Goal: Task Accomplishment & Management: Manage account settings

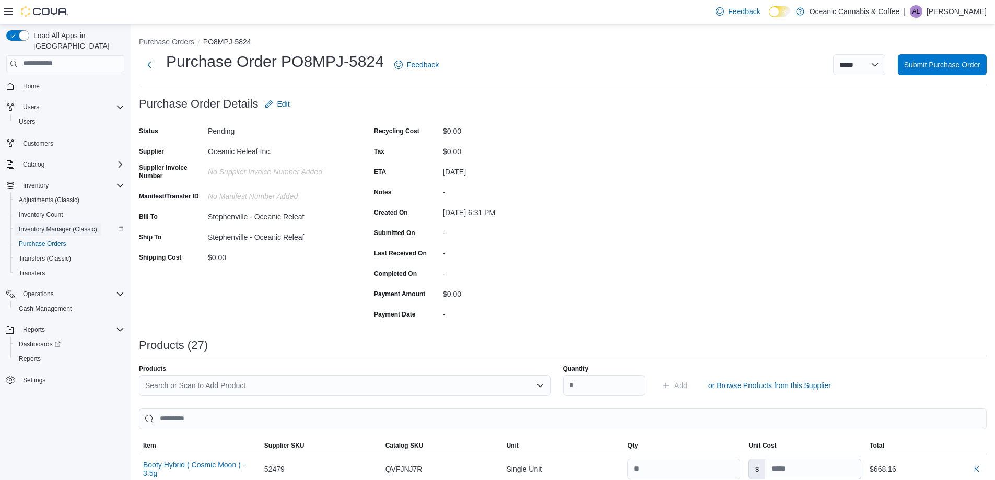
click at [63, 223] on span "Inventory Manager (Classic)" at bounding box center [58, 229] width 78 height 13
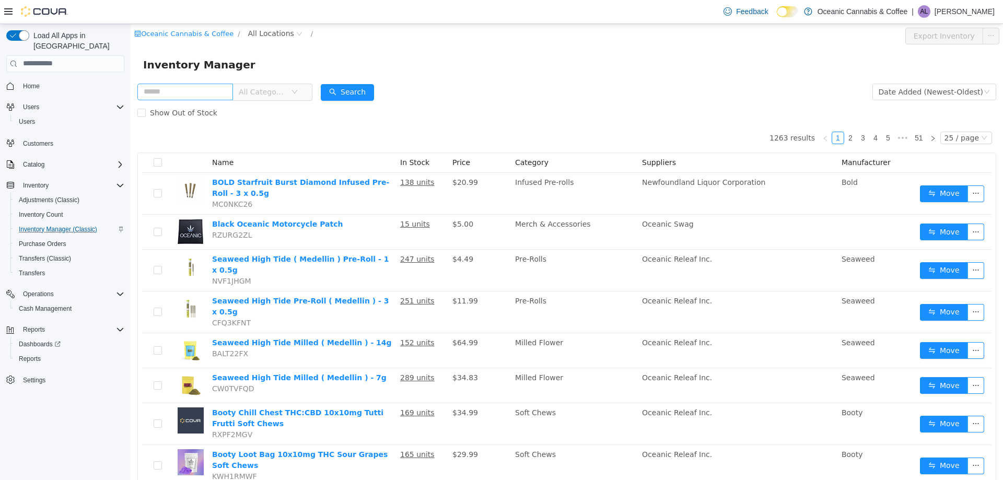
click at [168, 95] on input "text" at bounding box center [185, 91] width 96 height 17
type input "*******"
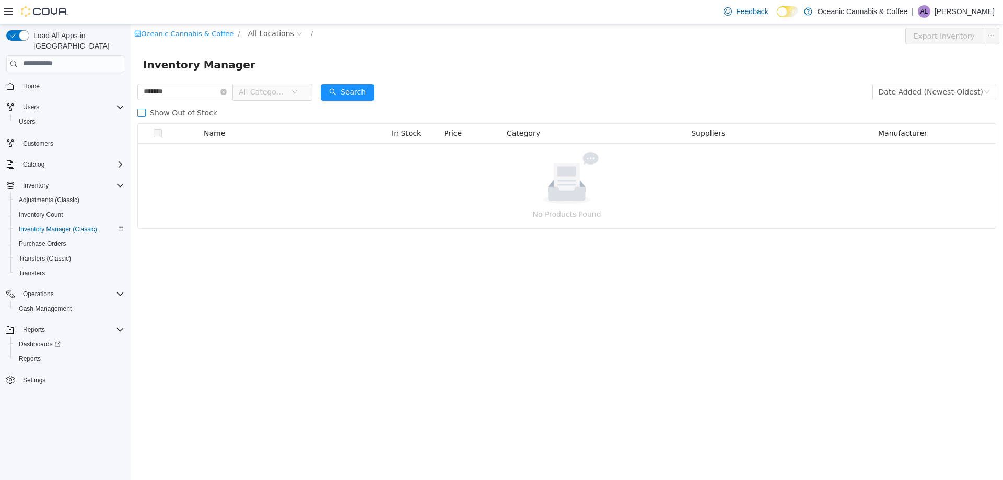
click at [168, 108] on span "Show Out of Stock" at bounding box center [184, 112] width 76 height 8
click at [168, 109] on span "Show Out of Stock" at bounding box center [184, 112] width 76 height 8
click at [186, 92] on input "*******" at bounding box center [185, 91] width 96 height 17
click at [227, 89] on icon "icon: close-circle" at bounding box center [224, 91] width 6 height 6
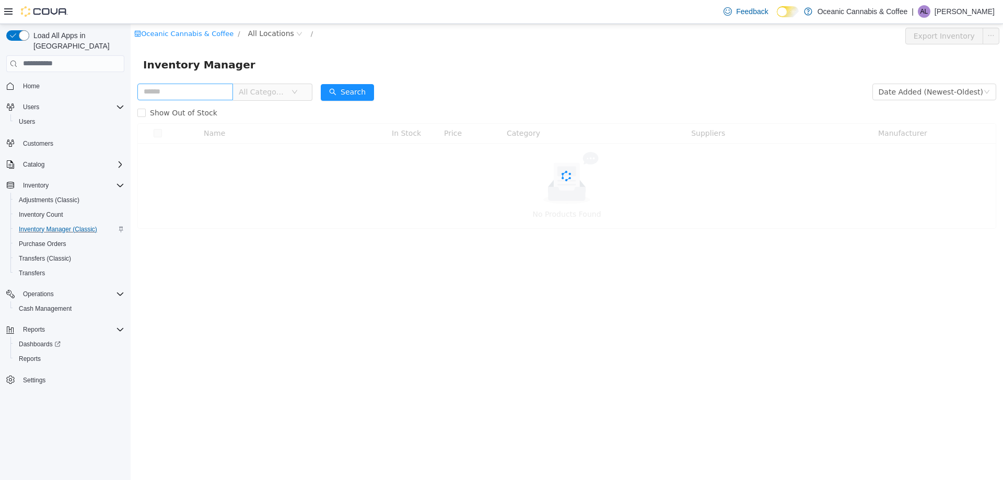
click at [248, 90] on span "All Categories" at bounding box center [263, 91] width 48 height 10
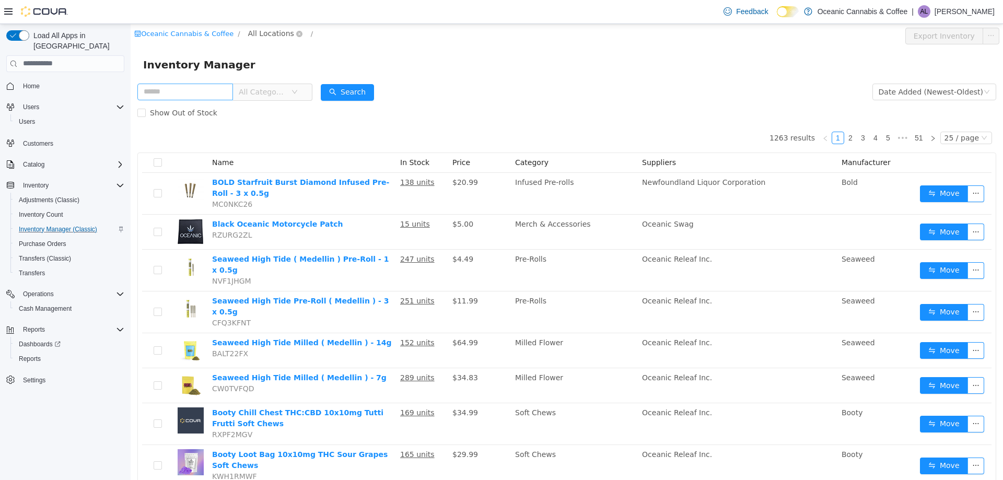
click at [256, 36] on span "All Locations" at bounding box center [271, 32] width 46 height 11
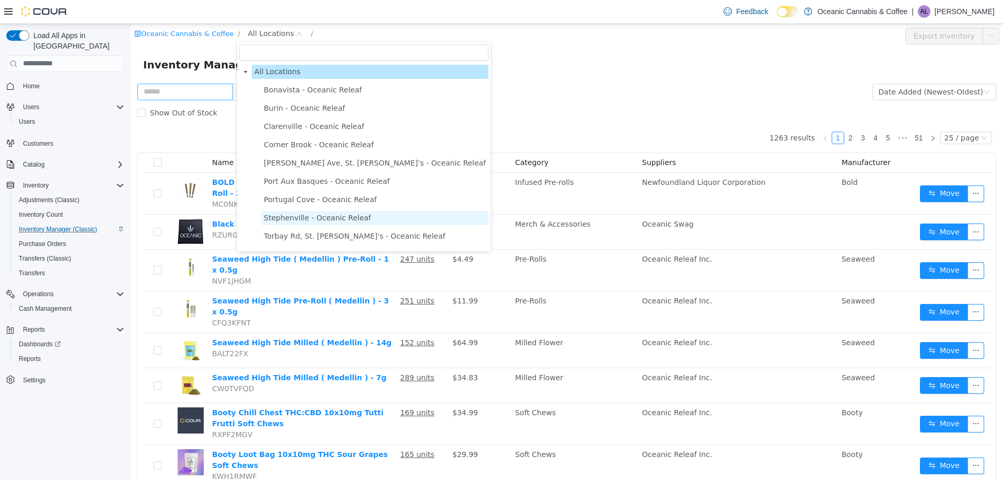
click at [311, 220] on span "Stephenville - Oceanic Releaf" at bounding box center [317, 217] width 107 height 8
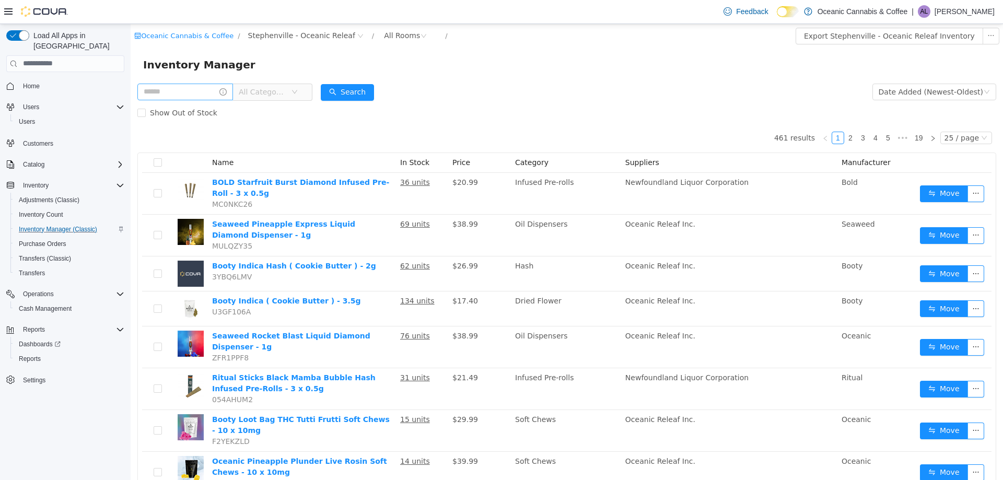
click at [276, 88] on span "All Categories" at bounding box center [263, 91] width 48 height 10
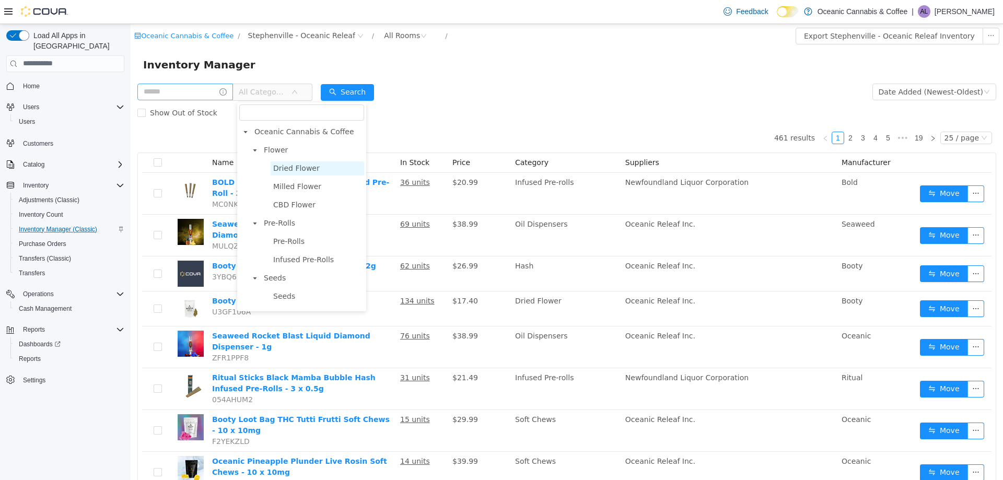
click at [289, 172] on span "Dried Flower" at bounding box center [296, 168] width 47 height 8
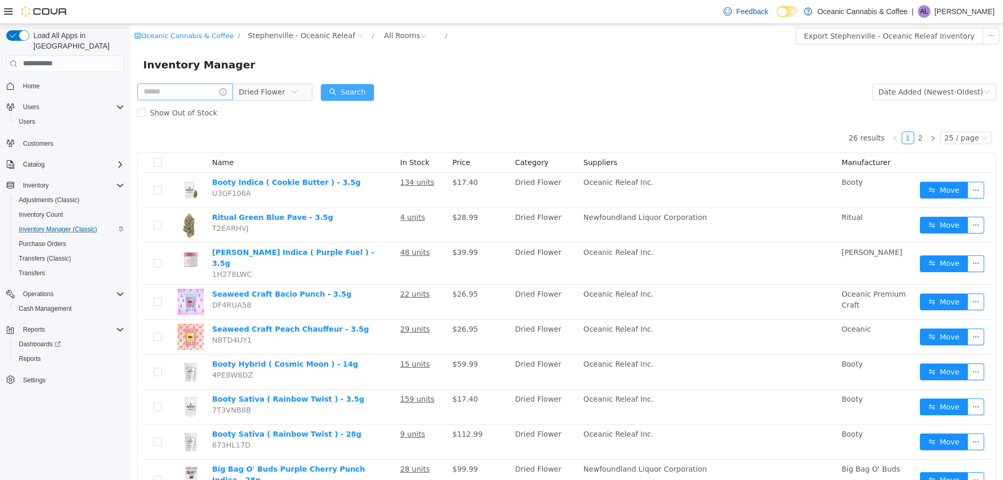
click at [334, 90] on button "Search" at bounding box center [347, 92] width 53 height 17
click at [202, 101] on div "Dried Flower" at bounding box center [224, 91] width 175 height 21
click at [192, 90] on input "text" at bounding box center [185, 91] width 96 height 17
type input "***"
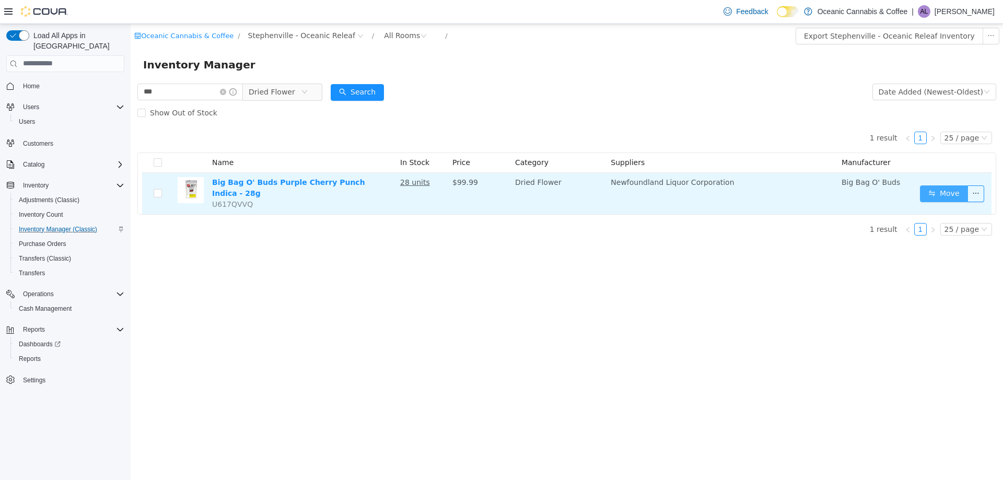
click at [923, 192] on button "Move" at bounding box center [944, 193] width 48 height 17
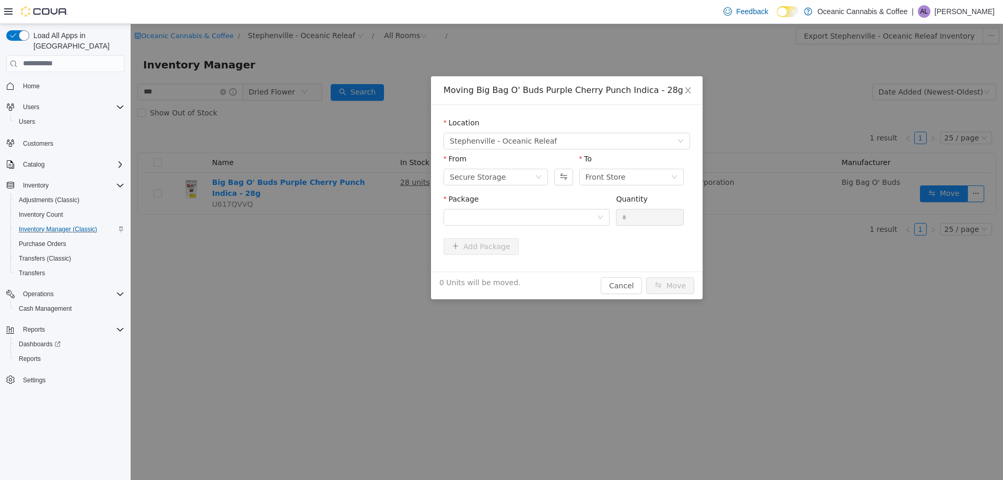
click at [942, 191] on div "Moving Big Bag O' Buds Purple Cherry Punch Indica - 28g Location Stephenville -…" at bounding box center [567, 252] width 873 height 456
click at [539, 217] on div at bounding box center [523, 217] width 147 height 16
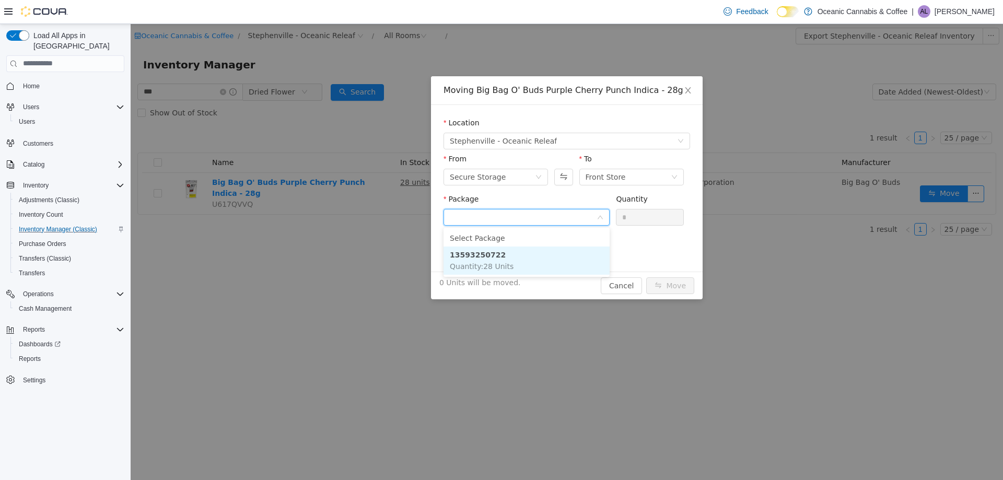
click at [520, 254] on li "13593250722 Quantity : 28 Units" at bounding box center [527, 260] width 166 height 28
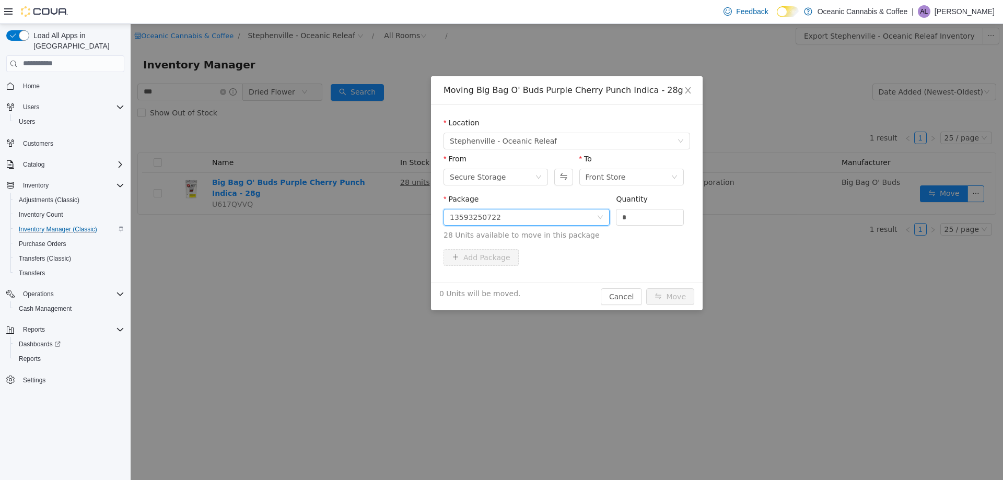
drag, startPoint x: 632, startPoint y: 218, endPoint x: 607, endPoint y: 219, distance: 25.1
click at [607, 218] on span "Package 13593250722 Quantity * 28 Units available to move in this package" at bounding box center [567, 217] width 247 height 46
type input "*"
click at [680, 285] on div "3 Units will be moved. Cancel Move" at bounding box center [567, 296] width 272 height 28
click at [675, 297] on button "Move" at bounding box center [670, 296] width 48 height 17
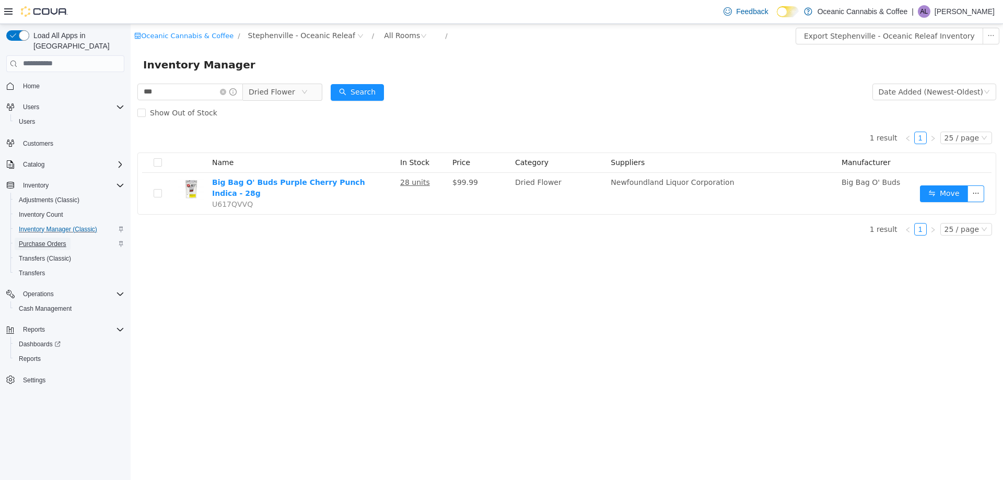
click at [60, 240] on span "Purchase Orders" at bounding box center [43, 244] width 48 height 8
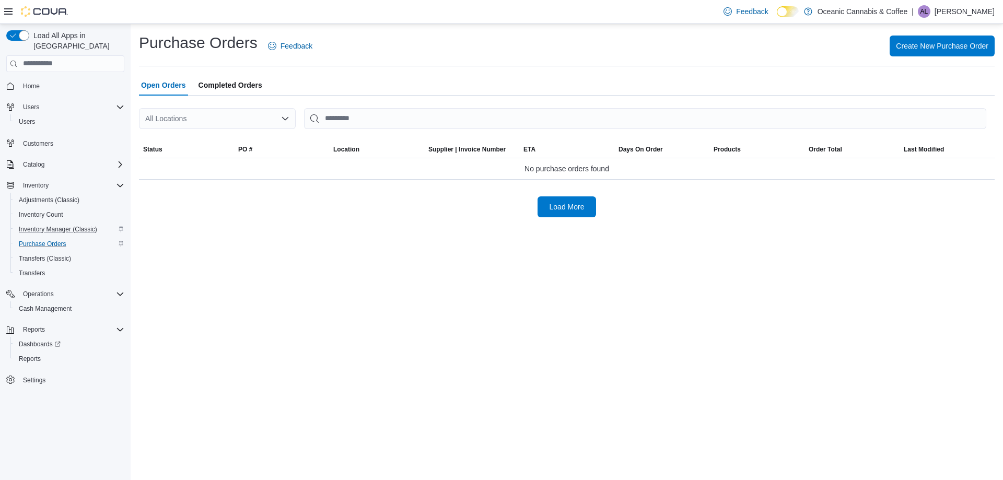
click at [259, 112] on div "All Locations" at bounding box center [217, 118] width 157 height 21
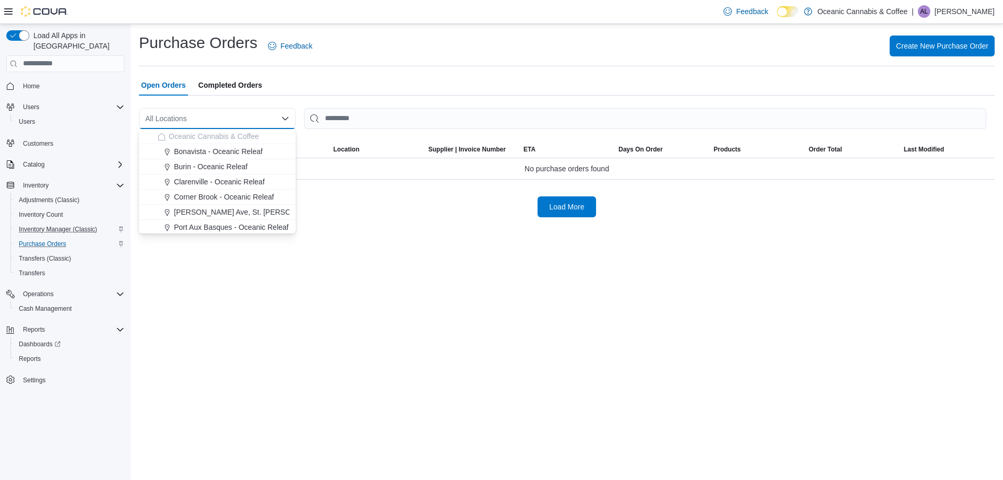
scroll to position [62, 0]
click at [235, 191] on span "Stephenville - Oceanic Releaf" at bounding box center [222, 195] width 96 height 10
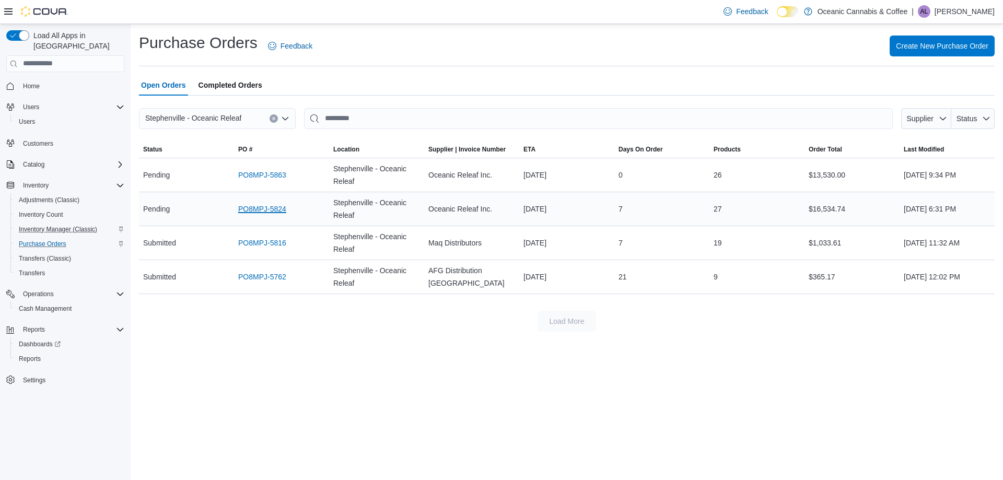
click at [269, 208] on link "PO8MPJ-5824" at bounding box center [262, 209] width 48 height 13
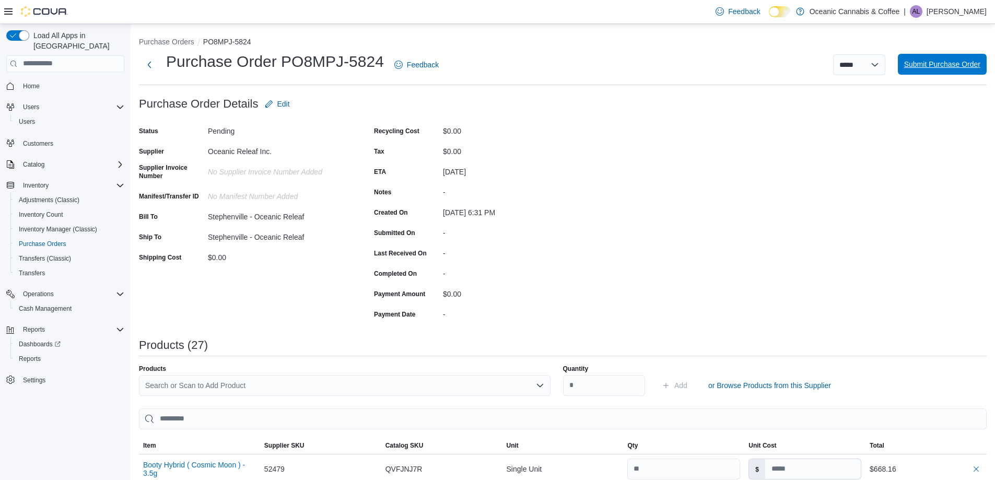
click at [941, 67] on span "Submit Purchase Order" at bounding box center [943, 64] width 76 height 10
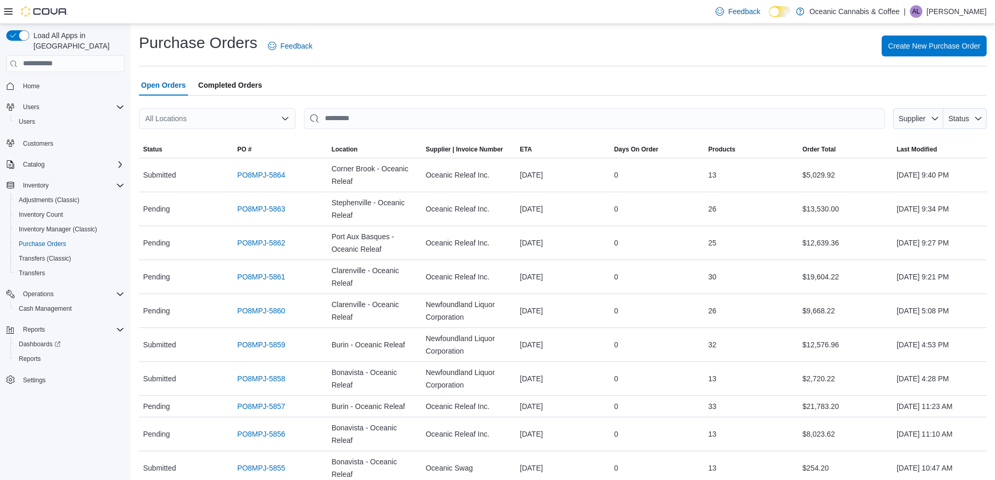
click at [230, 120] on div "All Locations" at bounding box center [217, 118] width 157 height 21
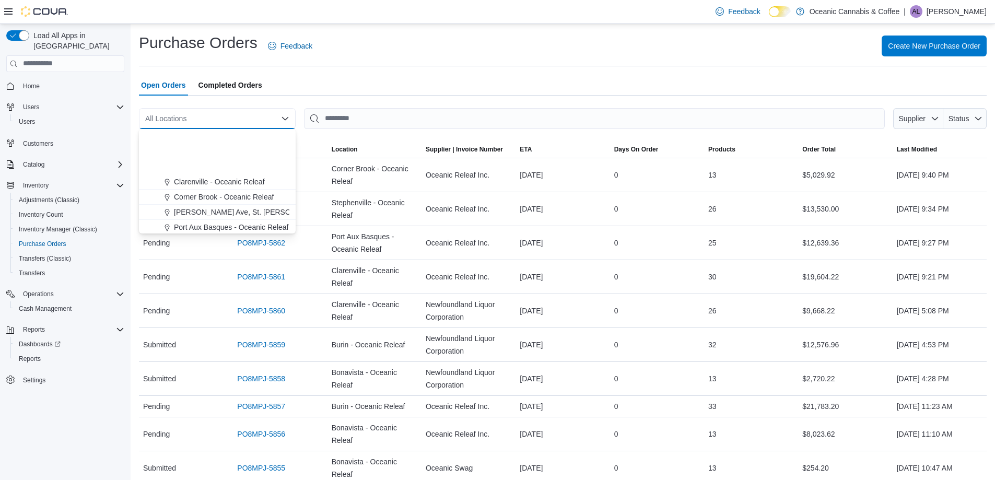
scroll to position [52, 0]
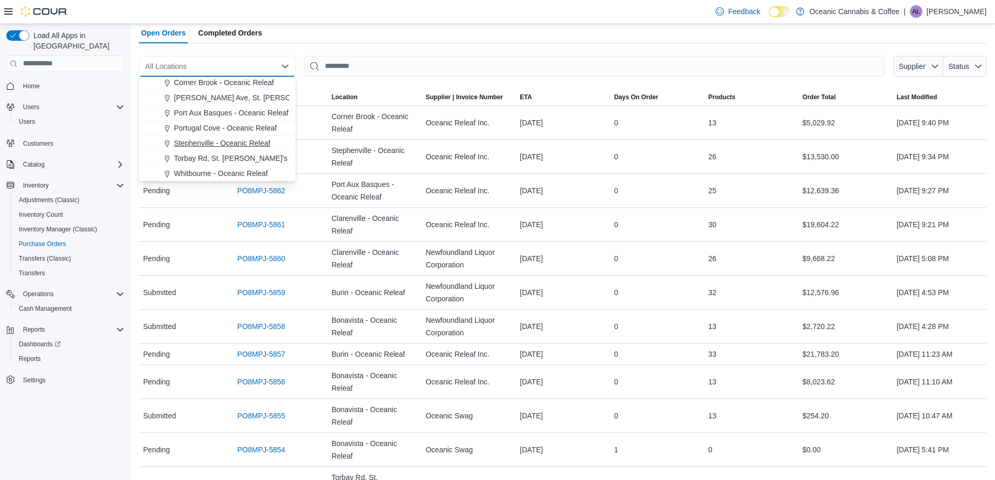
click at [183, 144] on span "Stephenville - Oceanic Releaf" at bounding box center [222, 143] width 96 height 10
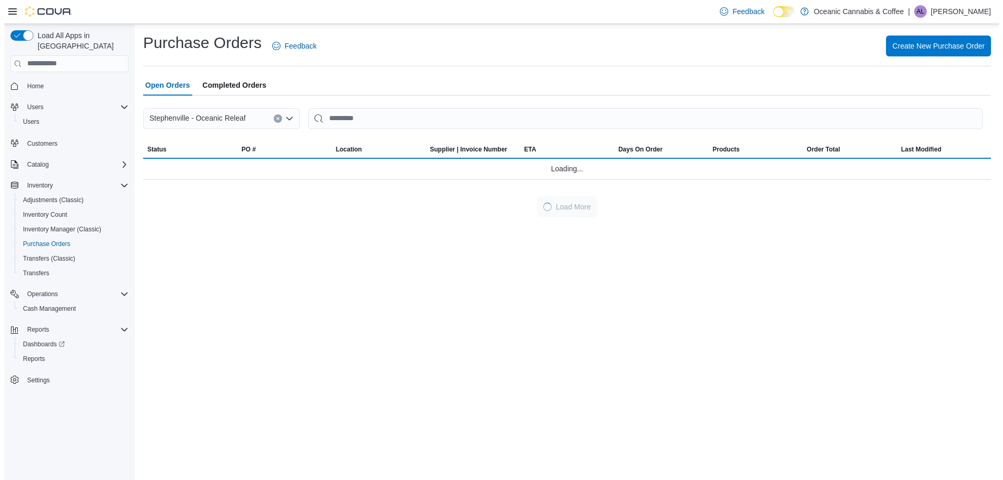
scroll to position [0, 0]
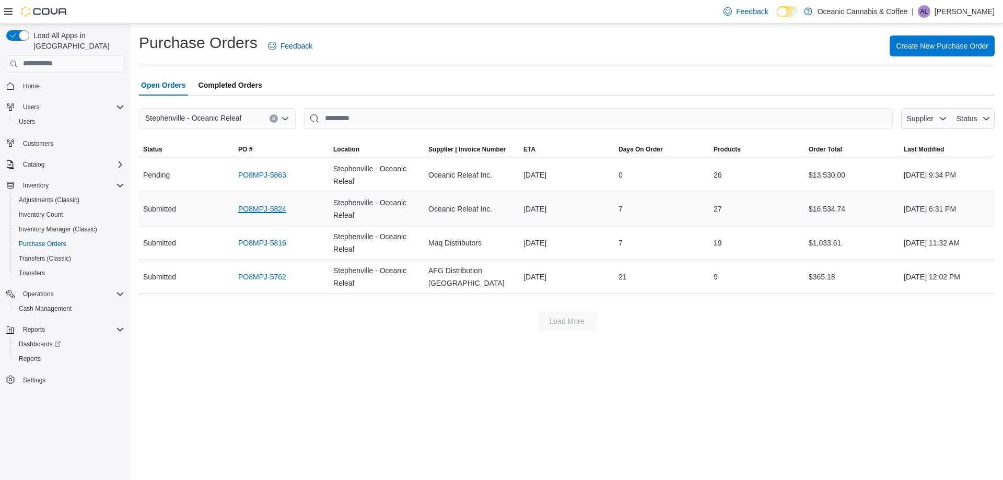
click at [266, 211] on link "PO8MPJ-5824" at bounding box center [262, 209] width 48 height 13
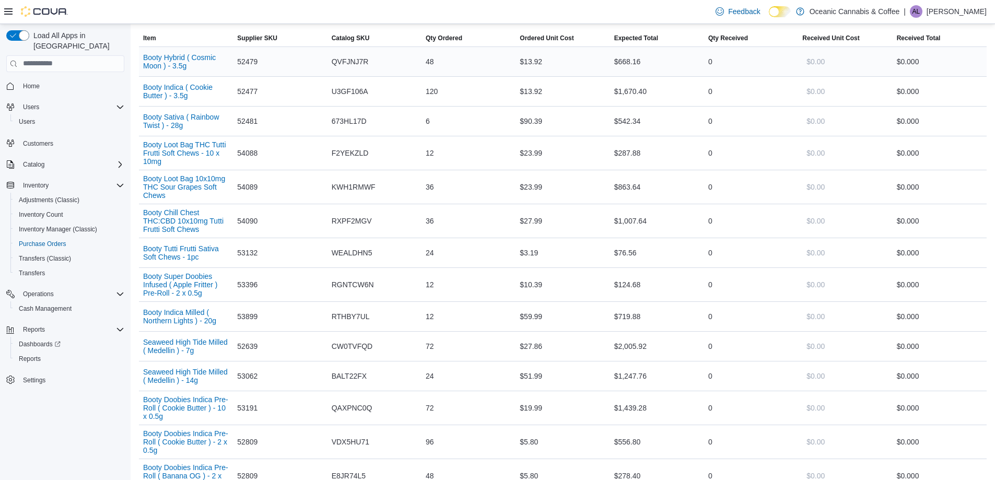
scroll to position [75, 0]
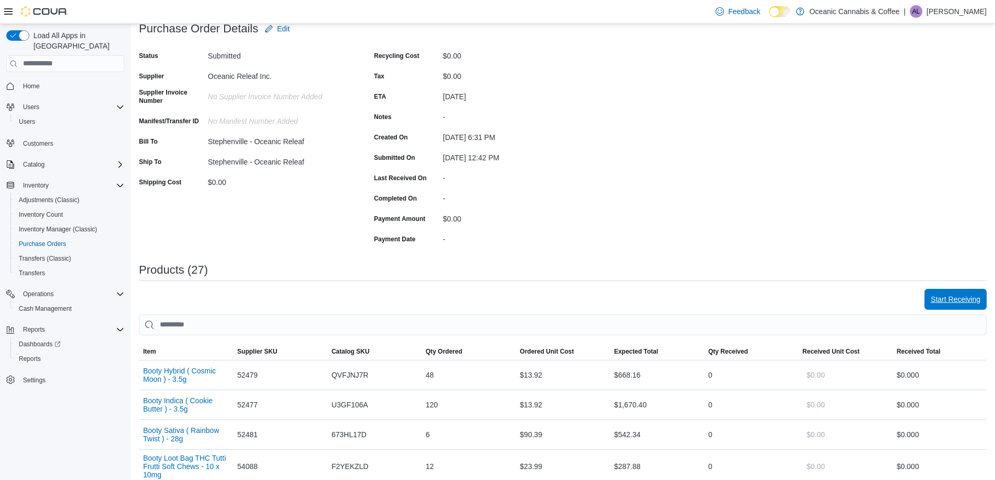
click at [981, 294] on span "Start Receiving" at bounding box center [956, 299] width 50 height 21
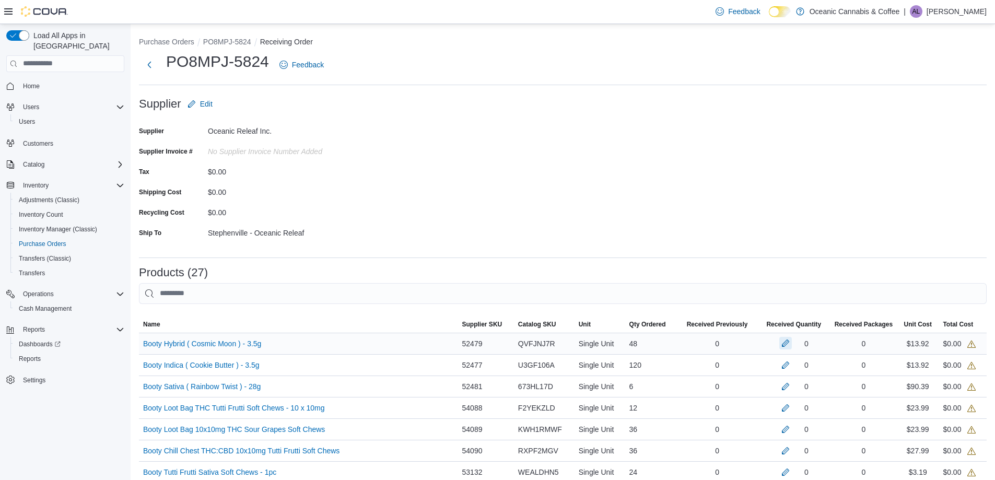
click at [787, 339] on button "button" at bounding box center [786, 343] width 13 height 13
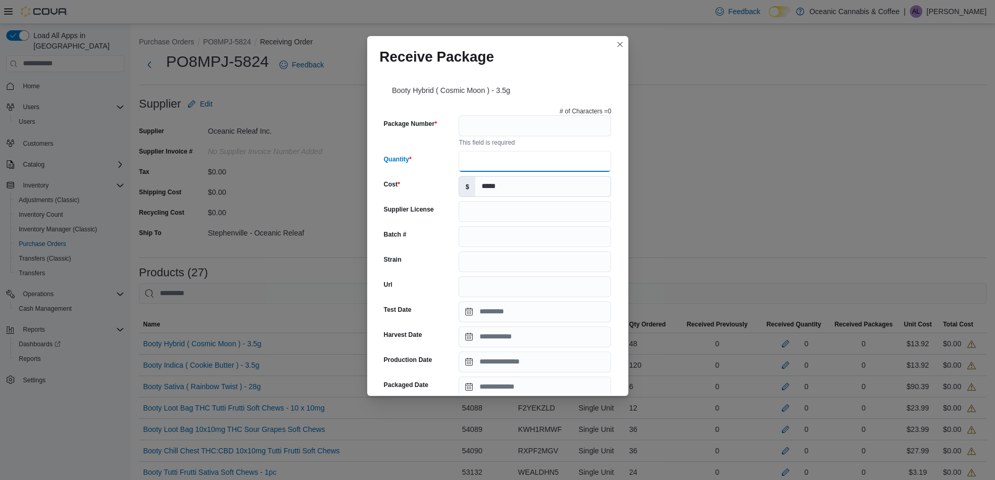
click at [527, 155] on input "Quantity" at bounding box center [535, 161] width 153 height 21
type input "**"
drag, startPoint x: 847, startPoint y: 253, endPoint x: 797, endPoint y: 64, distance: 195.1
click at [894, 74] on div "Receive Package Booty Hybrid ( Cosmic Moon ) - 3.5g # of Characters = 0 Package…" at bounding box center [497, 240] width 995 height 480
drag, startPoint x: 629, startPoint y: 46, endPoint x: 622, endPoint y: 46, distance: 6.8
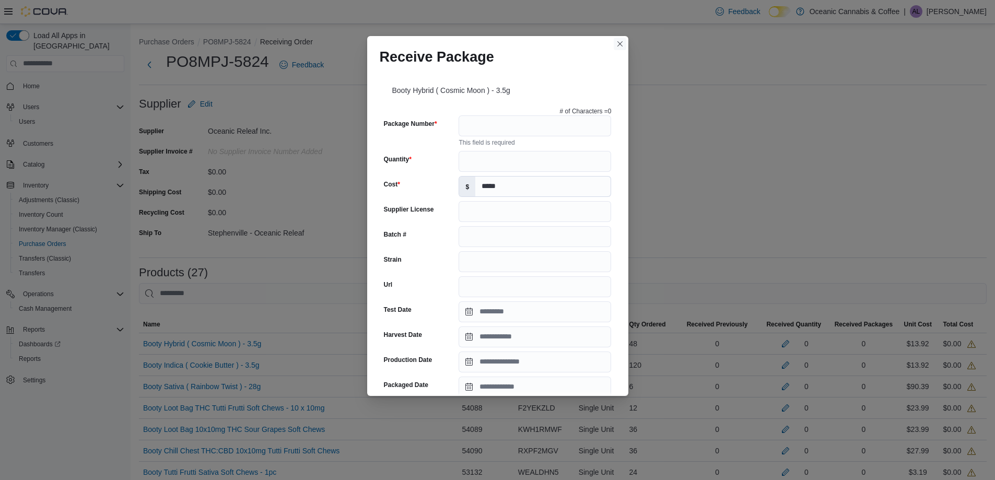
click at [625, 46] on div "Receive Package Booty Hybrid ( Cosmic Moon ) - 3.5g # of Characters = 0 Package…" at bounding box center [497, 240] width 995 height 480
drag, startPoint x: 622, startPoint y: 46, endPoint x: 725, endPoint y: 194, distance: 180.2
click at [622, 45] on button "Closes this modal window" at bounding box center [620, 44] width 13 height 13
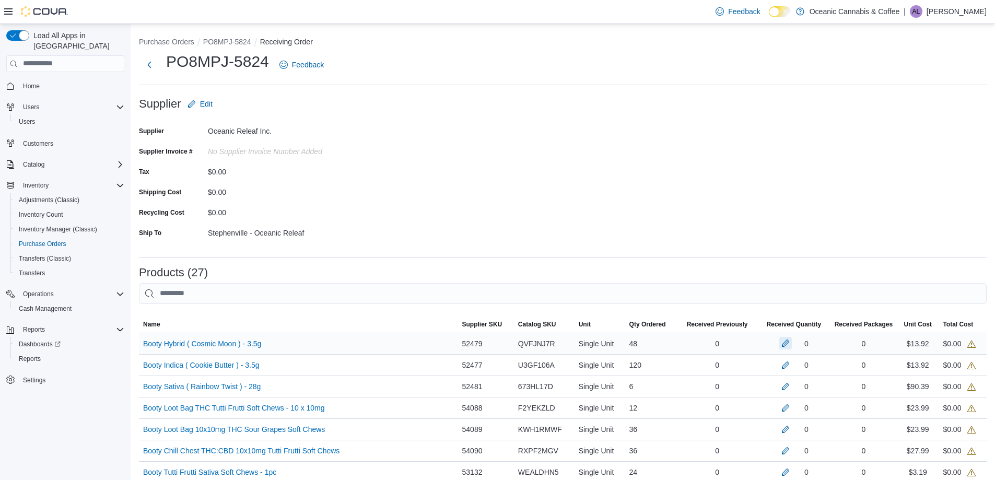
click at [789, 348] on button "button" at bounding box center [786, 343] width 13 height 13
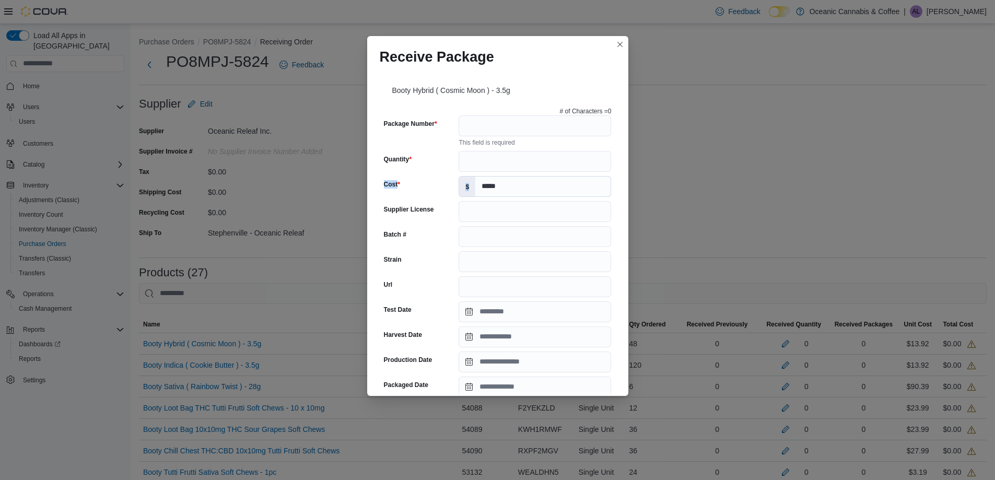
drag, startPoint x: 505, startPoint y: 172, endPoint x: 483, endPoint y: 169, distance: 22.7
click at [483, 169] on div "# of Characters = 0 Package Number This field is required Quantity Cost $ *****…" at bounding box center [498, 382] width 236 height 558
click at [467, 158] on input "Quantity" at bounding box center [535, 161] width 153 height 21
type input "**"
click at [490, 124] on input "Package Number" at bounding box center [535, 125] width 153 height 21
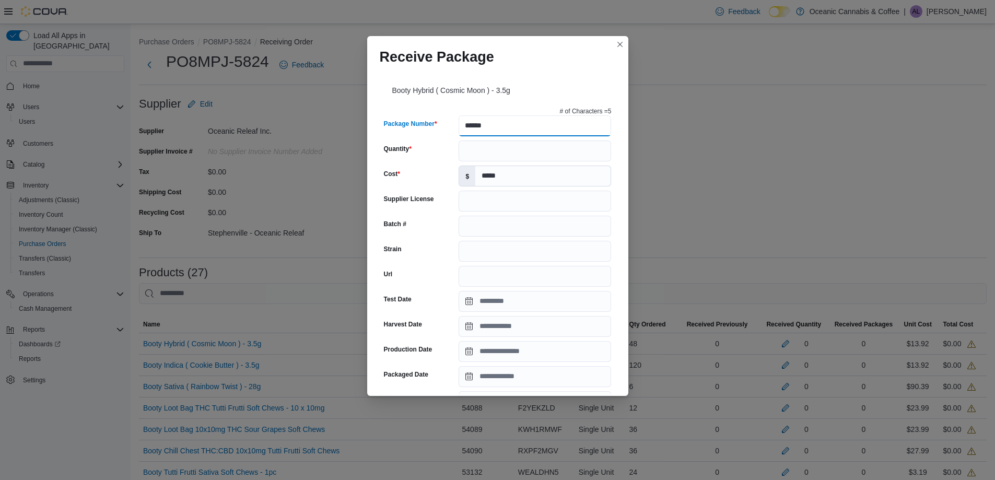
type input "*******"
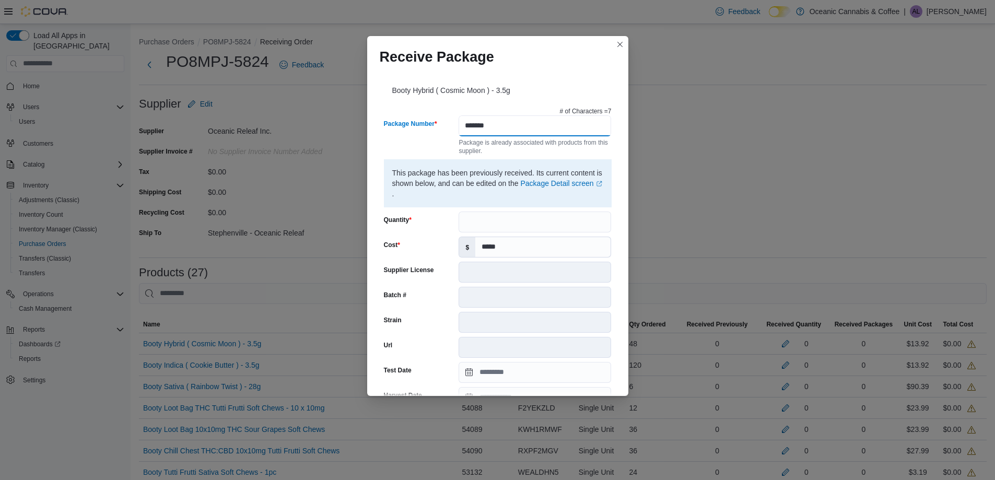
scroll to position [324, 0]
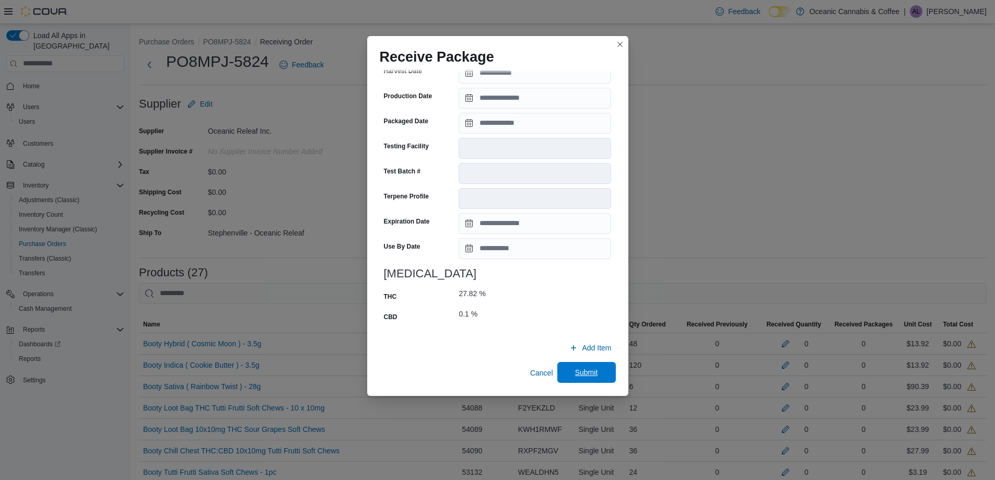
click at [582, 368] on span "Submit" at bounding box center [586, 372] width 23 height 10
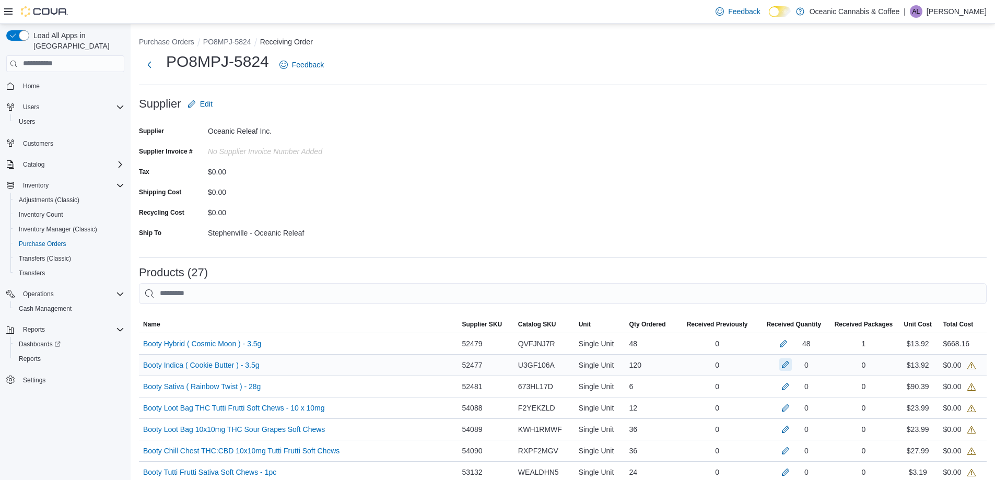
click at [787, 366] on button "button" at bounding box center [786, 364] width 13 height 13
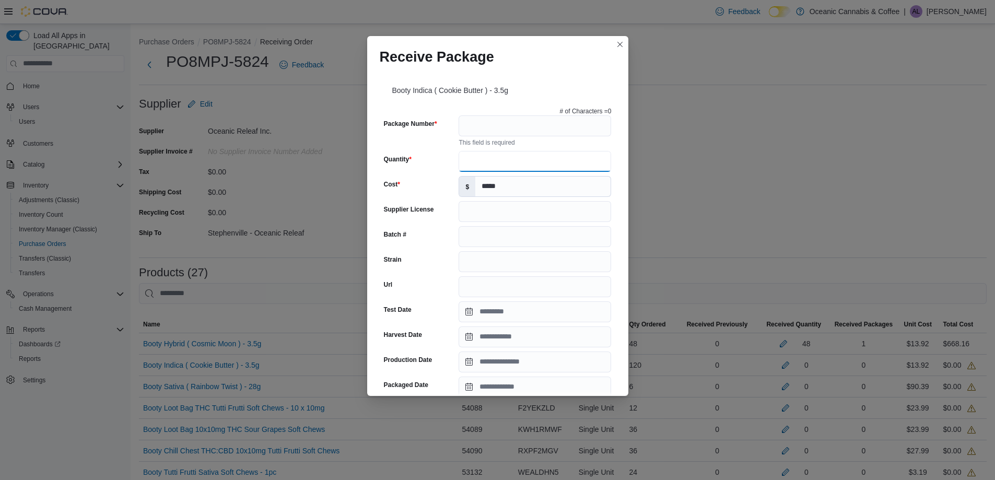
click at [567, 162] on input "Quantity" at bounding box center [535, 161] width 153 height 21
type input "***"
click at [484, 130] on input "Package Number" at bounding box center [535, 125] width 153 height 21
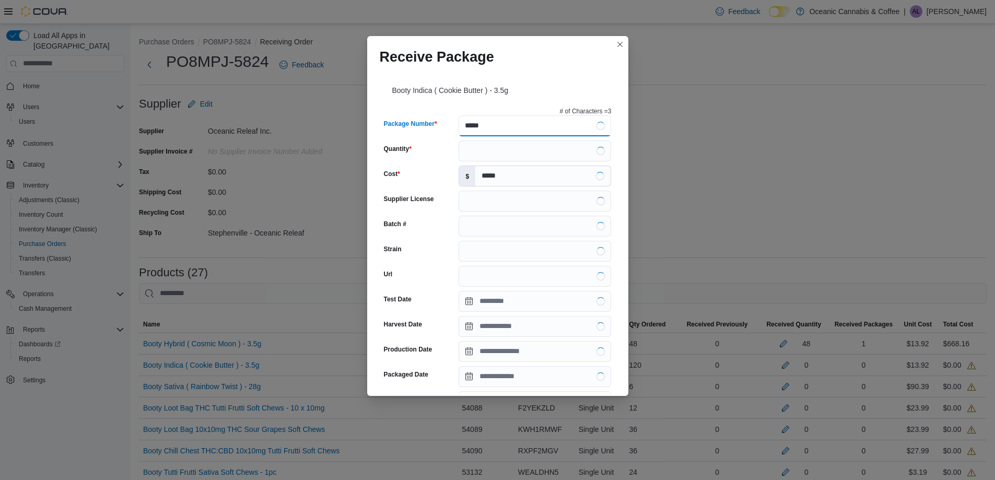
type input "******"
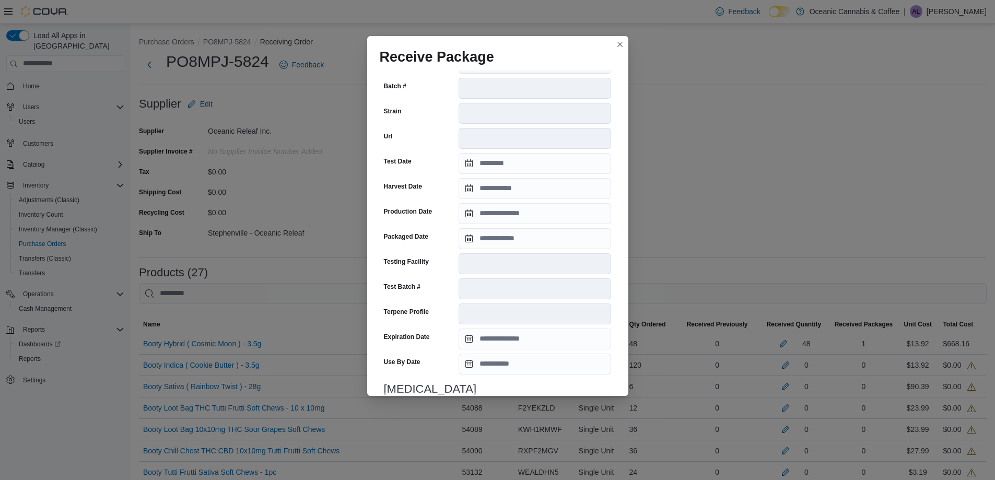
scroll to position [52, 0]
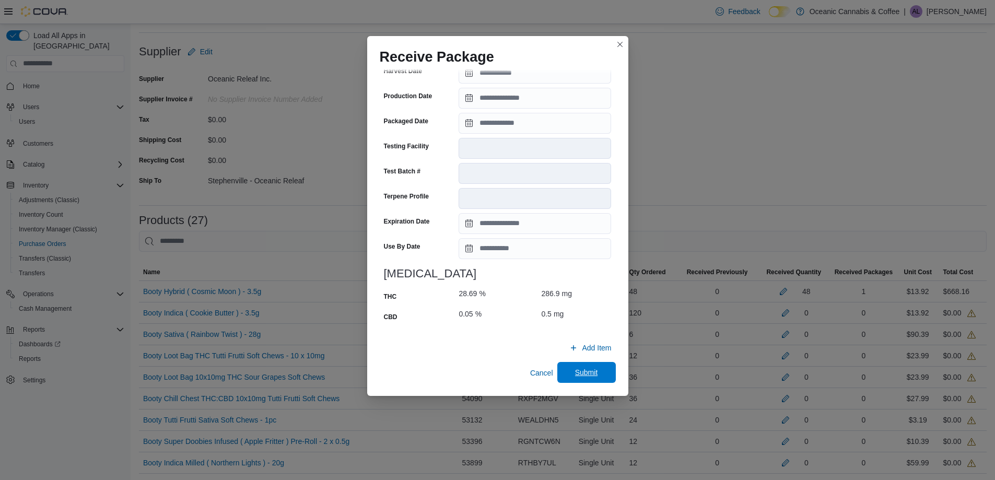
click at [576, 376] on span "Submit" at bounding box center [586, 372] width 23 height 10
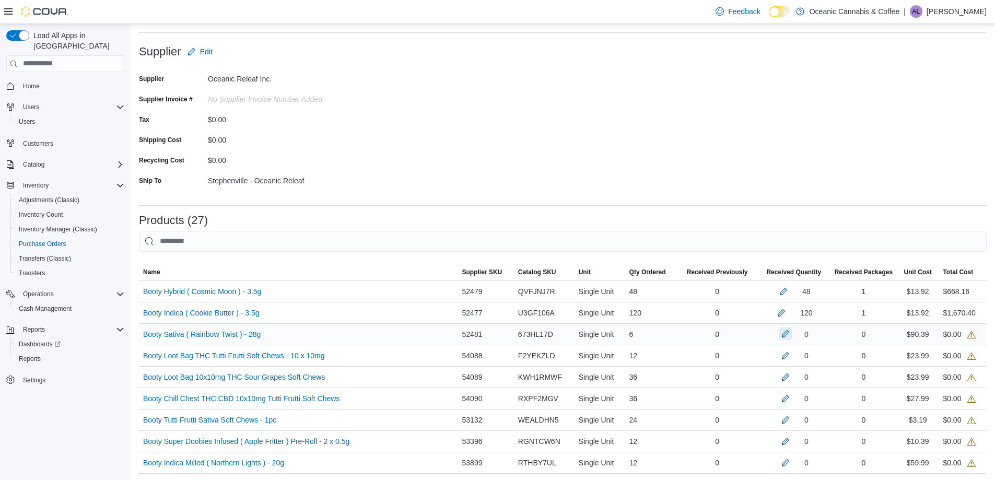
click at [783, 336] on button "button" at bounding box center [786, 334] width 13 height 13
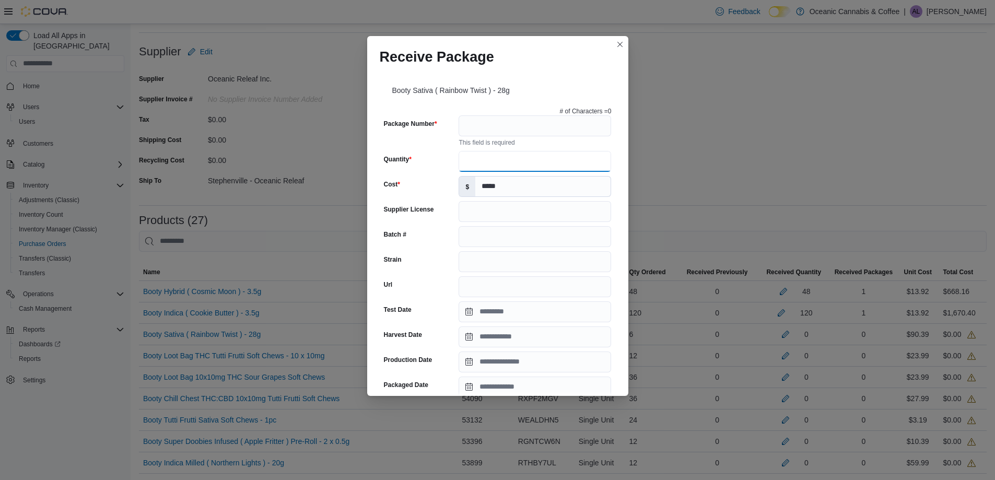
click at [481, 157] on input "Quantity" at bounding box center [535, 161] width 153 height 21
type input "*"
click at [477, 134] on input "Package Number" at bounding box center [535, 125] width 153 height 21
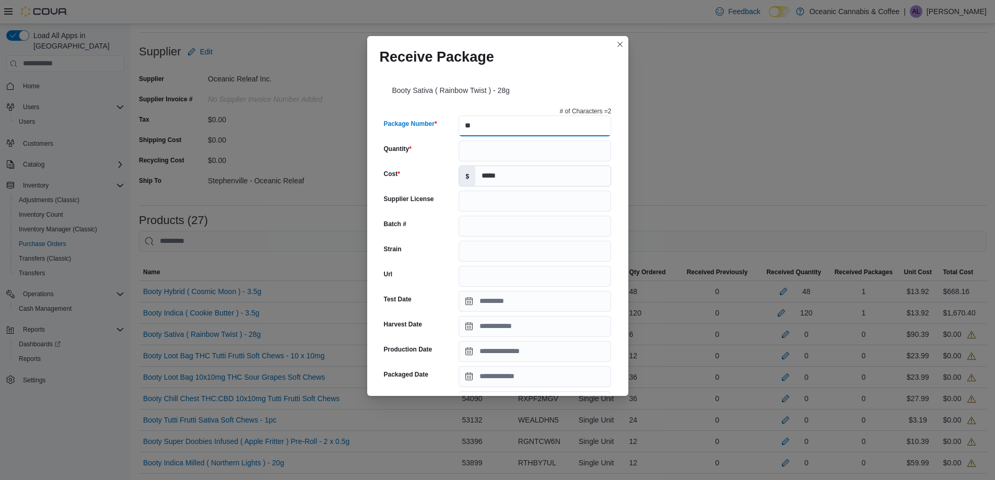
type input "******"
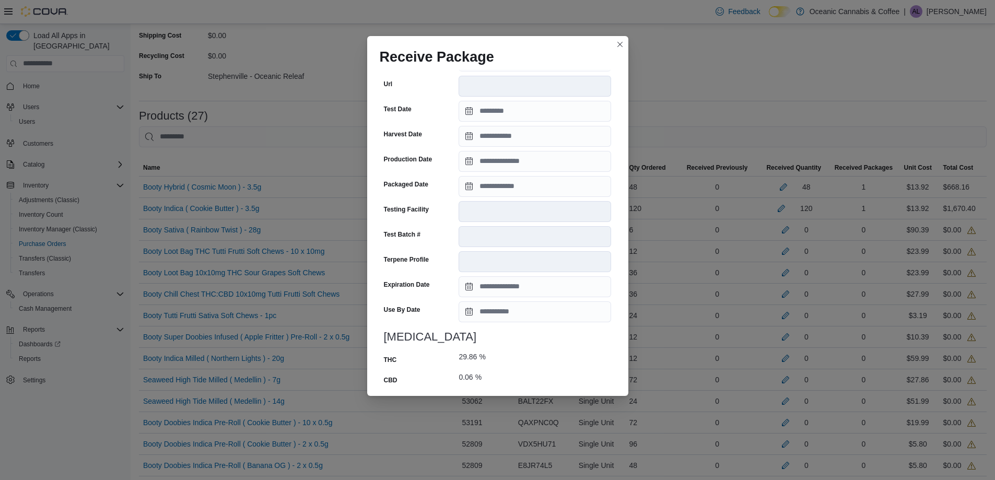
scroll to position [324, 0]
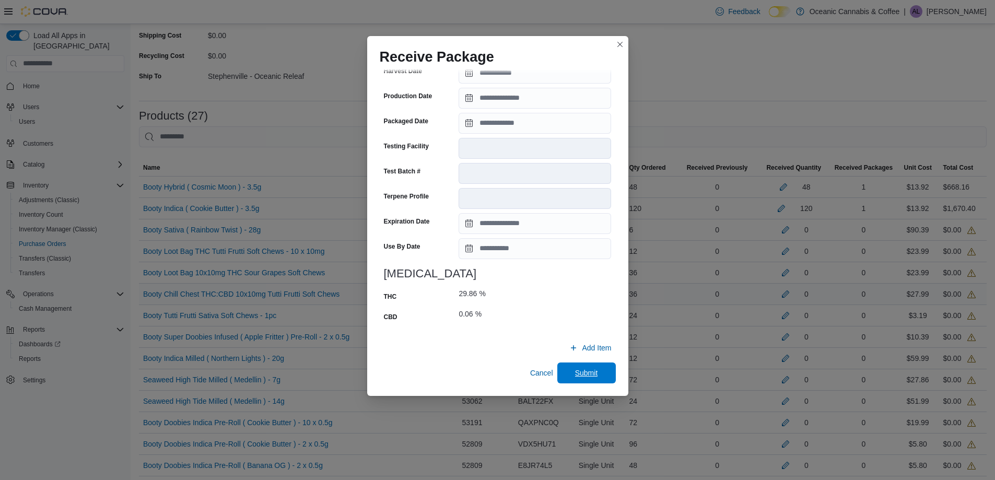
click at [575, 369] on span "Submit" at bounding box center [586, 373] width 23 height 10
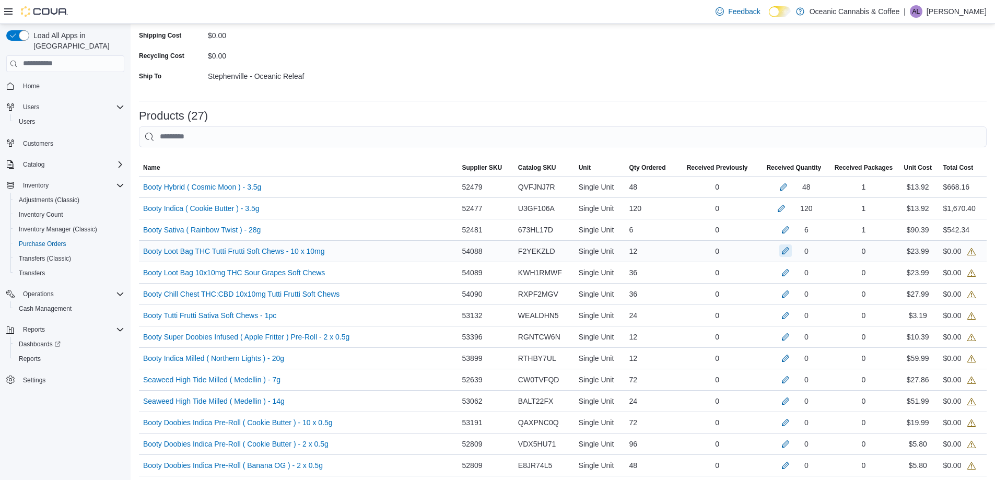
click at [785, 253] on button "button" at bounding box center [786, 251] width 13 height 13
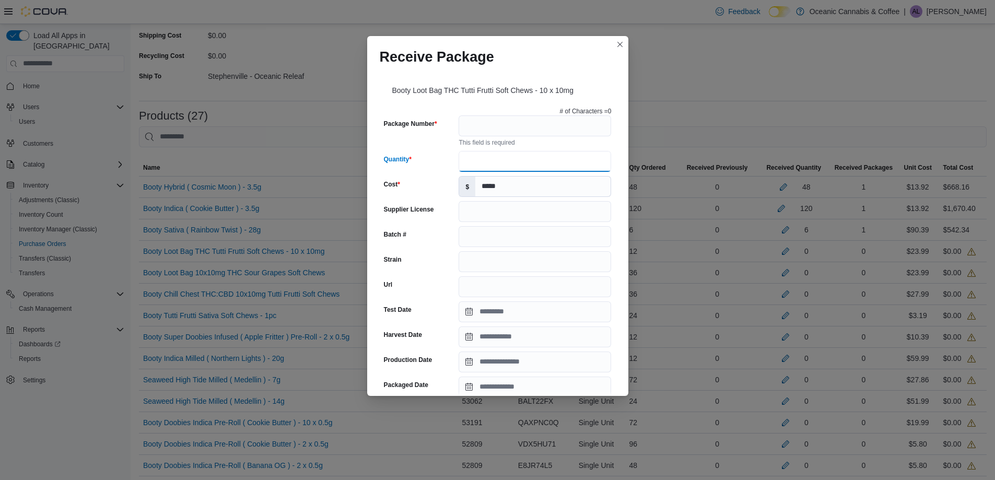
click at [546, 159] on input "Quantity" at bounding box center [535, 161] width 153 height 21
type input "**"
click at [508, 121] on input "Package Number" at bounding box center [535, 125] width 153 height 21
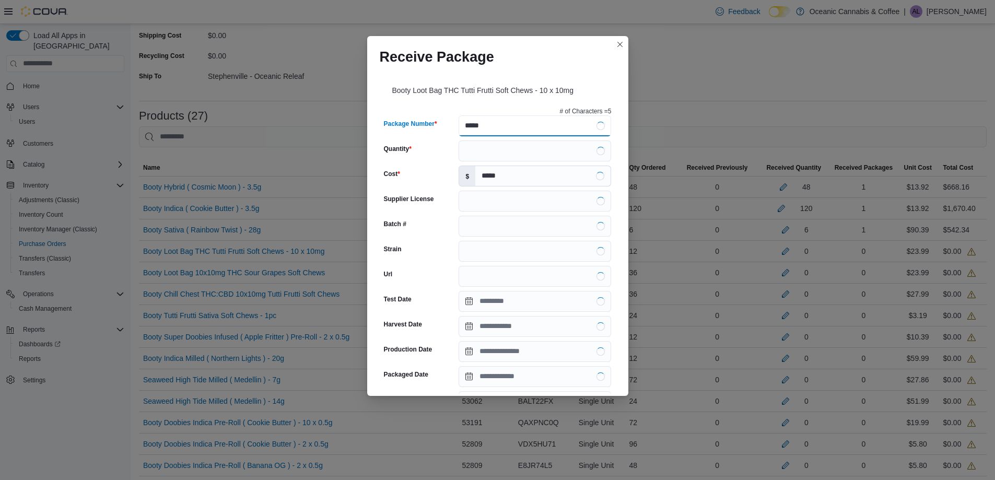
type input "******"
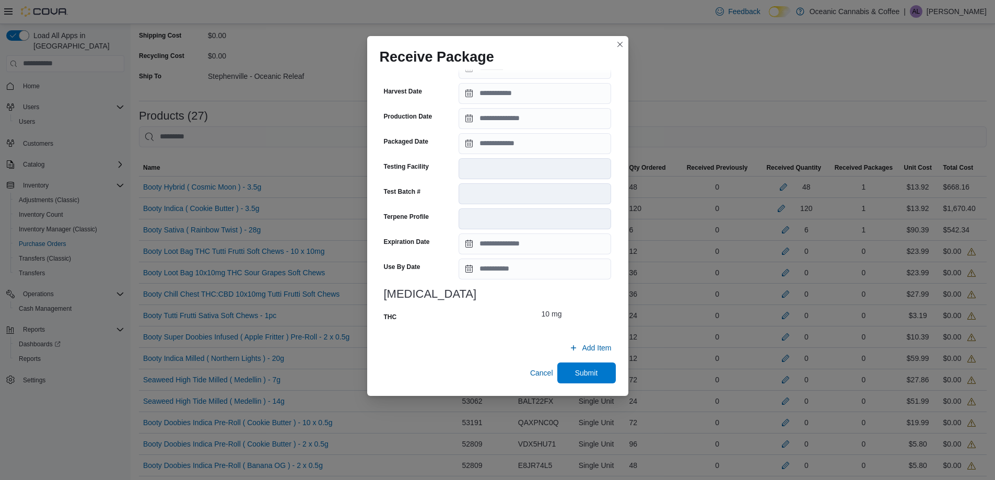
scroll to position [209, 0]
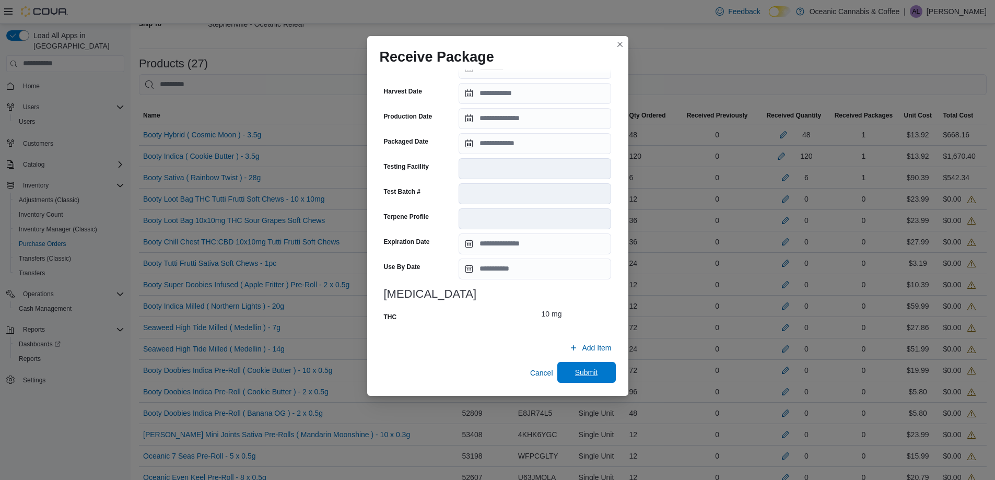
click at [578, 367] on span "Submit" at bounding box center [587, 372] width 46 height 21
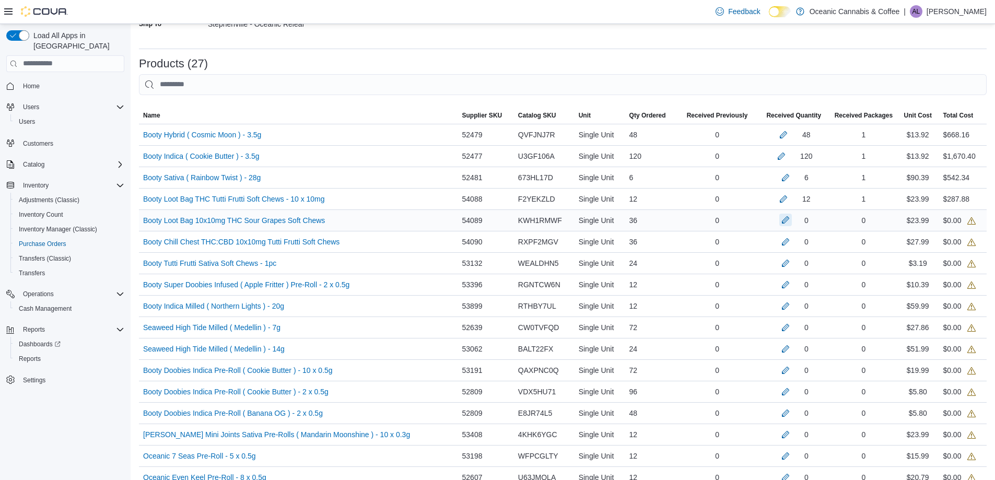
click at [785, 224] on button "button" at bounding box center [786, 220] width 13 height 13
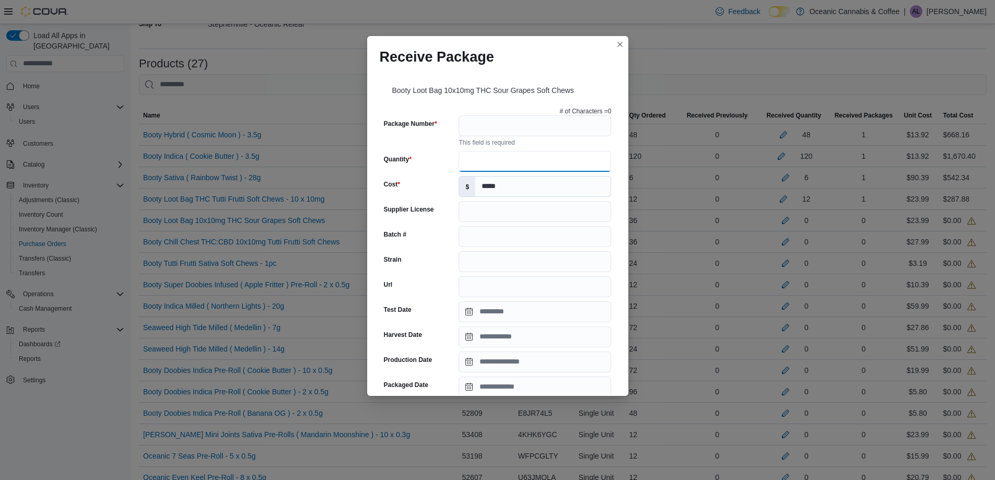
click at [514, 164] on input "Quantity" at bounding box center [535, 161] width 153 height 21
type input "**"
click at [500, 124] on input "Package Number" at bounding box center [535, 125] width 153 height 21
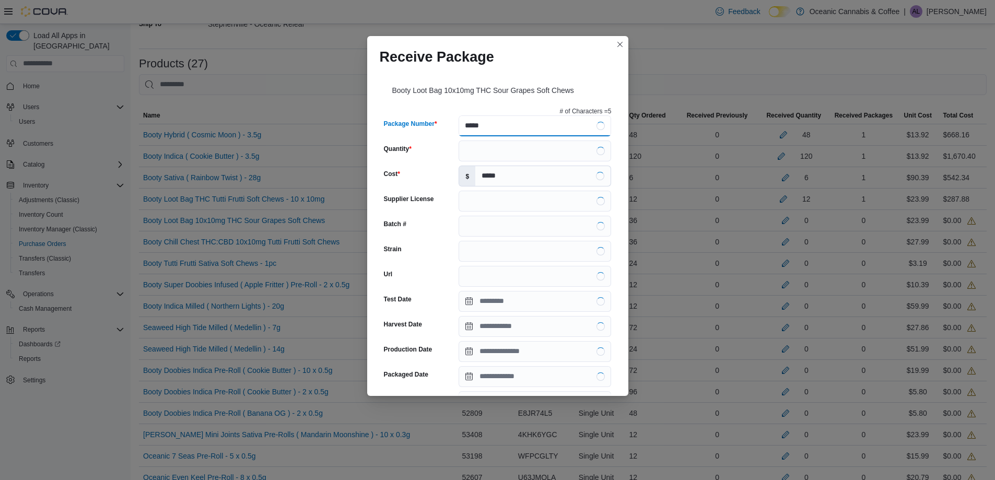
type input "******"
type input "**********"
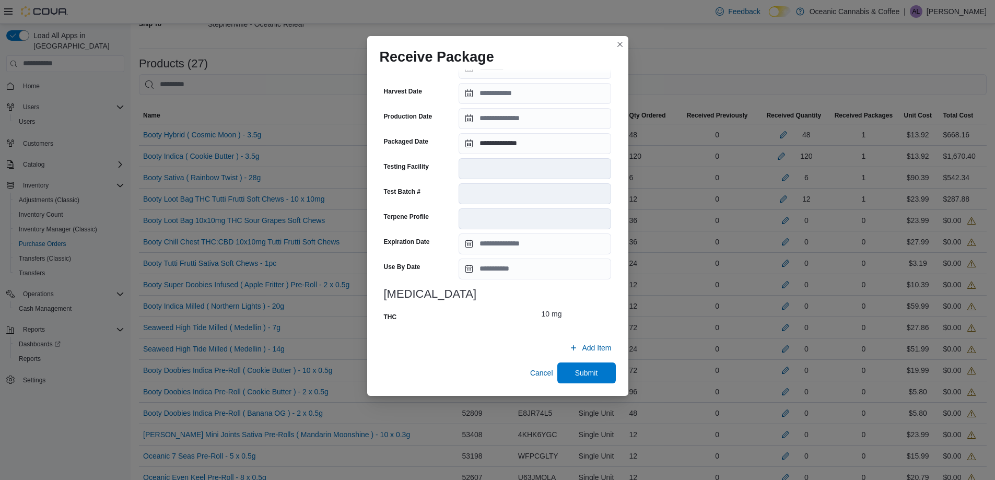
scroll to position [366, 0]
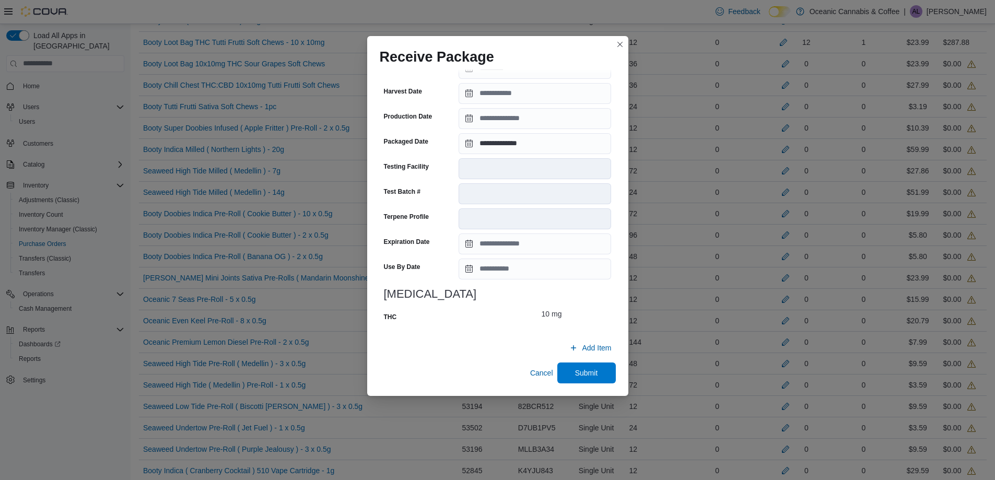
type input "******"
click at [582, 385] on div "**********" at bounding box center [497, 232] width 261 height 327
click at [575, 369] on span "Submit" at bounding box center [586, 373] width 23 height 10
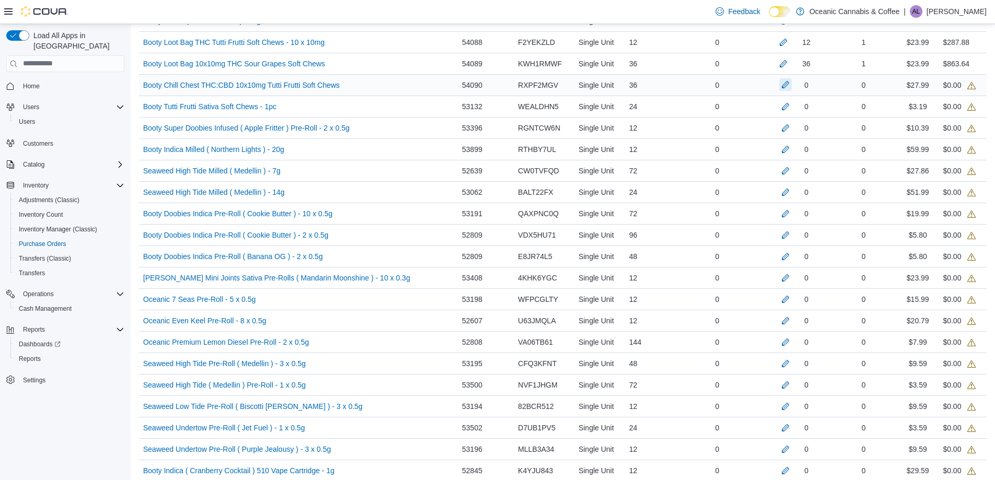
click at [780, 85] on button "button" at bounding box center [786, 84] width 13 height 13
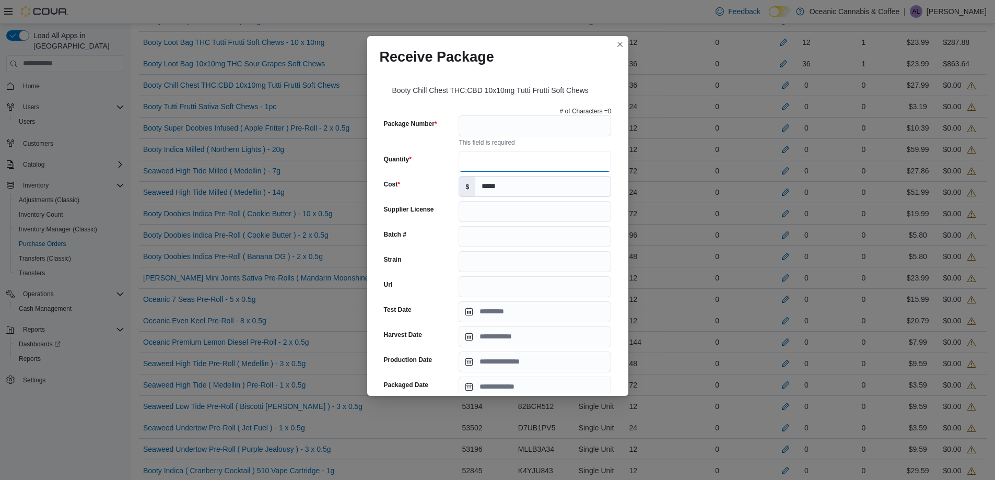
click at [527, 163] on input "Quantity" at bounding box center [535, 161] width 153 height 21
type input "**"
click at [515, 134] on input "Package Number" at bounding box center [535, 125] width 153 height 21
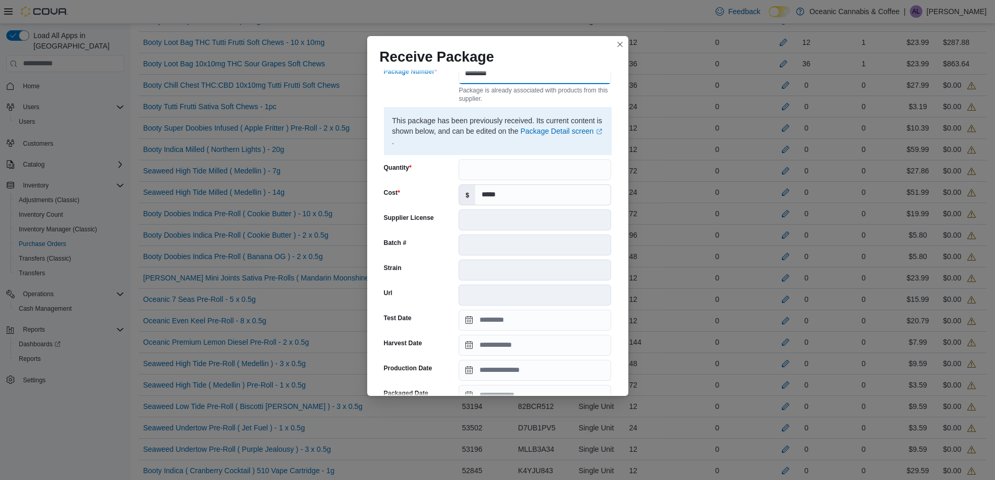
scroll to position [314, 0]
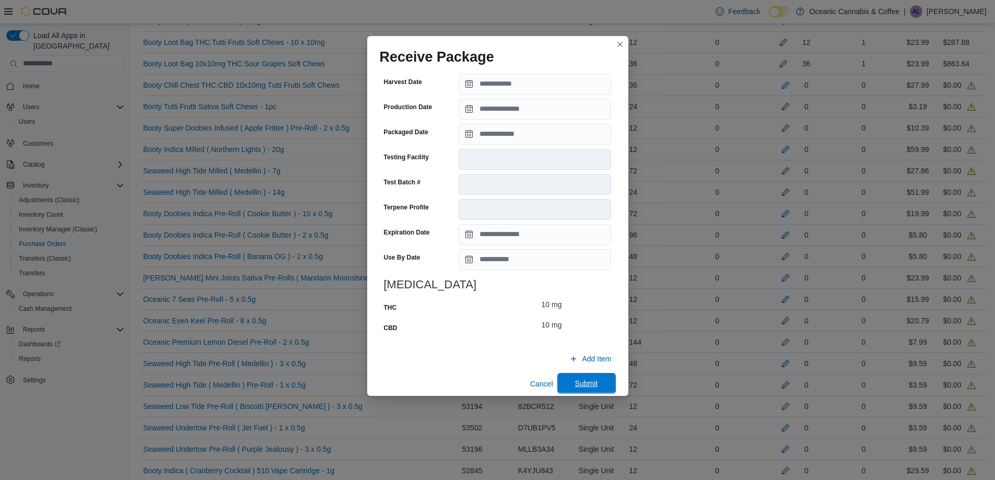
type input "********"
click at [575, 385] on span "Submit" at bounding box center [586, 383] width 23 height 10
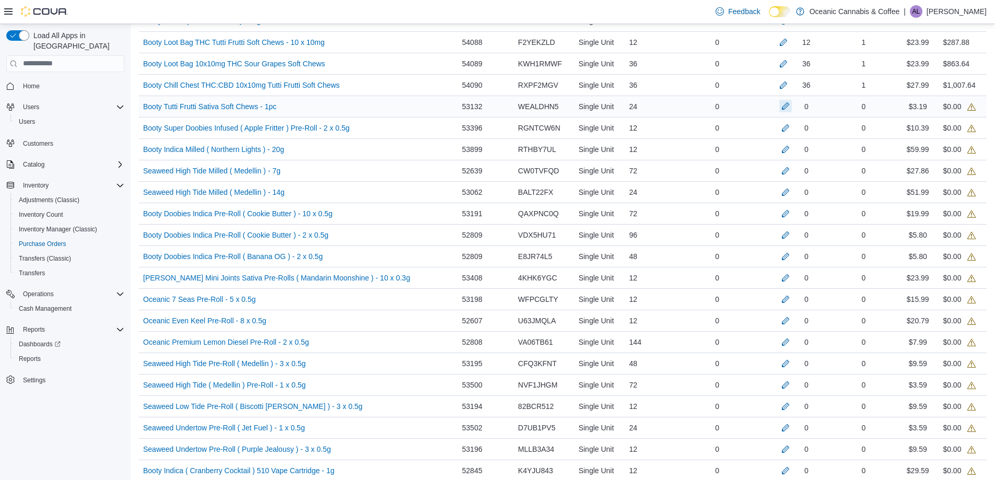
click at [787, 110] on button "button" at bounding box center [786, 106] width 13 height 13
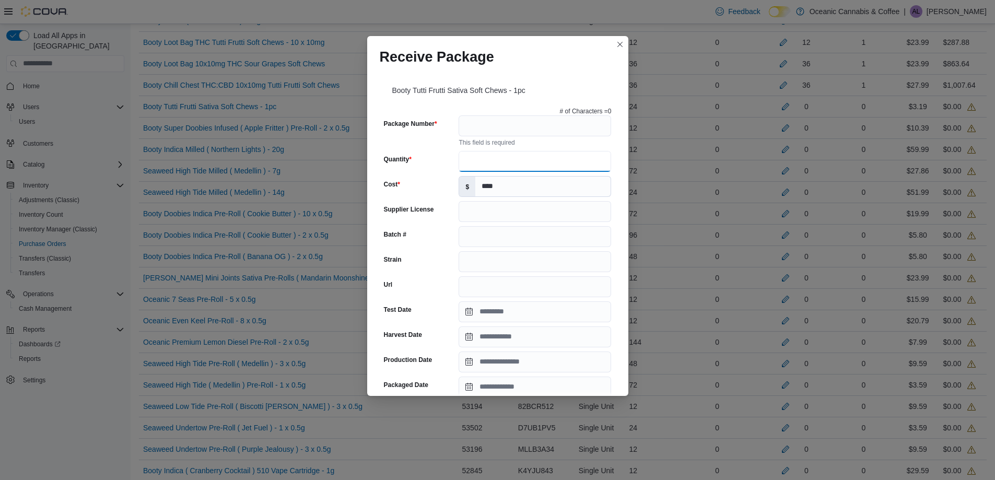
click at [498, 157] on input "Quantity" at bounding box center [535, 161] width 153 height 21
type input "**"
click at [487, 121] on input "Package Number" at bounding box center [535, 125] width 153 height 21
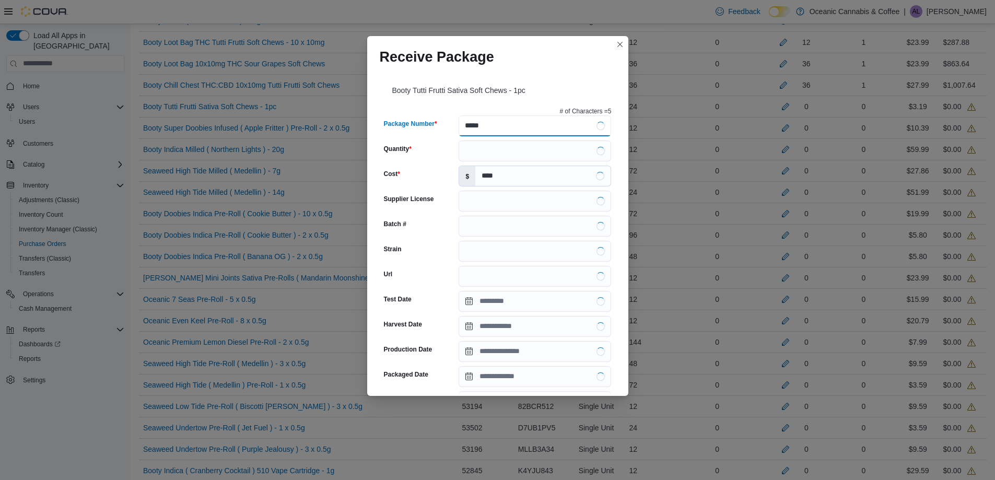
type input "******"
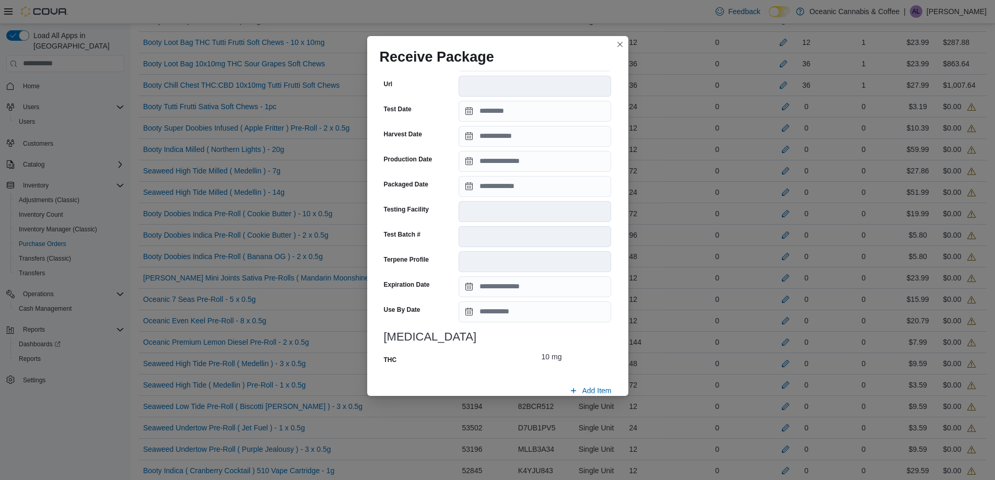
scroll to position [304, 0]
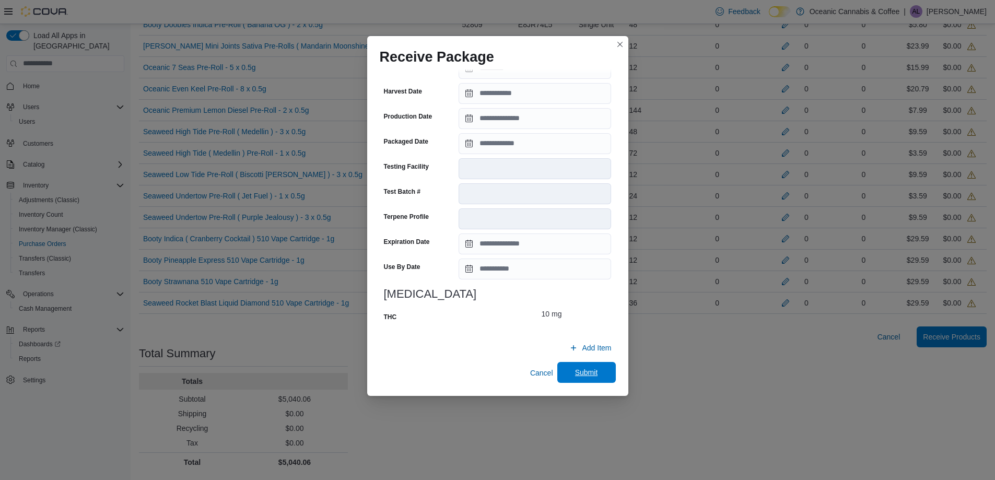
click at [595, 373] on span "Submit" at bounding box center [587, 372] width 46 height 21
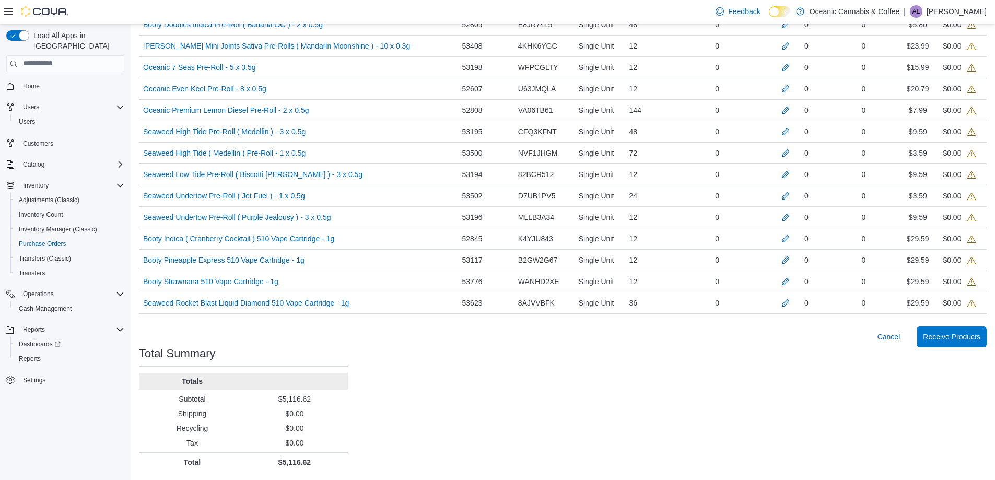
scroll to position [232, 0]
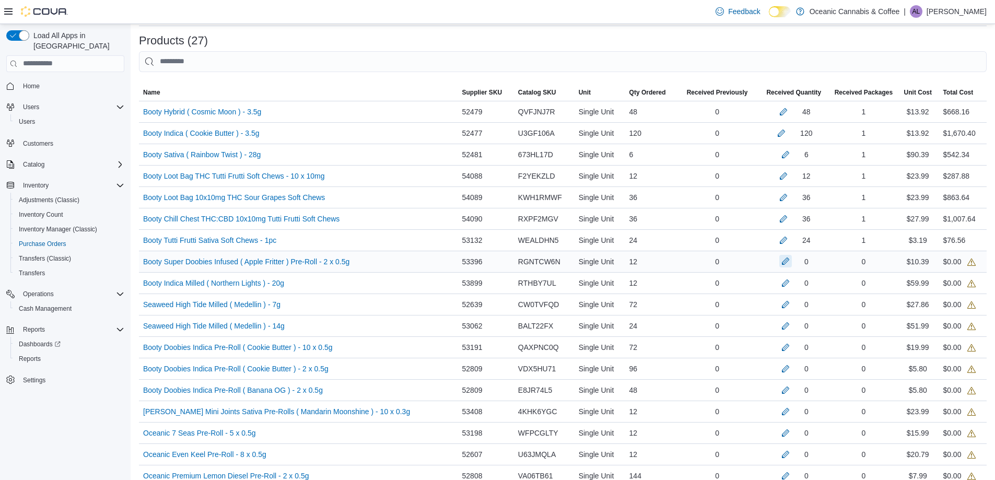
click at [785, 258] on button "button" at bounding box center [786, 261] width 13 height 13
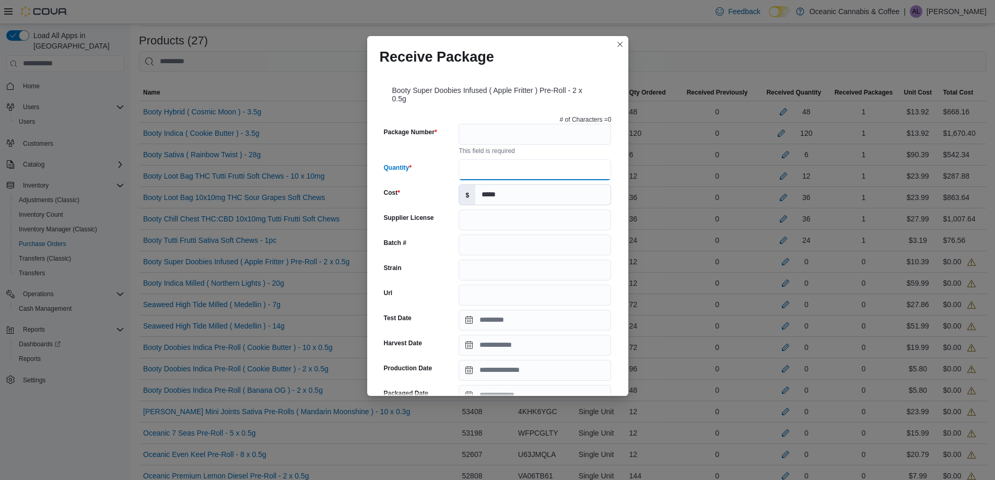
click at [531, 166] on input "Quantity" at bounding box center [535, 169] width 153 height 21
type input "**"
click at [506, 139] on input "Package Number" at bounding box center [535, 134] width 153 height 21
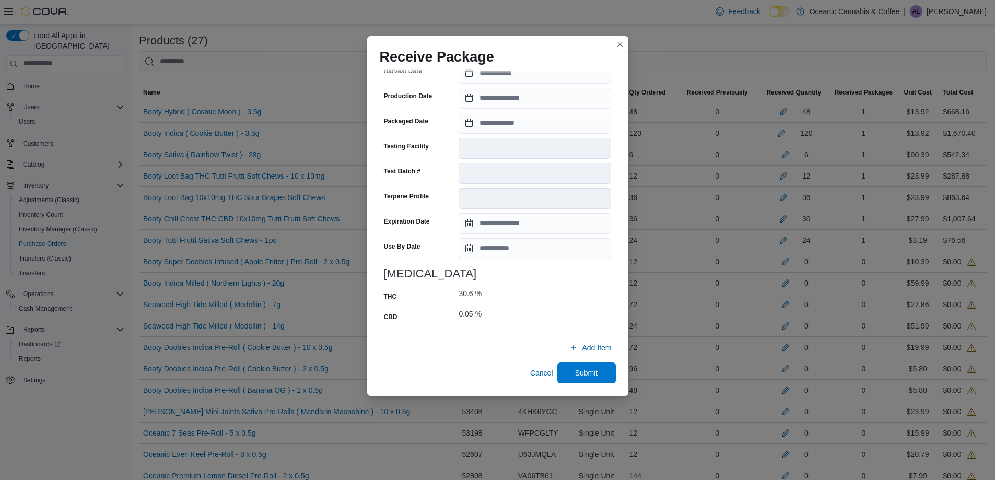
scroll to position [284, 0]
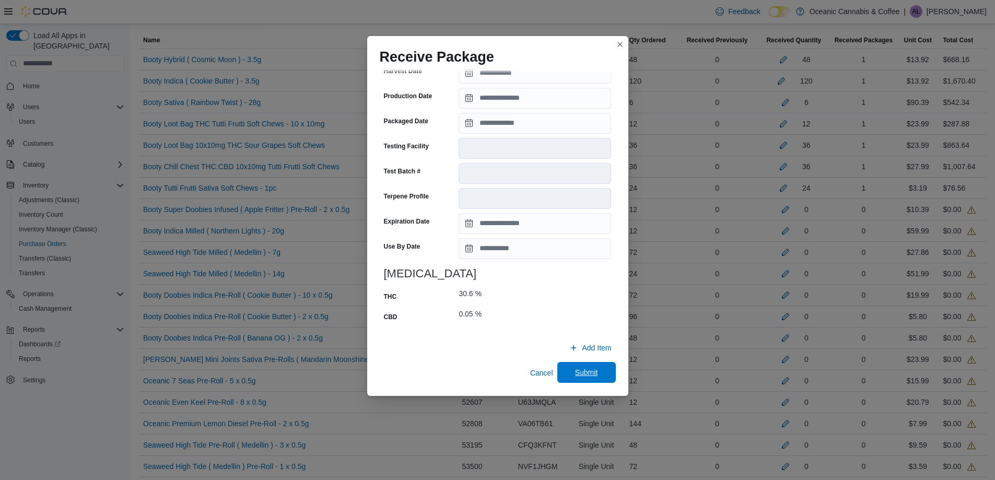
type input "*******"
click at [578, 372] on span "Submit" at bounding box center [586, 372] width 23 height 10
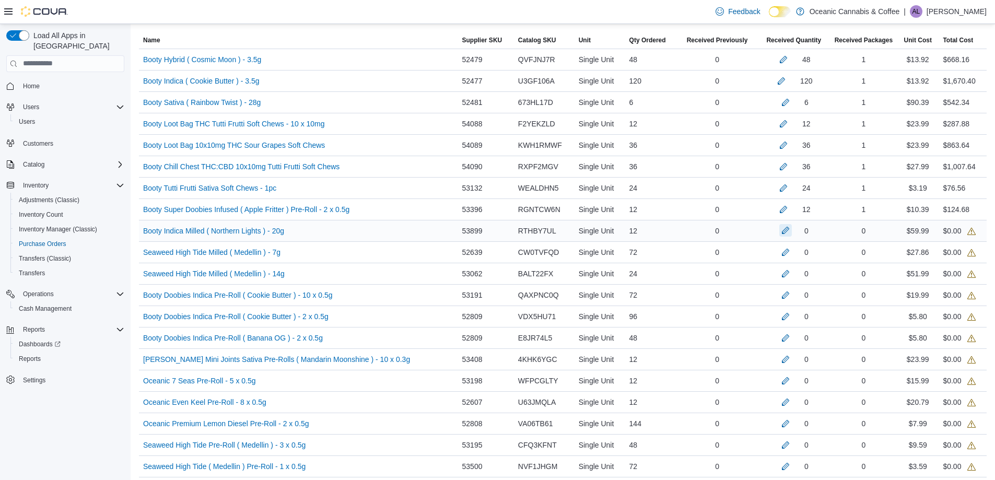
click at [784, 230] on button "button" at bounding box center [786, 230] width 13 height 13
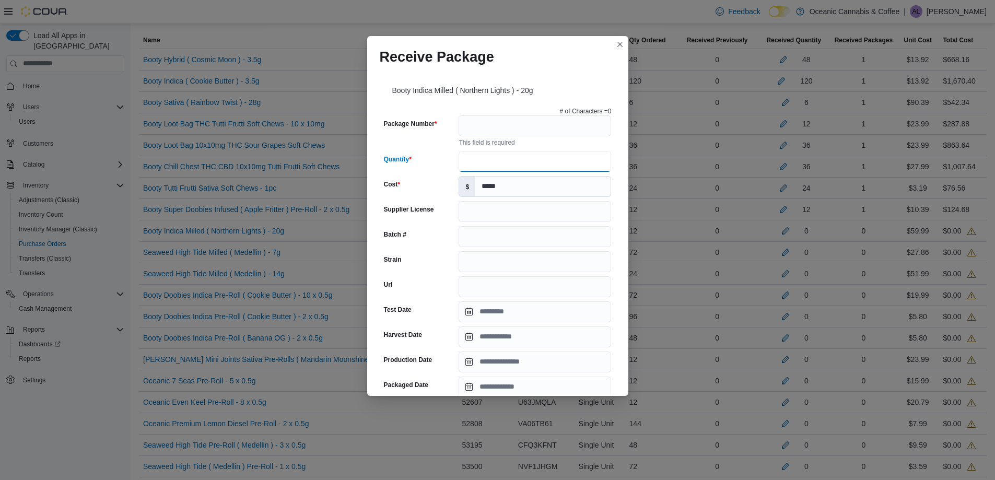
click at [585, 168] on input "Quantity" at bounding box center [535, 161] width 153 height 21
type input "**"
click at [620, 46] on button "Closes this modal window" at bounding box center [620, 44] width 13 height 13
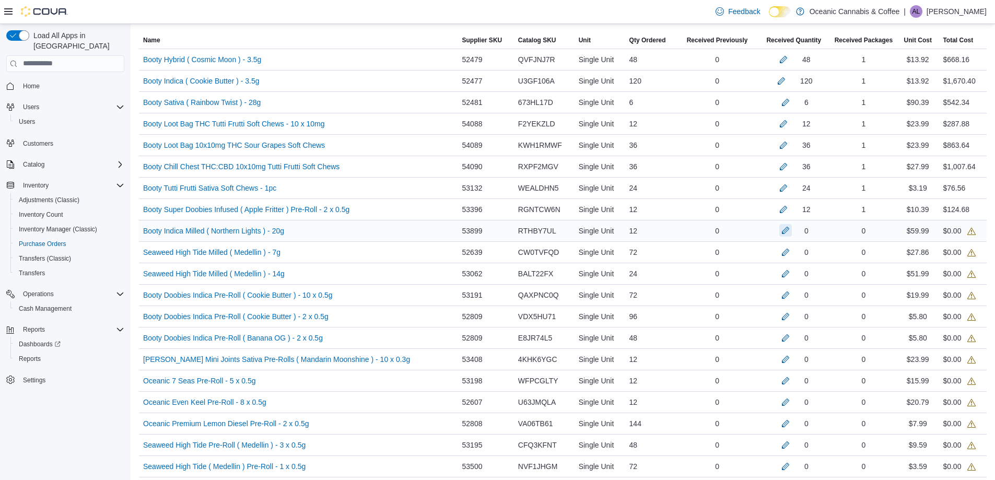
click at [781, 233] on button "button" at bounding box center [786, 230] width 13 height 13
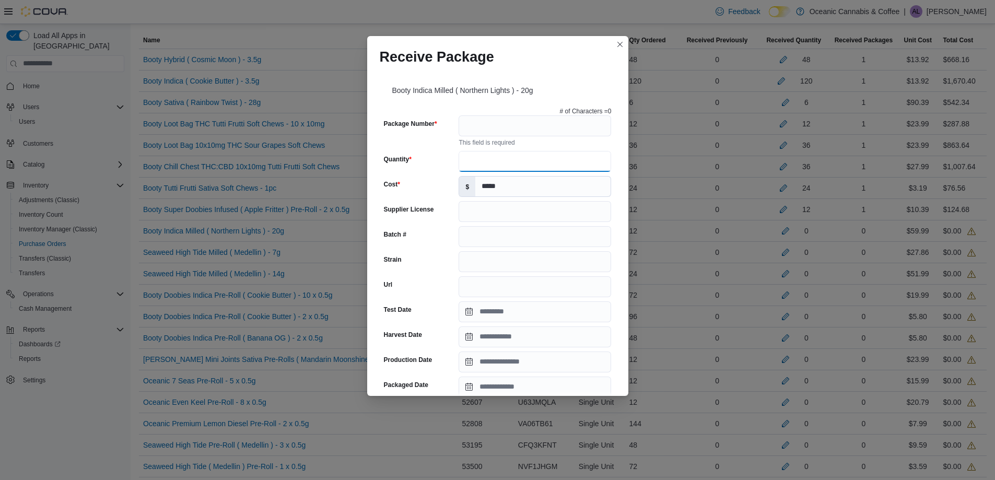
click at [521, 164] on input "Quantity" at bounding box center [535, 161] width 153 height 21
click at [618, 47] on button "Closes this modal window" at bounding box center [620, 44] width 13 height 13
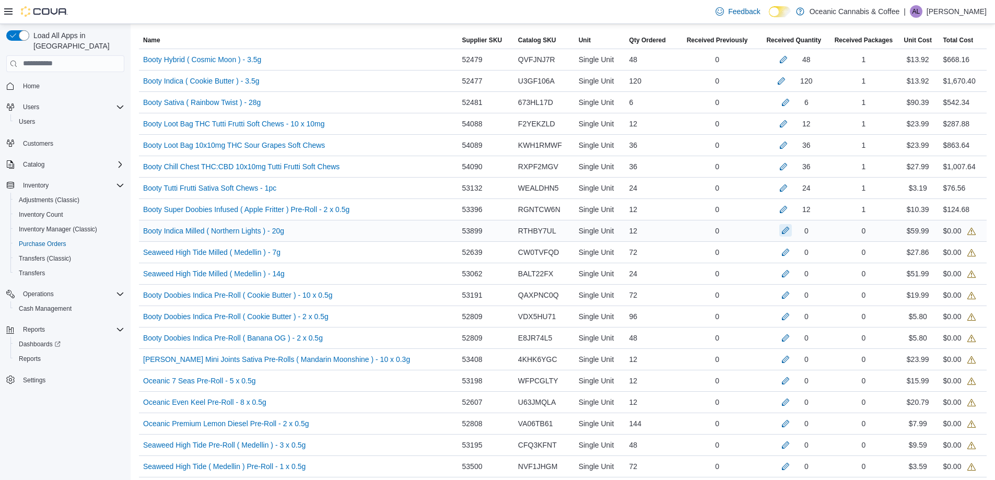
click at [786, 228] on button "button" at bounding box center [786, 230] width 13 height 13
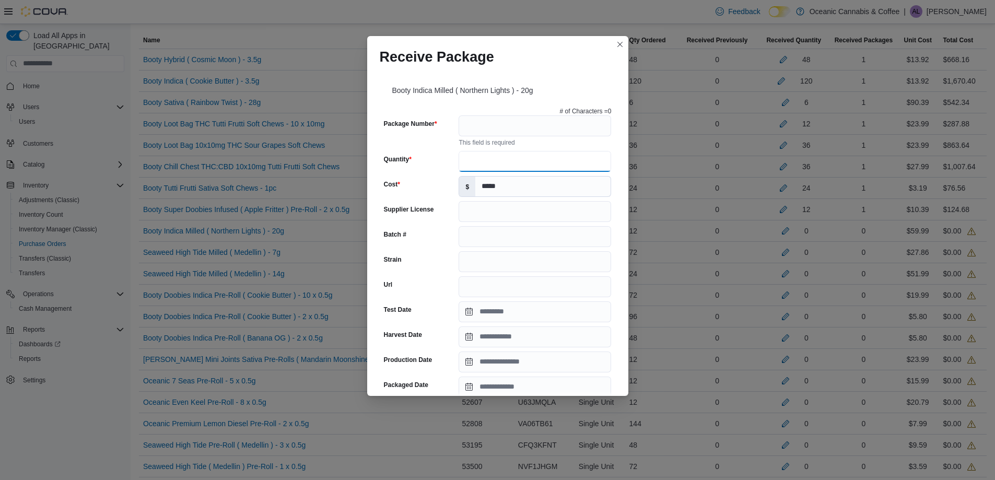
click at [574, 158] on input "Quantity" at bounding box center [535, 161] width 153 height 21
type input "**"
click at [527, 132] on input "Package Number" at bounding box center [535, 125] width 153 height 21
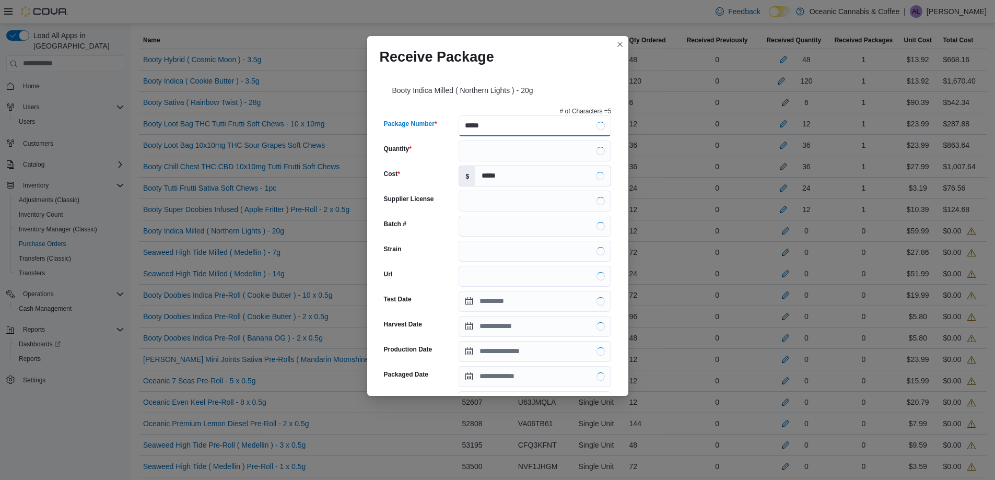
type input "******"
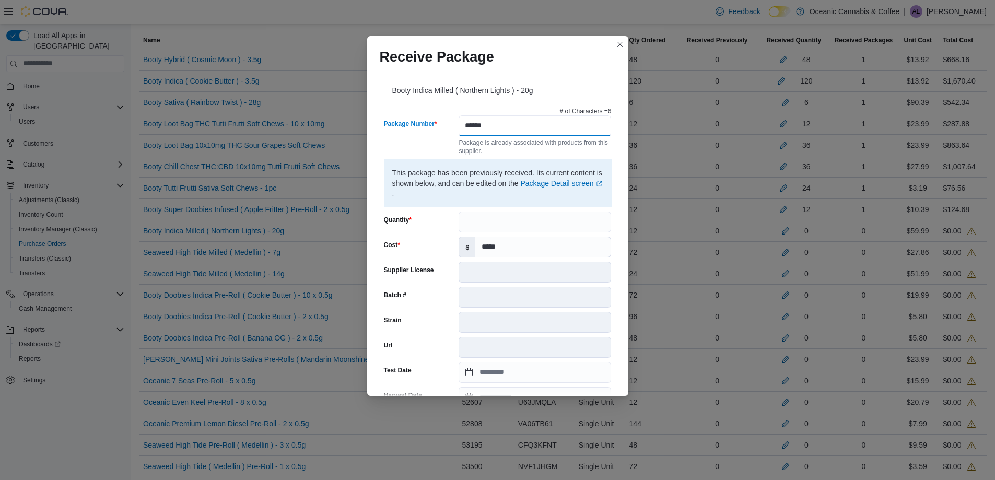
scroll to position [314, 0]
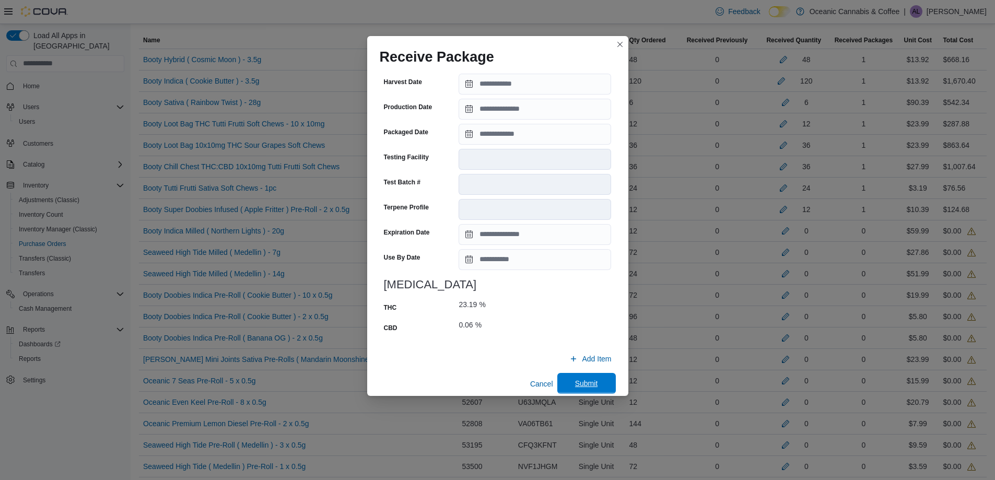
click at [575, 379] on span "Submit" at bounding box center [586, 383] width 23 height 10
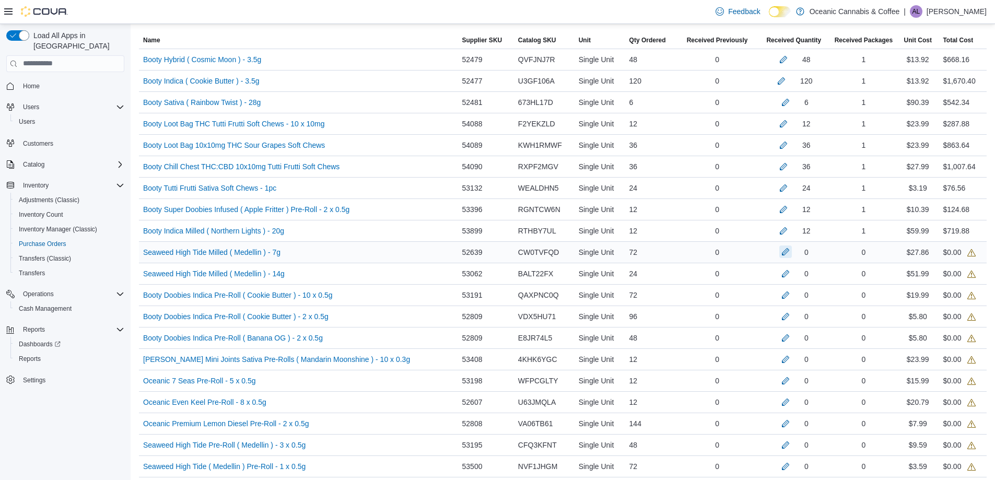
click at [782, 251] on button "button" at bounding box center [786, 252] width 13 height 13
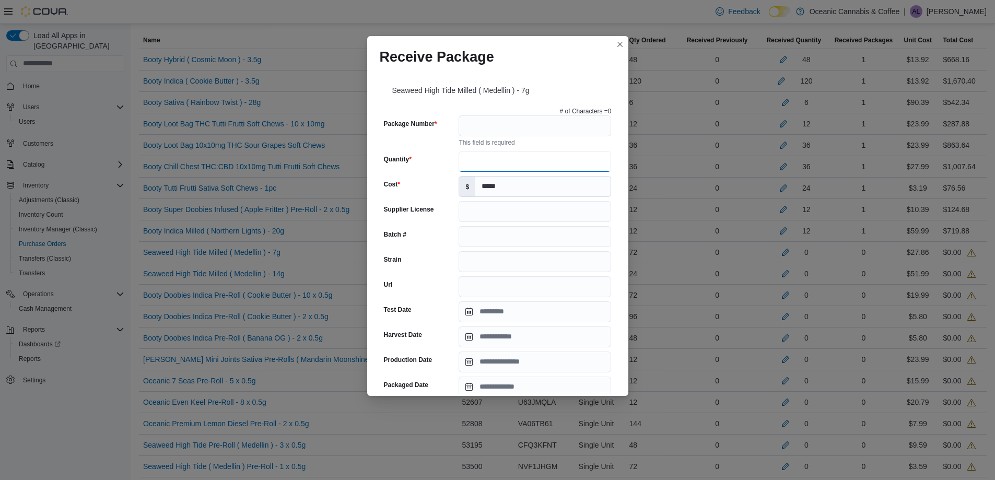
click at [518, 159] on input "Quantity" at bounding box center [535, 161] width 153 height 21
type input "**"
click at [504, 125] on input "Package Number" at bounding box center [535, 125] width 153 height 21
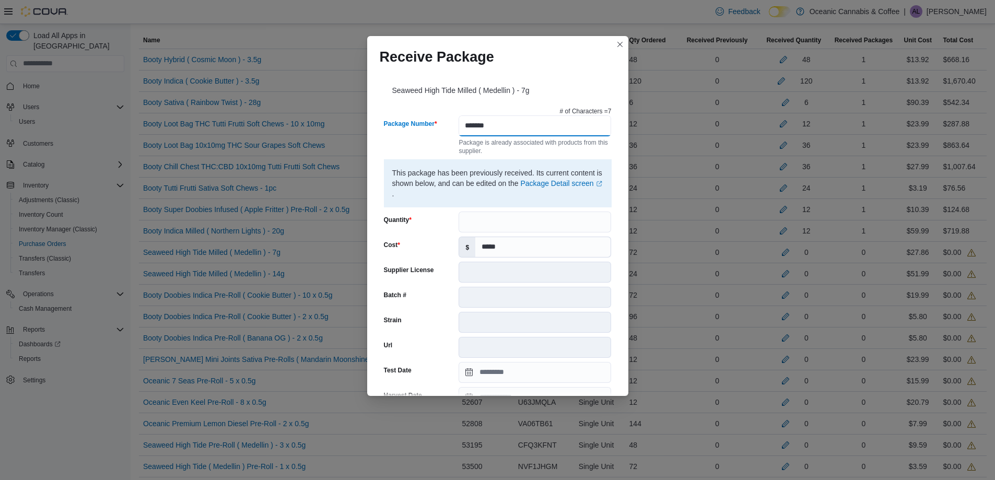
scroll to position [324, 0]
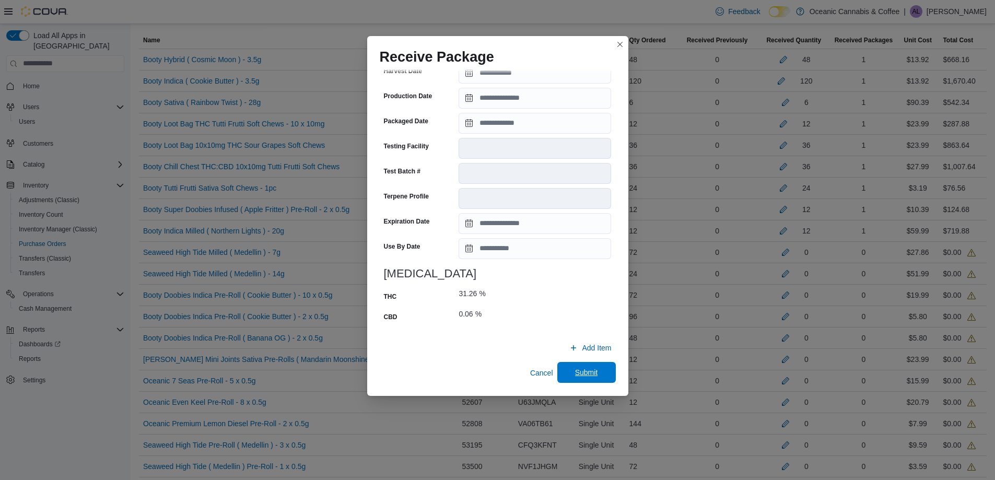
type input "*******"
click at [579, 366] on span "Submit" at bounding box center [587, 372] width 46 height 21
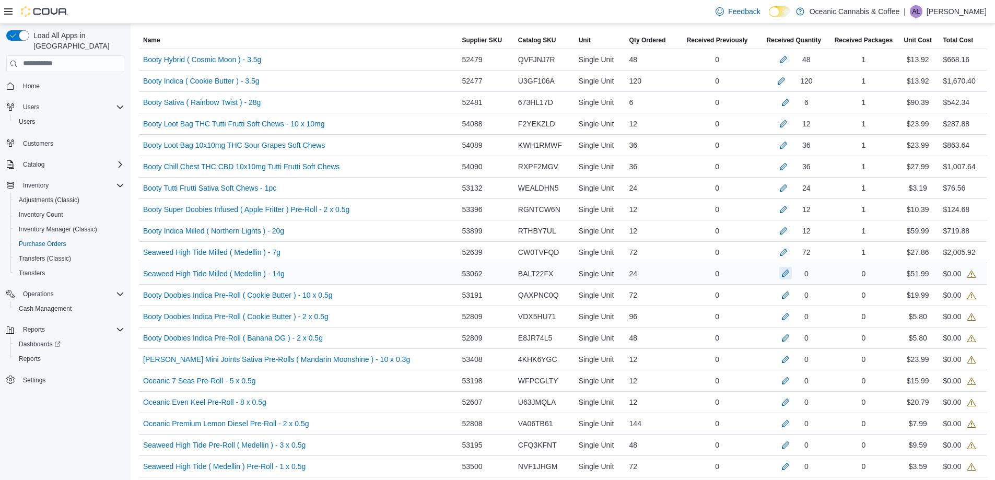
click at [780, 275] on button "button" at bounding box center [786, 273] width 13 height 13
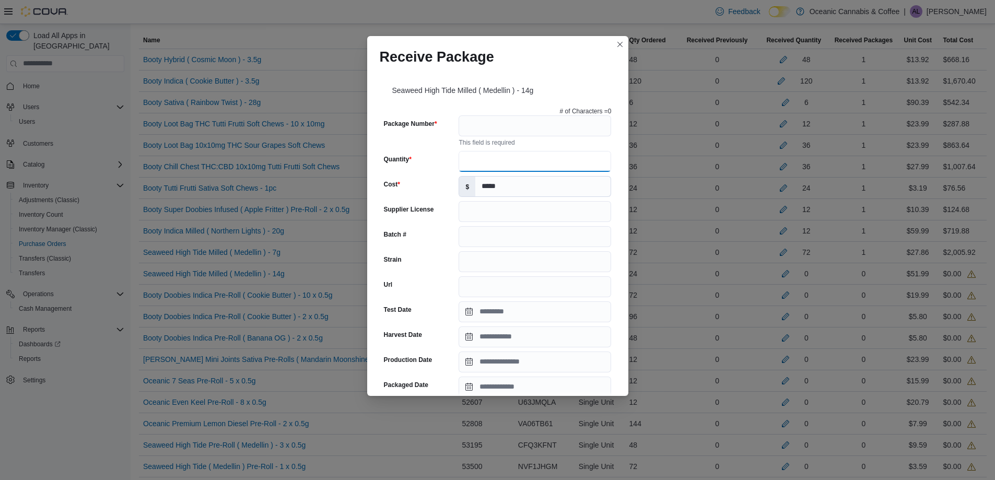
click at [513, 154] on input "Quantity" at bounding box center [535, 161] width 153 height 21
type input "**"
click at [507, 129] on input "Package Number" at bounding box center [535, 125] width 153 height 21
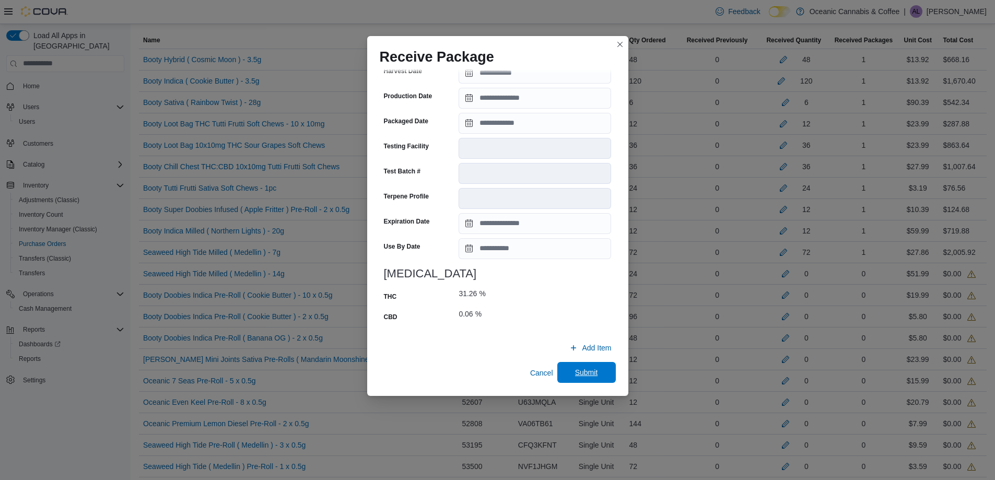
type input "*******"
click at [575, 370] on span "Submit" at bounding box center [586, 372] width 23 height 10
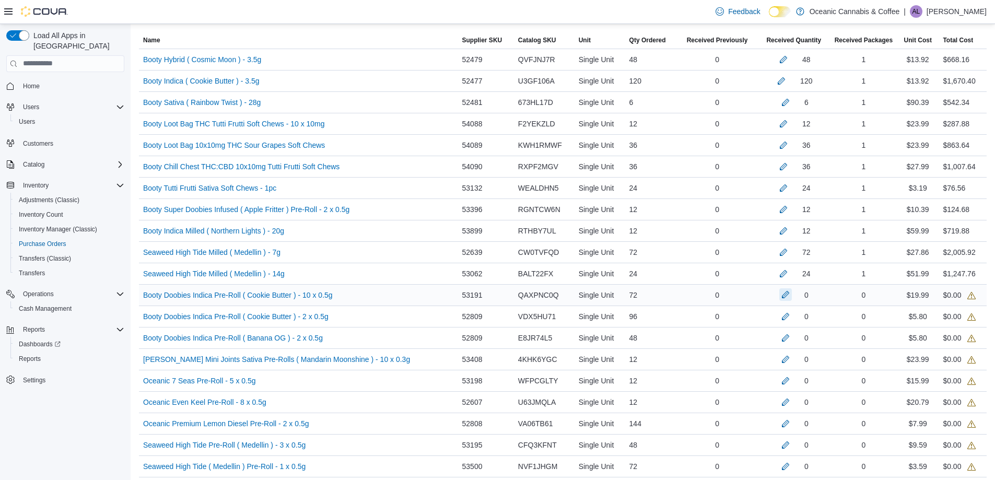
click at [787, 297] on button "button" at bounding box center [786, 294] width 13 height 13
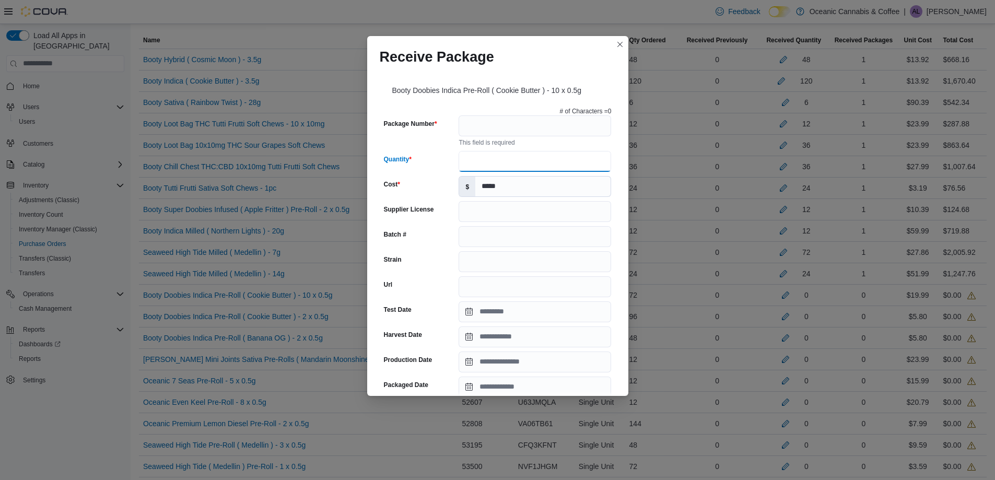
click at [534, 160] on input "Quantity" at bounding box center [535, 161] width 153 height 21
type input "**"
click at [551, 124] on input "Package Number" at bounding box center [535, 125] width 153 height 21
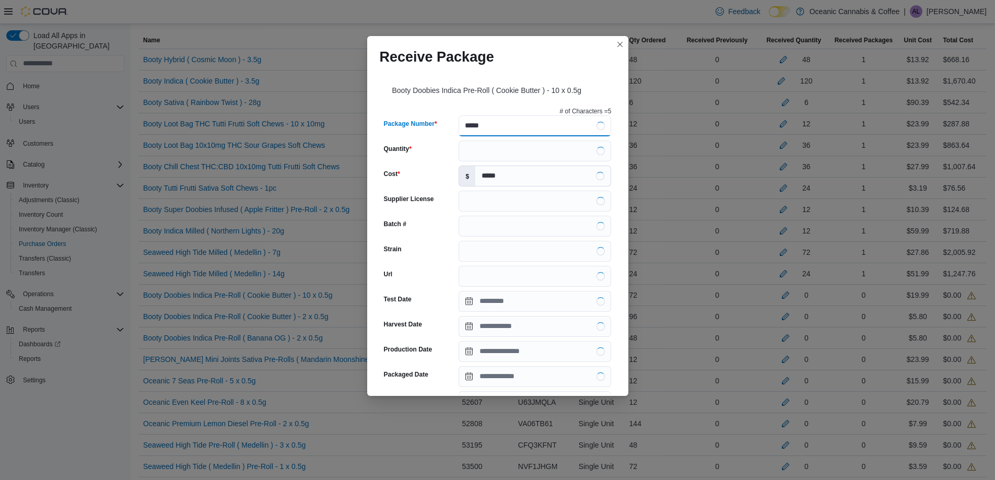
type input "******"
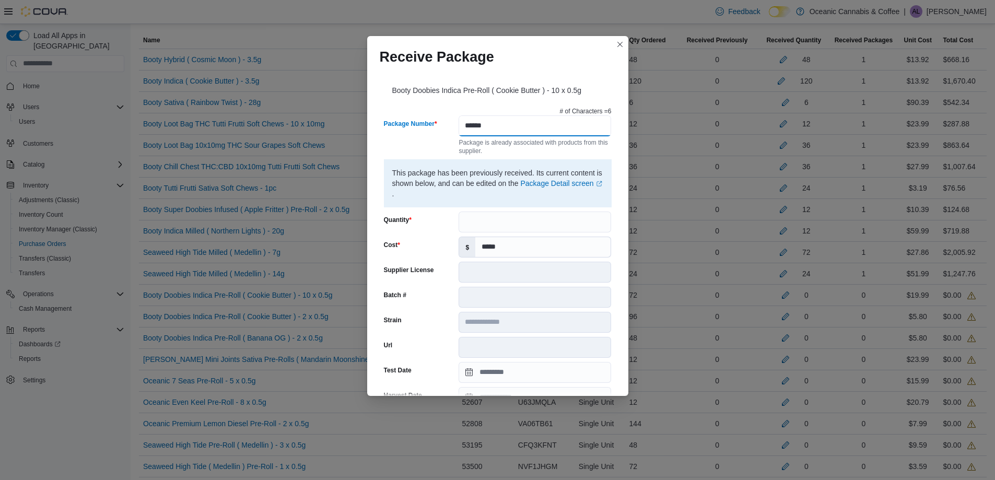
type input "**********"
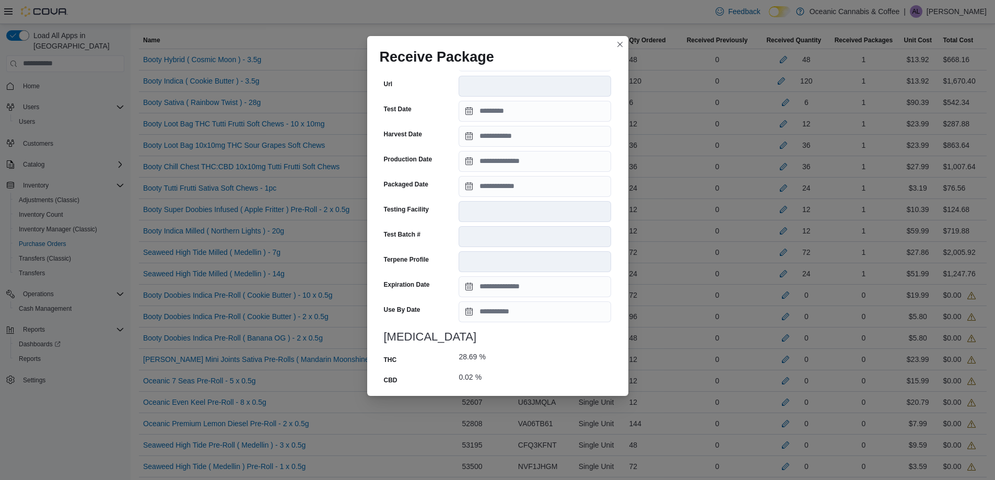
scroll to position [546, 0]
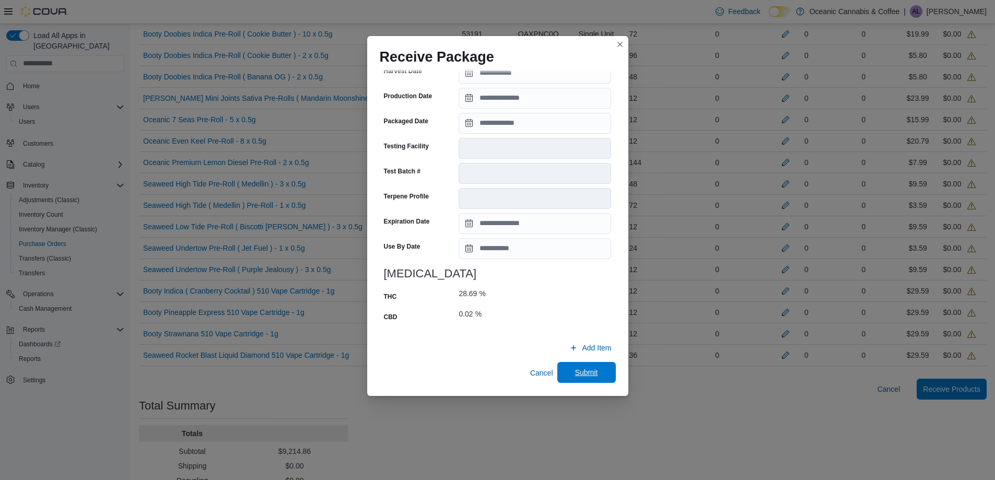
type input "******"
click at [575, 373] on span "Submit" at bounding box center [586, 372] width 23 height 10
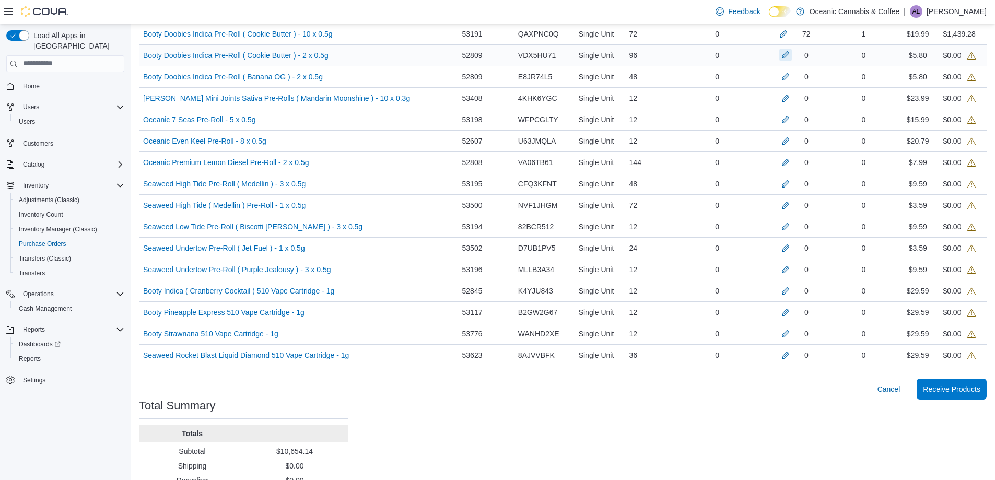
click at [783, 53] on button "button" at bounding box center [786, 55] width 13 height 13
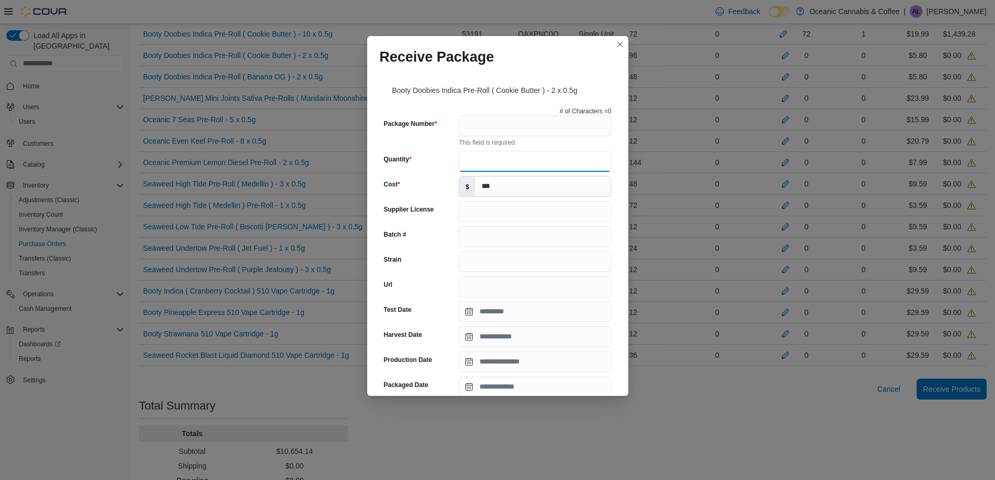
click at [496, 167] on input "Quantity" at bounding box center [535, 161] width 153 height 21
type input "**"
click at [506, 129] on input "Package Number" at bounding box center [535, 125] width 153 height 21
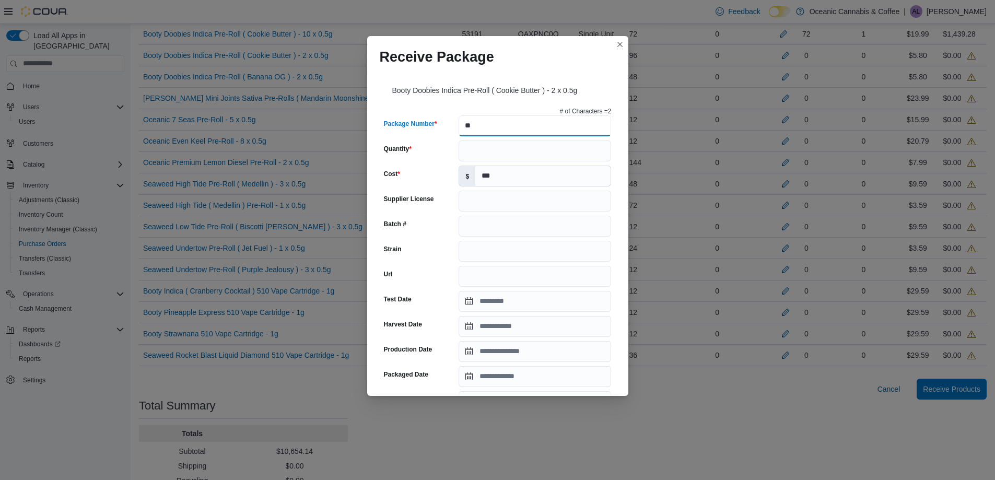
type input "******"
type input "**********"
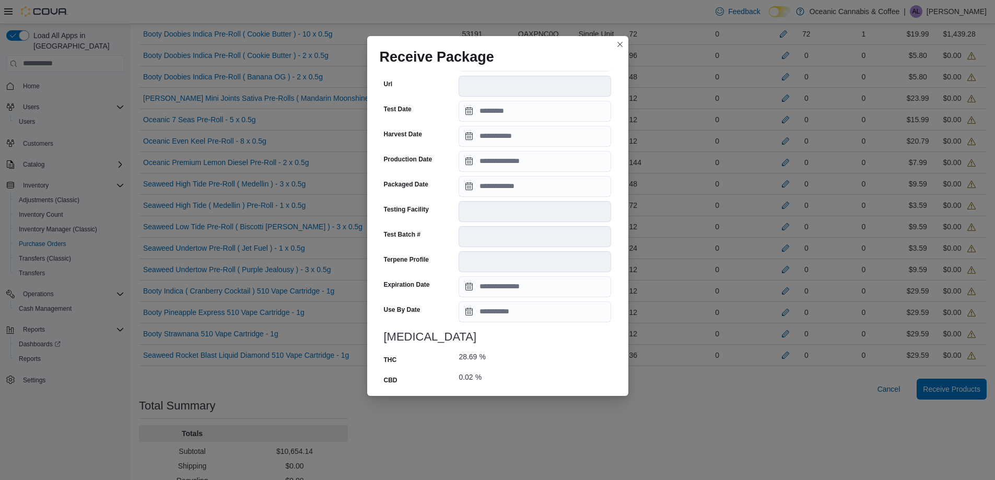
scroll to position [324, 0]
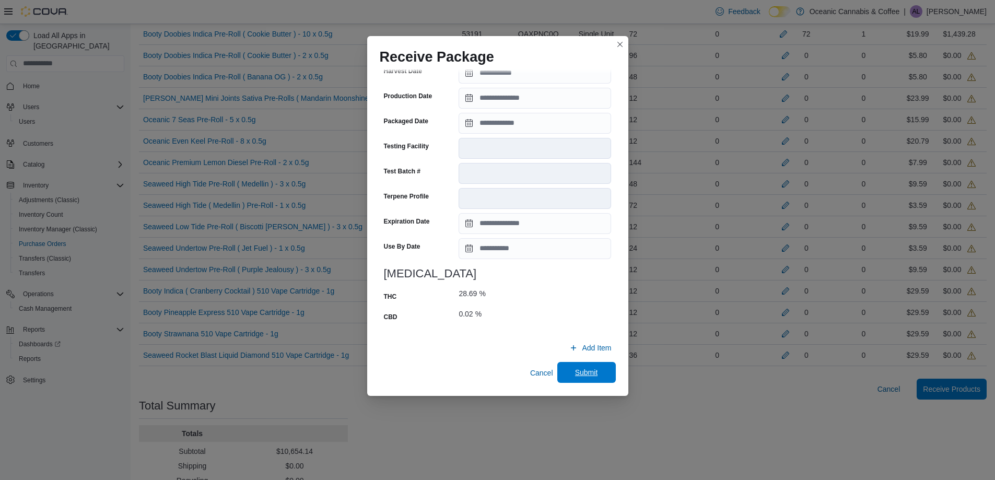
click at [584, 368] on span "Submit" at bounding box center [586, 372] width 23 height 10
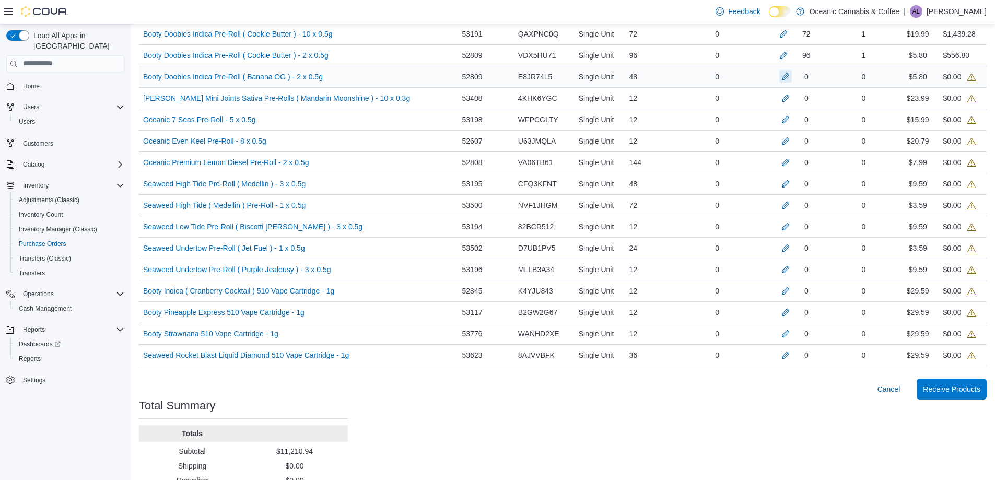
click at [785, 78] on button "button" at bounding box center [786, 76] width 13 height 13
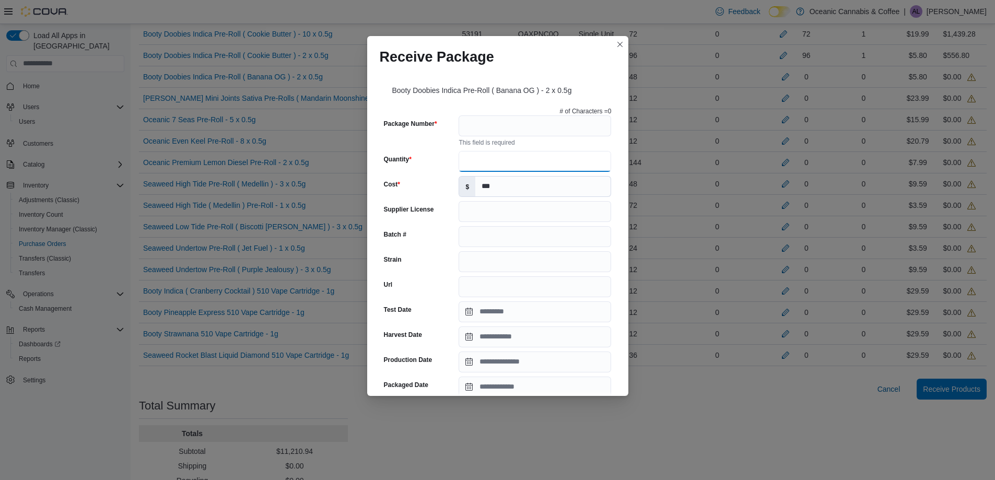
click at [504, 153] on input "Quantity" at bounding box center [535, 161] width 153 height 21
type input "**"
click at [527, 130] on input "Package Number" at bounding box center [535, 125] width 153 height 21
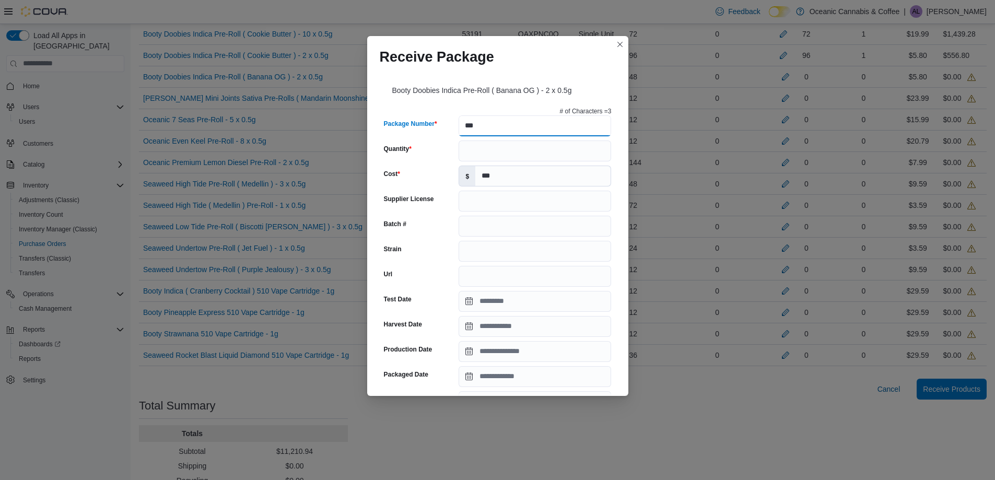
type input "********"
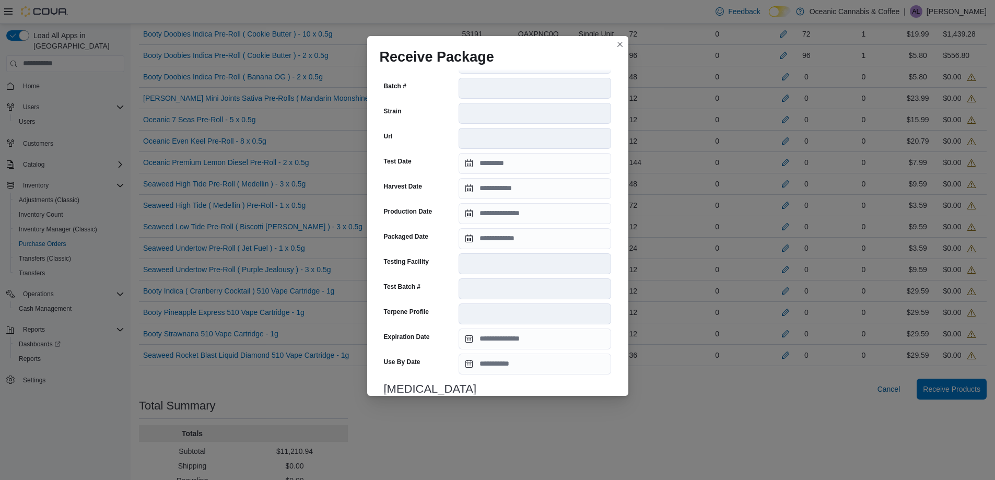
scroll to position [598, 0]
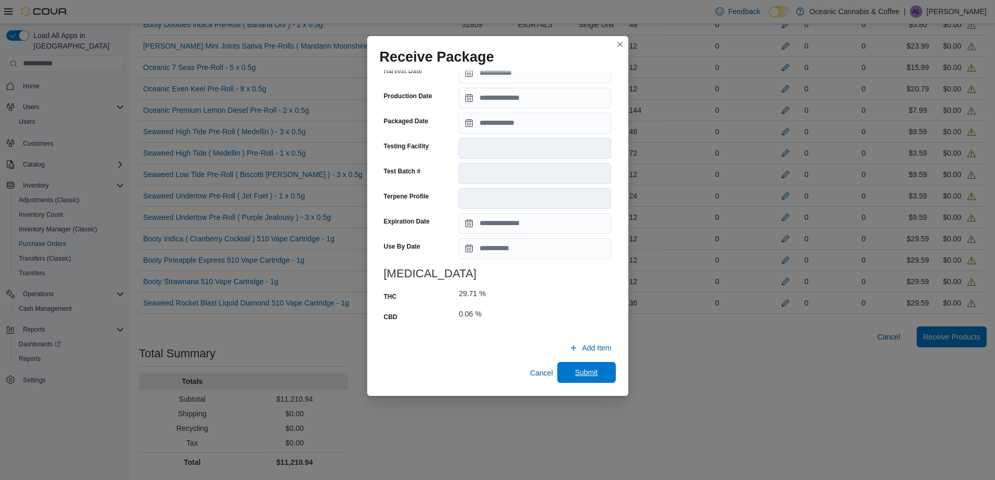
click at [593, 379] on span "Submit" at bounding box center [587, 372] width 46 height 21
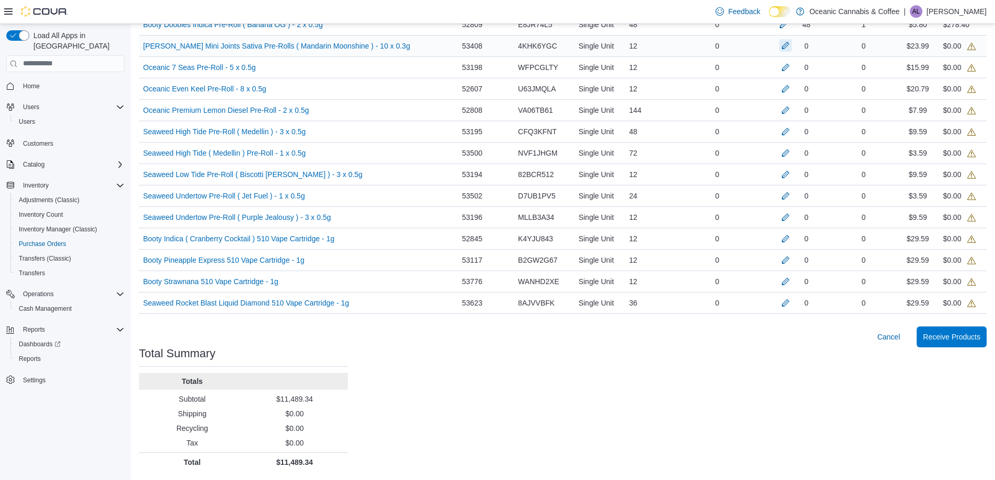
click at [783, 46] on button "button" at bounding box center [786, 45] width 13 height 13
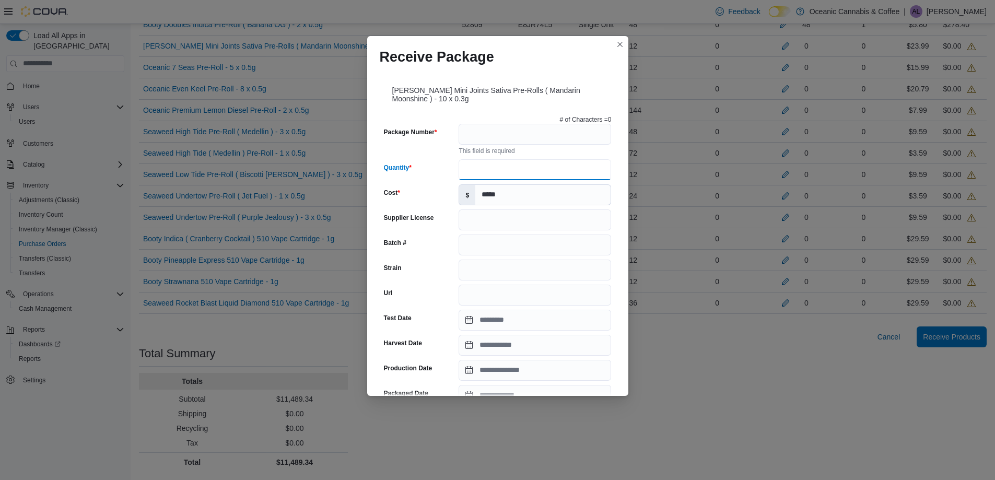
click at [567, 165] on input "Quantity" at bounding box center [535, 169] width 153 height 21
type input "**"
click at [486, 138] on input "Package Number" at bounding box center [535, 134] width 153 height 21
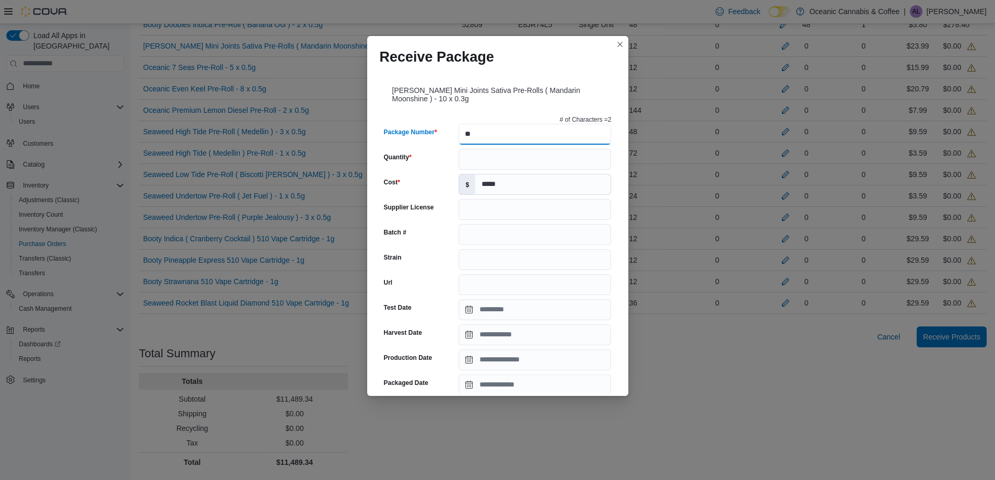
type input "******"
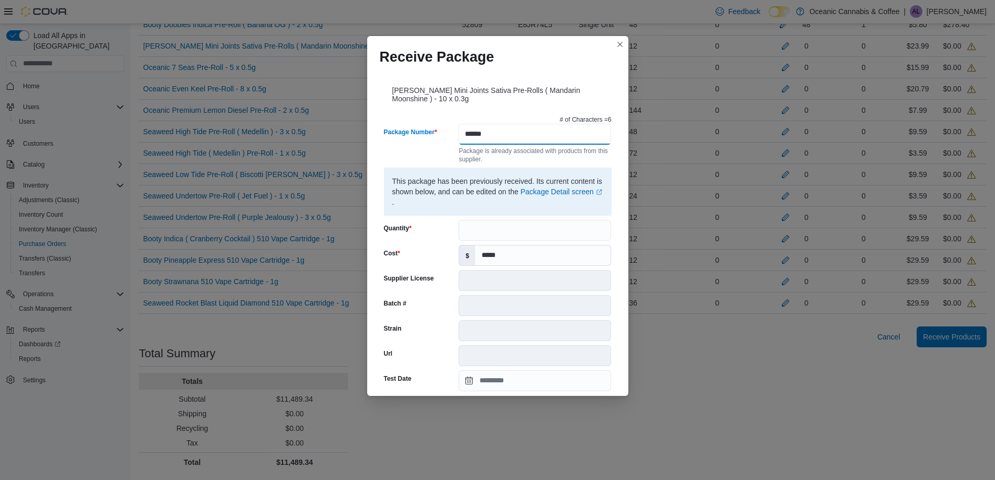
scroll to position [333, 0]
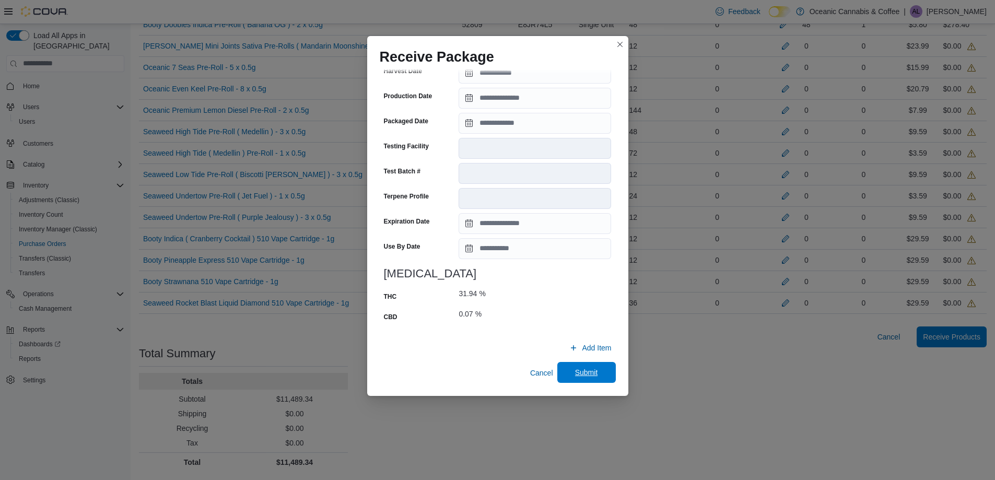
click at [569, 372] on span "Submit" at bounding box center [587, 372] width 46 height 21
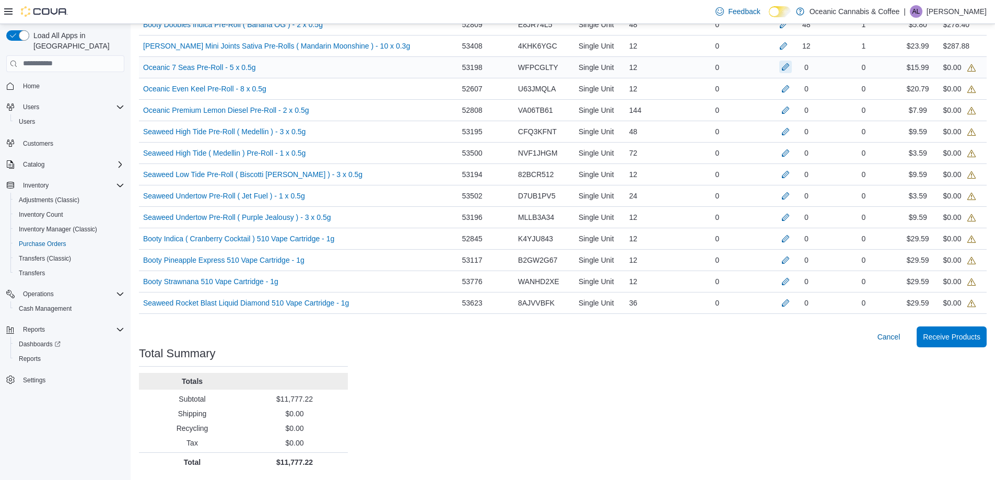
click at [780, 64] on button "button" at bounding box center [786, 67] width 13 height 13
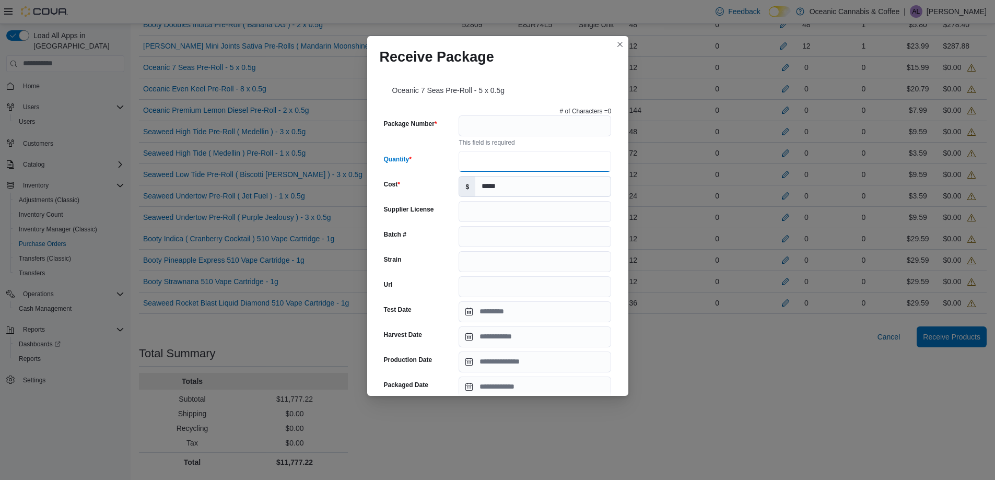
click at [527, 158] on input "Quantity" at bounding box center [535, 161] width 153 height 21
type input "**"
click at [503, 129] on input "Package Number" at bounding box center [535, 125] width 153 height 21
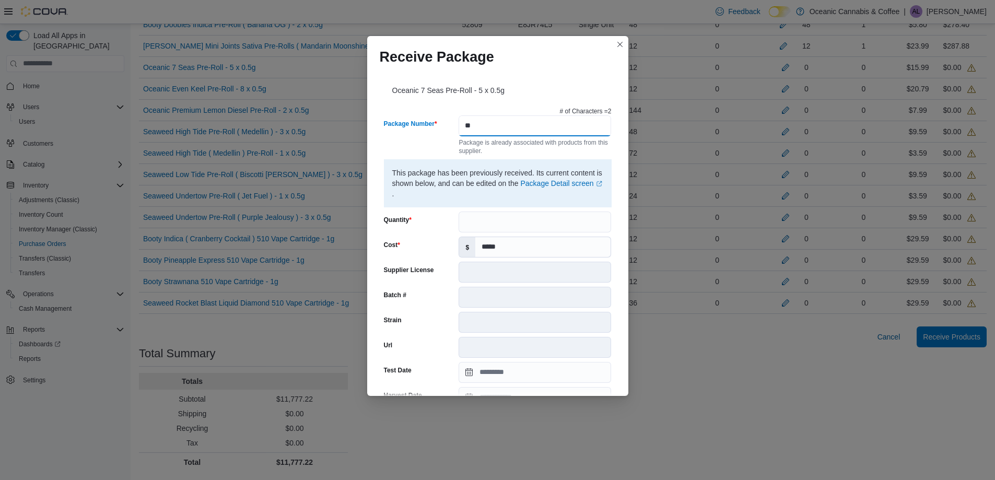
type input "******"
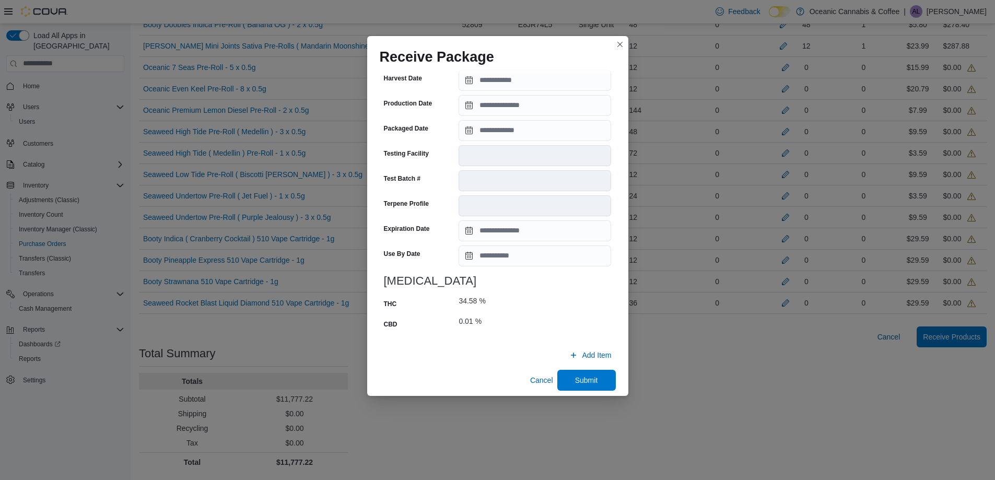
scroll to position [324, 0]
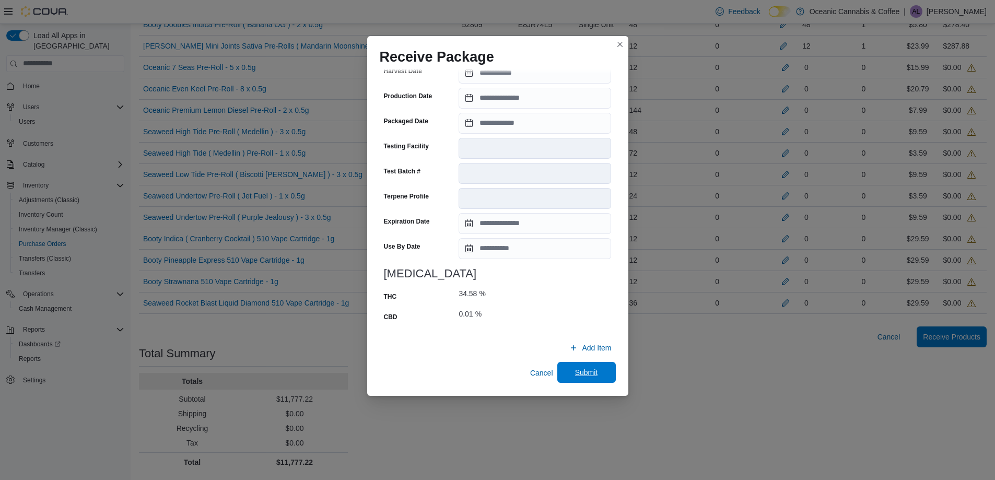
click at [583, 378] on span "Submit" at bounding box center [586, 372] width 23 height 10
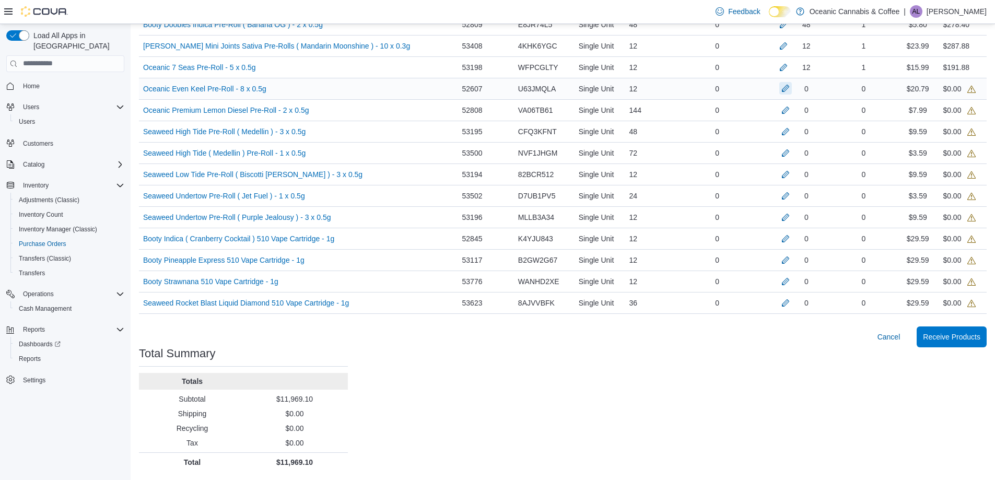
click at [787, 90] on button "button" at bounding box center [786, 88] width 13 height 13
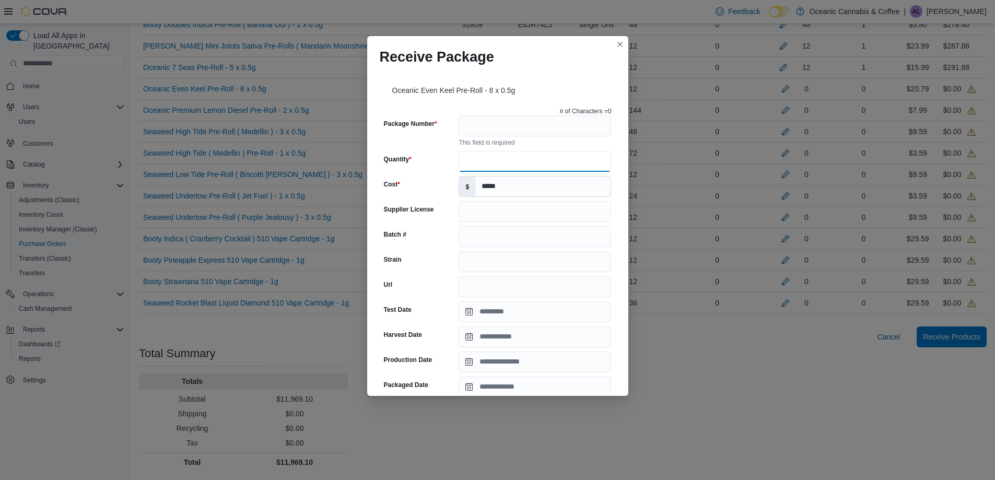
click at [593, 165] on input "Quantity" at bounding box center [535, 161] width 153 height 21
type input "**"
click at [509, 132] on input "Package Number" at bounding box center [535, 125] width 153 height 21
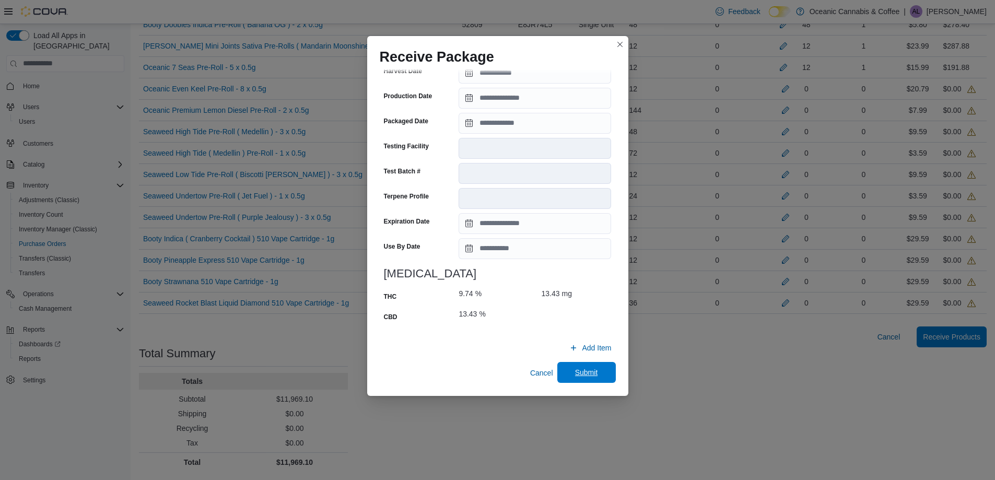
type input "*******"
click at [581, 375] on span "Submit" at bounding box center [586, 372] width 23 height 10
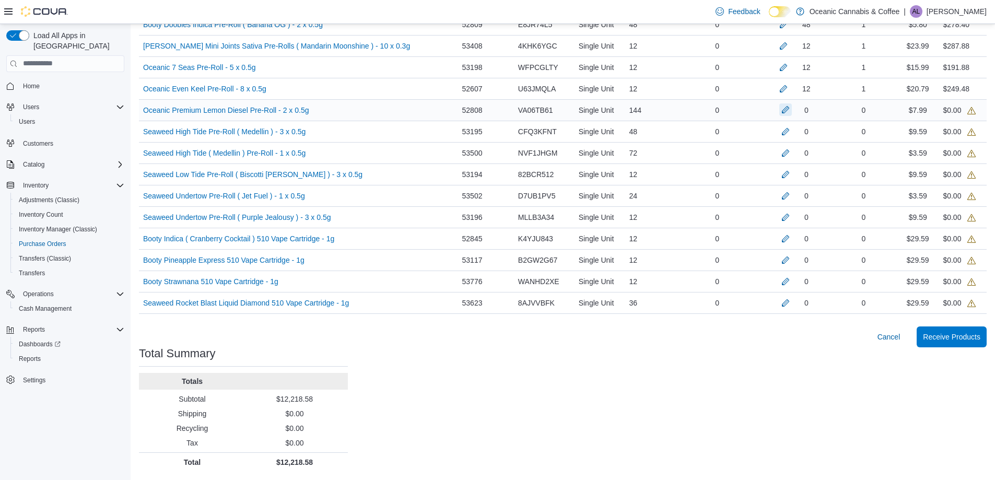
click at [784, 112] on button "button" at bounding box center [786, 109] width 13 height 13
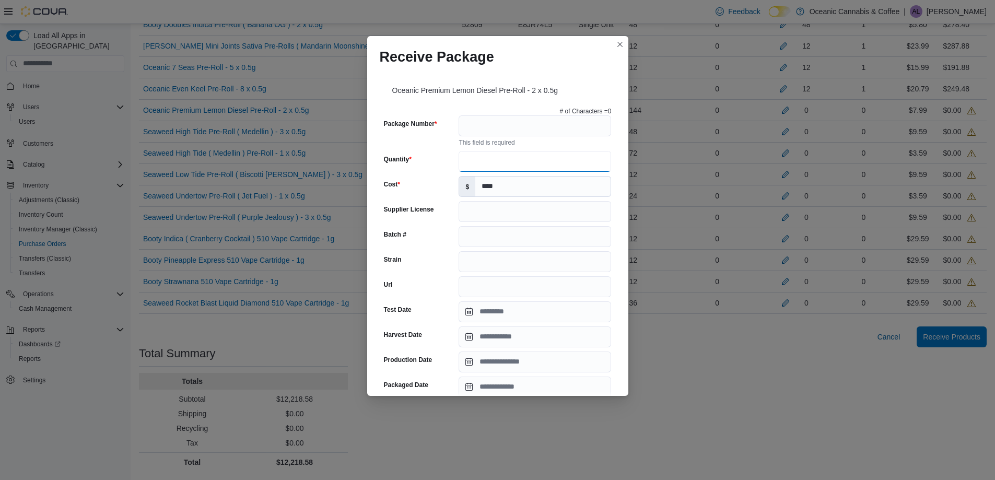
click at [545, 163] on input "Quantity" at bounding box center [535, 161] width 153 height 21
type input "***"
click at [524, 131] on input "Package Number" at bounding box center [535, 125] width 153 height 21
click at [613, 44] on div "Receive Package" at bounding box center [497, 52] width 261 height 33
click at [619, 44] on button "Closes this modal window" at bounding box center [620, 44] width 13 height 13
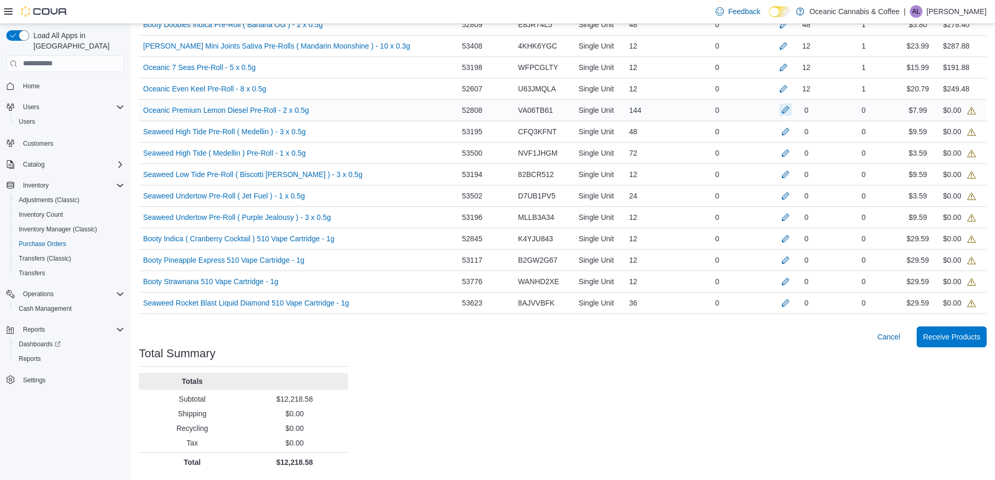
click at [785, 115] on button "button" at bounding box center [786, 109] width 13 height 13
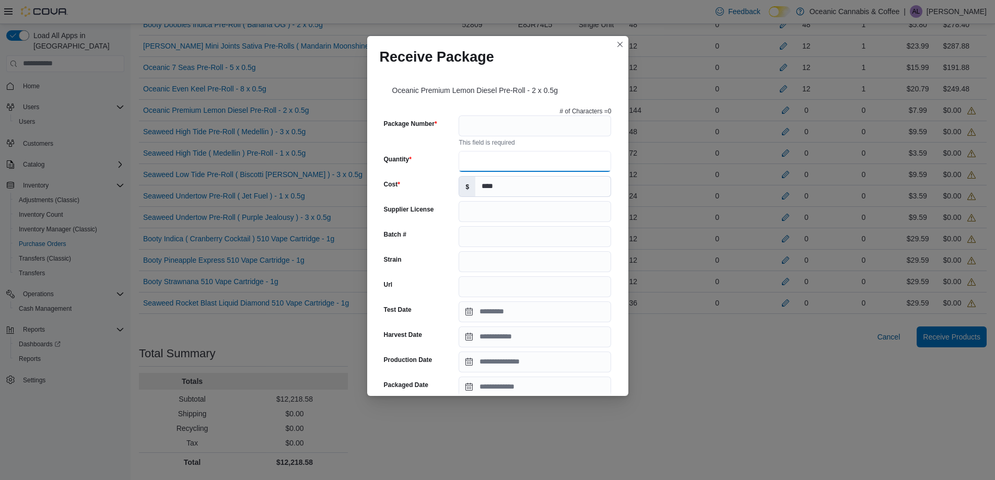
click at [525, 161] on input "Quantity" at bounding box center [535, 161] width 153 height 21
type input "***"
click at [527, 129] on input "Package Number" at bounding box center [535, 125] width 153 height 21
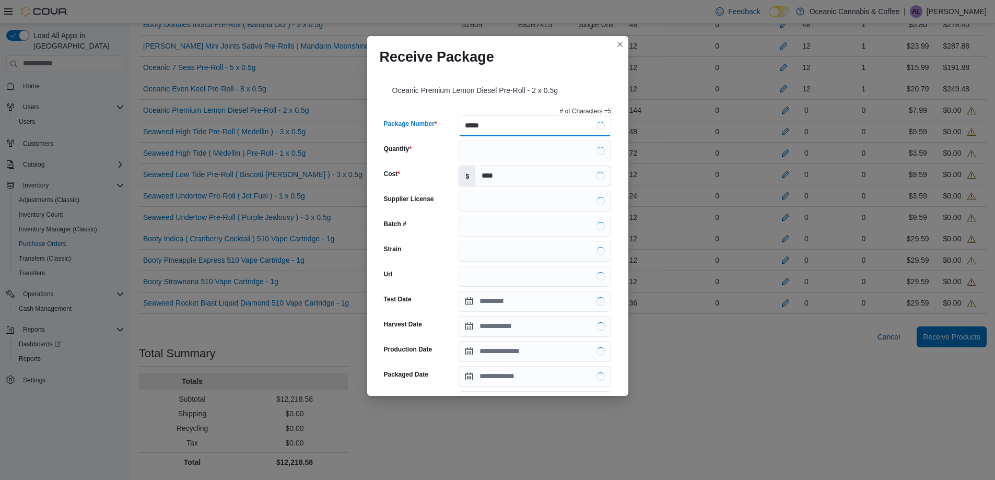
type input "******"
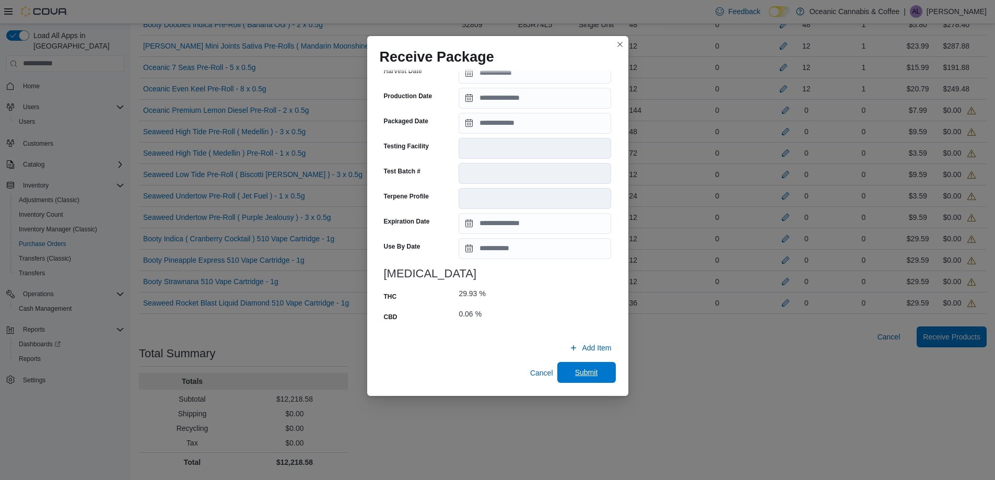
click at [575, 376] on span "Submit" at bounding box center [586, 372] width 23 height 10
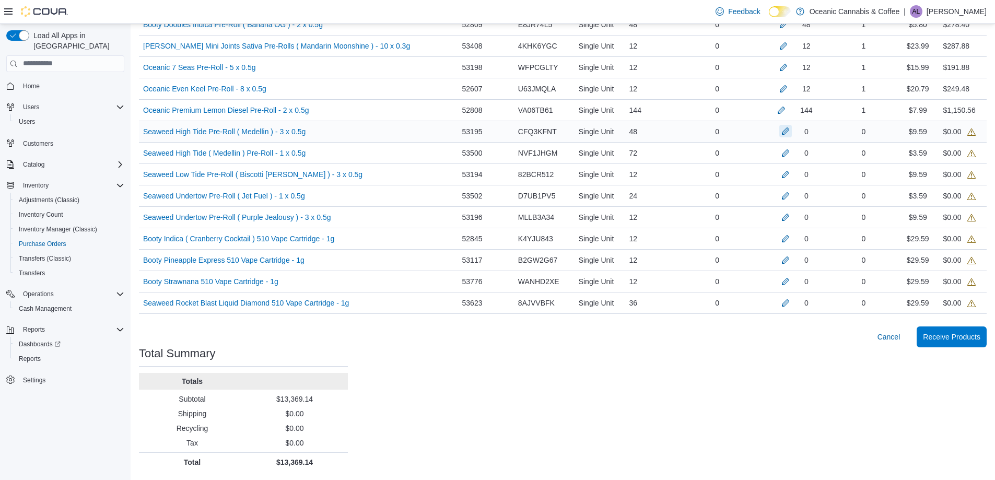
click at [786, 130] on button "button" at bounding box center [786, 131] width 13 height 13
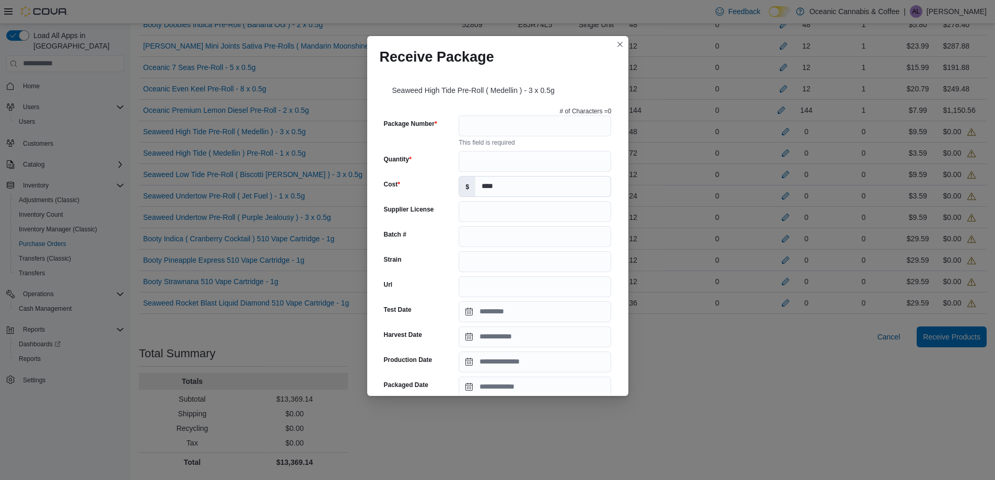
click at [523, 173] on div "# of Characters = 0 Package Number This field is required Quantity Cost $ **** …" at bounding box center [498, 382] width 236 height 558
click at [522, 167] on input "Quantity" at bounding box center [535, 161] width 153 height 21
type input "**"
click at [508, 129] on input "Package Number" at bounding box center [535, 125] width 153 height 21
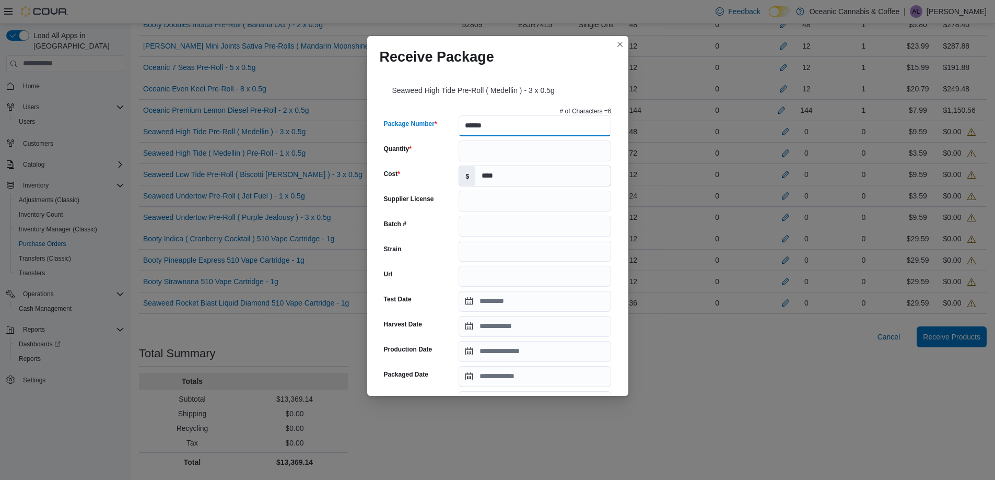
type input "*******"
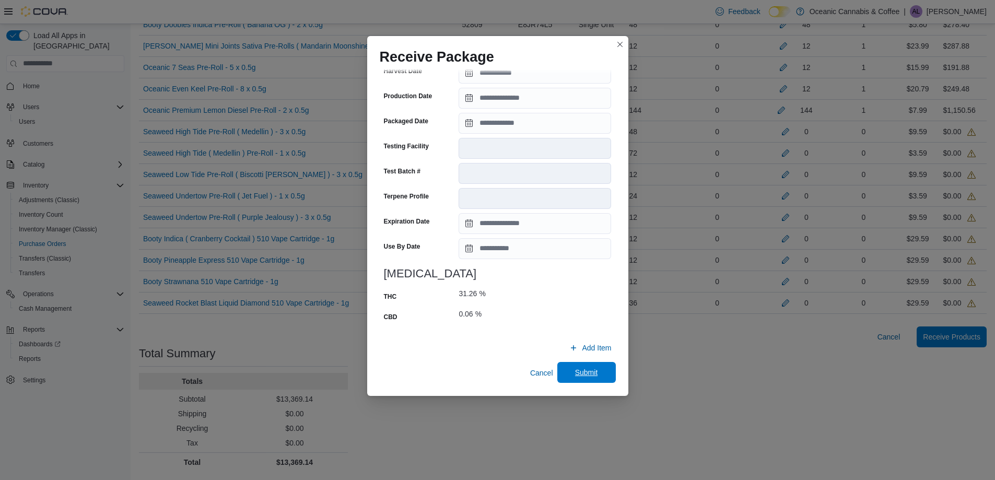
click at [575, 368] on span "Submit" at bounding box center [586, 372] width 23 height 10
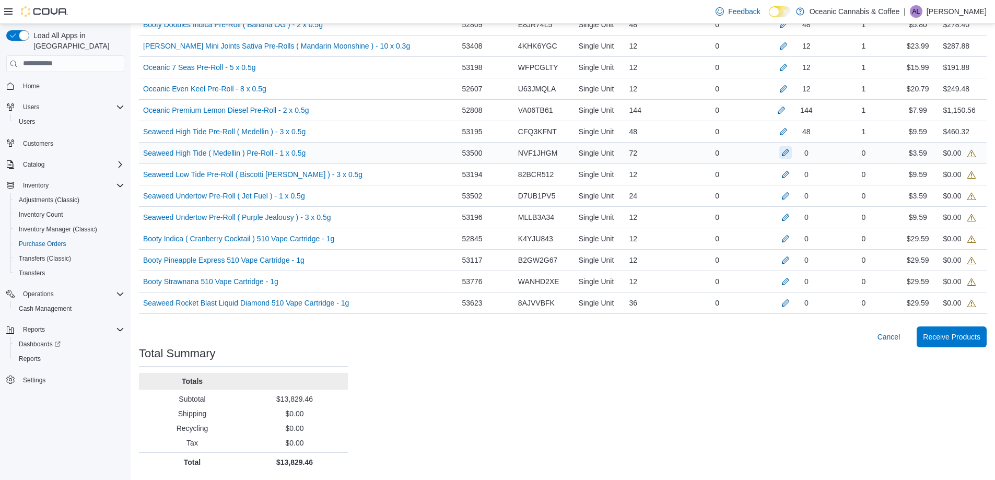
click at [787, 150] on button "button" at bounding box center [786, 152] width 13 height 13
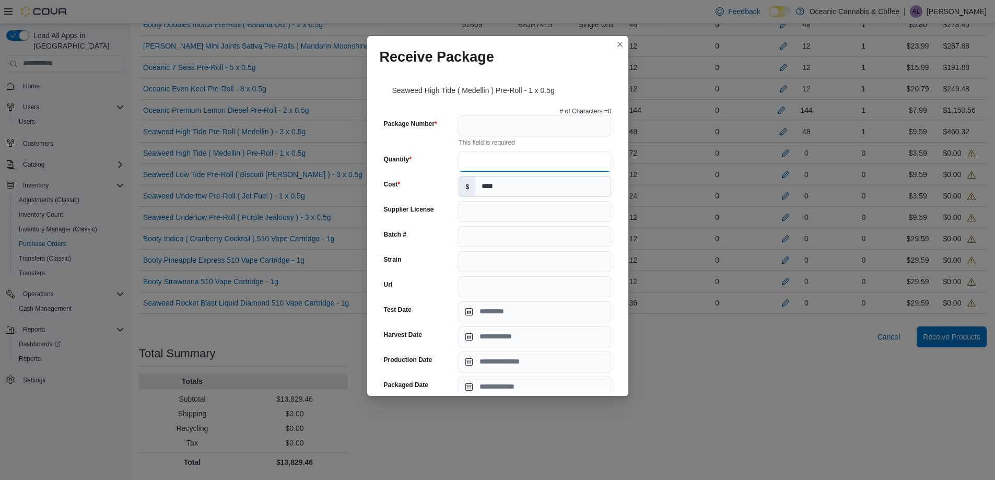
click at [526, 165] on input "Quantity" at bounding box center [535, 161] width 153 height 21
type input "**"
click at [537, 131] on input "Package Number" at bounding box center [535, 125] width 153 height 21
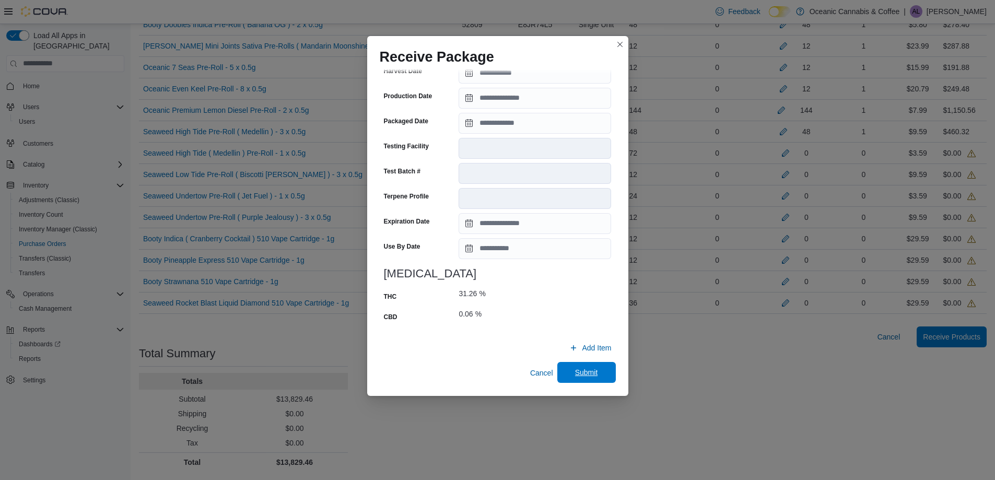
type input "*******"
click at [602, 374] on span "Submit" at bounding box center [587, 372] width 46 height 21
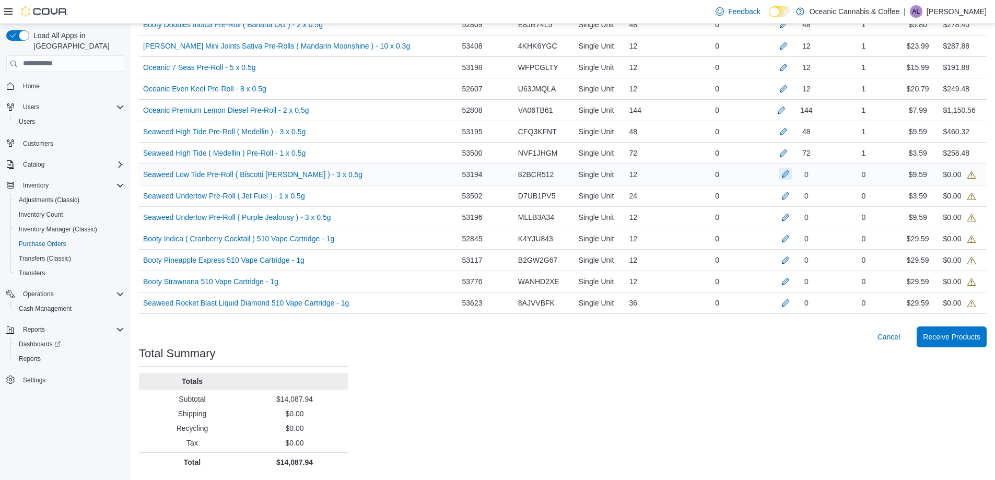
click at [785, 170] on button "button" at bounding box center [786, 174] width 13 height 13
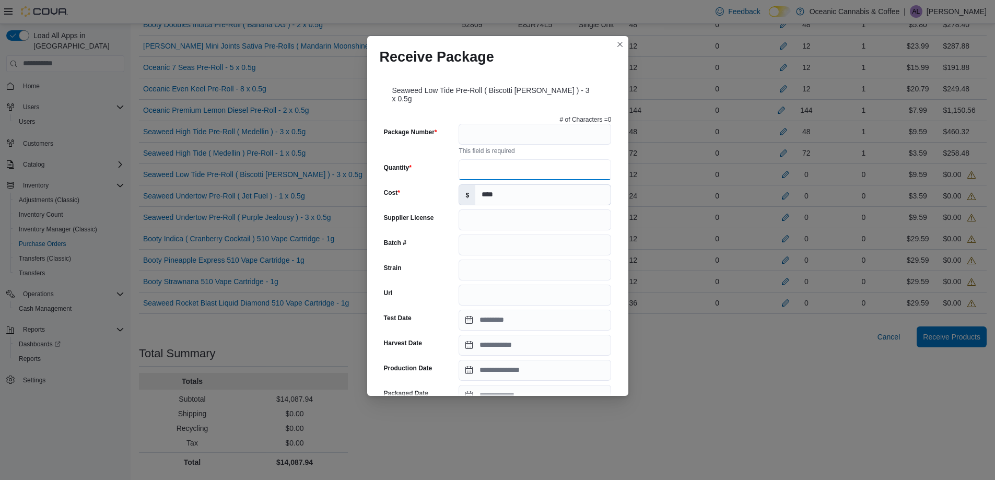
click at [537, 163] on input "Quantity" at bounding box center [535, 169] width 153 height 21
type input "**"
click at [504, 124] on input "Package Number" at bounding box center [535, 134] width 153 height 21
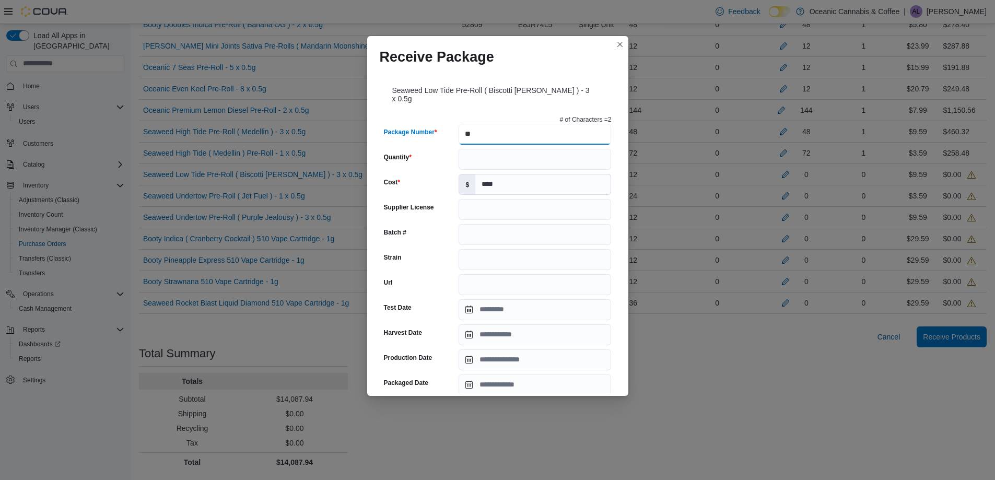
type input "*******"
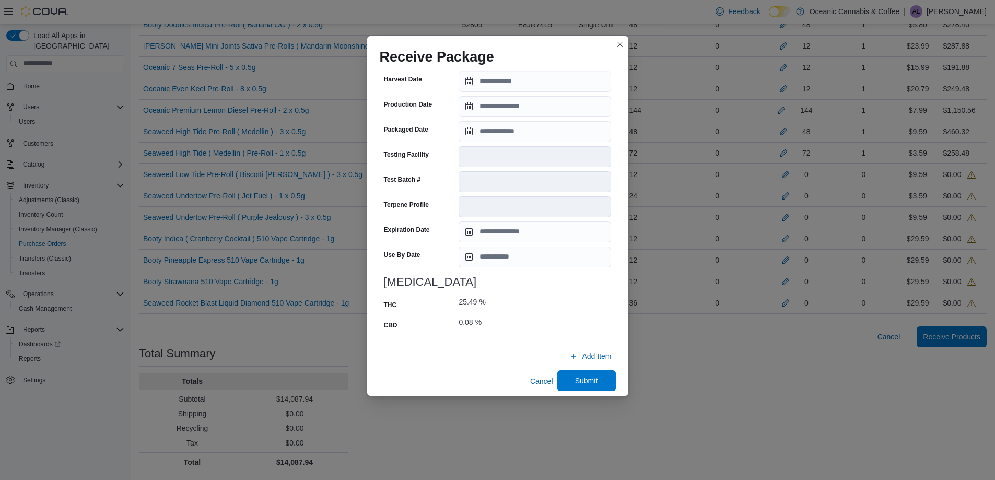
click at [570, 370] on span "Submit" at bounding box center [587, 380] width 46 height 21
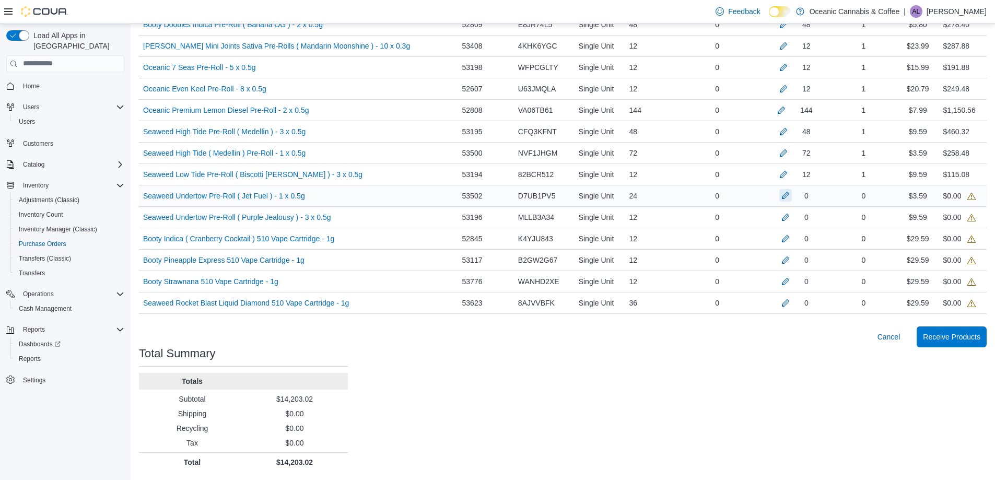
click at [785, 198] on button "button" at bounding box center [786, 195] width 13 height 13
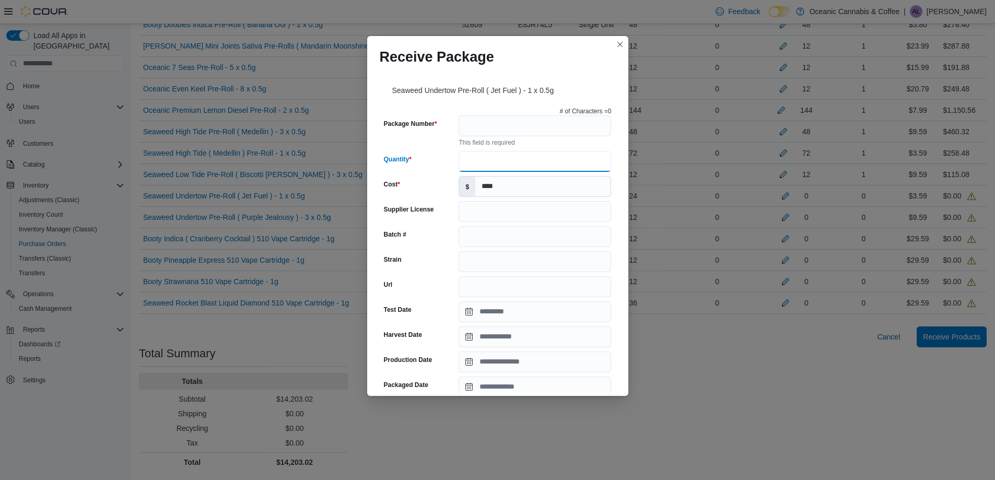
click at [506, 158] on input "Quantity" at bounding box center [535, 161] width 153 height 21
type input "**"
click at [507, 119] on input "Package Number" at bounding box center [535, 125] width 153 height 21
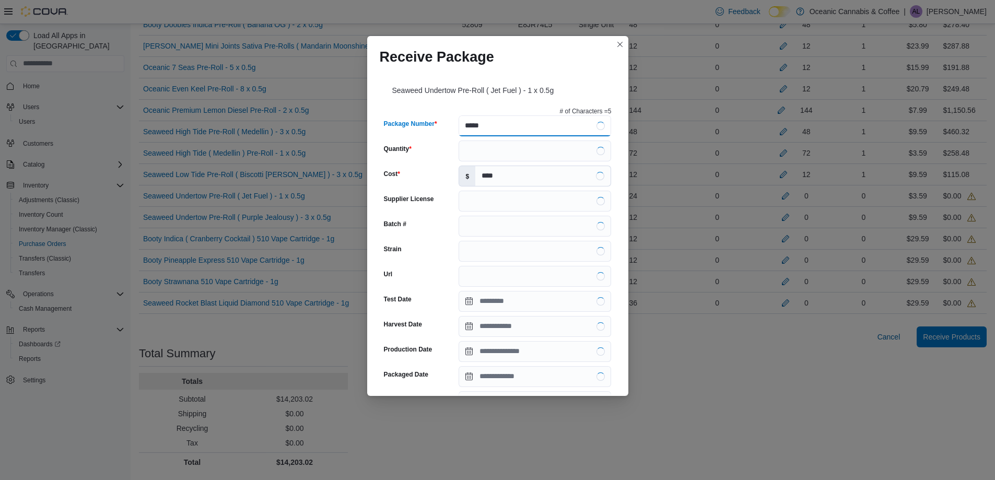
type input "******"
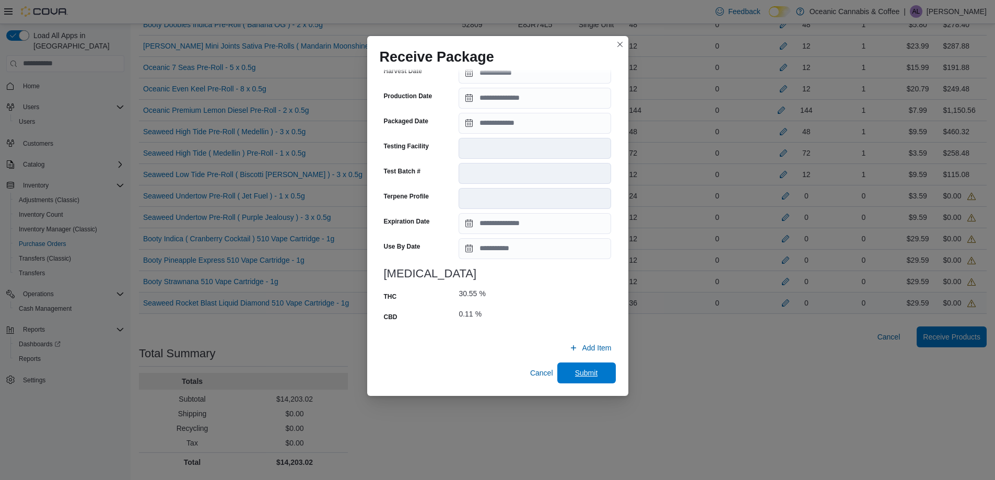
click at [584, 363] on span "Submit" at bounding box center [587, 373] width 46 height 21
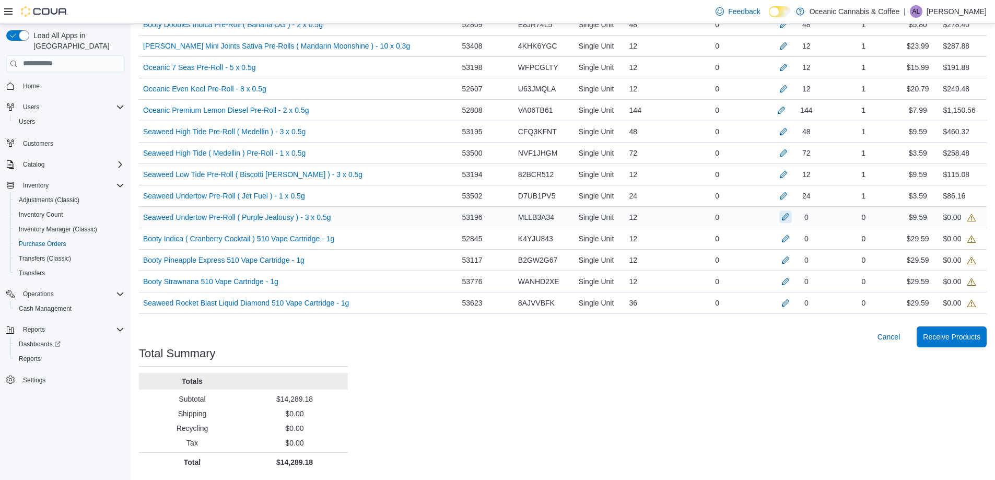
click at [782, 217] on button "button" at bounding box center [786, 217] width 13 height 13
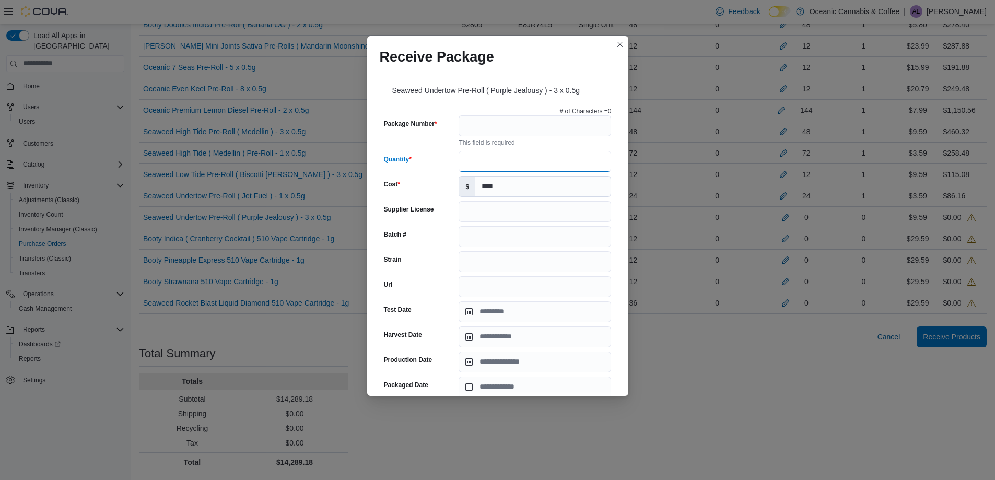
click at [484, 167] on input "Quantity" at bounding box center [535, 161] width 153 height 21
type input "**"
click at [508, 132] on input "Package Number" at bounding box center [535, 125] width 153 height 21
type input "*"
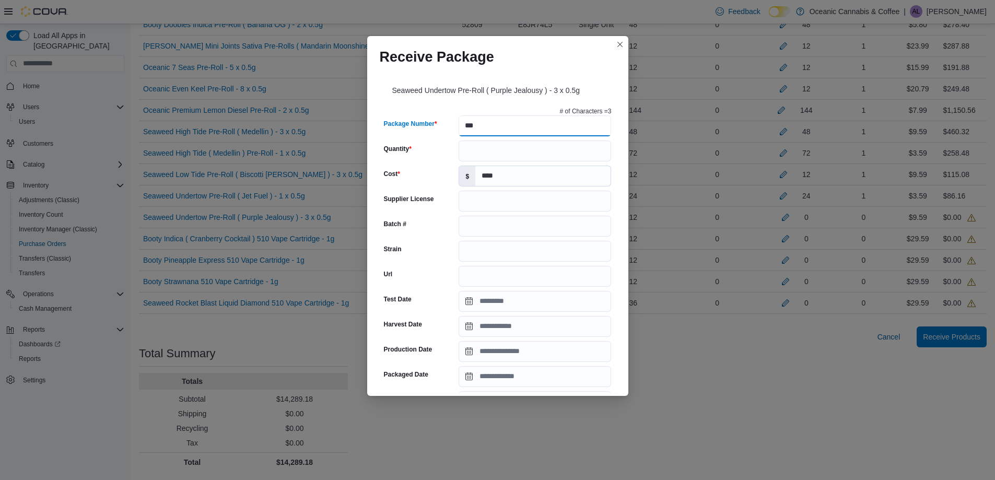
type input "*******"
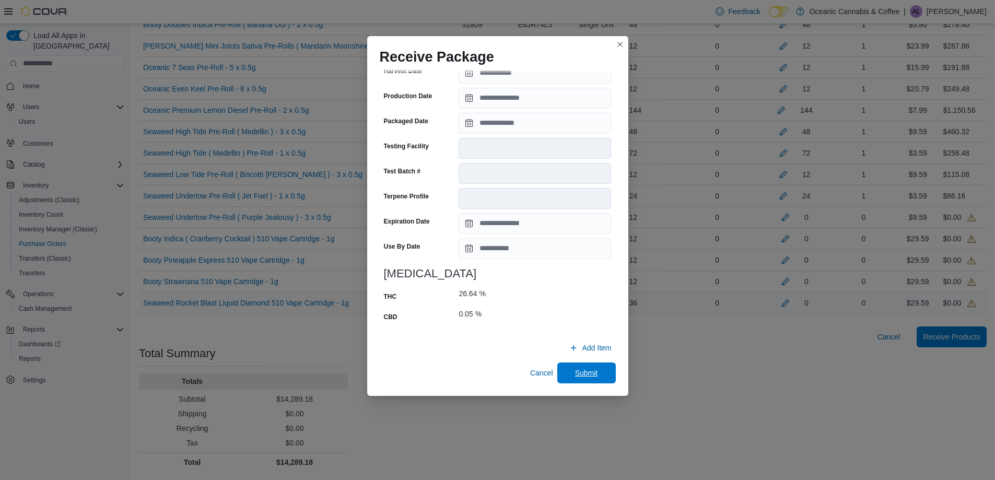
drag, startPoint x: 582, startPoint y: 372, endPoint x: 691, endPoint y: 306, distance: 127.5
click at [582, 372] on span "Submit" at bounding box center [586, 373] width 23 height 10
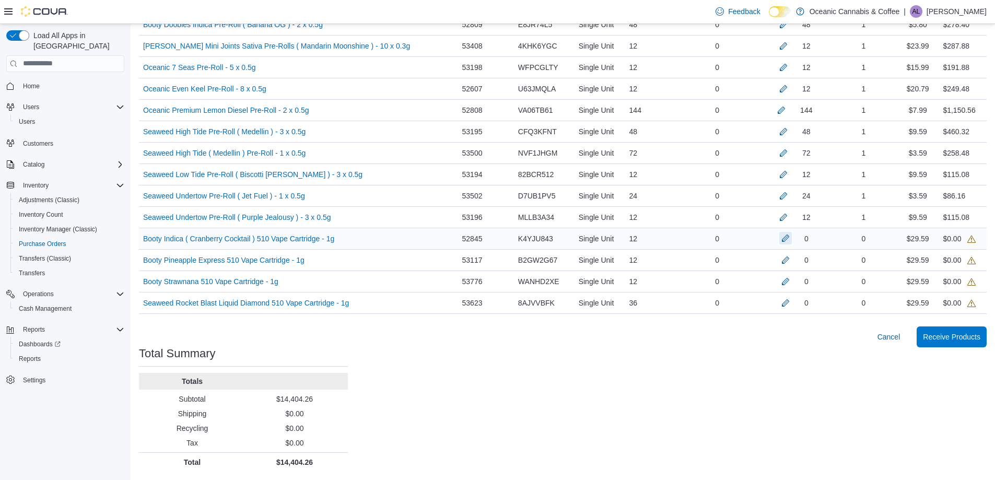
click at [786, 237] on button "button" at bounding box center [786, 238] width 13 height 13
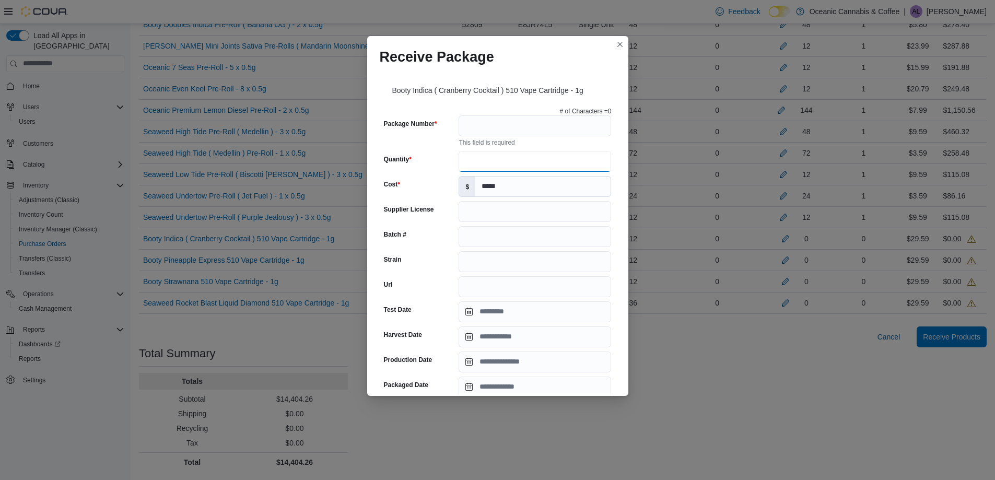
click at [571, 156] on input "Quantity" at bounding box center [535, 161] width 153 height 21
type input "**"
click at [492, 134] on input "Package Number" at bounding box center [535, 125] width 153 height 21
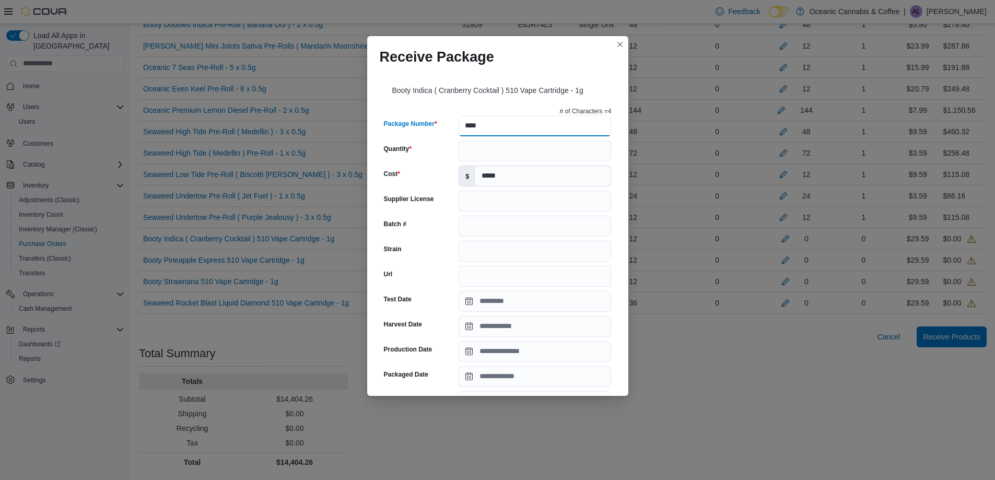
type input "********"
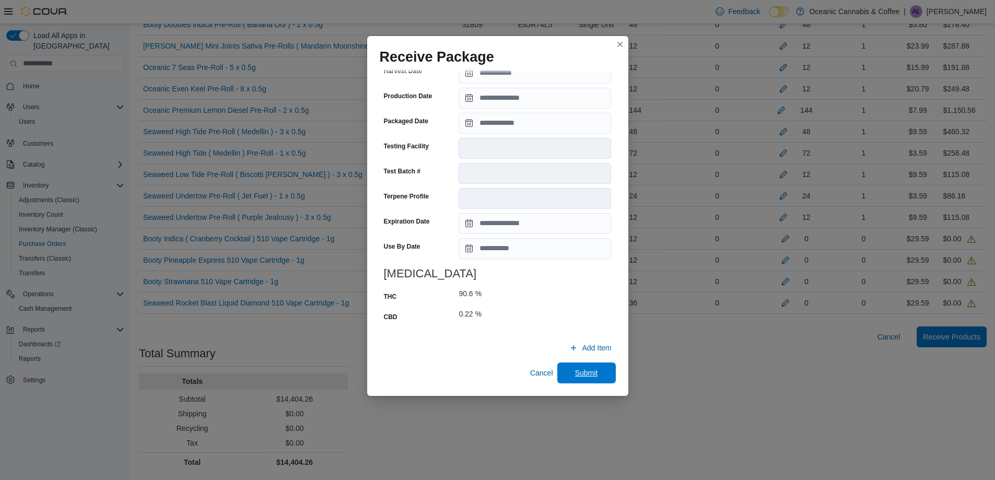
drag, startPoint x: 585, startPoint y: 379, endPoint x: 616, endPoint y: 344, distance: 46.6
click at [585, 378] on span "Submit" at bounding box center [587, 373] width 46 height 21
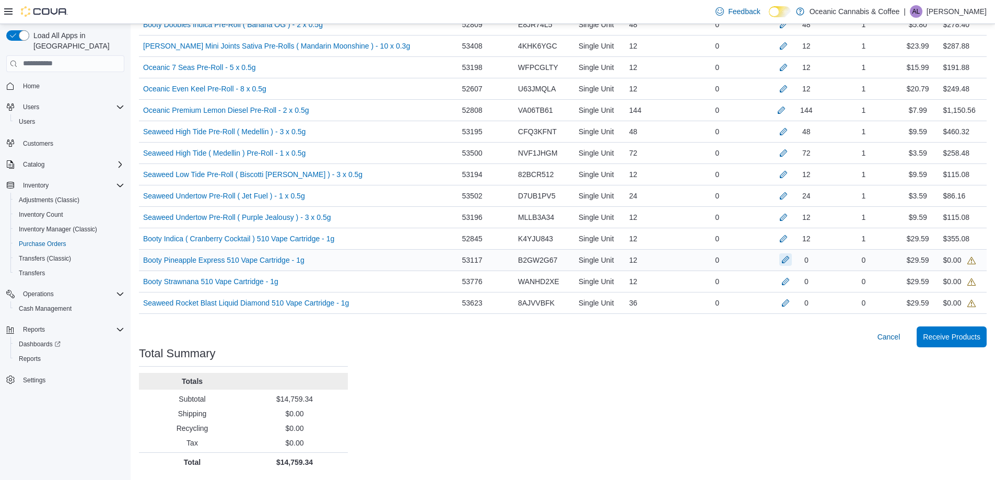
click at [784, 259] on button "button" at bounding box center [786, 259] width 13 height 13
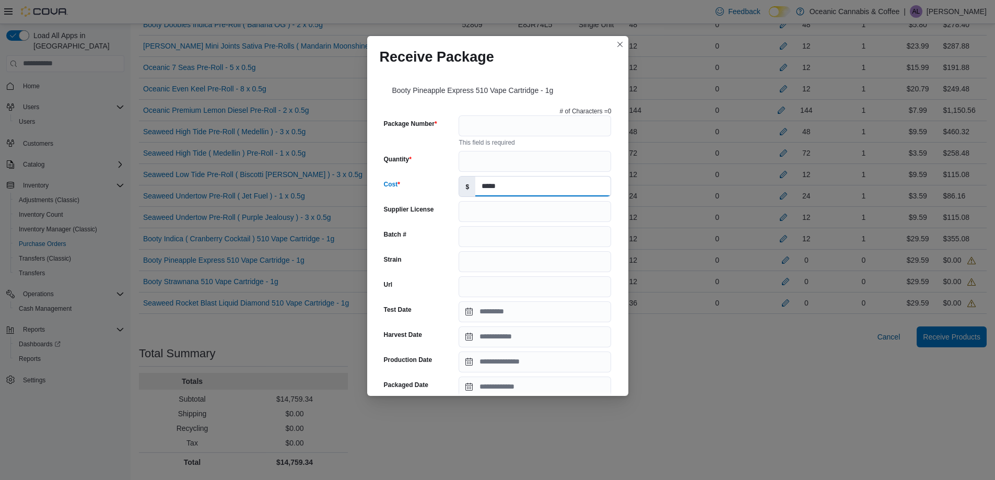
click at [570, 182] on input "*****" at bounding box center [543, 187] width 135 height 20
click at [559, 161] on input "Quantity" at bounding box center [535, 161] width 153 height 21
type input "**"
click at [523, 125] on input "Package Number" at bounding box center [535, 125] width 153 height 21
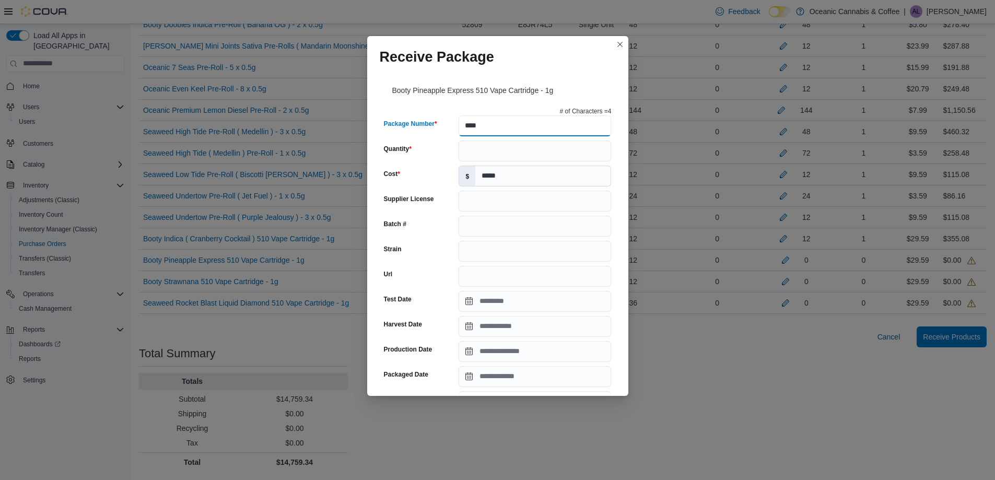
type input "********"
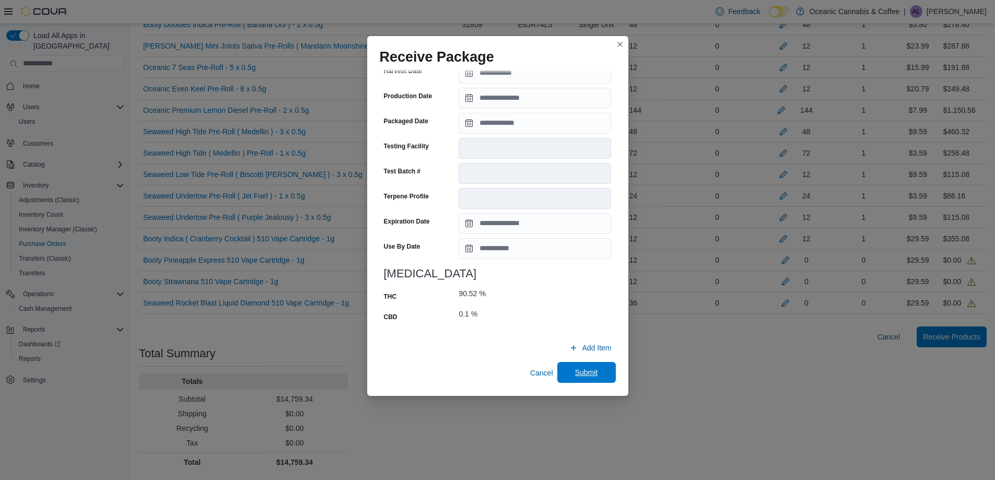
click at [584, 375] on span "Submit" at bounding box center [586, 372] width 23 height 10
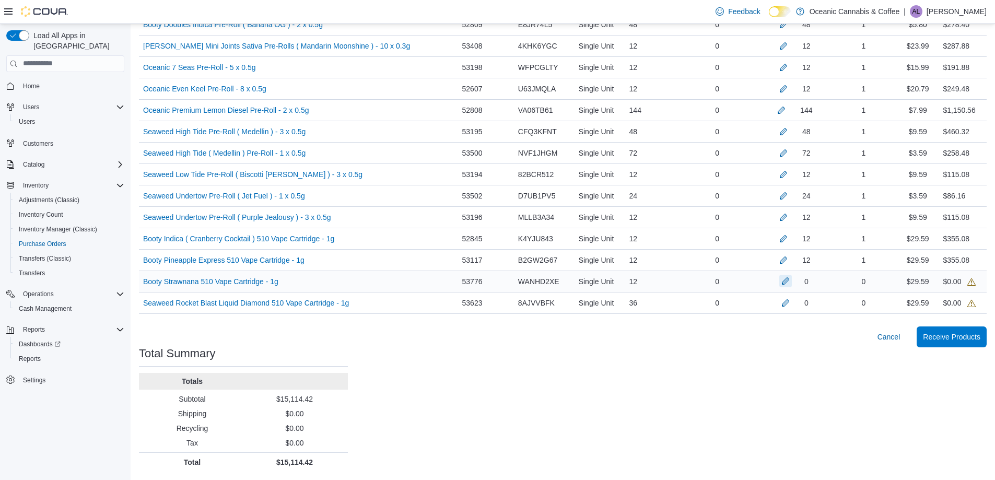
click at [787, 281] on button "button" at bounding box center [786, 281] width 13 height 13
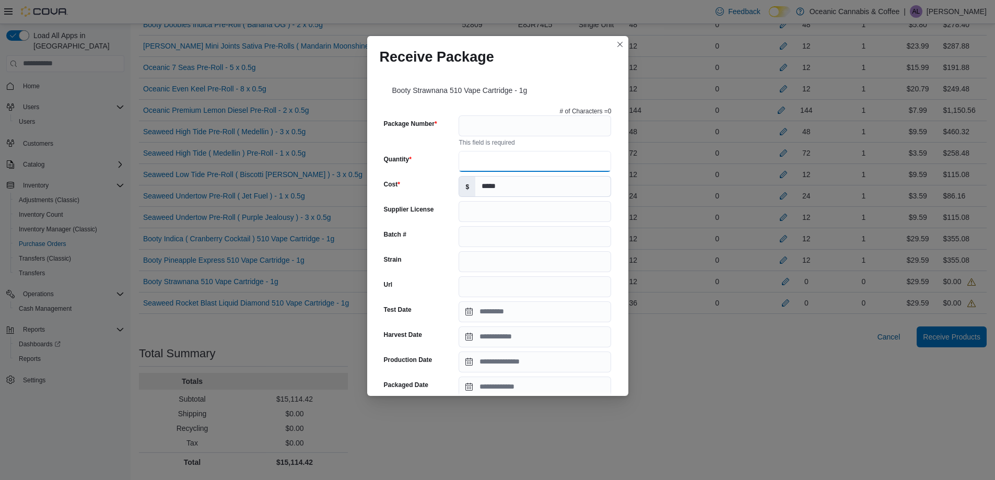
click at [524, 157] on input "Quantity" at bounding box center [535, 161] width 153 height 21
type input "*"
type input "**"
click at [515, 132] on input "Package Number" at bounding box center [535, 125] width 153 height 21
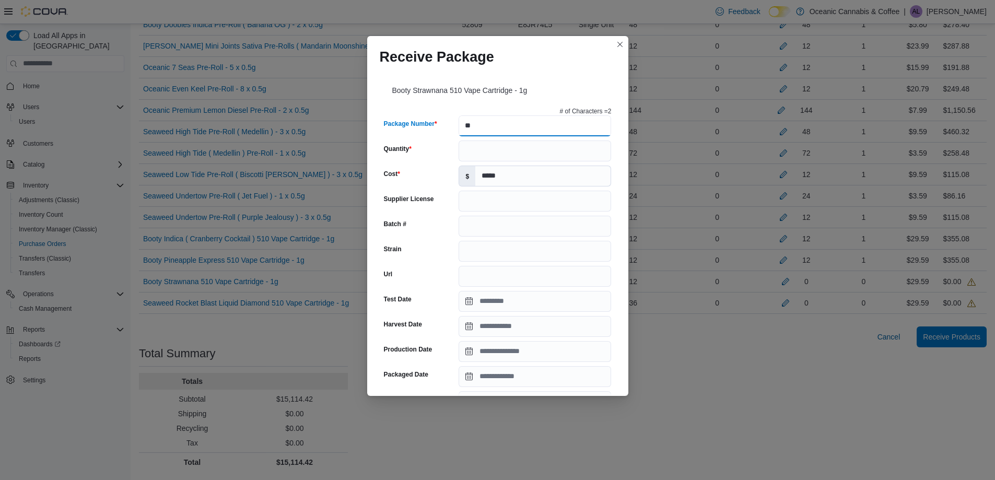
type input "******"
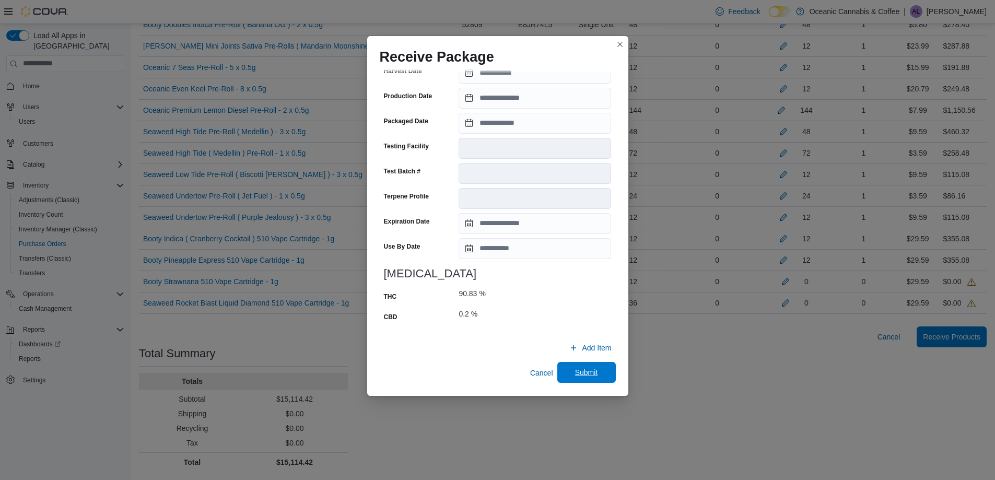
click at [588, 372] on span "Submit" at bounding box center [586, 372] width 23 height 10
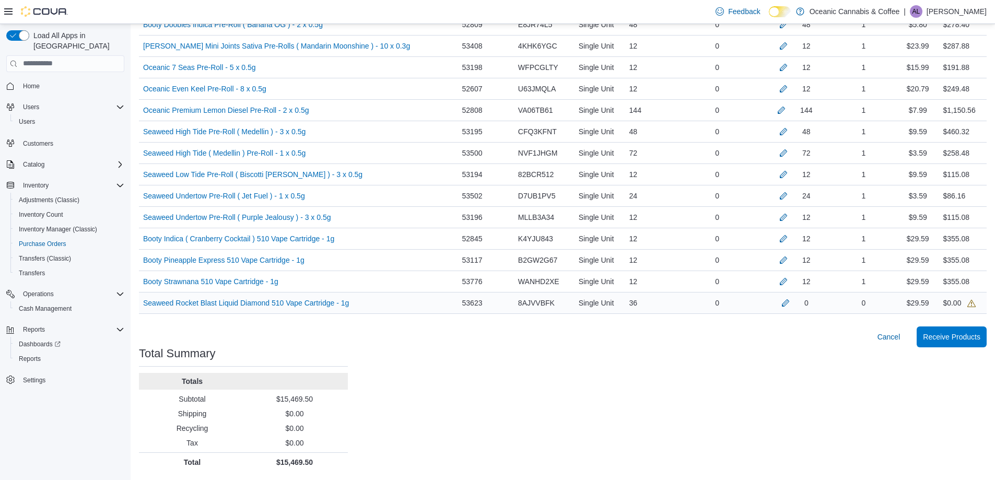
click at [785, 310] on div "0" at bounding box center [794, 303] width 73 height 21
click at [790, 304] on button "button" at bounding box center [786, 302] width 13 height 13
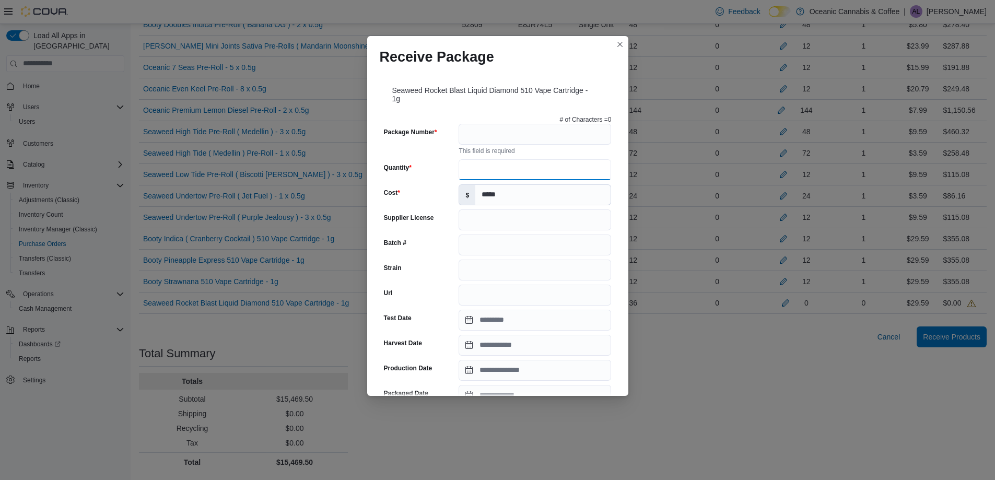
click at [566, 177] on input "Quantity" at bounding box center [535, 169] width 153 height 21
type input "**"
click at [546, 125] on input "Package Number" at bounding box center [535, 134] width 153 height 21
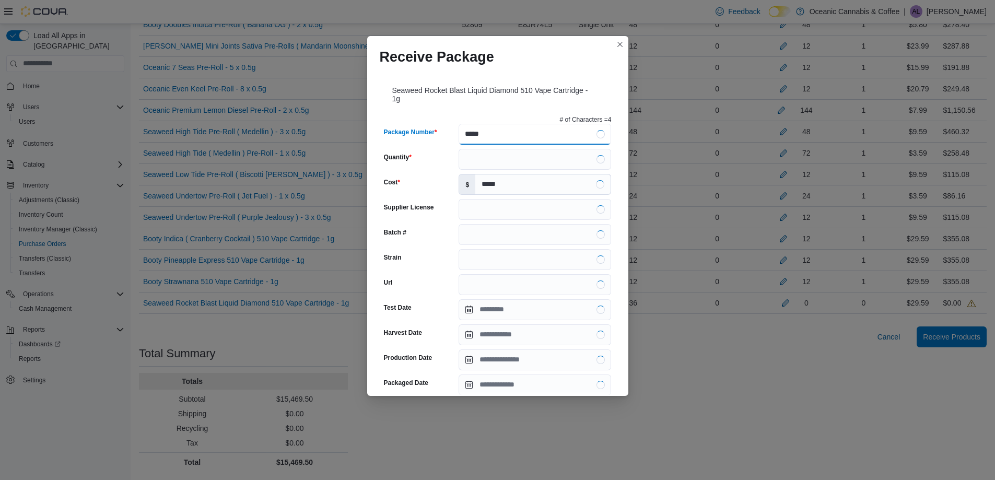
type input "******"
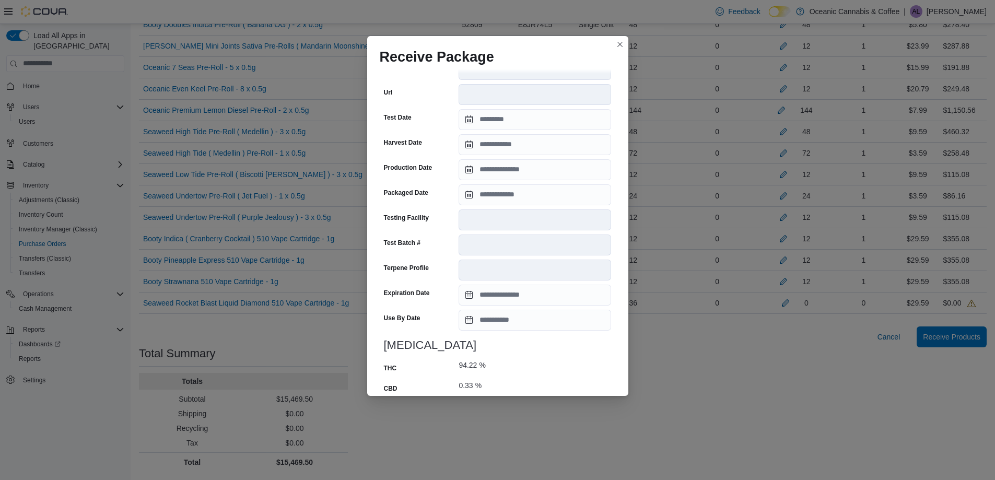
scroll to position [333, 0]
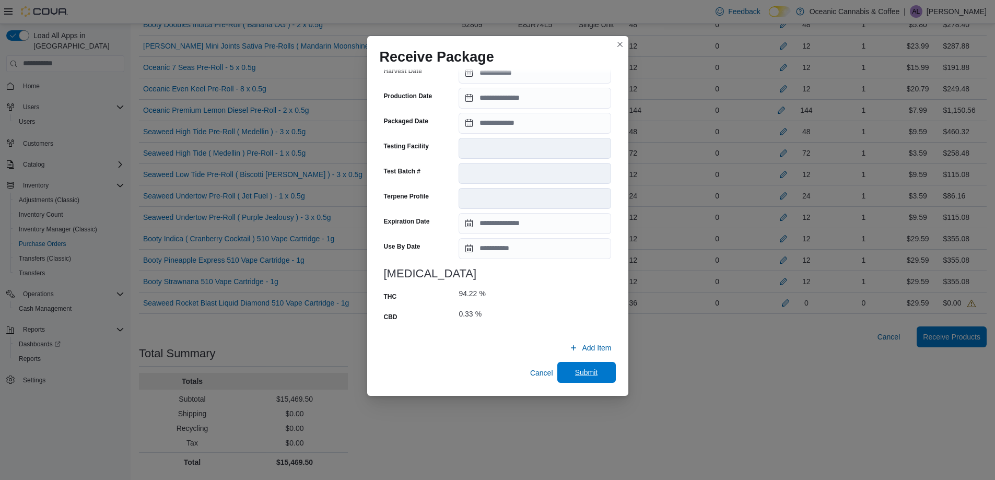
click at [578, 369] on span "Submit" at bounding box center [586, 372] width 23 height 10
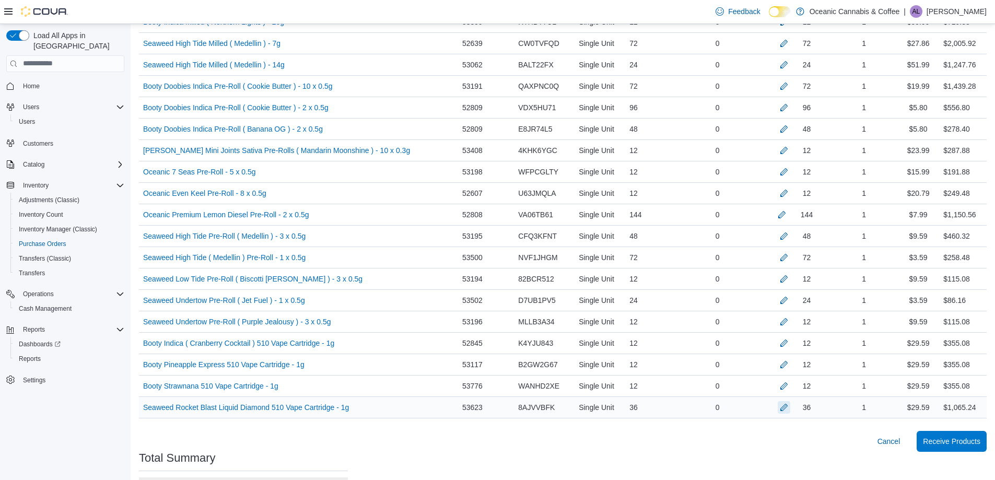
scroll to position [598, 0]
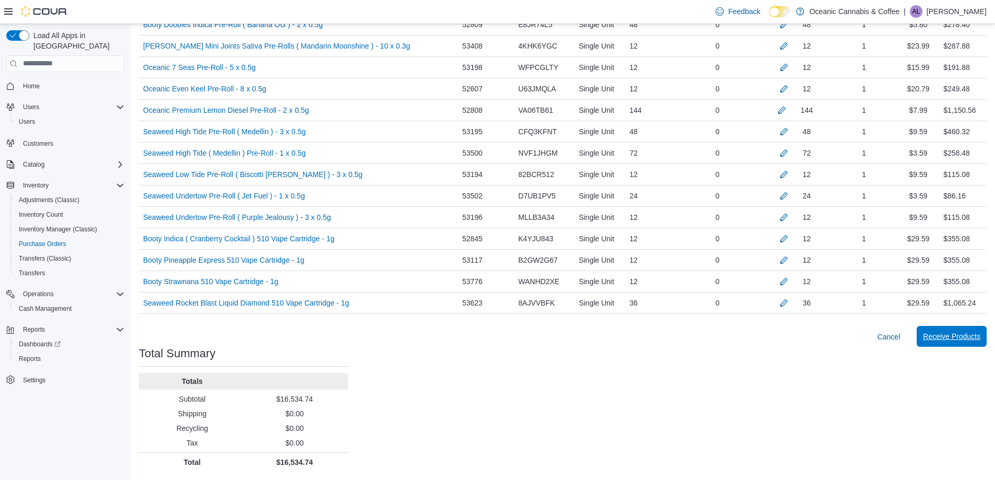
click at [946, 338] on span "Receive Products" at bounding box center [951, 336] width 57 height 10
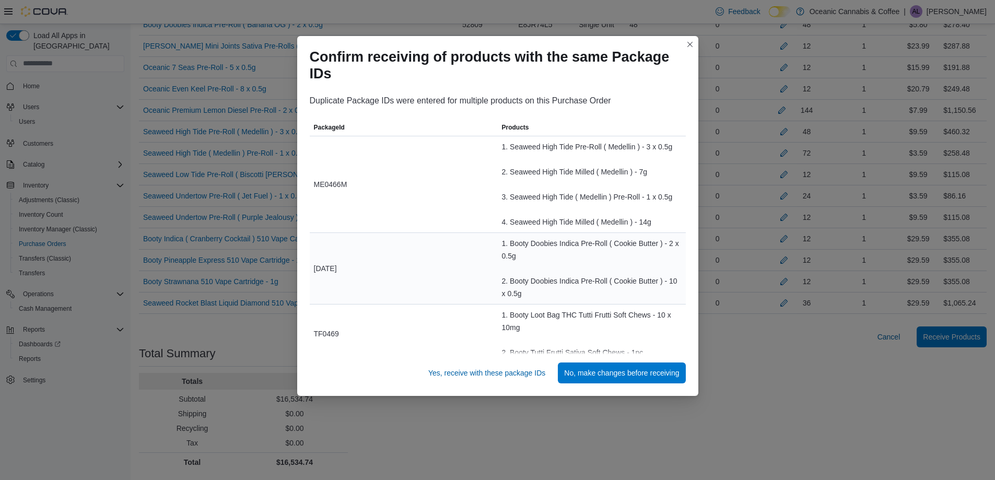
scroll to position [14, 0]
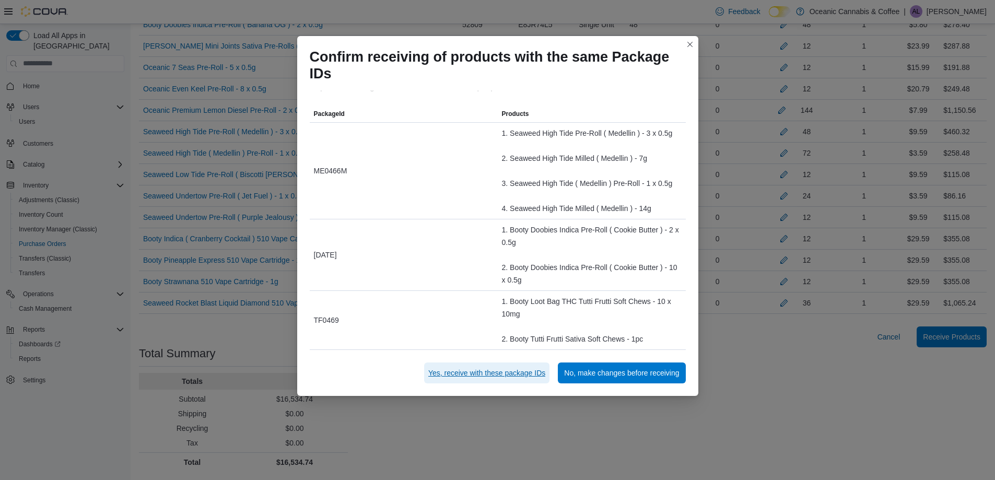
click at [523, 371] on span "Yes, receive with these package IDs" at bounding box center [486, 373] width 117 height 10
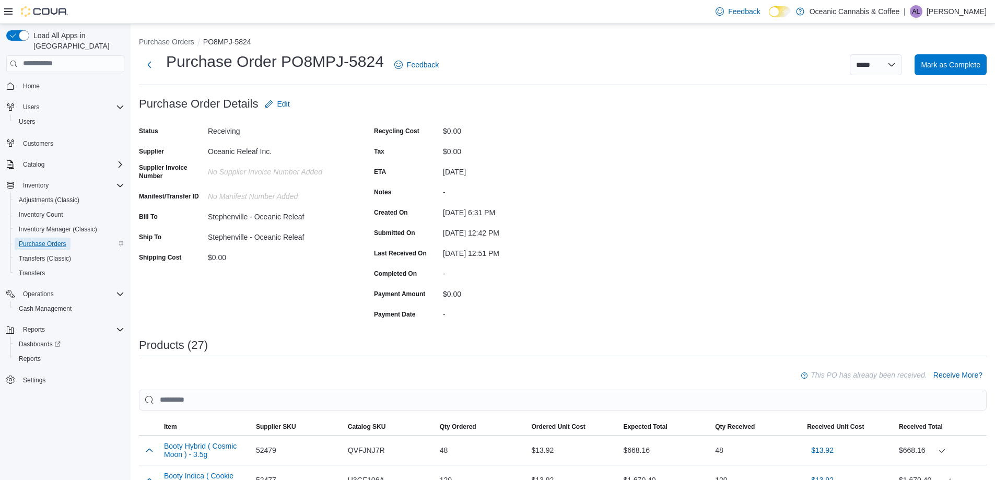
click at [48, 240] on span "Purchase Orders" at bounding box center [43, 244] width 48 height 8
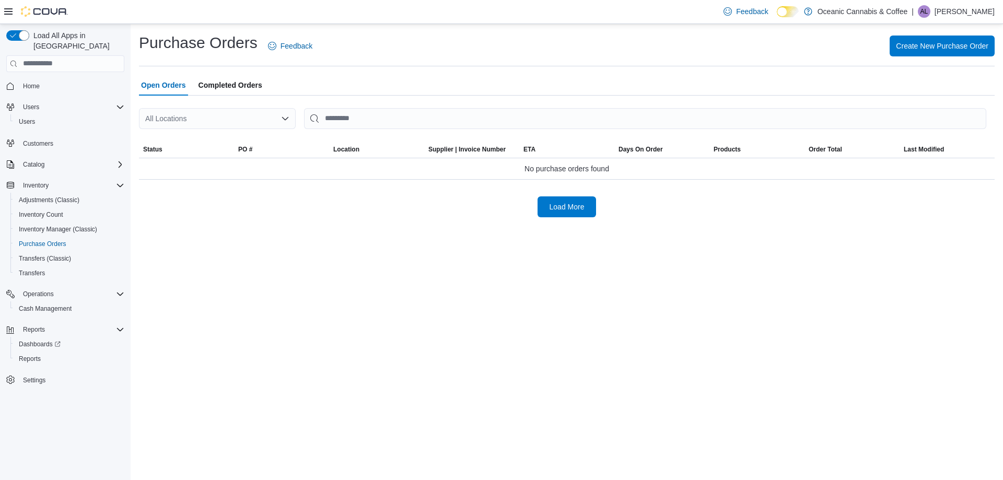
click at [224, 114] on div "All Locations" at bounding box center [217, 118] width 157 height 21
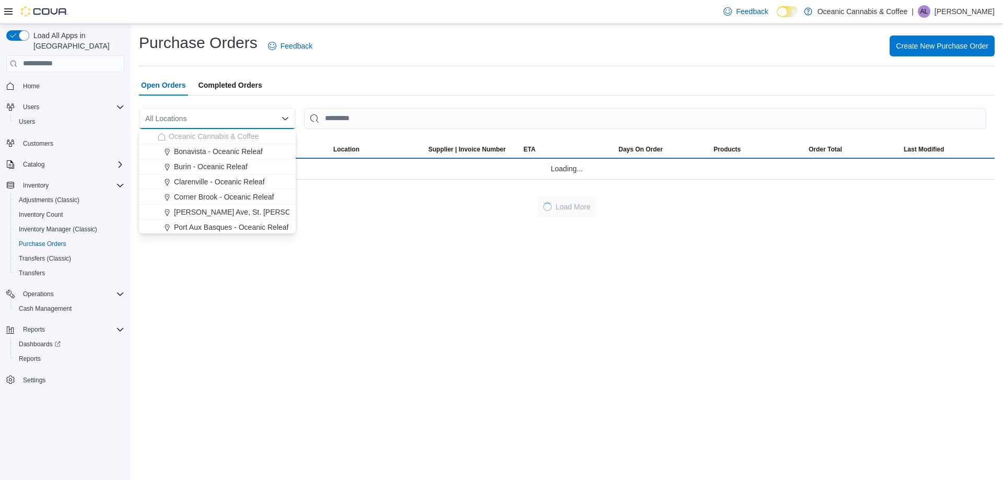
scroll to position [62, 0]
click at [183, 197] on span "Stephenville - Oceanic Releaf" at bounding box center [222, 195] width 96 height 10
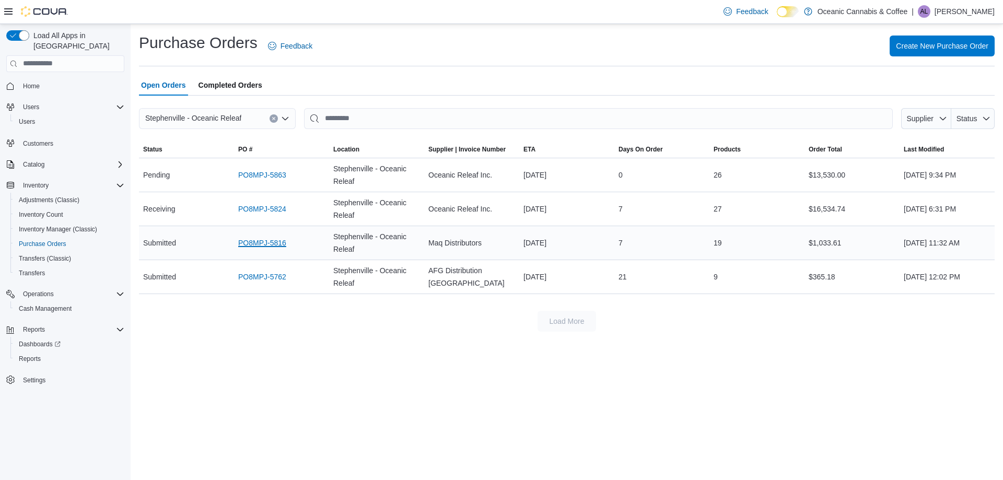
click at [263, 245] on link "PO8MPJ-5816" at bounding box center [262, 243] width 48 height 13
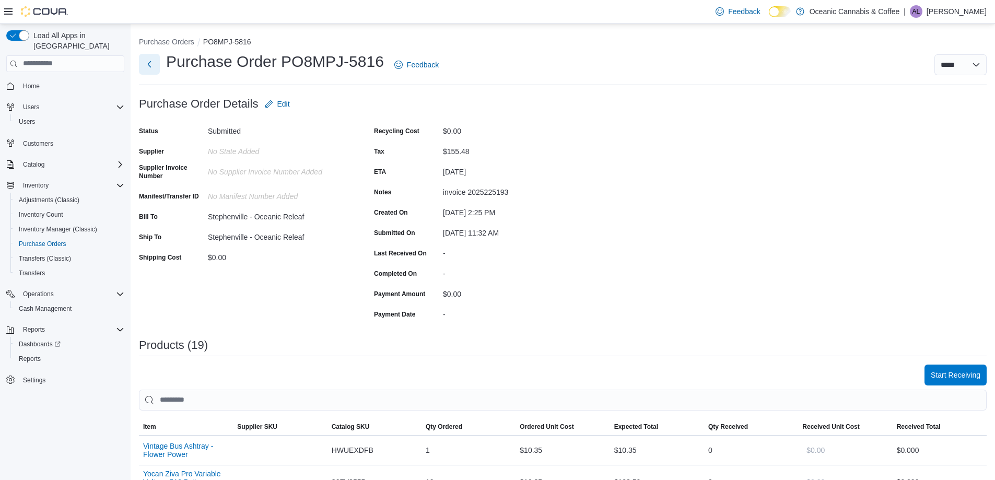
click at [150, 65] on button "Next" at bounding box center [149, 64] width 21 height 21
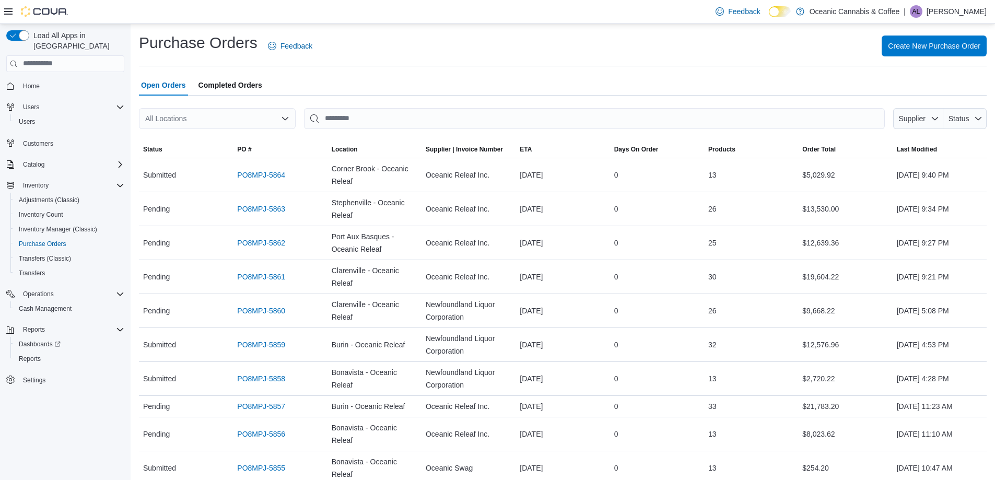
click at [211, 123] on div "All Locations" at bounding box center [217, 118] width 157 height 21
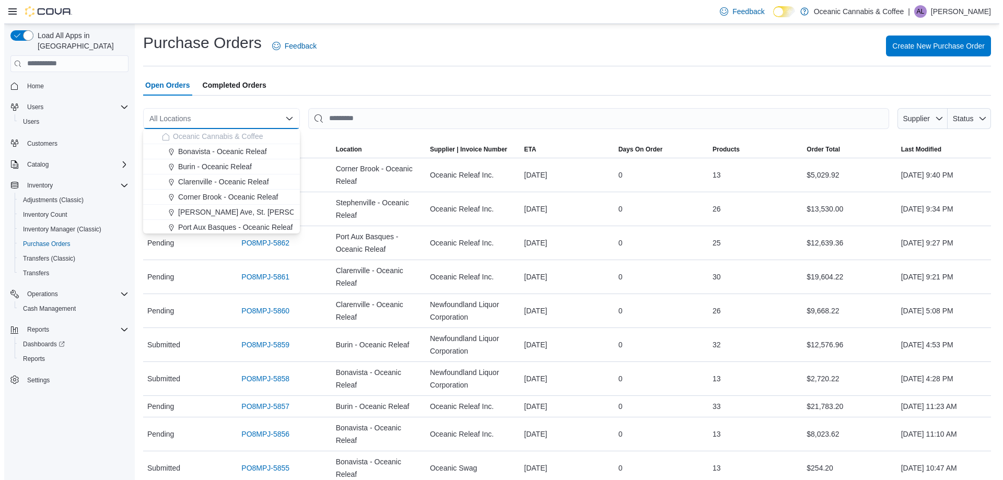
scroll to position [62, 0]
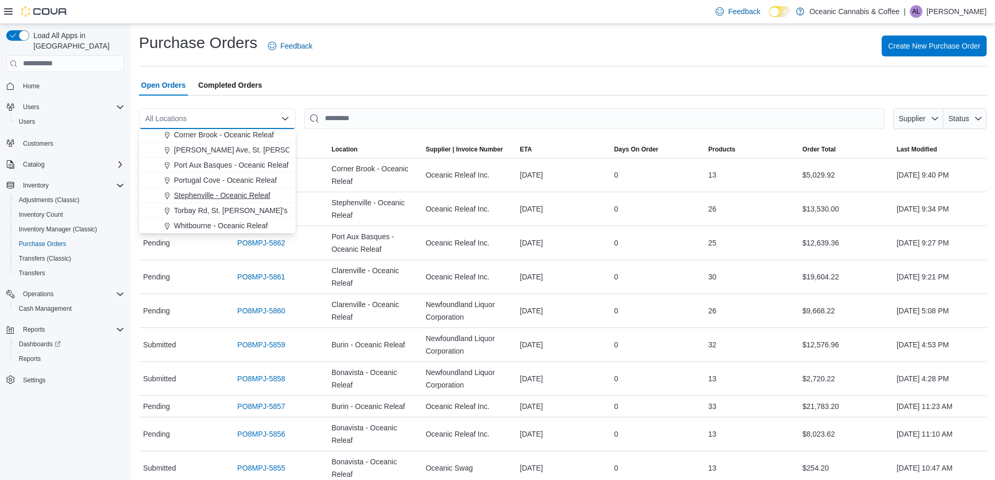
click at [201, 189] on button "Stephenville - Oceanic Releaf" at bounding box center [217, 195] width 157 height 15
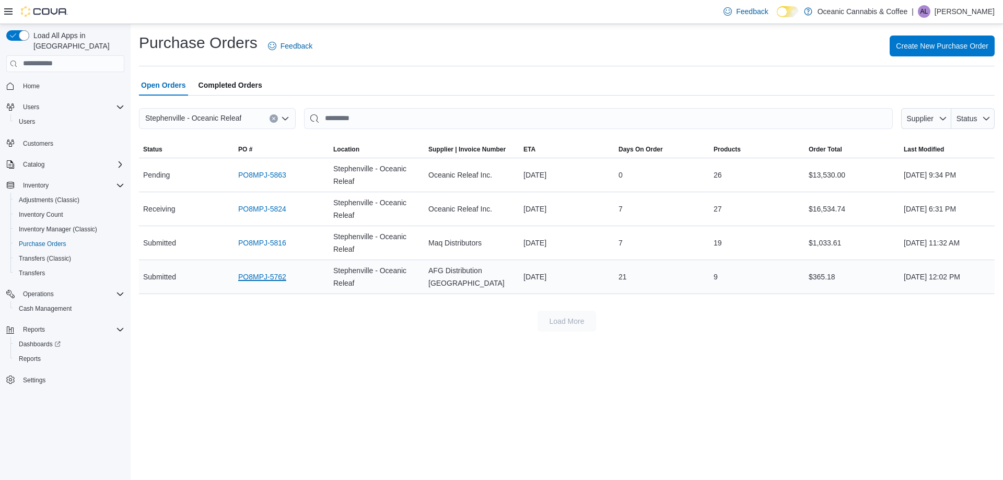
click at [273, 278] on link "PO8MPJ-5762" at bounding box center [262, 277] width 48 height 13
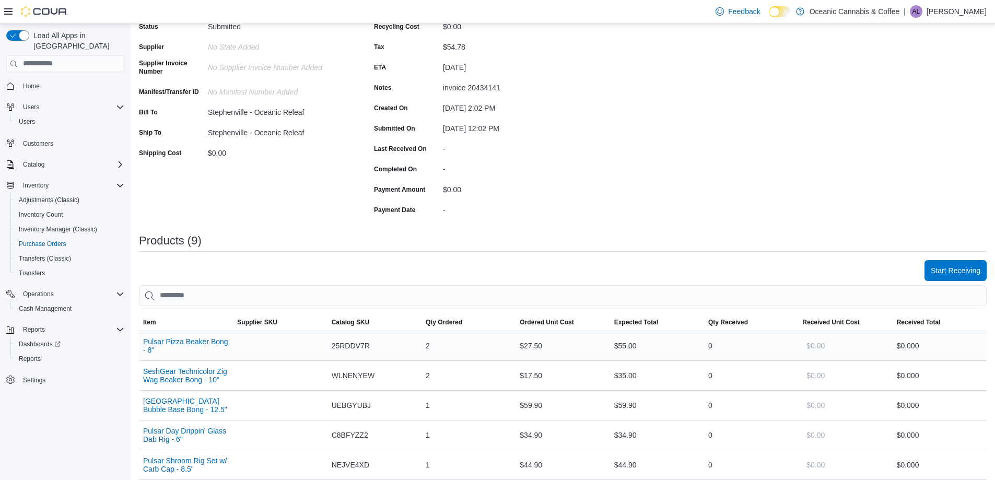
scroll to position [157, 0]
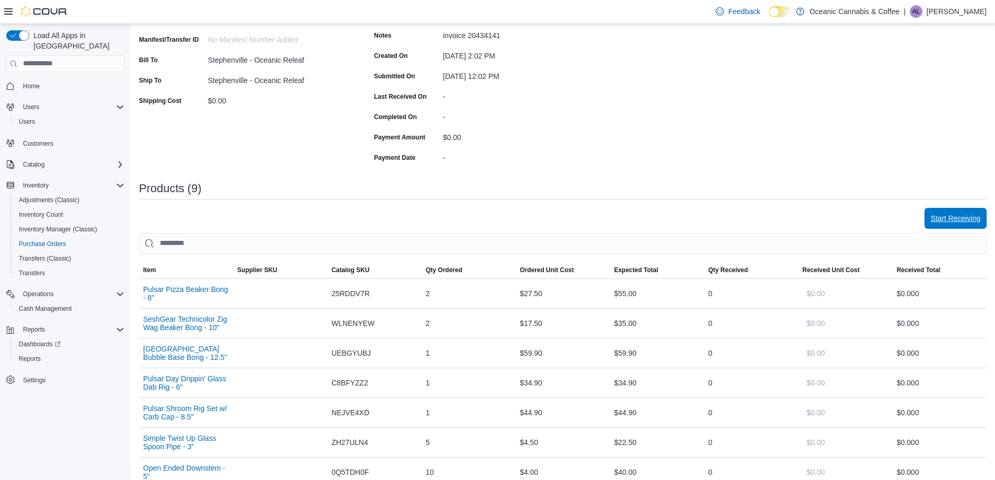
drag, startPoint x: 973, startPoint y: 221, endPoint x: 967, endPoint y: 220, distance: 5.8
click at [972, 221] on span "Start Receiving" at bounding box center [956, 218] width 50 height 10
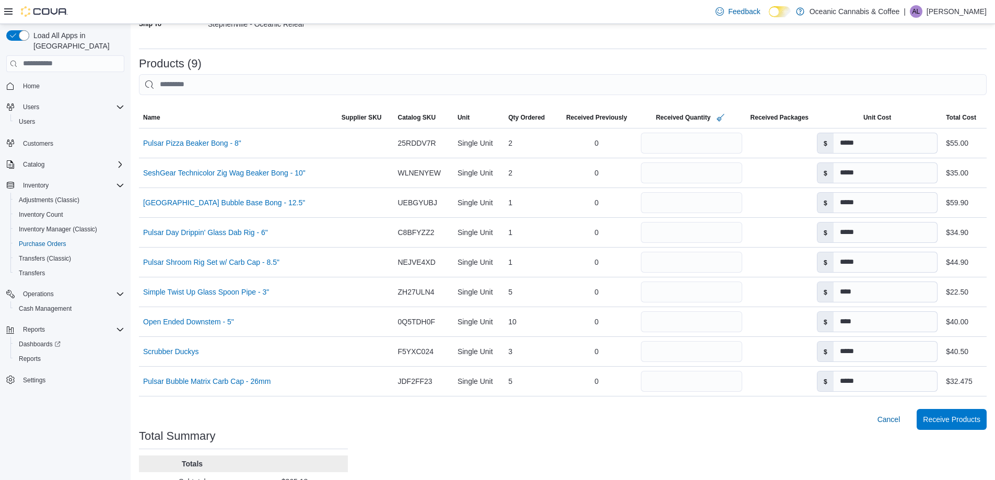
scroll to position [292, 0]
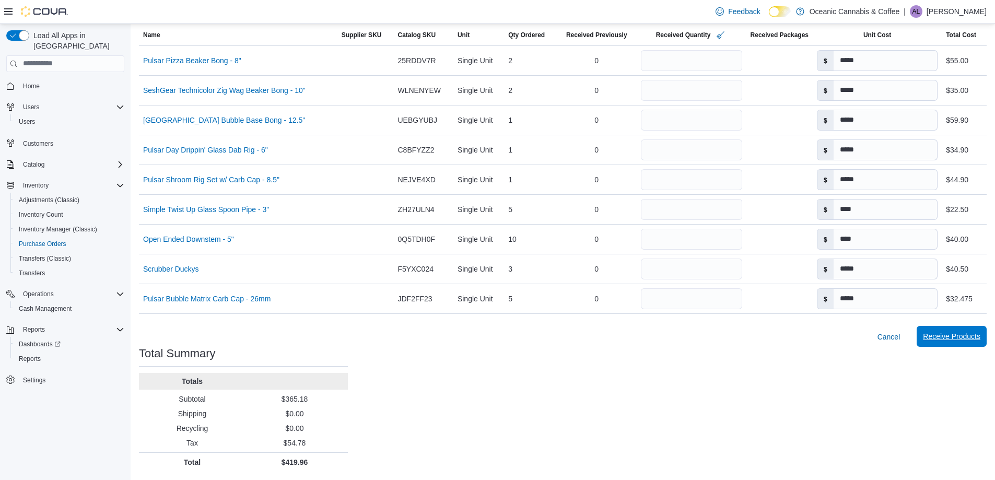
click at [973, 326] on span "Receive Products" at bounding box center [951, 336] width 57 height 21
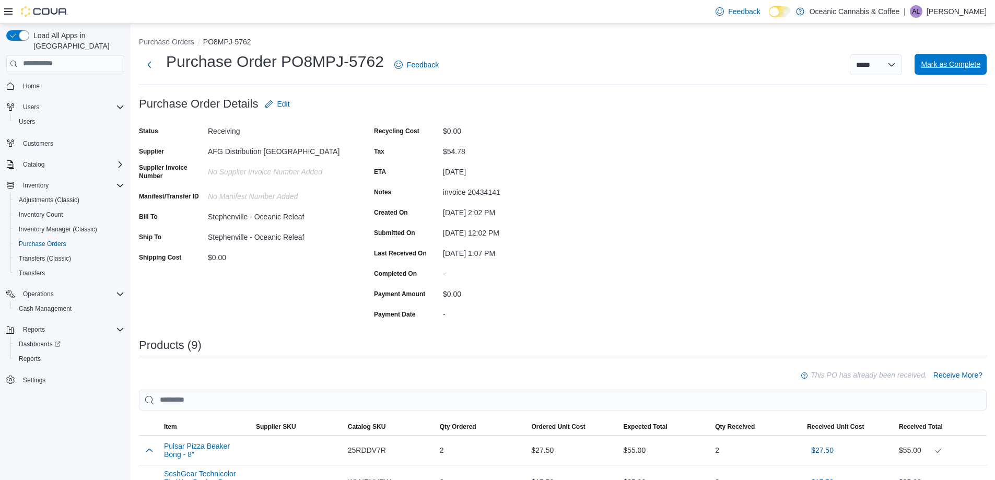
click at [952, 68] on span "Mark as Complete" at bounding box center [951, 64] width 60 height 10
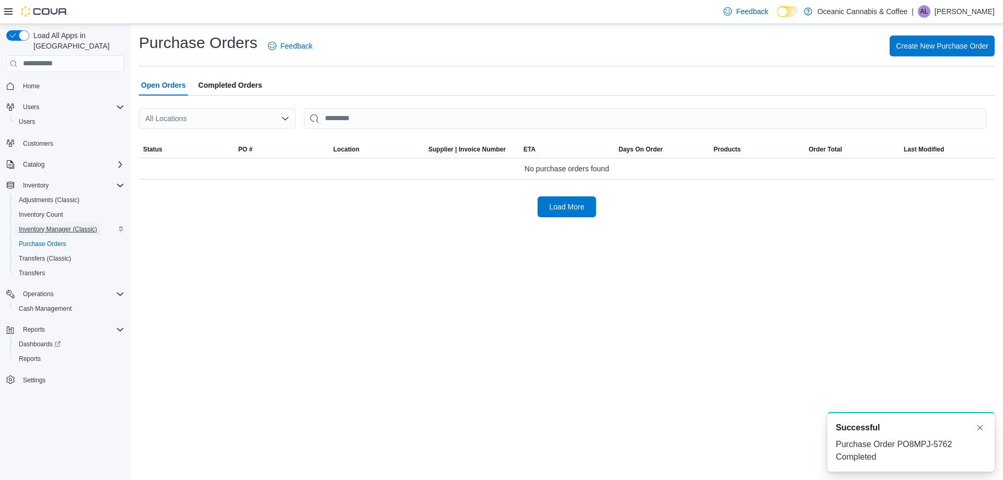
click at [34, 225] on span "Inventory Manager (Classic)" at bounding box center [58, 229] width 78 height 8
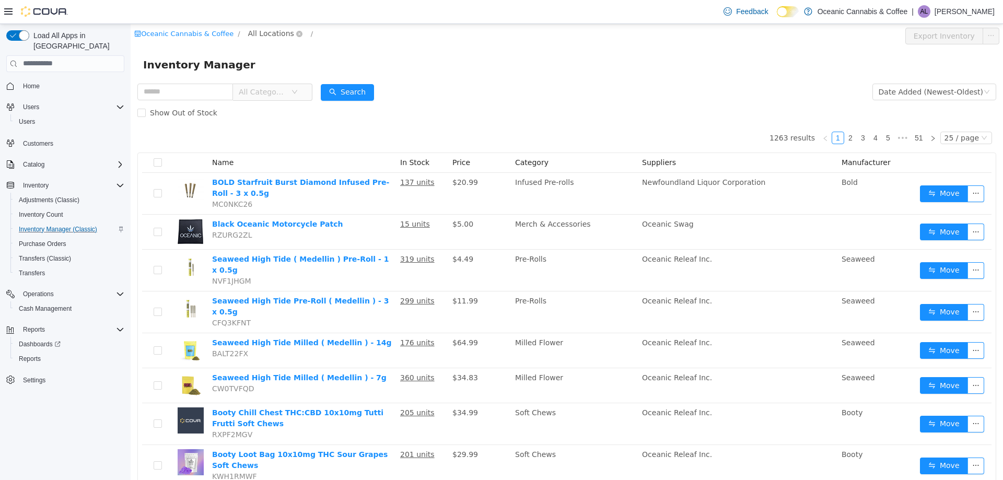
click at [262, 34] on span "All Locations" at bounding box center [271, 32] width 46 height 11
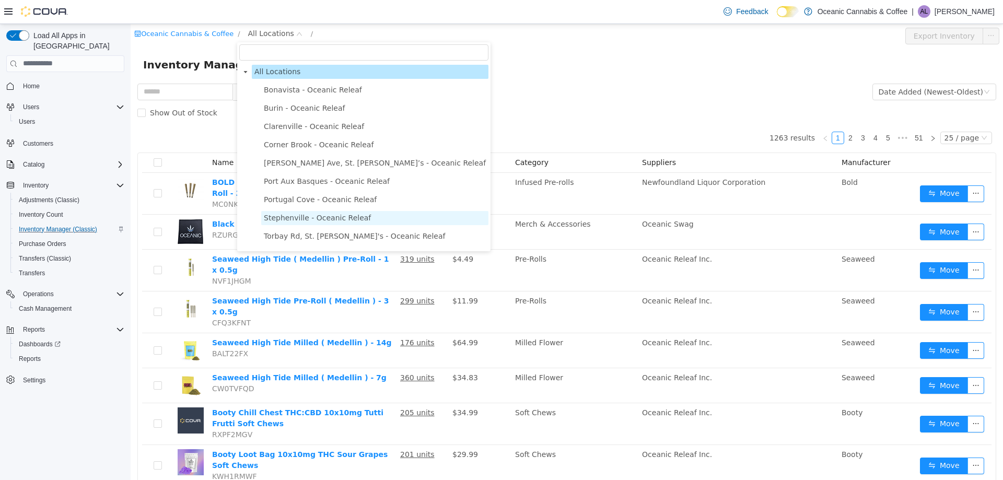
click at [275, 214] on span "Stephenville - Oceanic Releaf" at bounding box center [374, 218] width 227 height 14
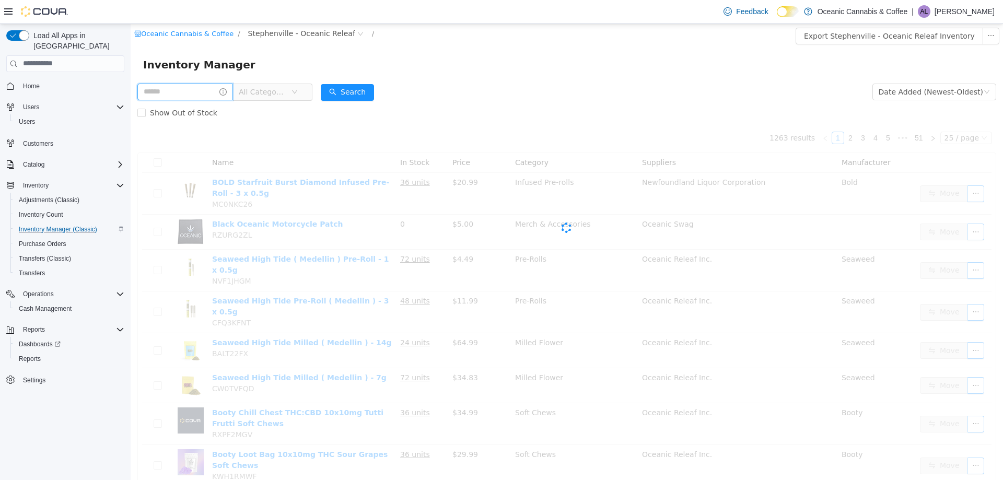
click at [185, 96] on input "text" at bounding box center [185, 91] width 96 height 17
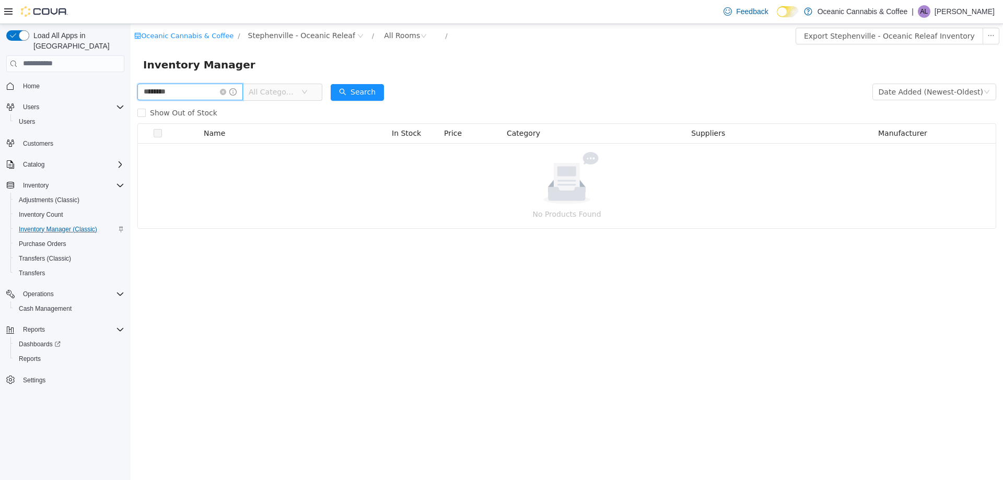
type input "********"
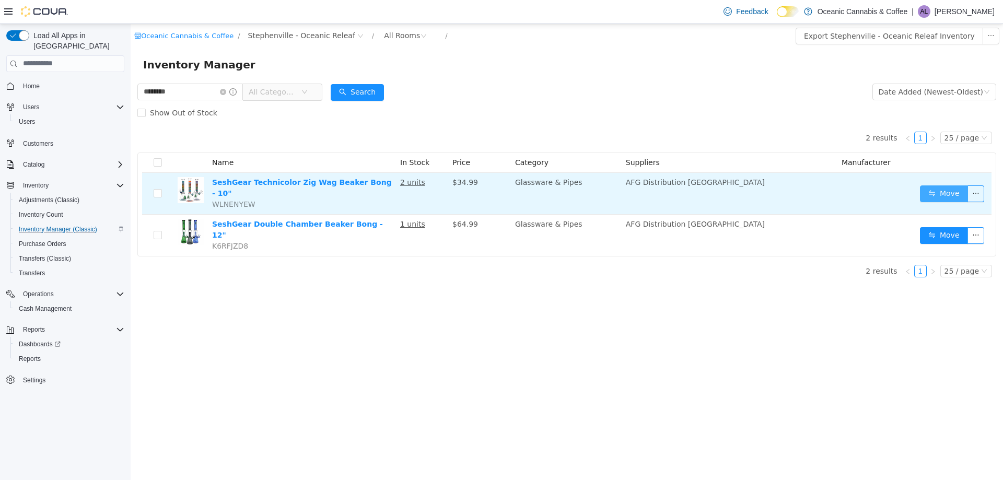
click at [950, 189] on button "Move" at bounding box center [944, 193] width 48 height 17
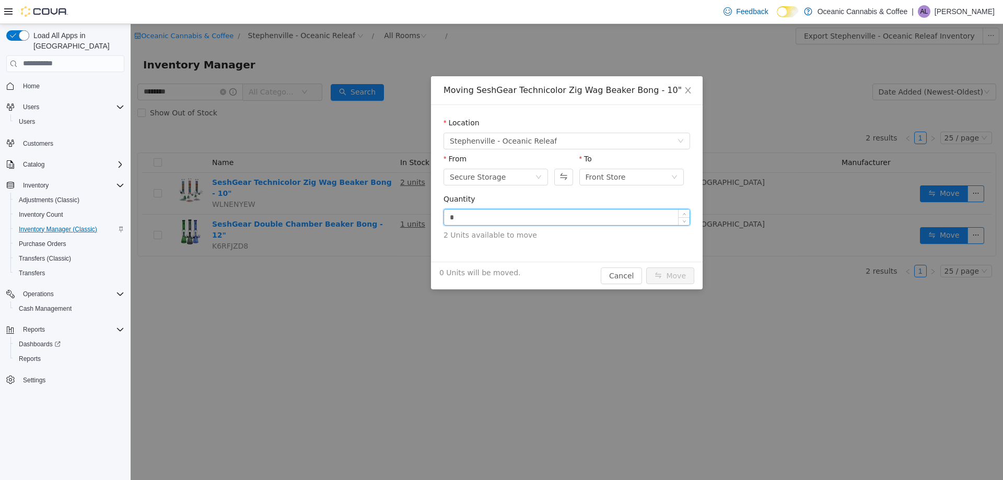
click at [537, 216] on input "*" at bounding box center [567, 217] width 246 height 16
type input "**"
click at [646, 267] on button "Move" at bounding box center [670, 275] width 48 height 17
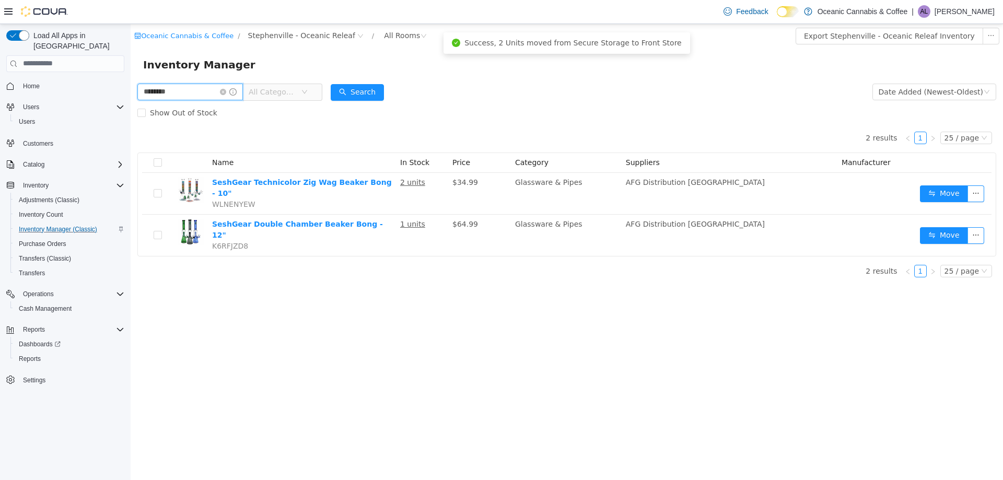
drag, startPoint x: 191, startPoint y: 91, endPoint x: 78, endPoint y: 82, distance: 113.2
click at [131, 82] on html "Oceanic Cannabis & Coffee / [GEOGRAPHIC_DATA] - Oceanic Releaf / All Rooms / Ex…" at bounding box center [567, 252] width 873 height 456
click at [146, 91] on input "**********" at bounding box center [190, 91] width 106 height 17
click at [147, 91] on input "**********" at bounding box center [190, 91] width 106 height 17
type input "**********"
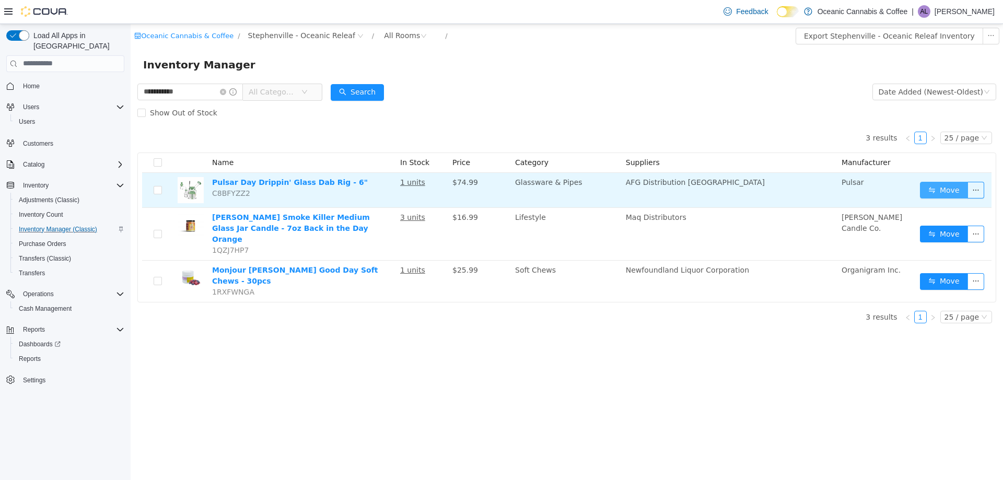
click at [934, 184] on button "Move" at bounding box center [944, 189] width 48 height 17
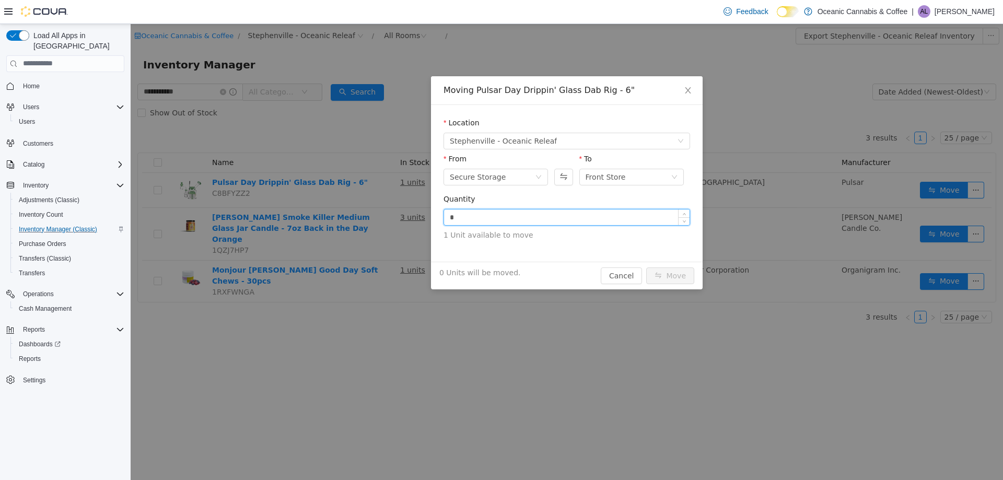
click at [509, 224] on input "*" at bounding box center [567, 217] width 246 height 16
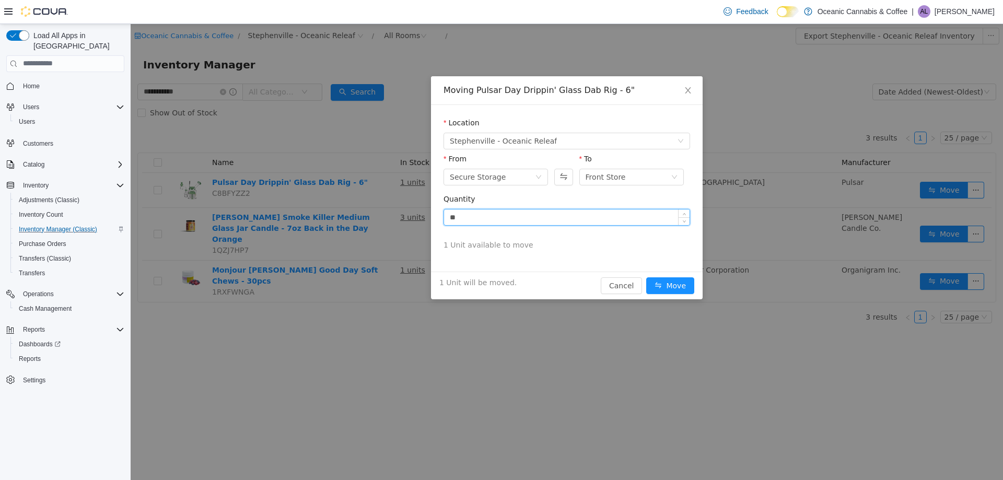
type input "**"
click at [646, 277] on button "Move" at bounding box center [670, 285] width 48 height 17
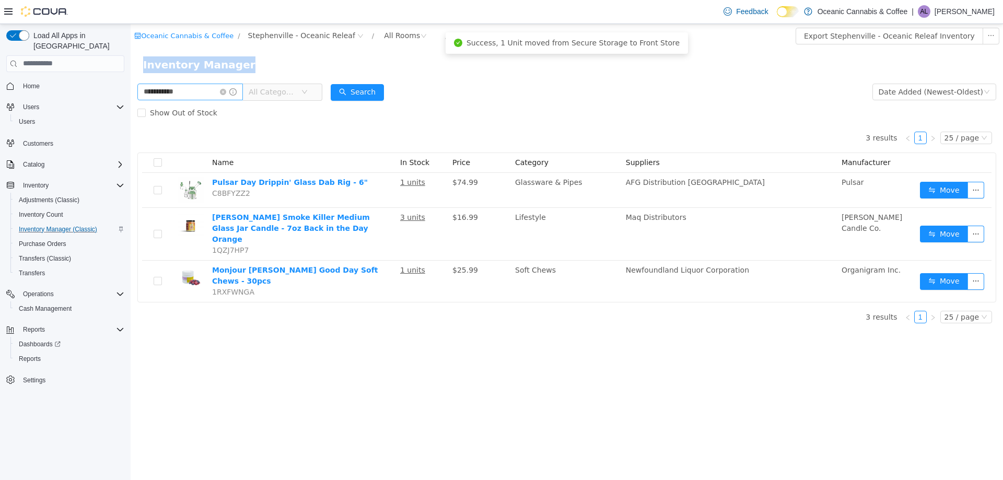
drag, startPoint x: 215, startPoint y: 80, endPoint x: 160, endPoint y: 100, distance: 58.2
click at [160, 100] on div "**********" at bounding box center [567, 178] width 873 height 308
click at [173, 92] on input "**********" at bounding box center [190, 91] width 106 height 17
click at [183, 90] on input "**********" at bounding box center [190, 91] width 106 height 17
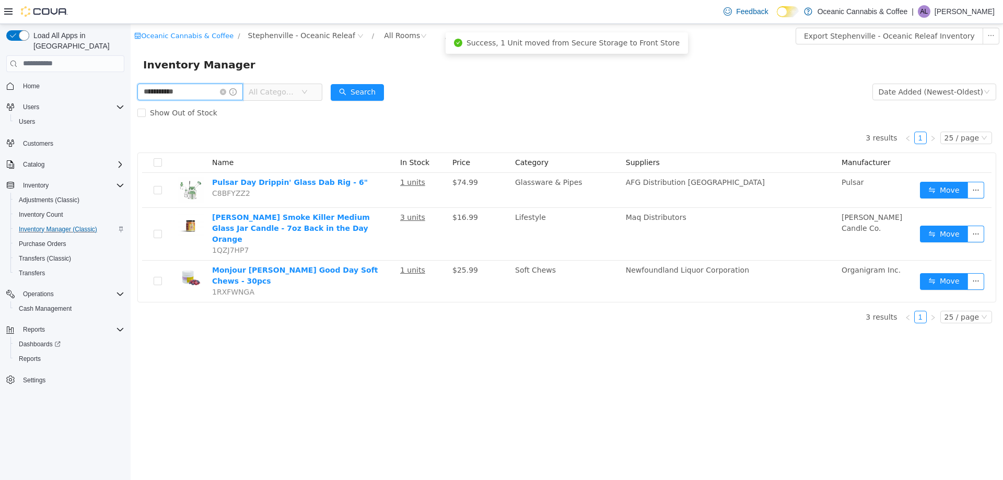
click at [183, 90] on input "**********" at bounding box center [190, 91] width 106 height 17
type input "******"
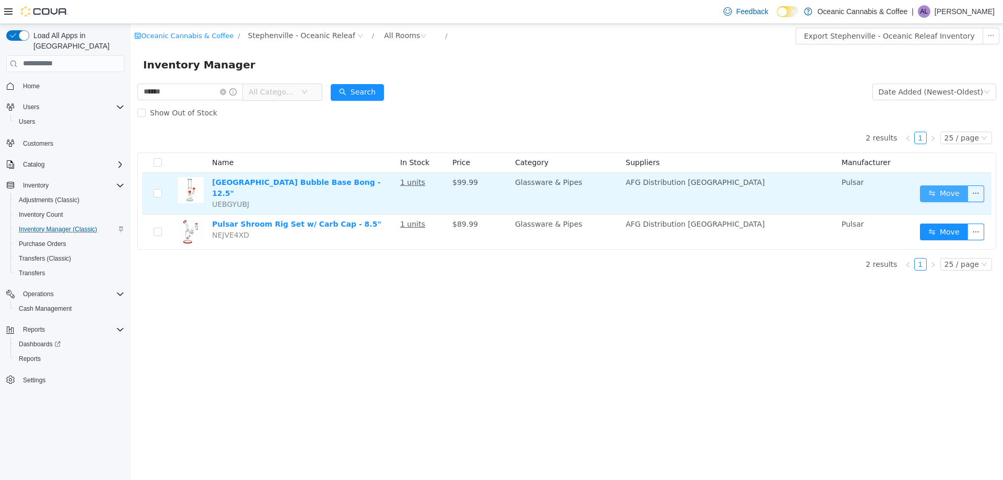
click at [943, 193] on button "Move" at bounding box center [944, 193] width 48 height 17
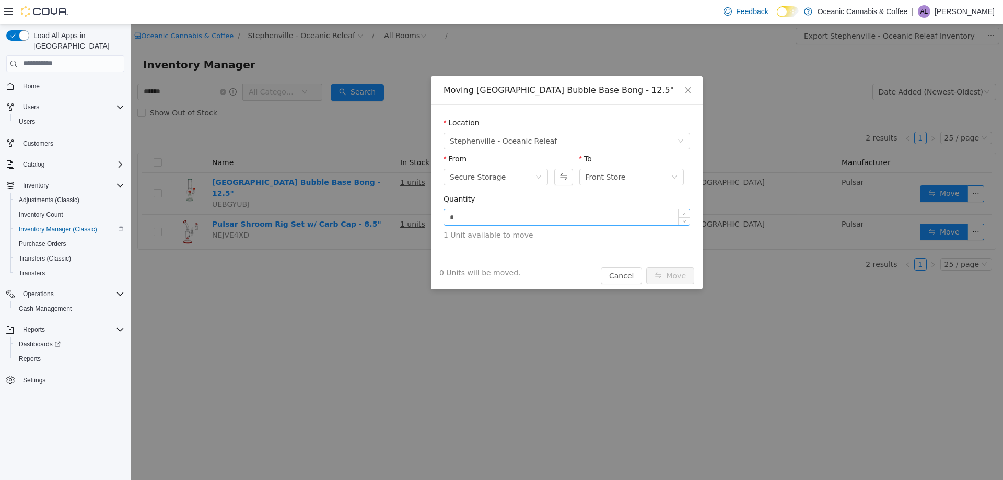
click at [471, 218] on input "*" at bounding box center [567, 217] width 246 height 16
type input "**"
click at [646, 267] on button "Move" at bounding box center [670, 275] width 48 height 17
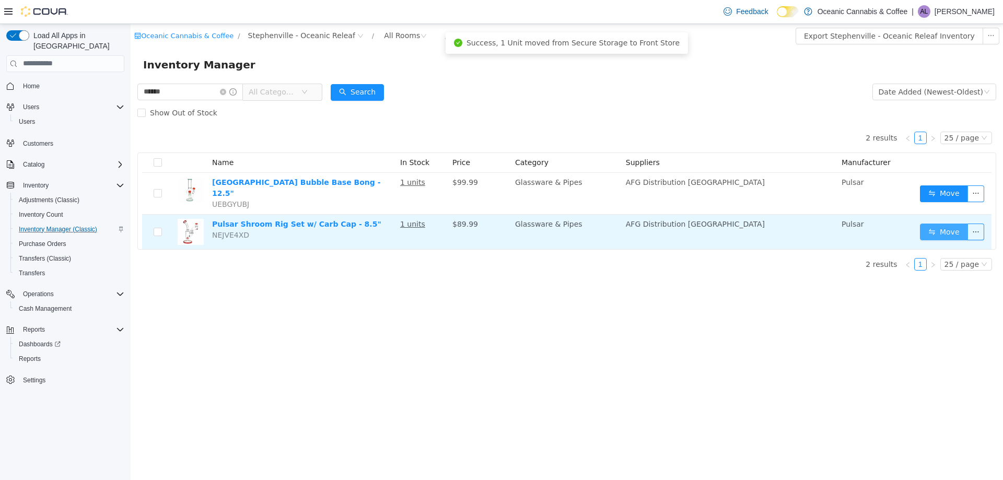
click at [943, 224] on button "Move" at bounding box center [944, 231] width 48 height 17
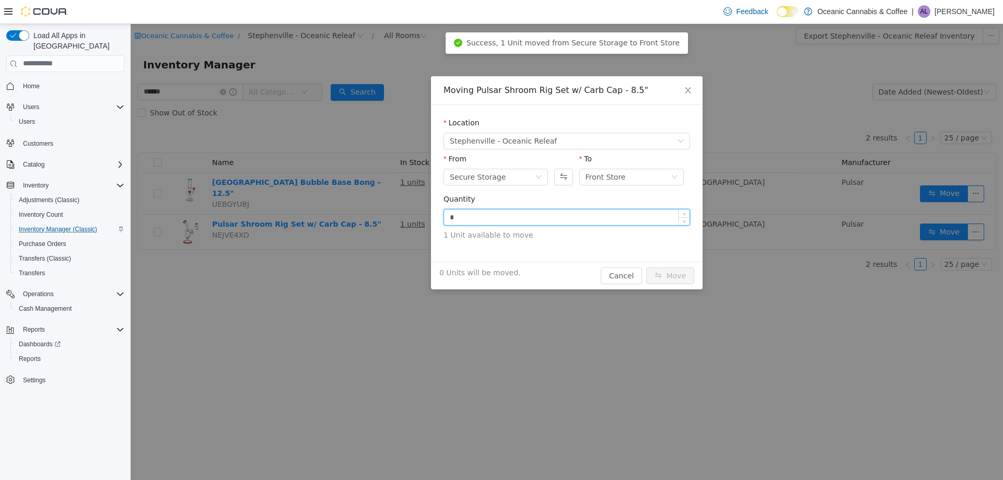
click at [596, 211] on input "*" at bounding box center [567, 217] width 246 height 16
type input "**"
click at [646, 267] on button "Move" at bounding box center [670, 275] width 48 height 17
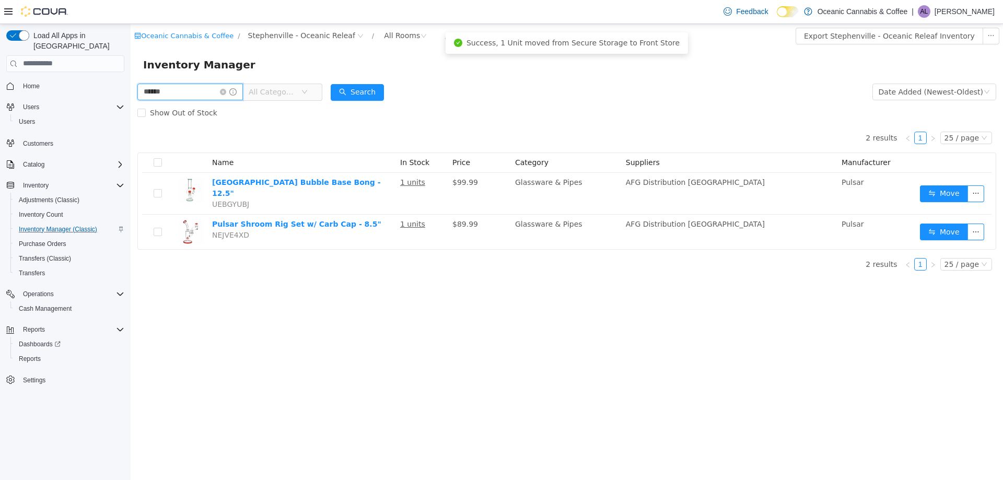
drag, startPoint x: 178, startPoint y: 90, endPoint x: 95, endPoint y: 90, distance: 82.6
click at [131, 90] on html "Oceanic Cannabis & Coffee / [GEOGRAPHIC_DATA] - Oceanic Releaf / All Rooms / Ex…" at bounding box center [567, 252] width 873 height 456
type input "***"
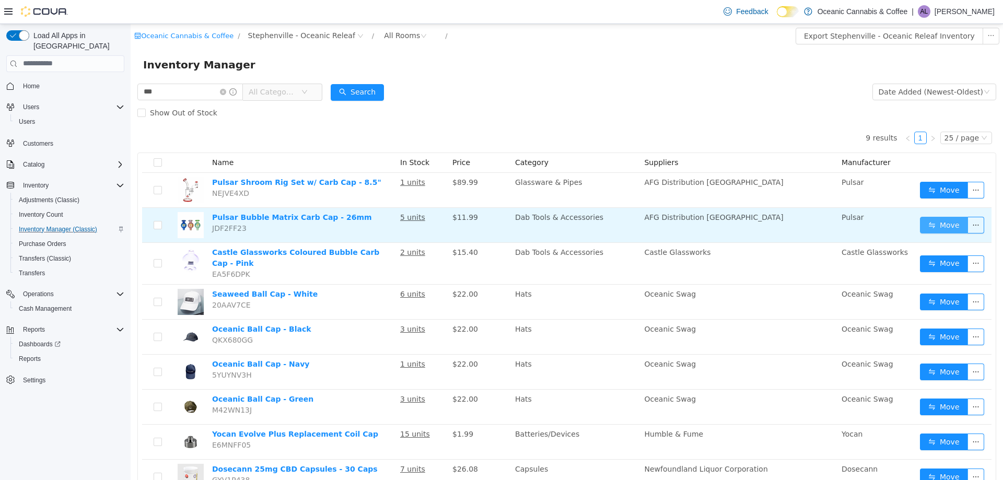
click at [924, 225] on button "Move" at bounding box center [944, 224] width 48 height 17
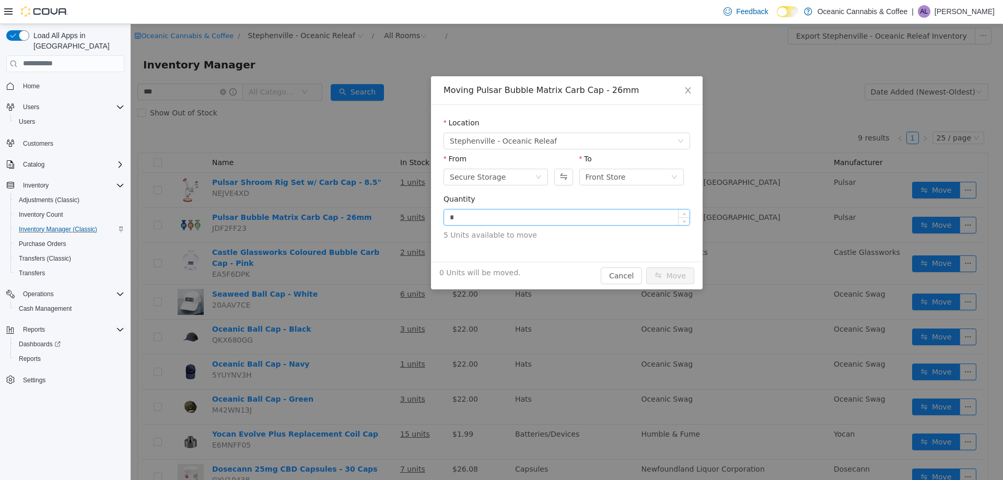
click at [532, 222] on input "*" at bounding box center [567, 217] width 246 height 16
type input "**"
click at [646, 267] on button "Move" at bounding box center [670, 275] width 48 height 17
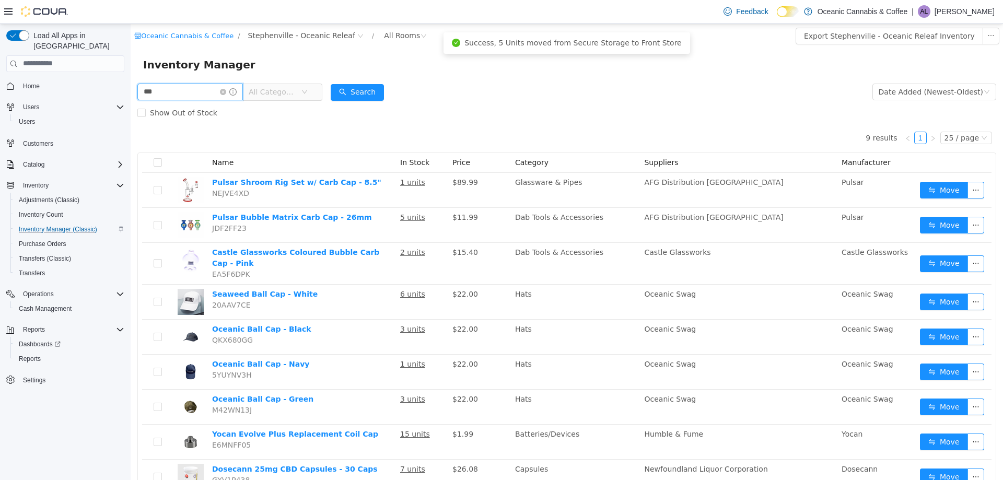
drag, startPoint x: 173, startPoint y: 84, endPoint x: 58, endPoint y: 102, distance: 116.4
click at [131, 102] on html "Oceanic Cannabis & Coffee / [GEOGRAPHIC_DATA] - Oceanic Releaf / All Rooms / Ex…" at bounding box center [567, 252] width 873 height 456
type input "****"
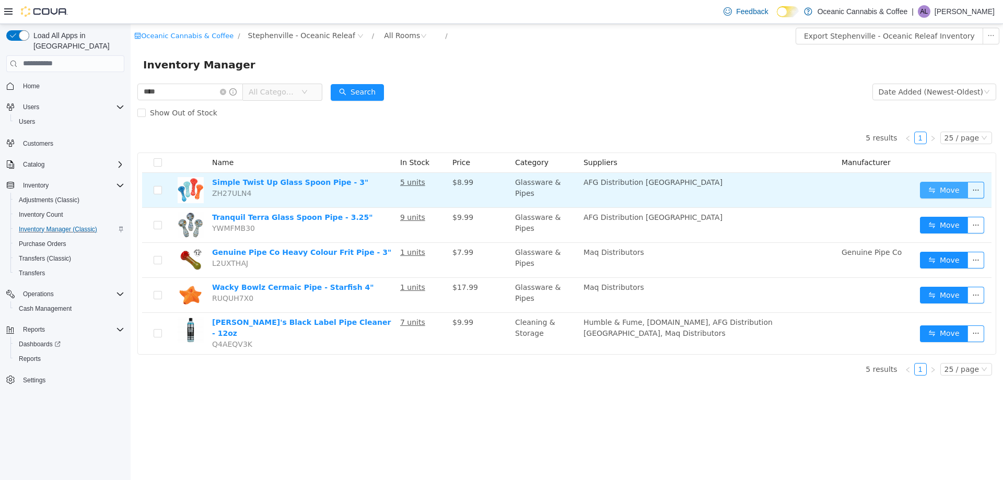
click at [943, 188] on button "Move" at bounding box center [944, 189] width 48 height 17
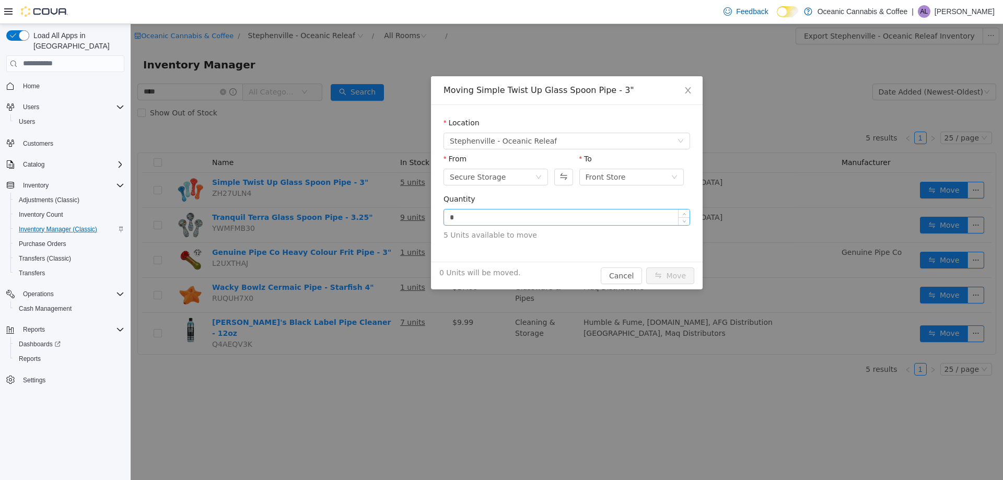
click at [619, 211] on input "*" at bounding box center [567, 217] width 246 height 16
type input "**"
click at [646, 267] on button "Move" at bounding box center [670, 275] width 48 height 17
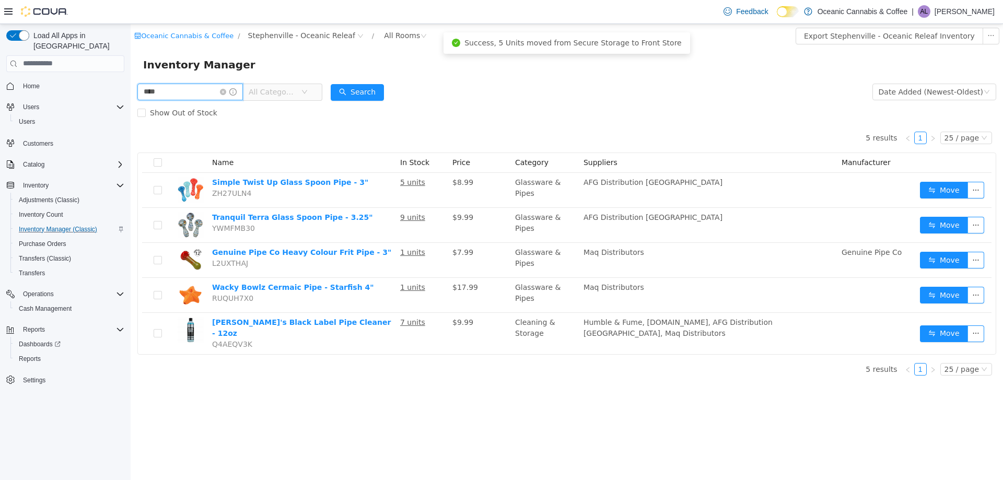
drag, startPoint x: 202, startPoint y: 99, endPoint x: 24, endPoint y: 98, distance: 178.7
click at [131, 98] on html "Oceanic Cannabis & Coffee / [GEOGRAPHIC_DATA] - Oceanic Releaf / All Rooms / Ex…" at bounding box center [567, 252] width 873 height 456
type input "********"
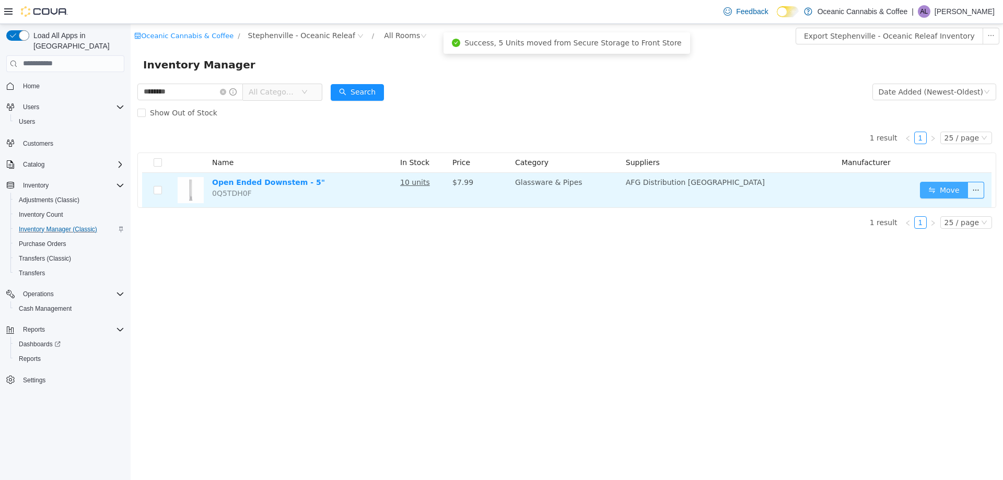
click at [944, 190] on button "Move" at bounding box center [944, 189] width 48 height 17
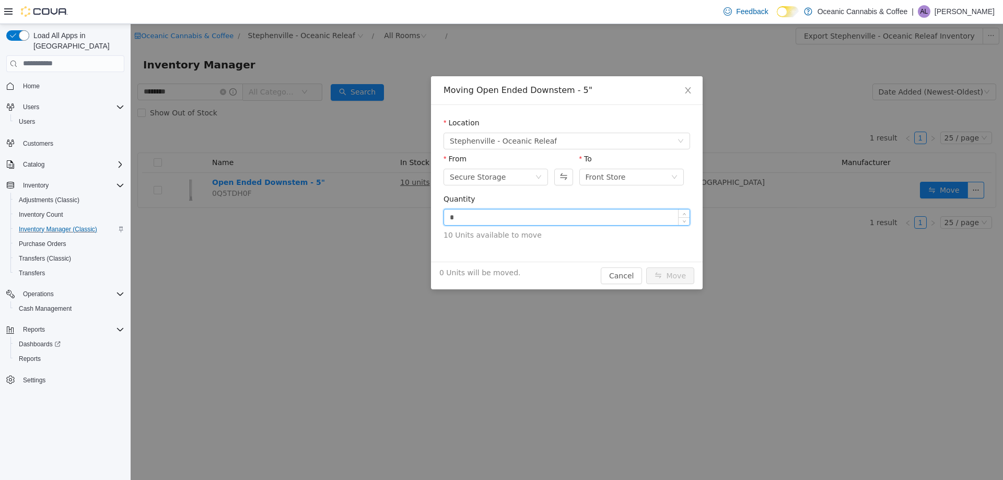
click at [564, 219] on input "*" at bounding box center [567, 217] width 246 height 16
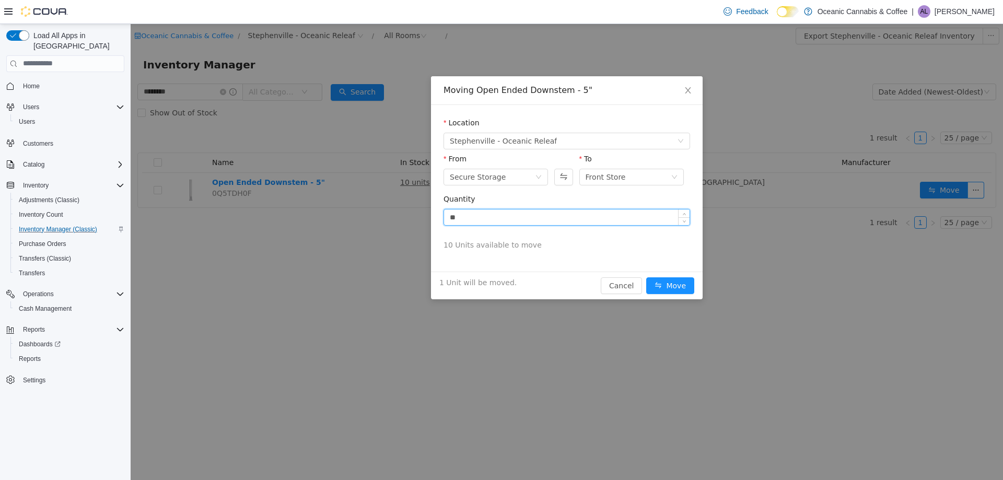
type input "*"
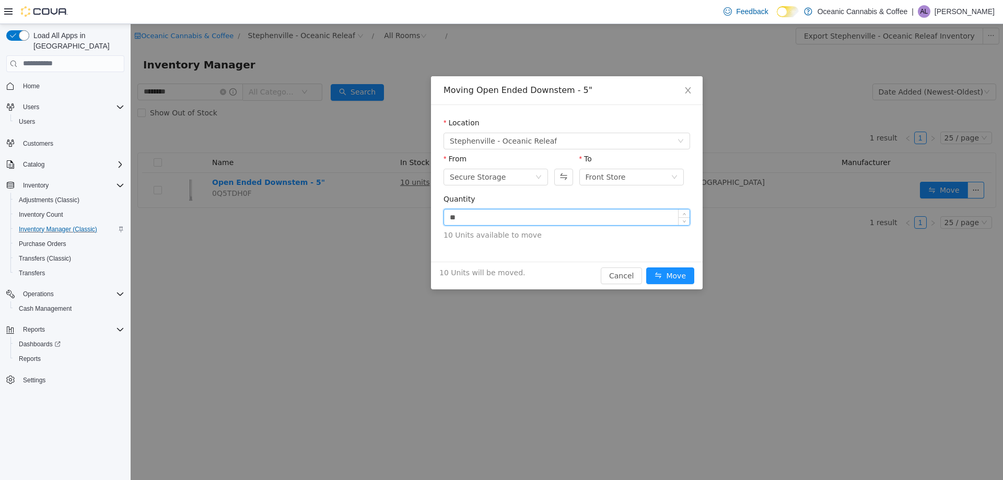
type input "**"
click at [646, 267] on button "Move" at bounding box center [670, 275] width 48 height 17
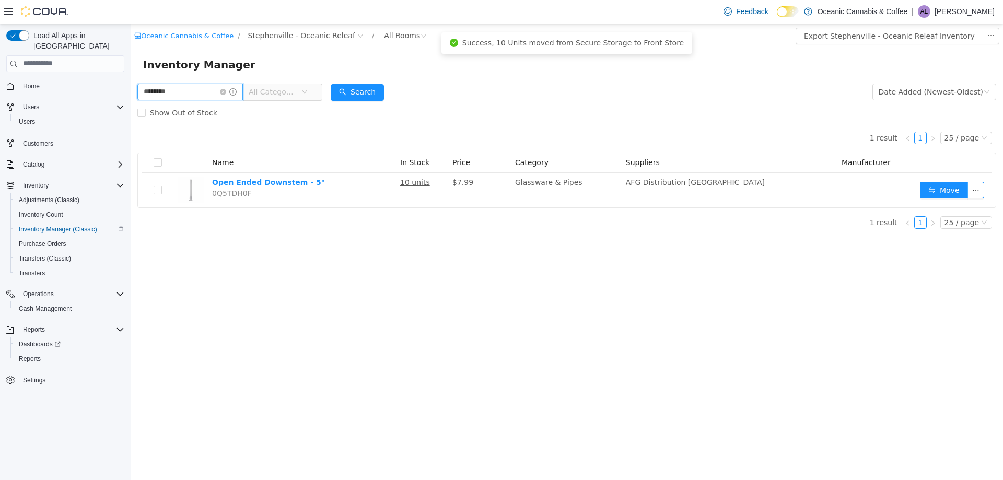
drag, startPoint x: 186, startPoint y: 95, endPoint x: 131, endPoint y: 85, distance: 55.7
click at [131, 85] on div "******** All Categories Date Added (Newest-Oldest) Search Show Out of Stock 1 r…" at bounding box center [567, 159] width 873 height 156
type input "******"
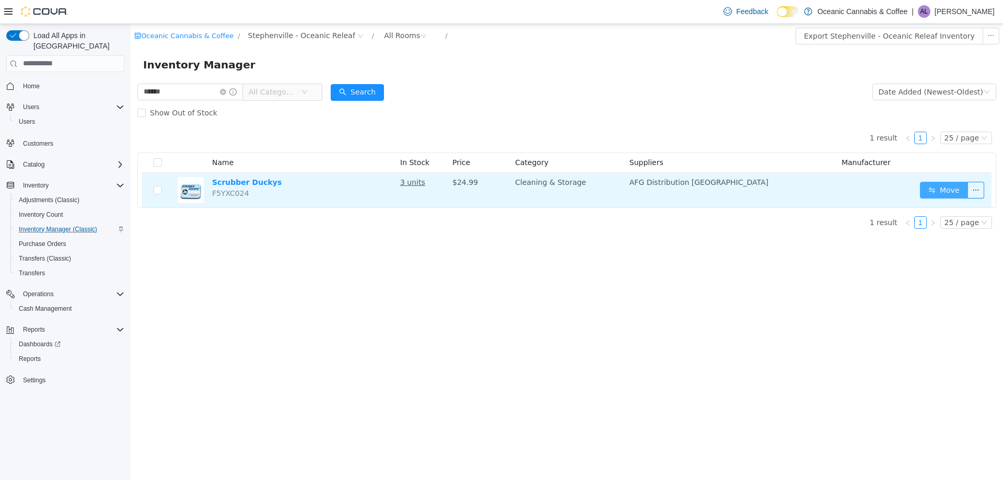
click at [945, 192] on button "Move" at bounding box center [944, 189] width 48 height 17
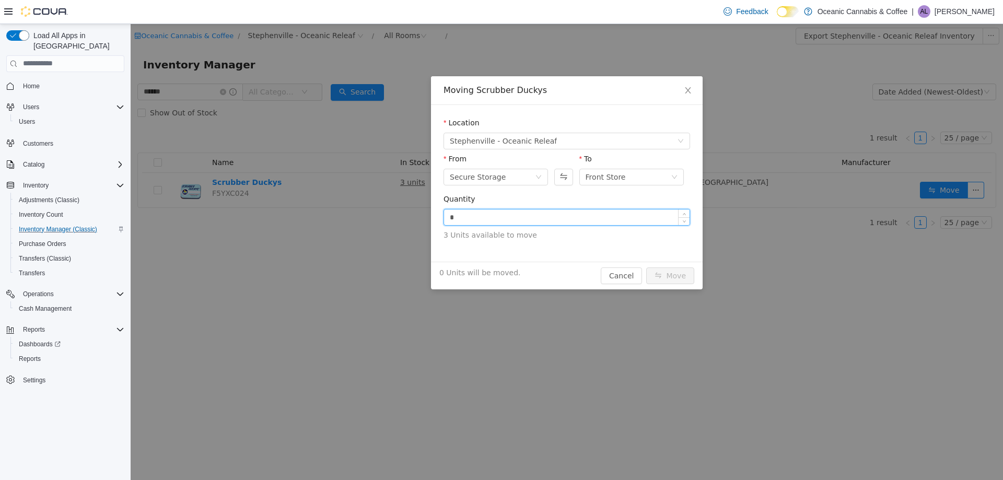
click at [549, 213] on input "*" at bounding box center [567, 217] width 246 height 16
type input "**"
click at [646, 267] on button "Move" at bounding box center [670, 275] width 48 height 17
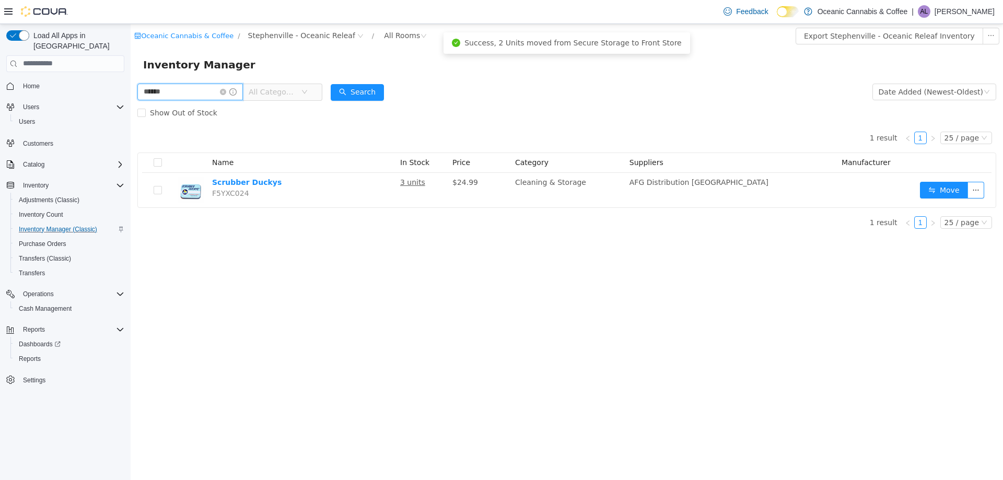
click at [201, 96] on input "******" at bounding box center [190, 91] width 106 height 17
type input "*****"
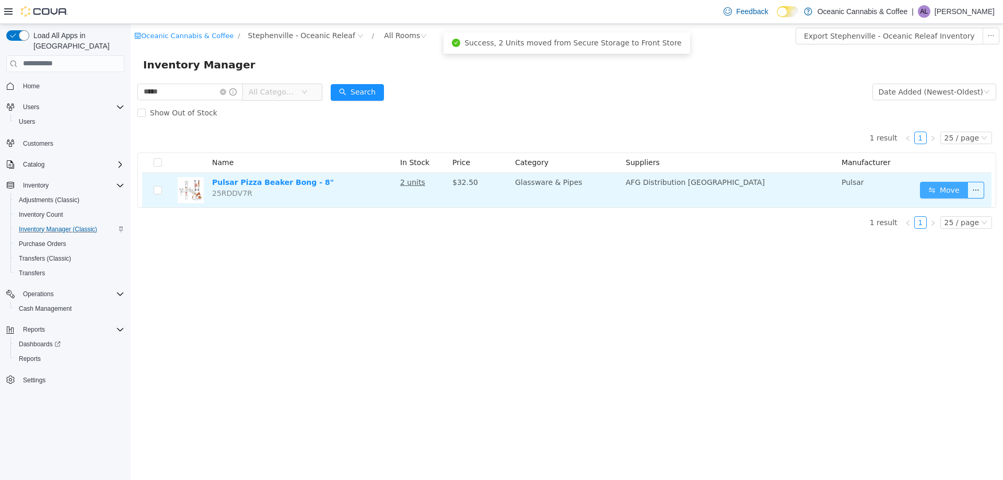
click at [937, 192] on button "Move" at bounding box center [944, 189] width 48 height 17
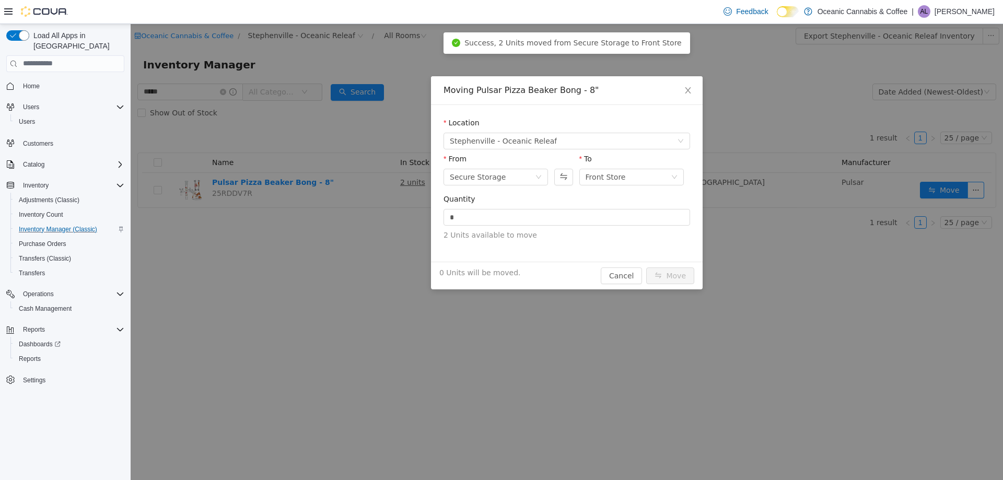
click at [590, 207] on div "Quantity" at bounding box center [567, 200] width 247 height 15
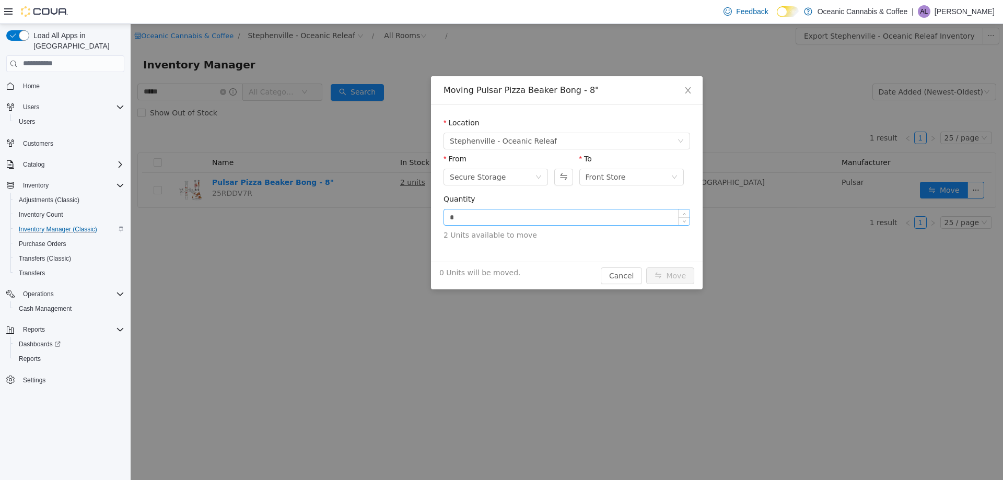
click at [589, 213] on input "*" at bounding box center [567, 217] width 246 height 16
type input "**"
click at [646, 267] on button "Move" at bounding box center [670, 275] width 48 height 17
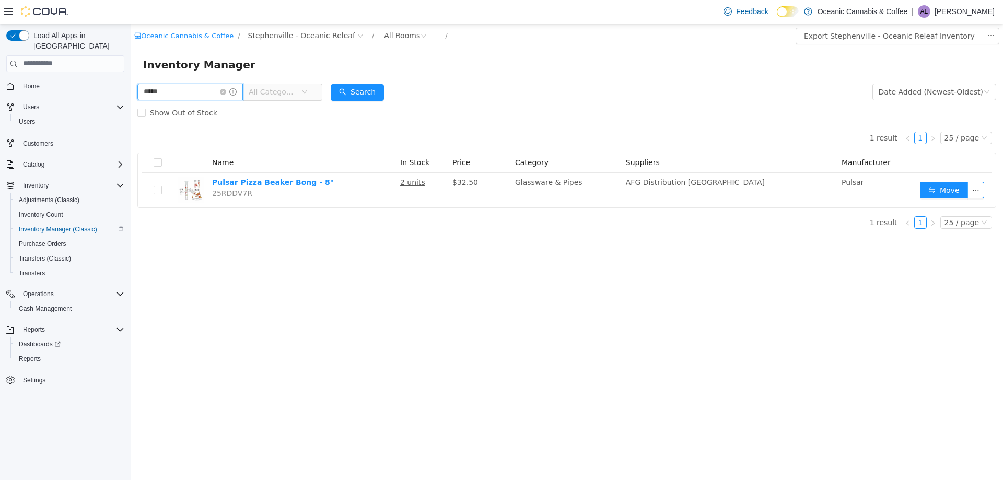
drag, startPoint x: 164, startPoint y: 92, endPoint x: 92, endPoint y: 97, distance: 71.8
click at [131, 97] on html "Oceanic Cannabis & Coffee / [GEOGRAPHIC_DATA] - Oceanic Releaf / All Rooms / Ex…" at bounding box center [567, 252] width 873 height 456
type input "****"
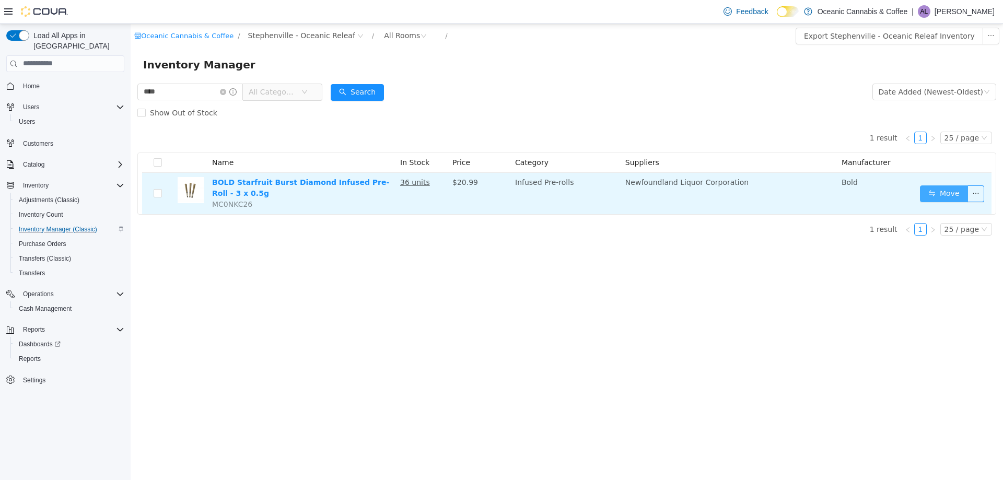
click at [931, 192] on button "Move" at bounding box center [944, 193] width 48 height 17
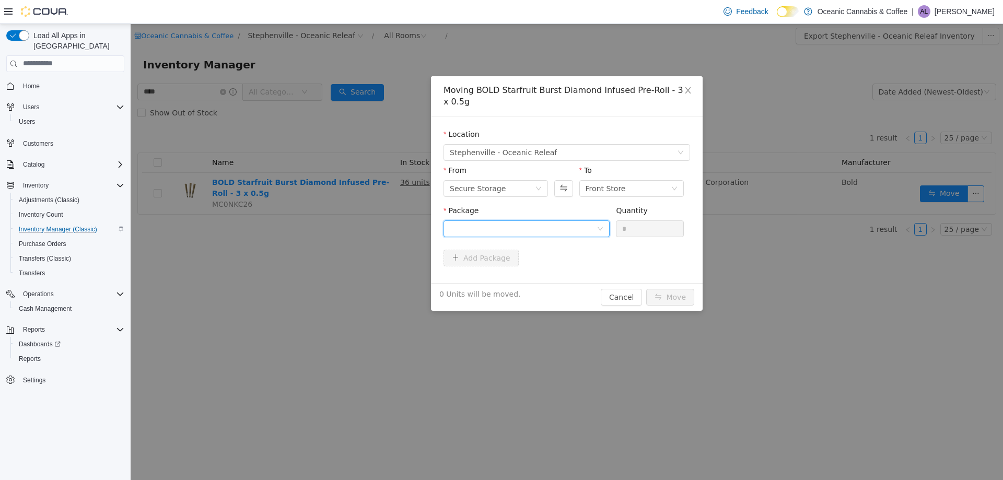
click at [579, 221] on div at bounding box center [523, 229] width 147 height 16
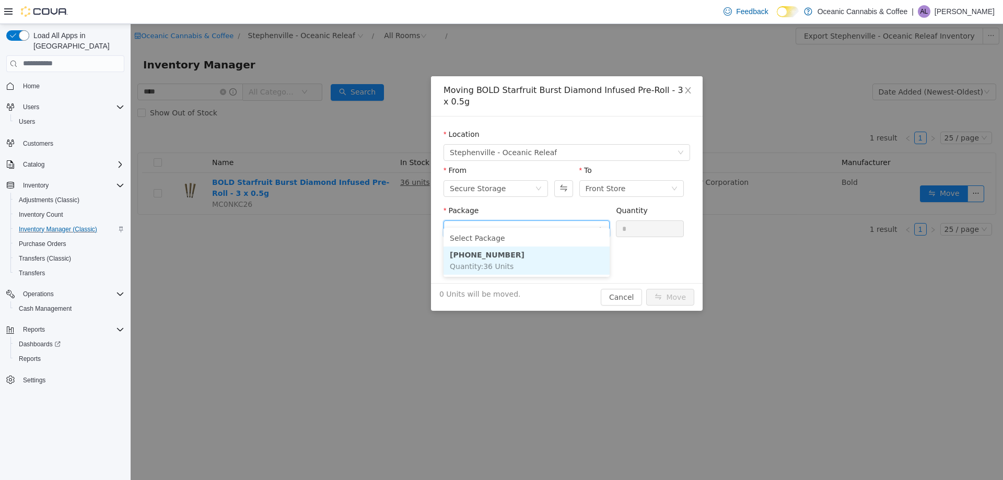
click at [575, 272] on li "9642-2501-07 Quantity : 36 Units" at bounding box center [527, 260] width 166 height 28
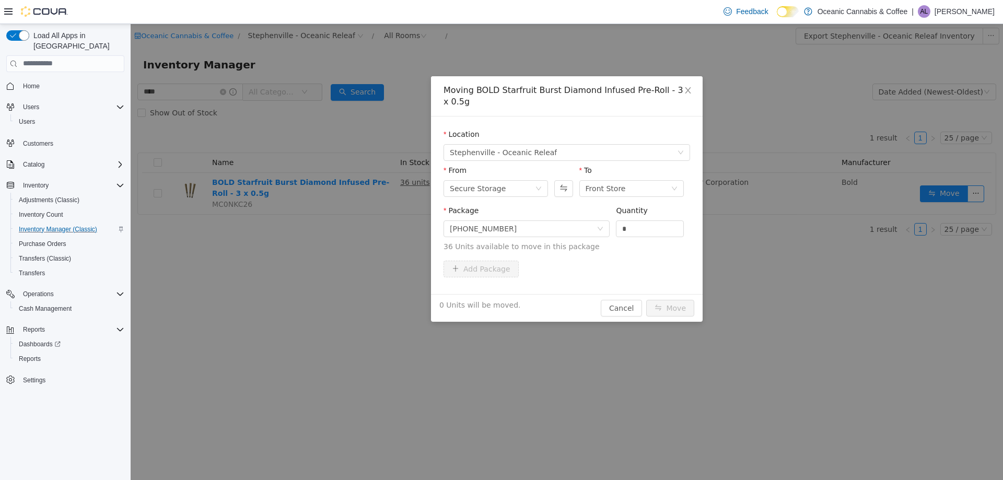
drag, startPoint x: 576, startPoint y: 266, endPoint x: 646, endPoint y: 230, distance: 79.0
click at [578, 265] on div "Add Package" at bounding box center [567, 270] width 247 height 21
click at [644, 226] on div "Quantity *" at bounding box center [650, 223] width 68 height 36
click at [641, 221] on input "*" at bounding box center [650, 229] width 67 height 16
type input "**"
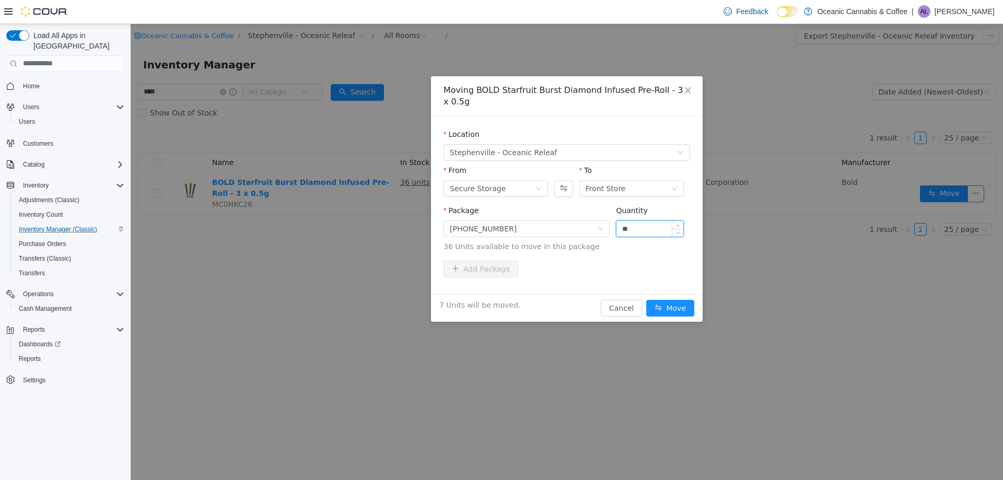
click at [646, 299] on button "Move" at bounding box center [670, 307] width 48 height 17
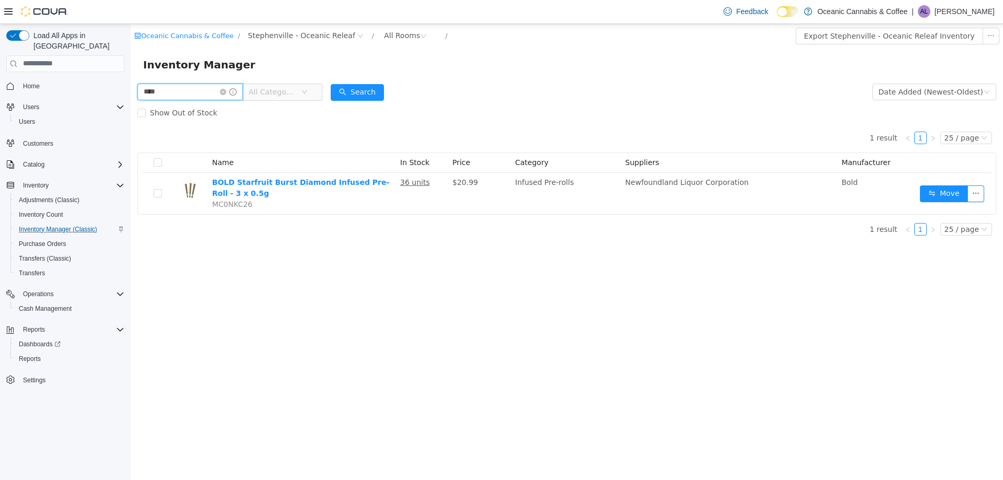
click at [203, 91] on input "****" at bounding box center [190, 91] width 106 height 17
type input "*****"
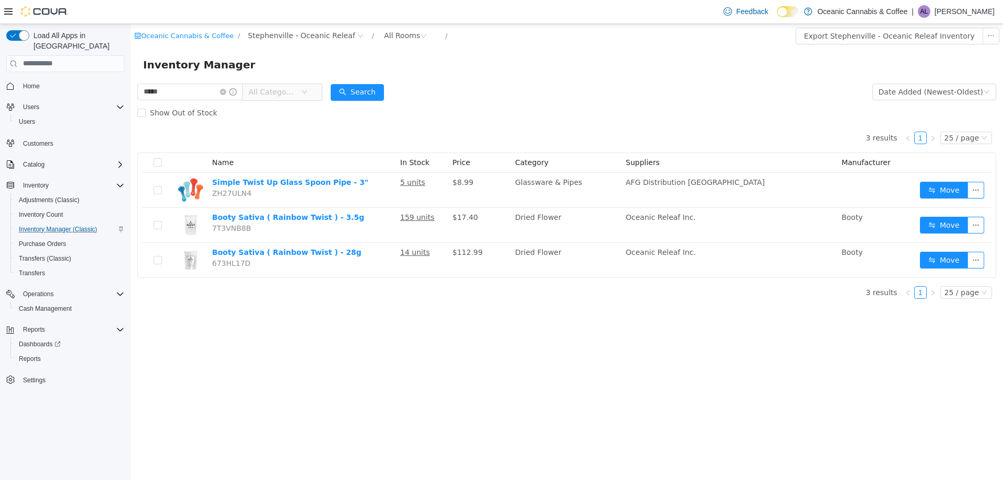
drag, startPoint x: 758, startPoint y: 44, endPoint x: 501, endPoint y: 51, distance: 257.2
click at [501, 51] on div "Inventory Manager" at bounding box center [567, 64] width 873 height 33
click at [226, 91] on icon "icon: close-circle" at bounding box center [223, 91] width 6 height 6
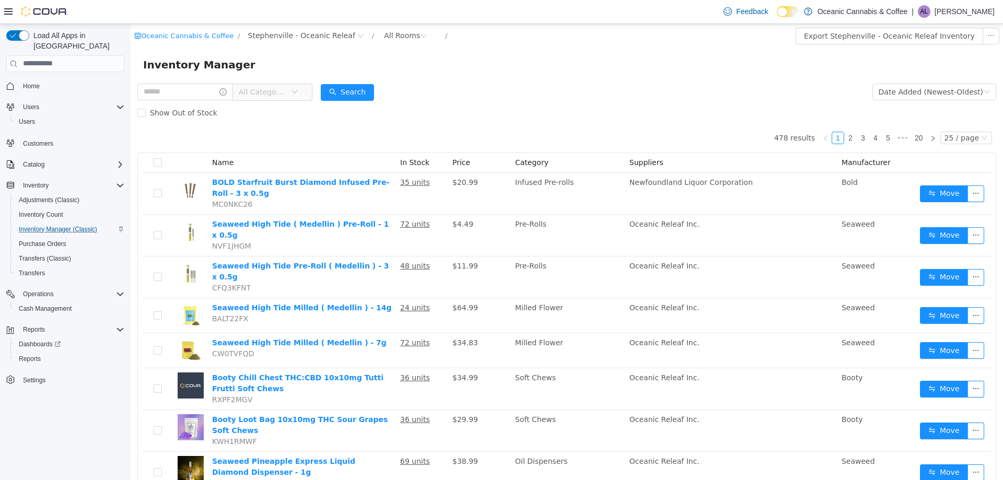
click at [270, 91] on span "All Categories" at bounding box center [263, 91] width 48 height 10
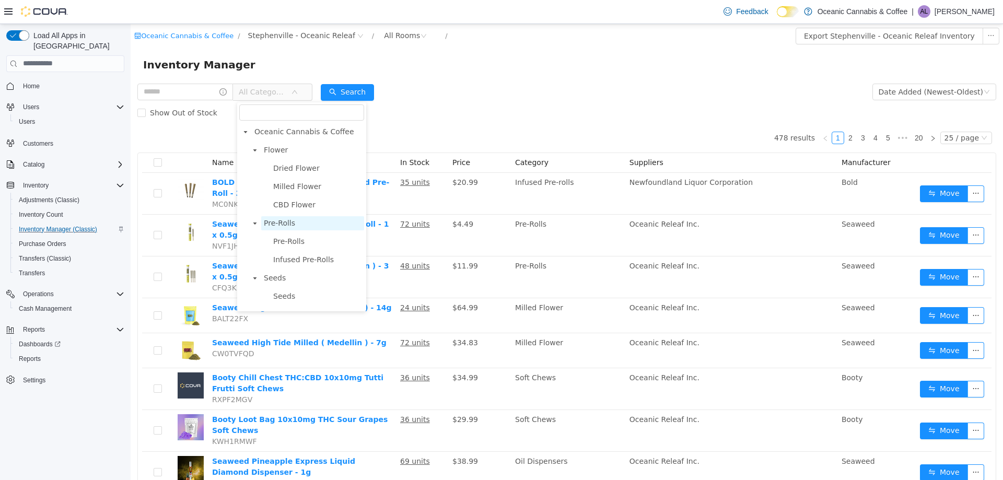
click at [289, 229] on span "Pre-Rolls" at bounding box center [312, 223] width 103 height 14
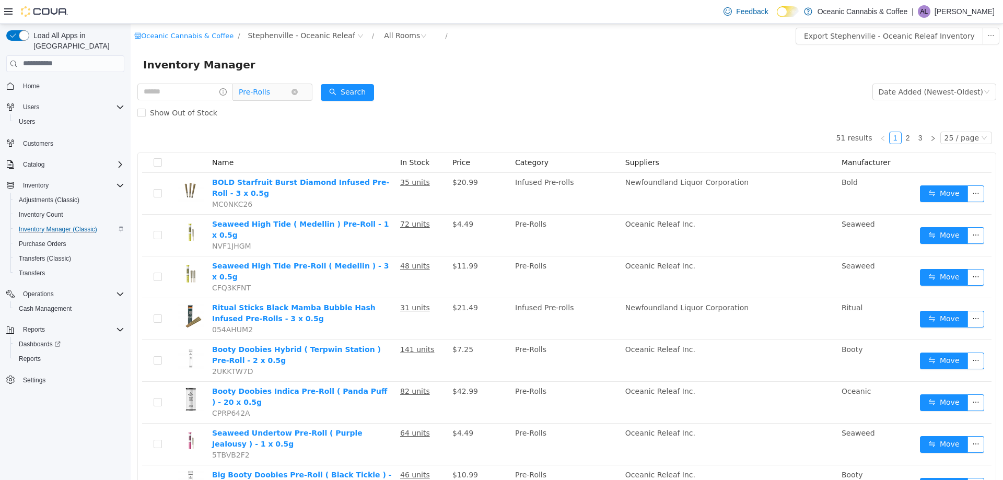
click at [266, 91] on span "Pre-Rolls" at bounding box center [254, 92] width 31 height 16
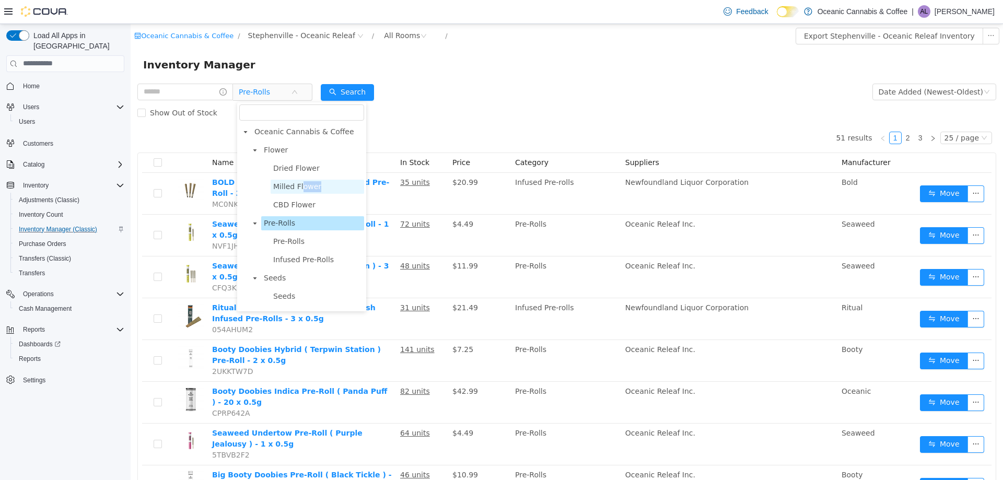
click at [301, 194] on ul "Dried Flower Milled Flower CBD Flower" at bounding box center [306, 186] width 115 height 51
click at [301, 193] on span "Milled Flower" at bounding box center [318, 186] width 94 height 14
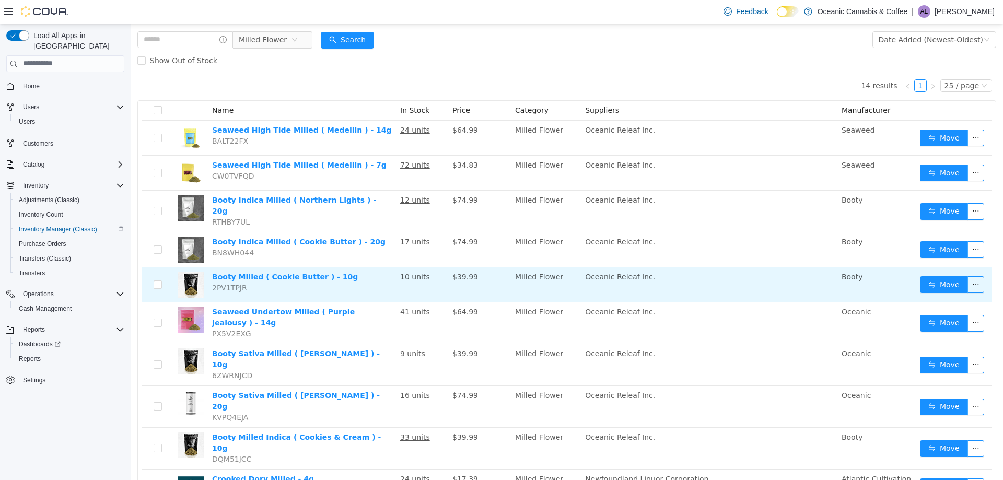
scroll to position [105, 0]
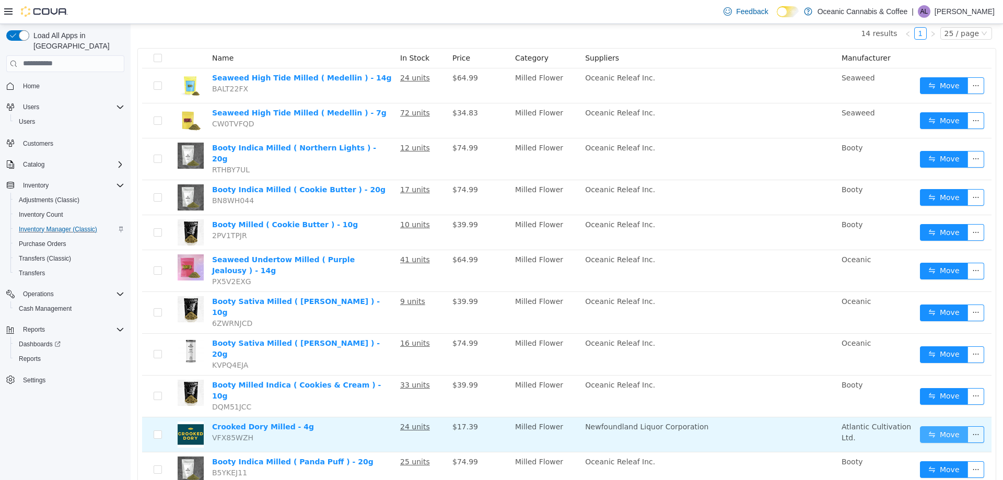
click at [945, 426] on button "Move" at bounding box center [944, 434] width 48 height 17
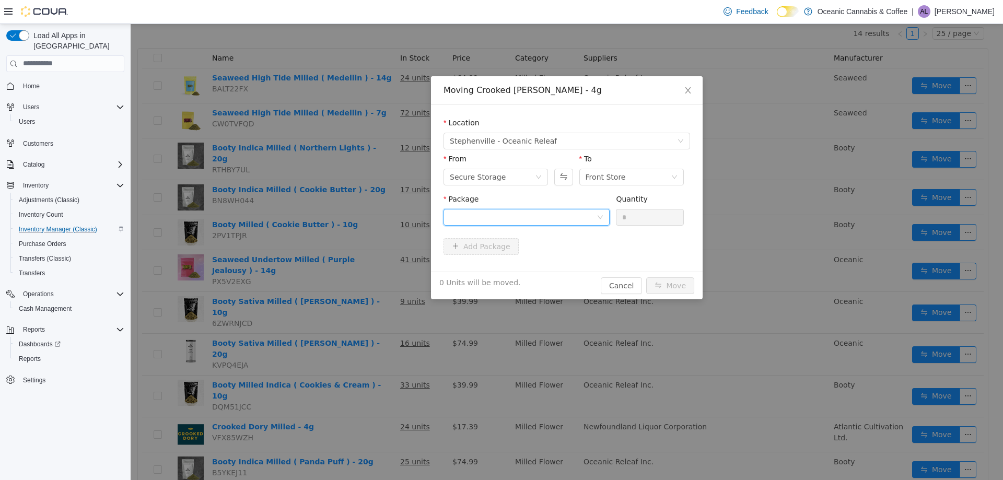
click at [480, 210] on div at bounding box center [523, 217] width 147 height 16
click at [475, 256] on li "2456D Quantity : 24 Units" at bounding box center [527, 260] width 166 height 28
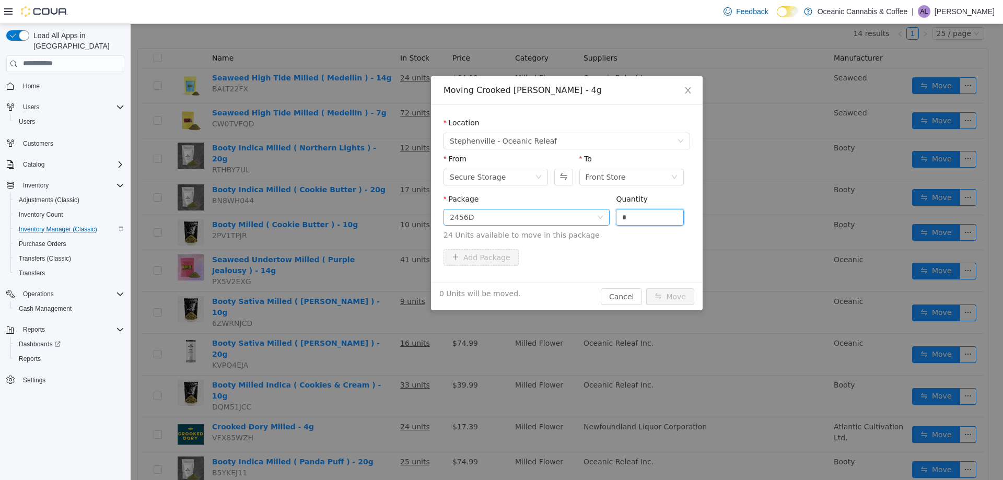
drag, startPoint x: 636, startPoint y: 215, endPoint x: 590, endPoint y: 214, distance: 45.5
click at [590, 214] on span "Package 2456D Quantity * 24 Units available to move in this package" at bounding box center [567, 217] width 247 height 46
type input "**"
click at [685, 296] on button "Move" at bounding box center [670, 296] width 48 height 17
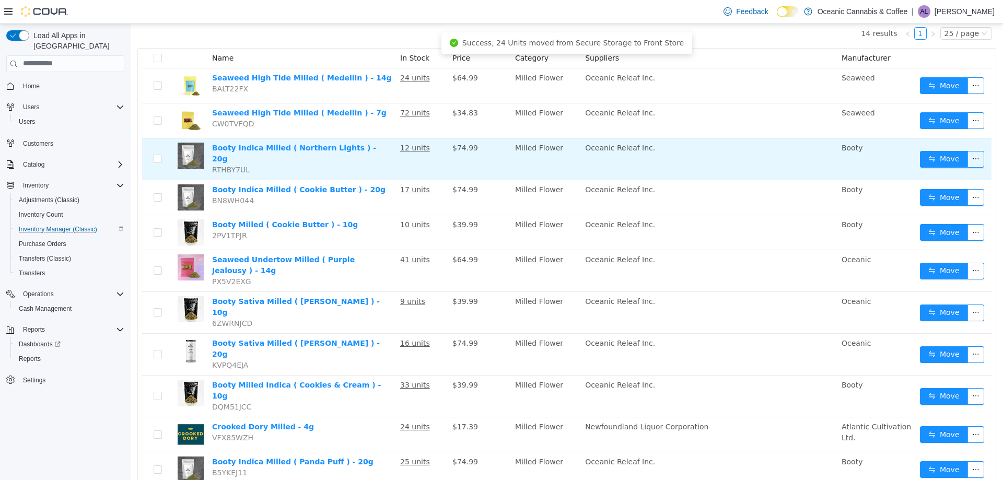
scroll to position [0, 0]
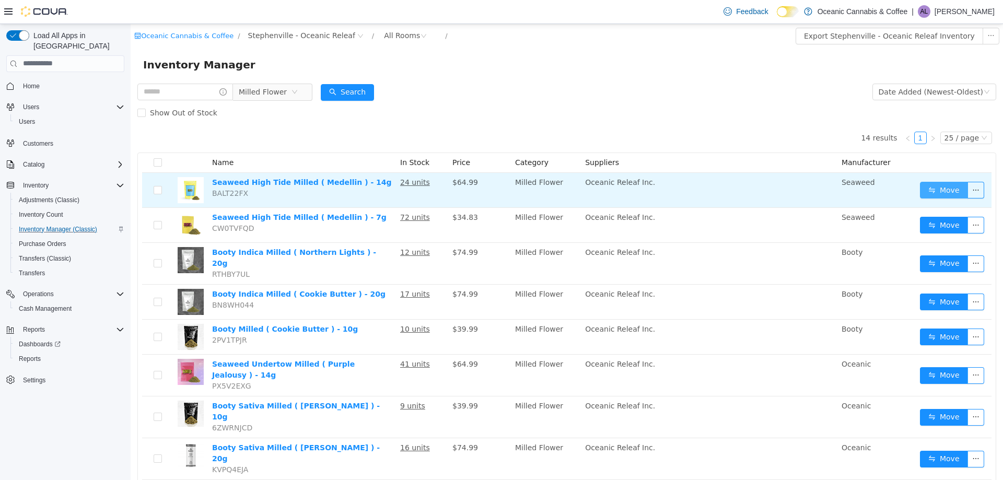
click at [927, 187] on button "Move" at bounding box center [944, 189] width 48 height 17
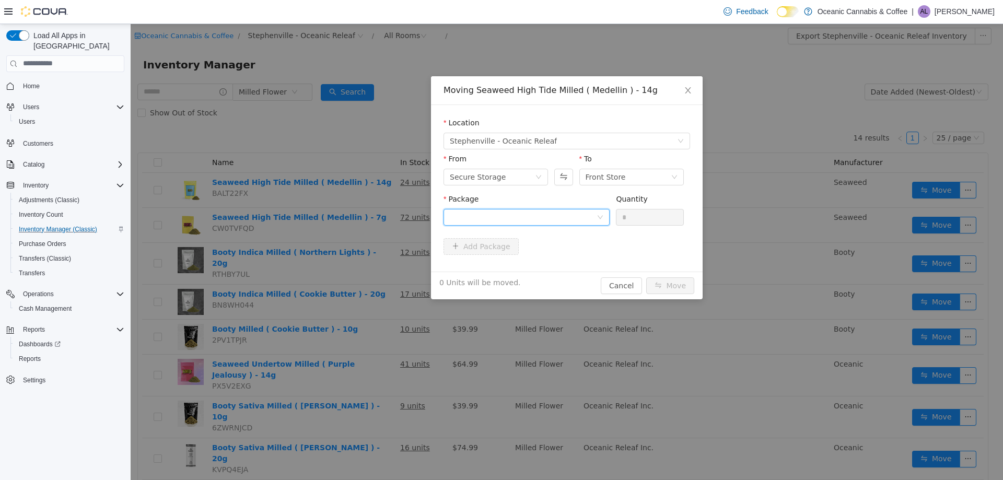
click at [513, 215] on div at bounding box center [523, 217] width 147 height 16
click at [509, 249] on li "ME0466M Quantity : 24 Units" at bounding box center [527, 260] width 166 height 28
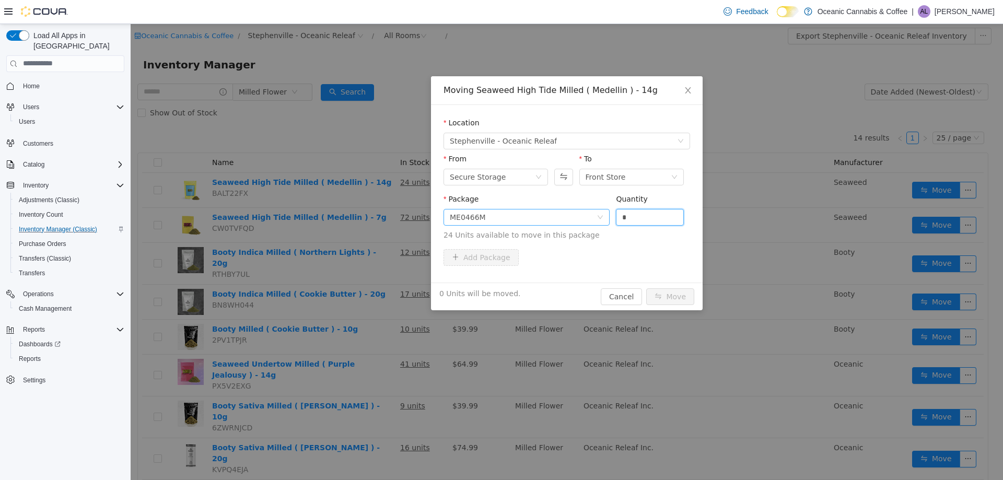
drag, startPoint x: 650, startPoint y: 218, endPoint x: 598, endPoint y: 223, distance: 51.4
click at [598, 221] on span "Package ME0466M Quantity * 24 Units available to move in this package" at bounding box center [567, 217] width 247 height 46
drag, startPoint x: 624, startPoint y: 219, endPoint x: 609, endPoint y: 221, distance: 15.2
click at [609, 221] on span "Package ME0466M Quantity * 24 Units available to move in this package" at bounding box center [567, 217] width 247 height 46
type input "*"
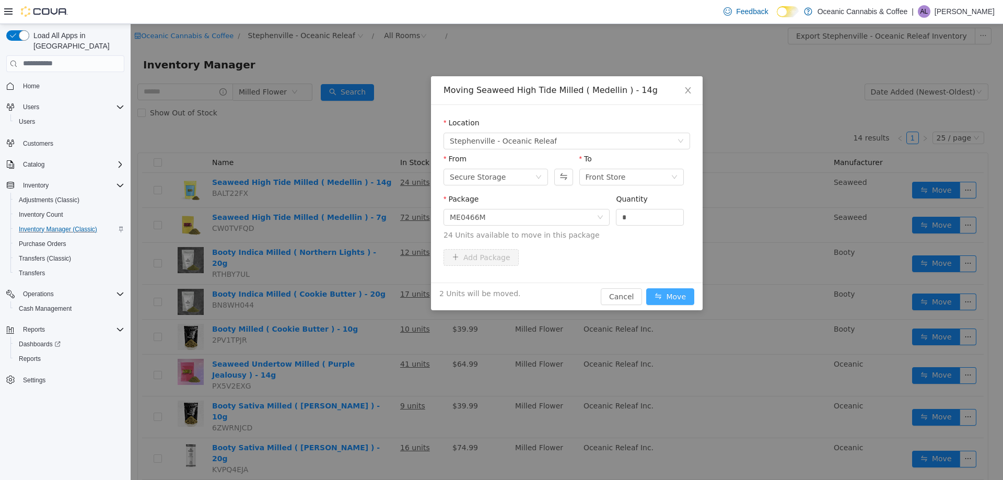
click at [676, 291] on button "Move" at bounding box center [670, 296] width 48 height 17
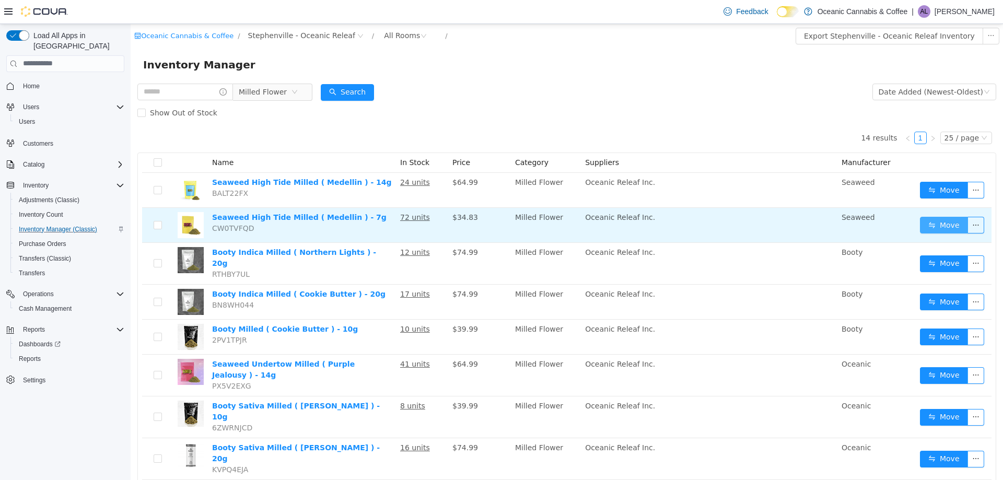
click at [931, 225] on button "Move" at bounding box center [944, 224] width 48 height 17
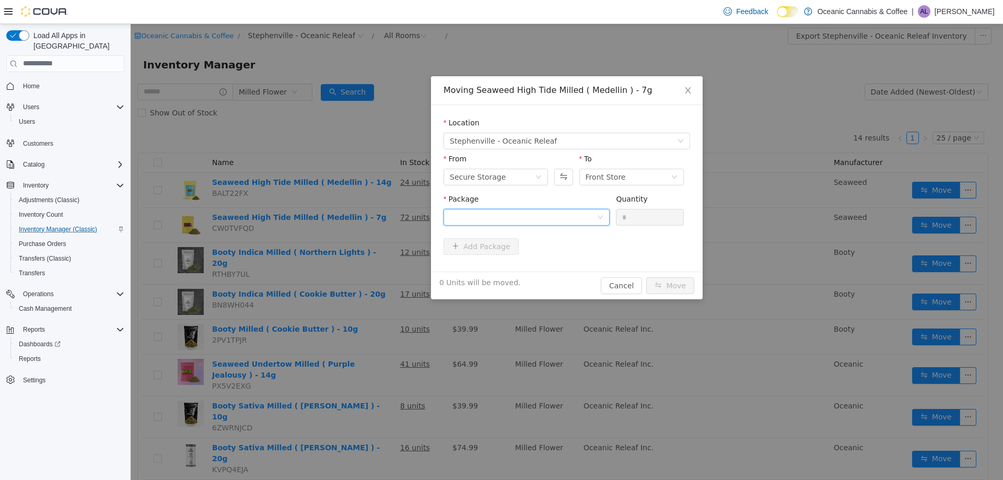
click at [579, 219] on div at bounding box center [523, 217] width 147 height 16
click at [507, 256] on li "ME0466M Quantity : 72 Units" at bounding box center [527, 260] width 166 height 28
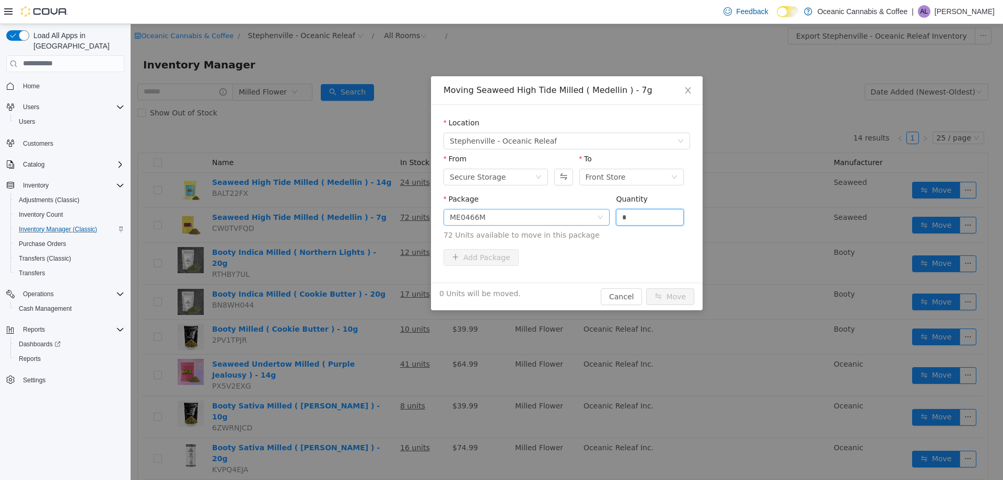
drag, startPoint x: 646, startPoint y: 218, endPoint x: 594, endPoint y: 221, distance: 52.3
click at [594, 221] on span "Package ME0466M Quantity * 72 Units available to move in this package" at bounding box center [567, 217] width 247 height 46
type input "*"
click at [666, 293] on button "Move" at bounding box center [670, 296] width 48 height 17
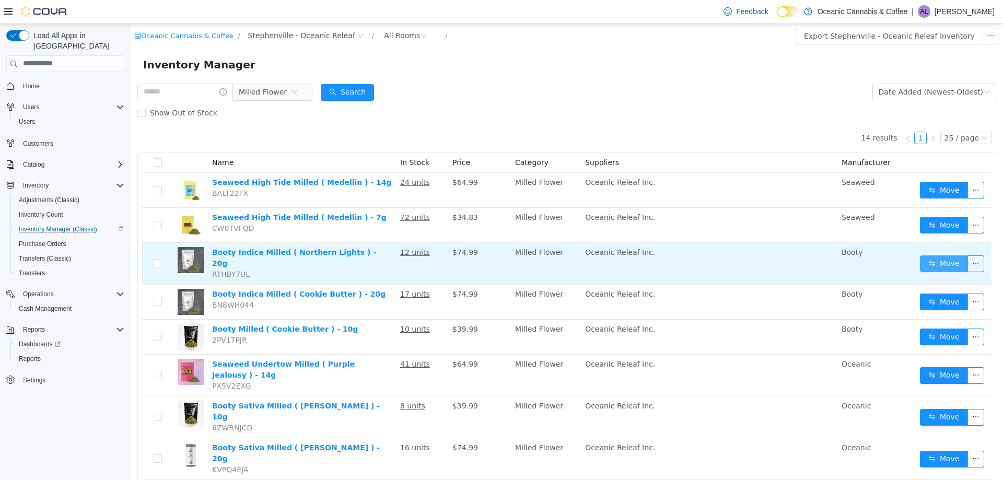
click at [947, 262] on button "Move" at bounding box center [944, 263] width 48 height 17
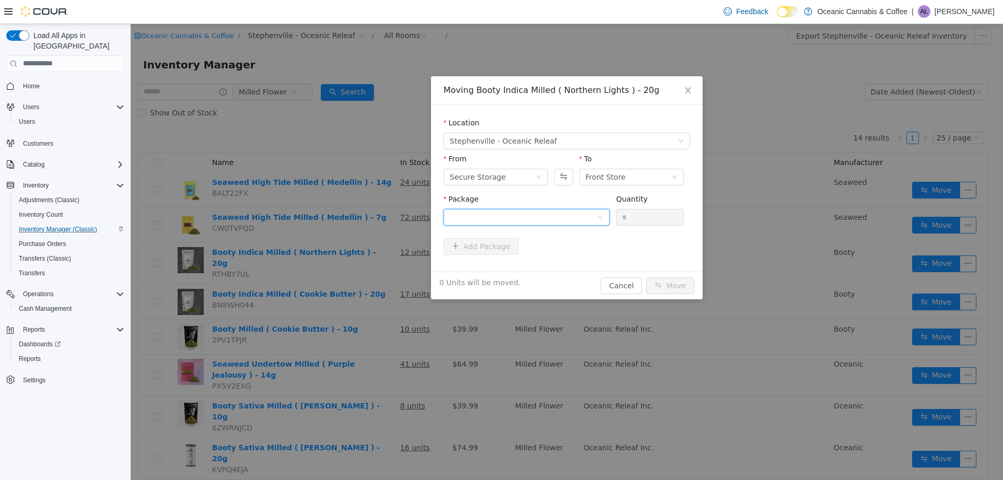
click at [550, 209] on div at bounding box center [523, 217] width 147 height 16
click at [521, 250] on li "NL0369 Quantity : 12 Units" at bounding box center [527, 260] width 166 height 28
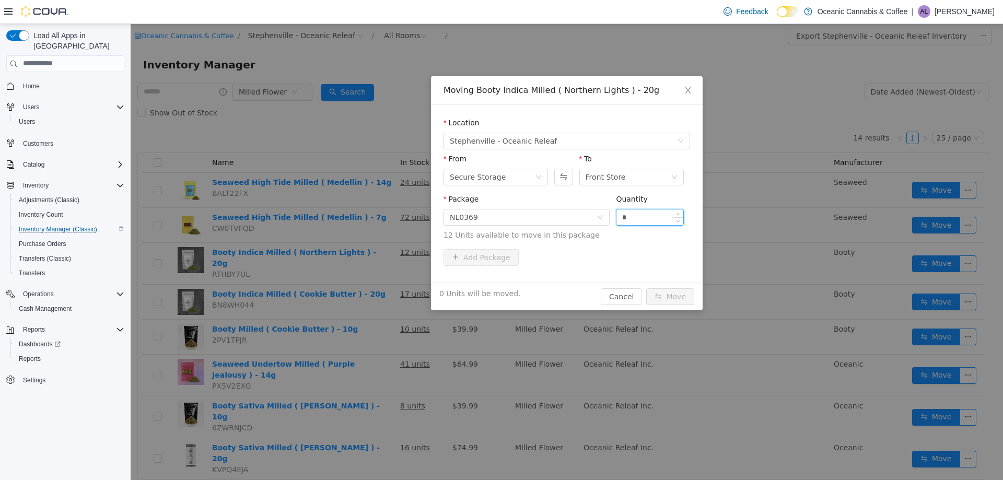
drag, startPoint x: 641, startPoint y: 219, endPoint x: 616, endPoint y: 218, distance: 25.1
click at [616, 218] on div "*" at bounding box center [650, 216] width 68 height 17
type input "*"
click at [671, 296] on button "Move" at bounding box center [670, 296] width 48 height 17
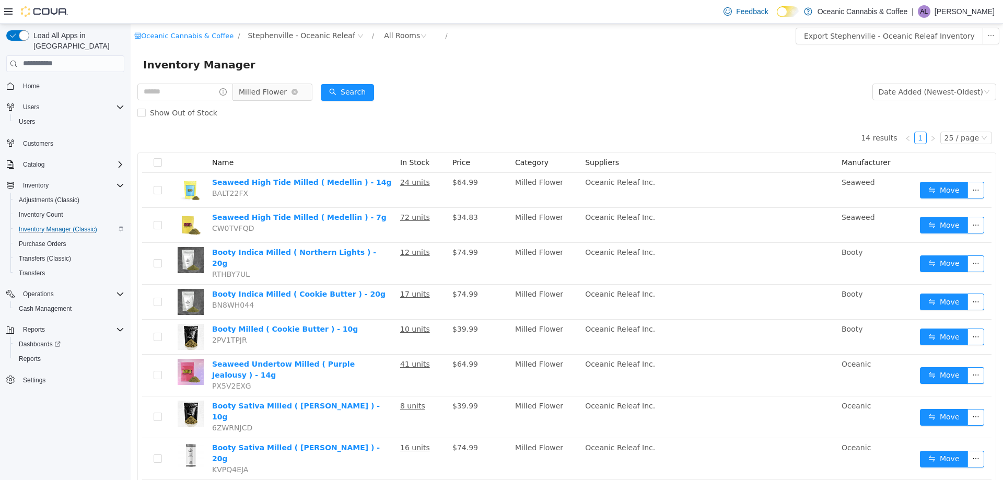
click at [267, 89] on span "Milled Flower" at bounding box center [263, 92] width 48 height 16
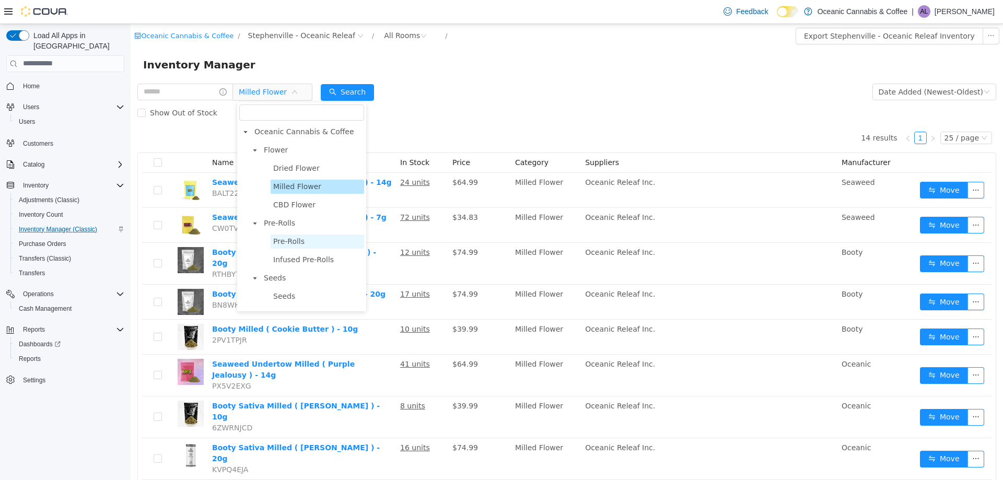
click at [294, 245] on span "Pre-Rolls" at bounding box center [288, 241] width 31 height 8
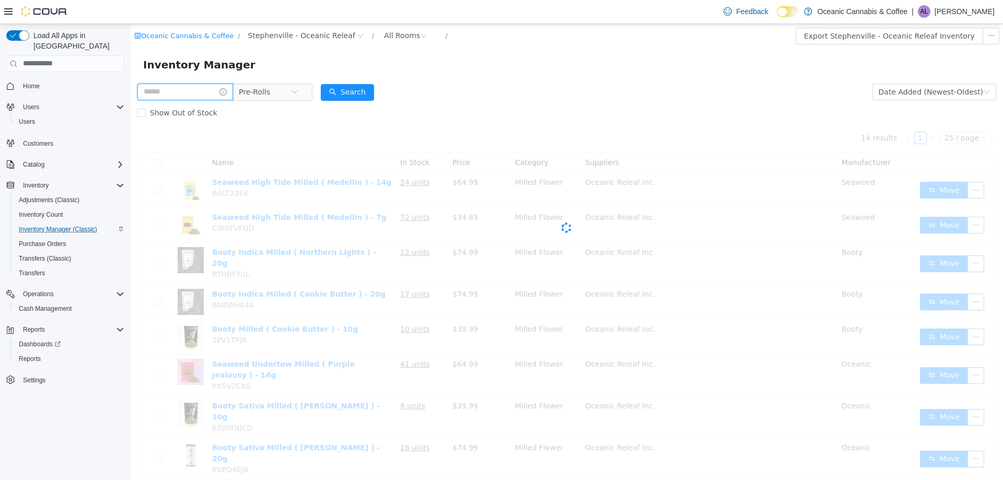
click at [196, 91] on input "text" at bounding box center [185, 91] width 96 height 17
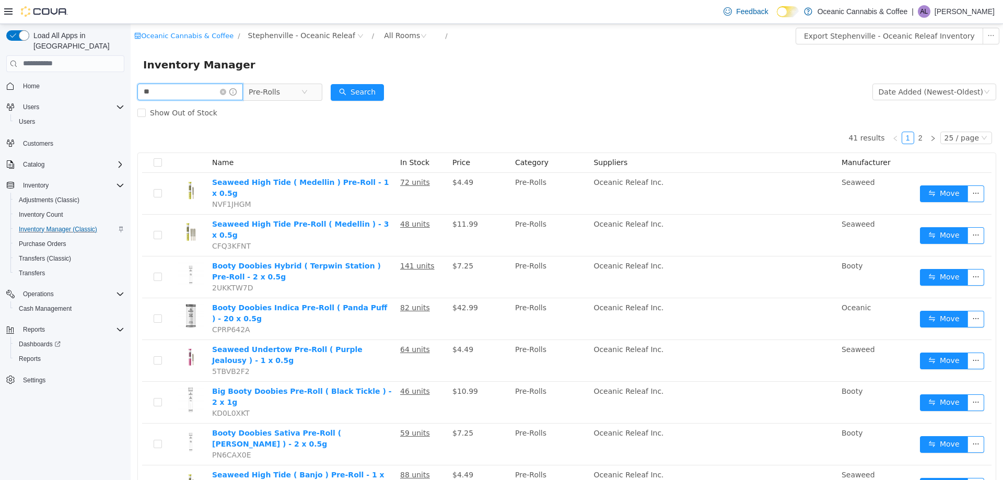
type input "**"
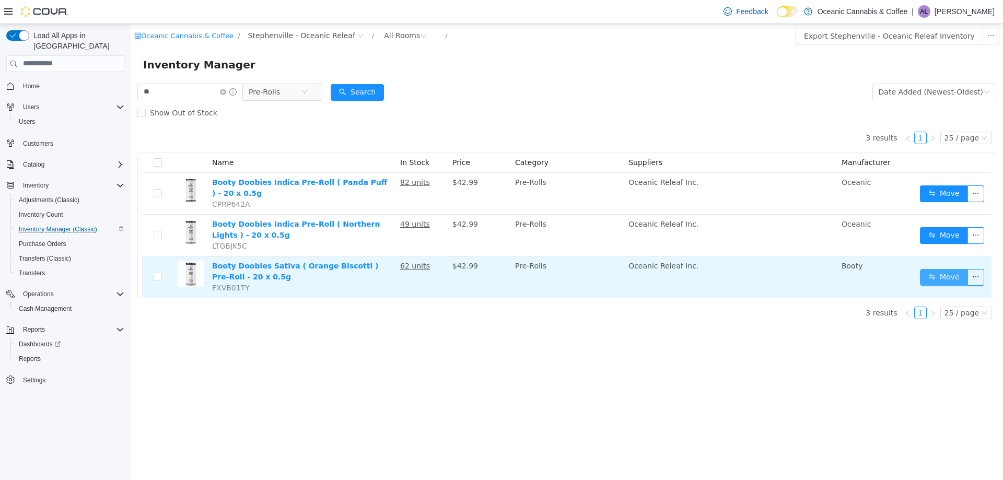
click at [947, 278] on button "Move" at bounding box center [944, 277] width 48 height 17
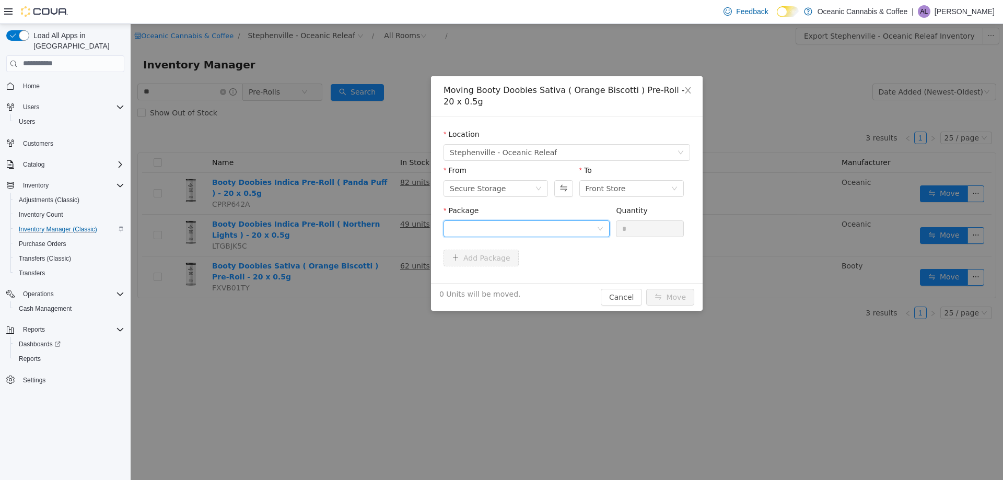
click at [571, 226] on div at bounding box center [523, 229] width 147 height 16
click at [525, 272] on li "MC0441 Quantity : 62 Units" at bounding box center [527, 272] width 166 height 28
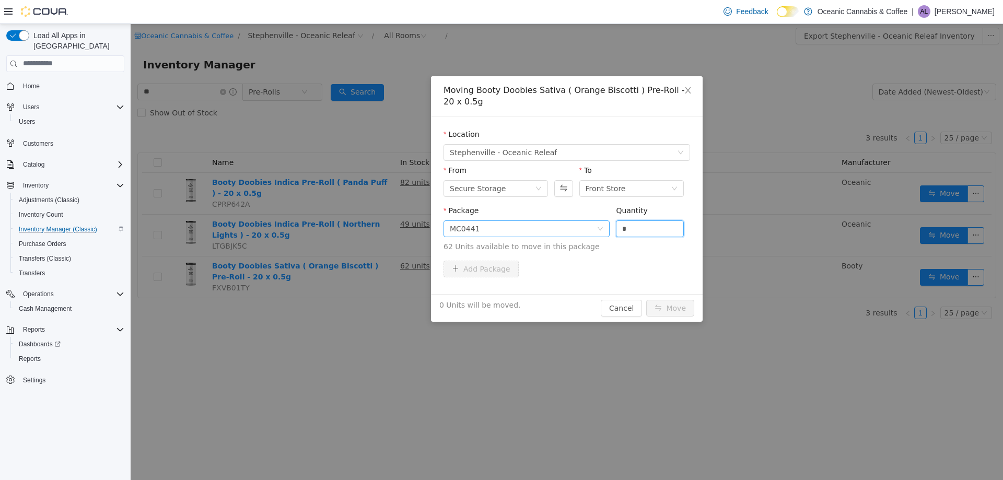
drag, startPoint x: 650, startPoint y: 228, endPoint x: 573, endPoint y: 232, distance: 76.4
click at [572, 233] on span "Package MC0441 Quantity * 62 Units available to move in this package" at bounding box center [567, 229] width 247 height 46
type input "*"
click at [687, 304] on button "Move" at bounding box center [670, 307] width 48 height 17
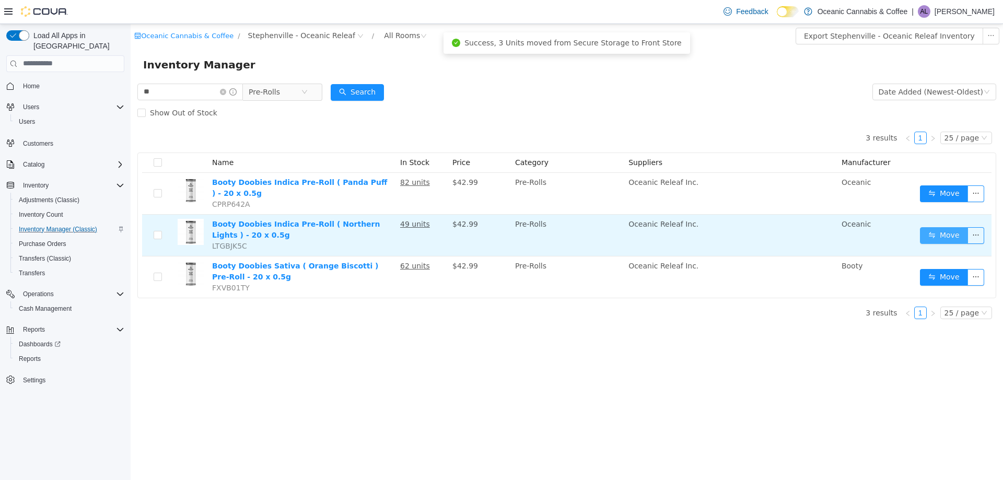
click at [933, 236] on button "Move" at bounding box center [944, 235] width 48 height 17
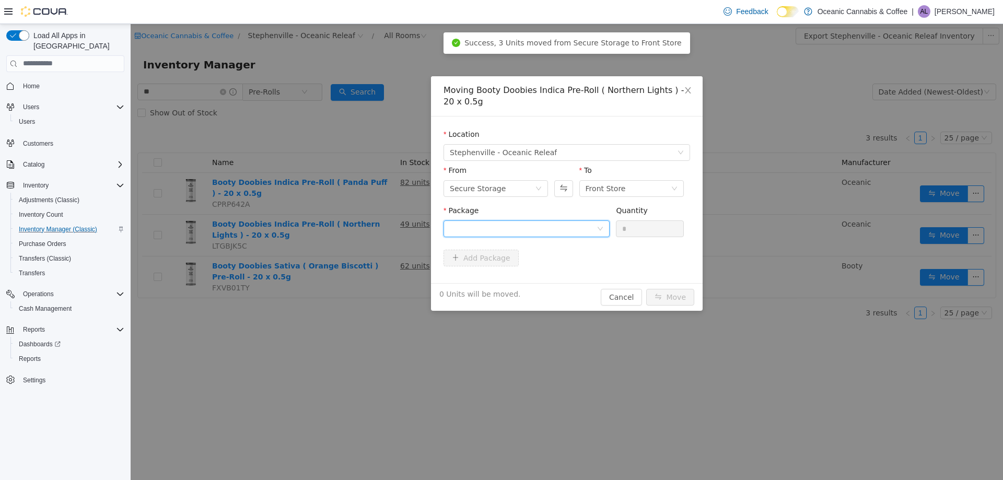
click at [572, 231] on div at bounding box center [523, 229] width 147 height 16
click at [526, 270] on li "NL0369 Quantity : 48 Units" at bounding box center [527, 272] width 166 height 28
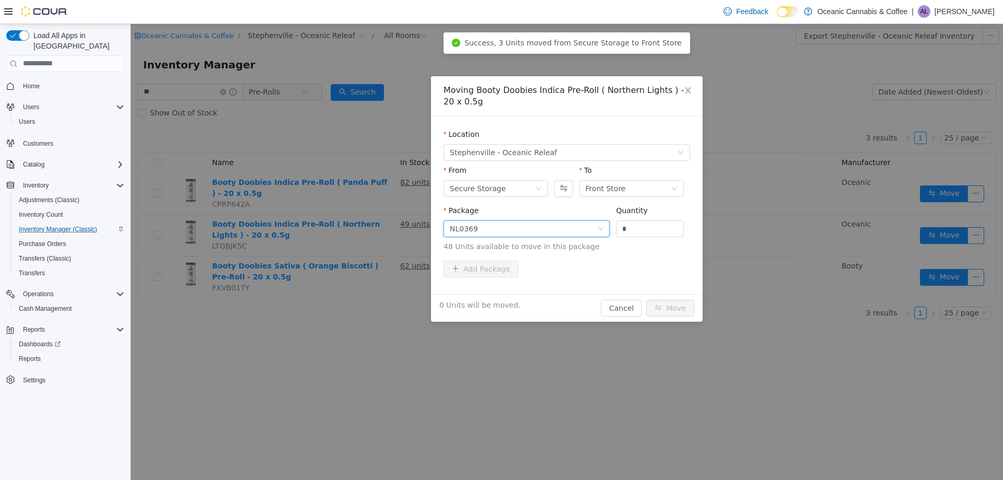
drag, startPoint x: 639, startPoint y: 227, endPoint x: 594, endPoint y: 230, distance: 44.6
click at [593, 230] on span "Package NL0369 Quantity * 48 Units available to move in this package" at bounding box center [567, 229] width 247 height 46
type input "*"
click at [669, 302] on button "Move" at bounding box center [670, 307] width 48 height 17
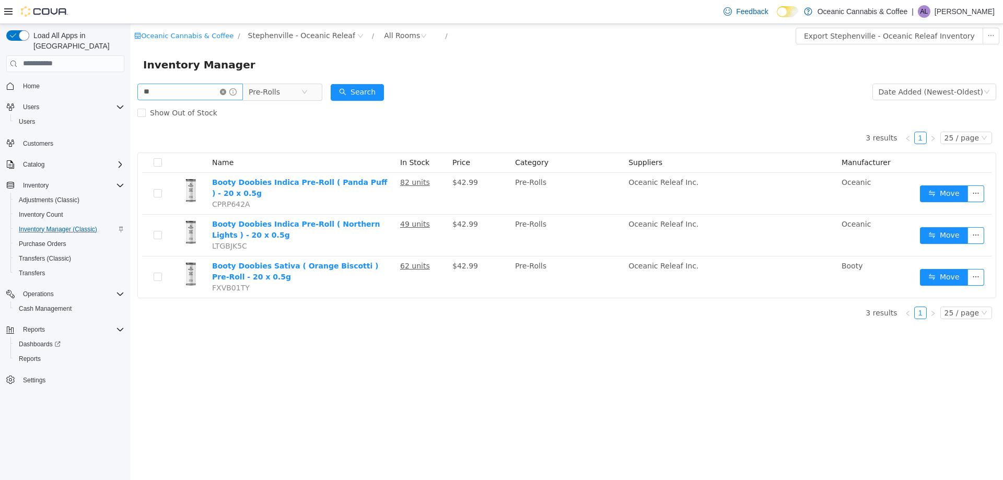
click at [226, 89] on icon "icon: close-circle" at bounding box center [223, 91] width 6 height 6
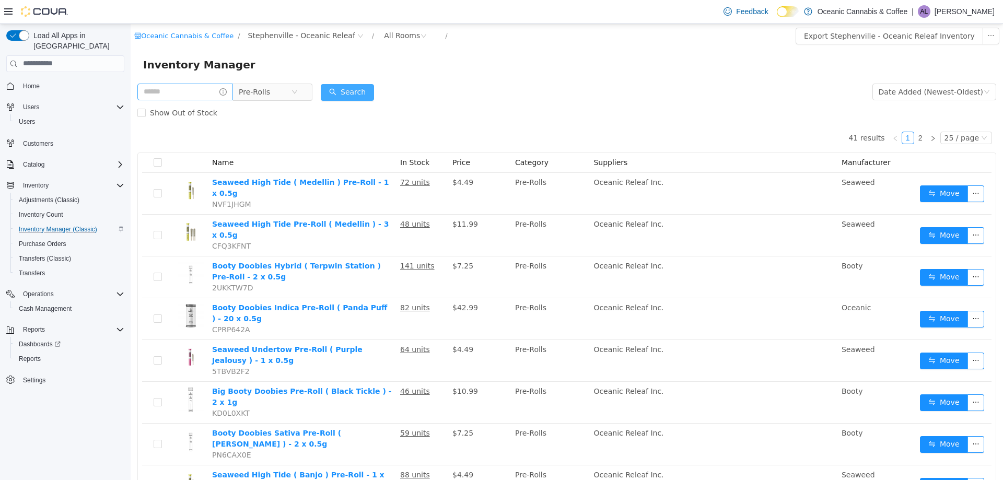
click at [356, 92] on button "Search" at bounding box center [347, 92] width 53 height 17
click at [196, 95] on input "text" at bounding box center [185, 91] width 96 height 17
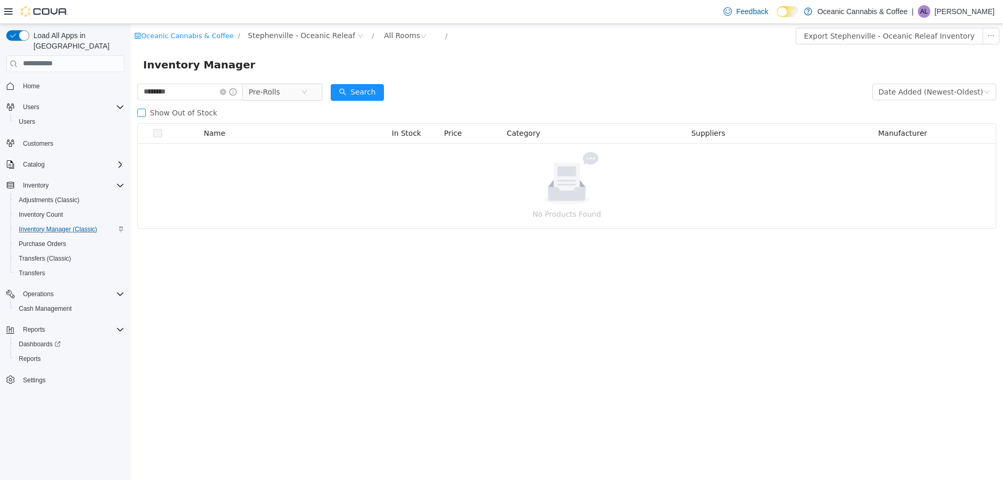
click at [175, 113] on span "Show Out of Stock" at bounding box center [184, 112] width 76 height 8
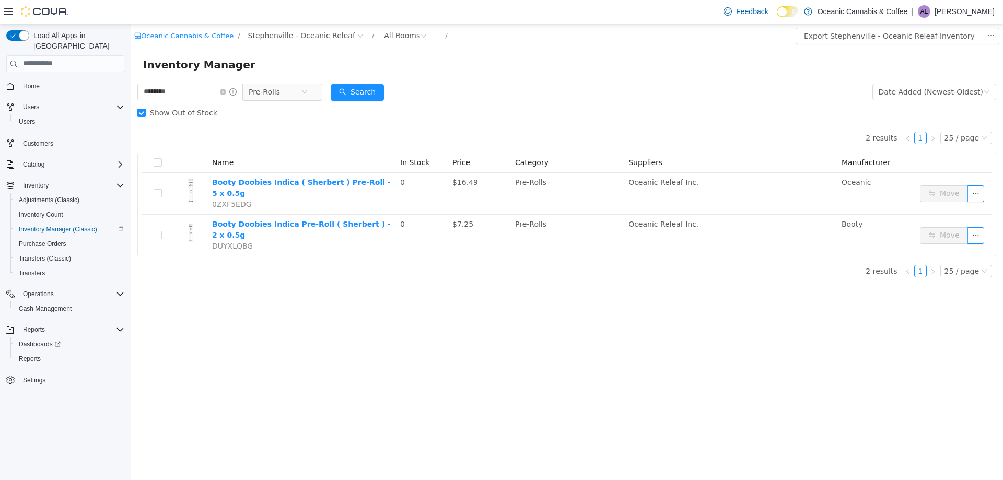
click at [175, 113] on span "Show Out of Stock" at bounding box center [184, 112] width 76 height 8
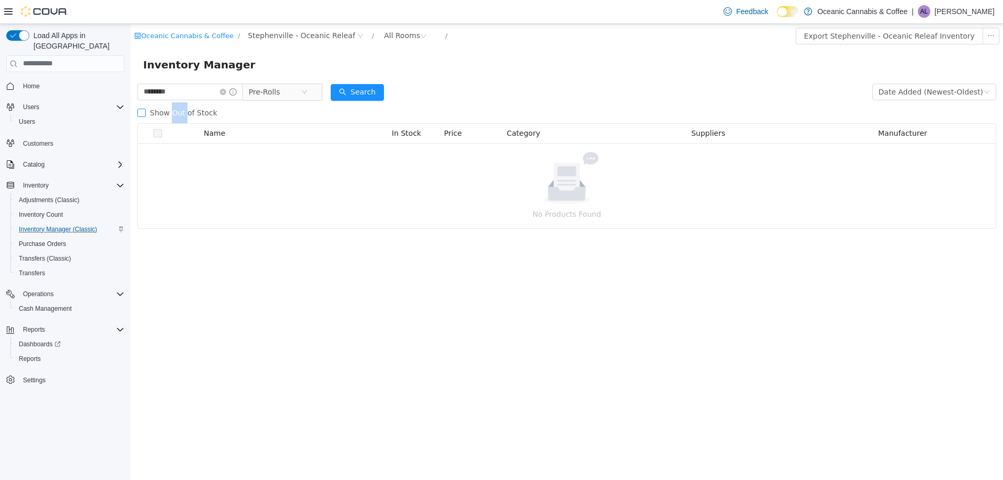
click at [175, 113] on span "Show Out of Stock" at bounding box center [184, 112] width 76 height 8
click at [370, 89] on button "Search" at bounding box center [357, 92] width 53 height 17
click at [195, 86] on input "********" at bounding box center [190, 91] width 106 height 17
click at [370, 100] on div "Search" at bounding box center [357, 91] width 53 height 21
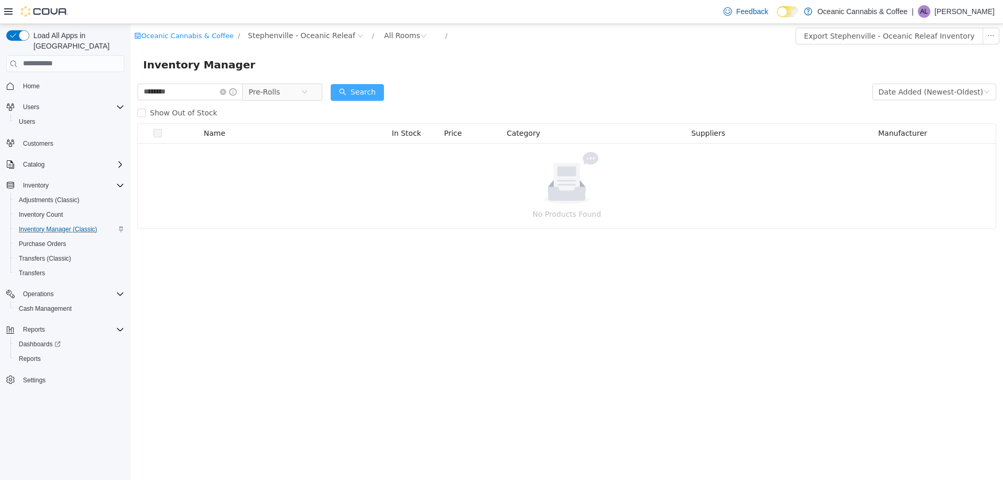
click at [367, 93] on button "Search" at bounding box center [357, 92] width 53 height 17
click at [203, 112] on span "Show Out of Stock" at bounding box center [184, 112] width 76 height 8
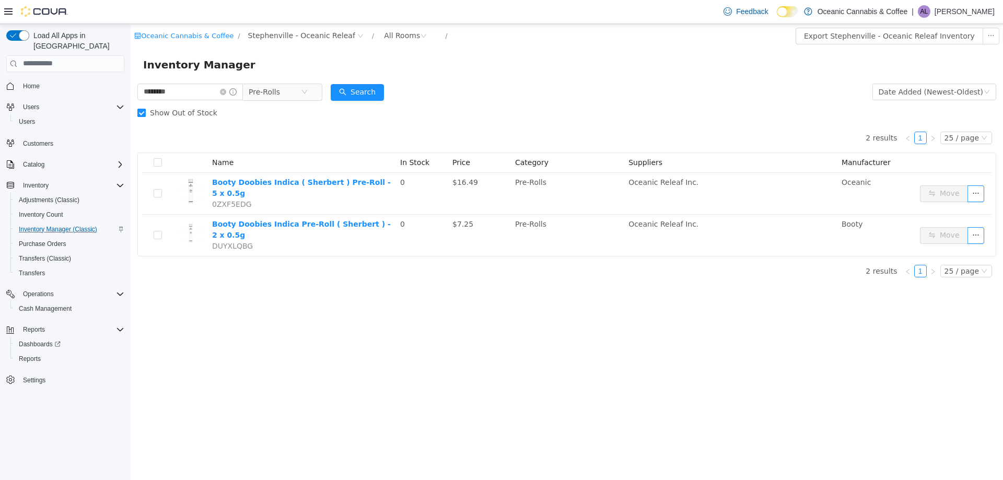
click at [142, 105] on label "Show Out of Stock" at bounding box center [179, 112] width 84 height 21
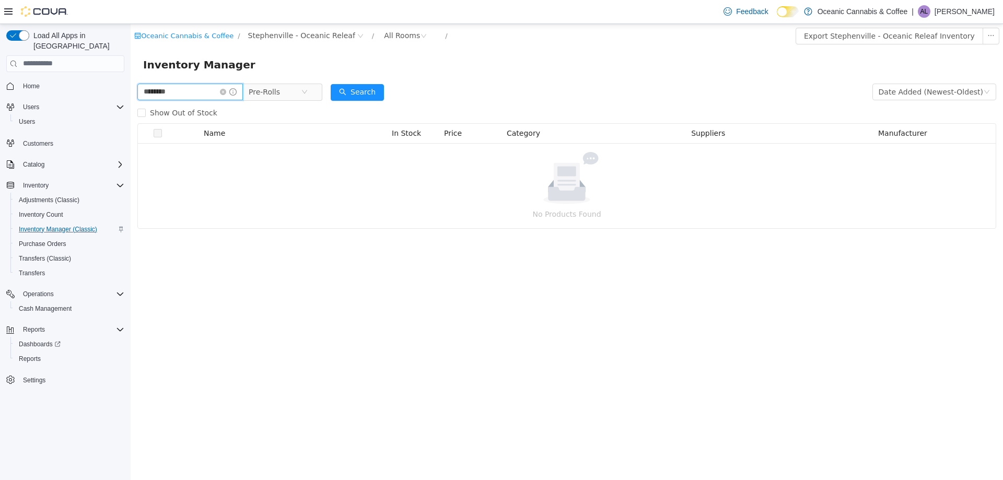
click at [178, 92] on input "********" at bounding box center [190, 91] width 106 height 17
click at [178, 91] on input "********" at bounding box center [190, 91] width 106 height 17
type input "*******"
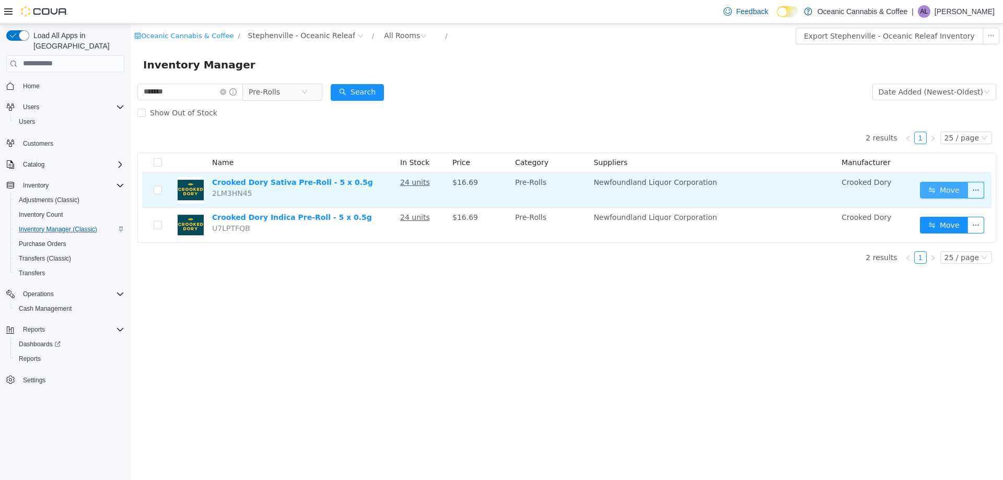
click at [938, 189] on button "Move" at bounding box center [944, 189] width 48 height 17
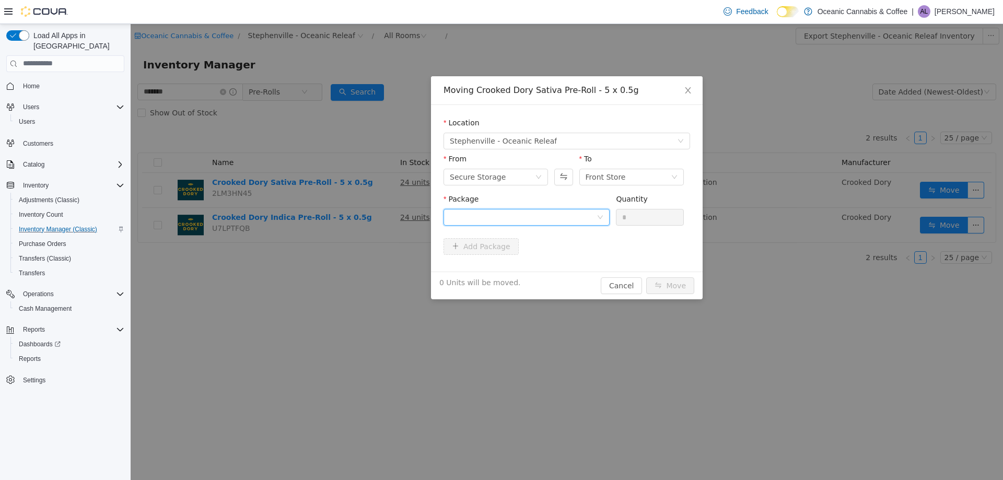
click at [505, 212] on div at bounding box center [523, 217] width 147 height 16
drag, startPoint x: 488, startPoint y: 250, endPoint x: 493, endPoint y: 251, distance: 5.5
click at [490, 251] on li "25247 Quantity : 24 Units" at bounding box center [527, 260] width 166 height 28
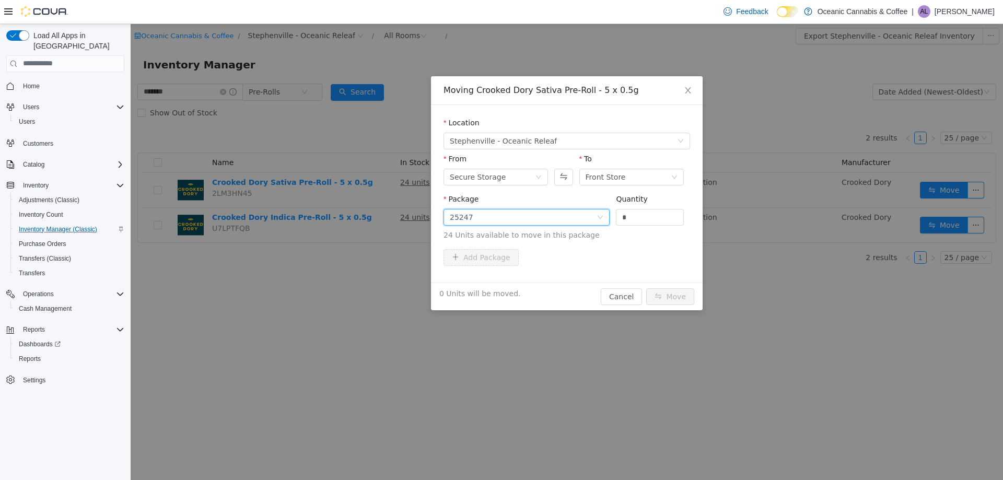
click at [605, 215] on span "Package 25247 Quantity * 24 Units available to move in this package" at bounding box center [567, 217] width 247 height 46
type input "*"
click at [673, 294] on button "Move" at bounding box center [670, 296] width 48 height 17
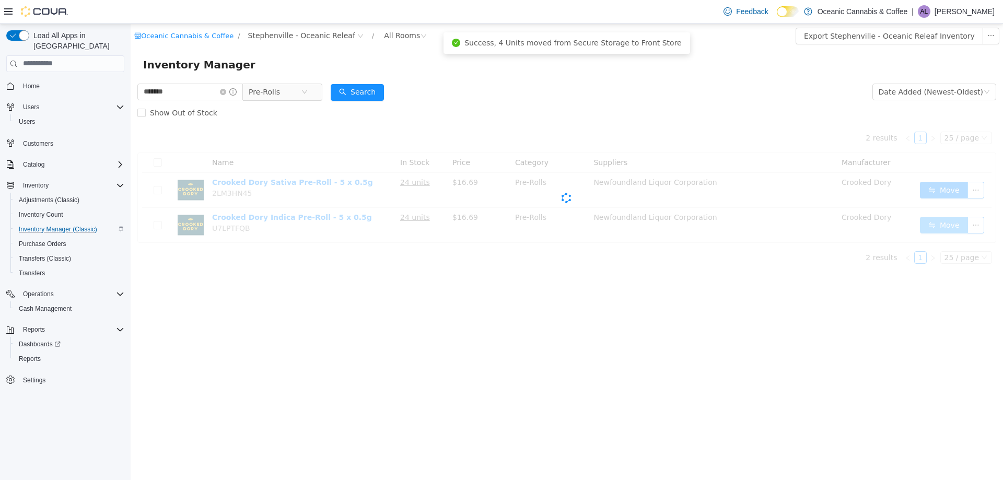
click at [930, 226] on button "Move" at bounding box center [944, 224] width 48 height 17
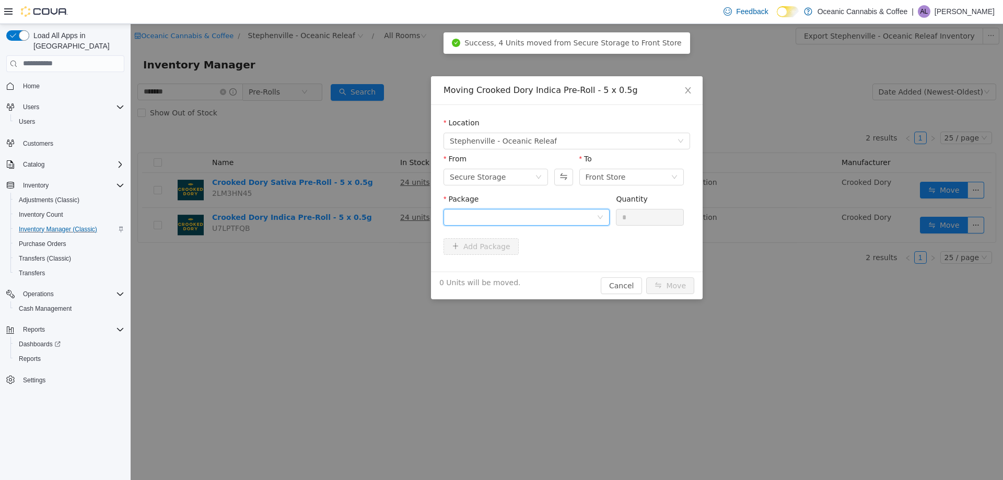
click at [487, 213] on div at bounding box center [523, 217] width 147 height 16
type input "*"
click at [500, 218] on input "*" at bounding box center [523, 218] width 147 height 16
click at [534, 255] on li "25129 Quantity : 24 Units" at bounding box center [527, 260] width 166 height 28
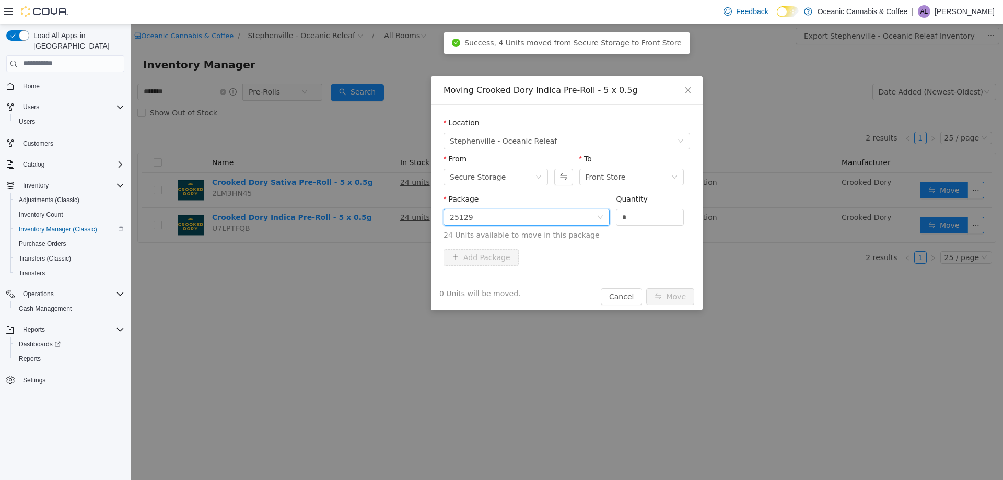
drag, startPoint x: 615, startPoint y: 216, endPoint x: 617, endPoint y: 233, distance: 16.3
click at [597, 215] on span "Package 25129 Quantity * 24 Units available to move in this package" at bounding box center [567, 217] width 247 height 46
type input "*"
drag, startPoint x: 662, startPoint y: 305, endPoint x: 668, endPoint y: 300, distance: 7.8
click at [664, 304] on div "4 Units will be moved. Cancel Move" at bounding box center [567, 296] width 272 height 28
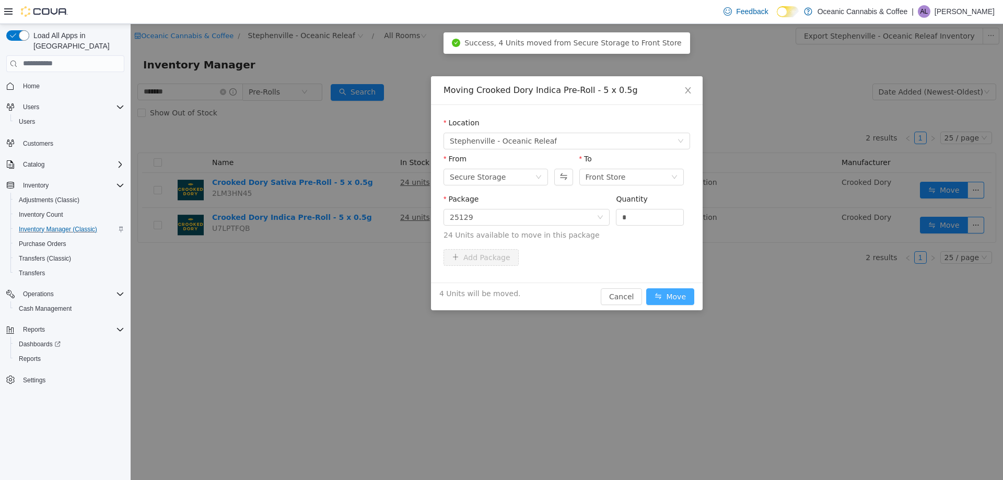
click at [677, 290] on button "Move" at bounding box center [670, 296] width 48 height 17
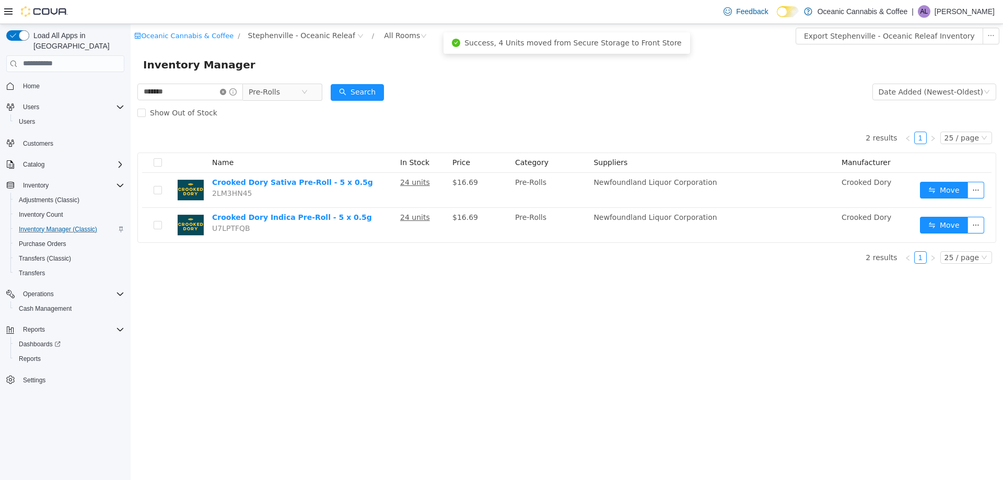
click at [225, 89] on icon "icon: close-circle" at bounding box center [223, 91] width 6 height 6
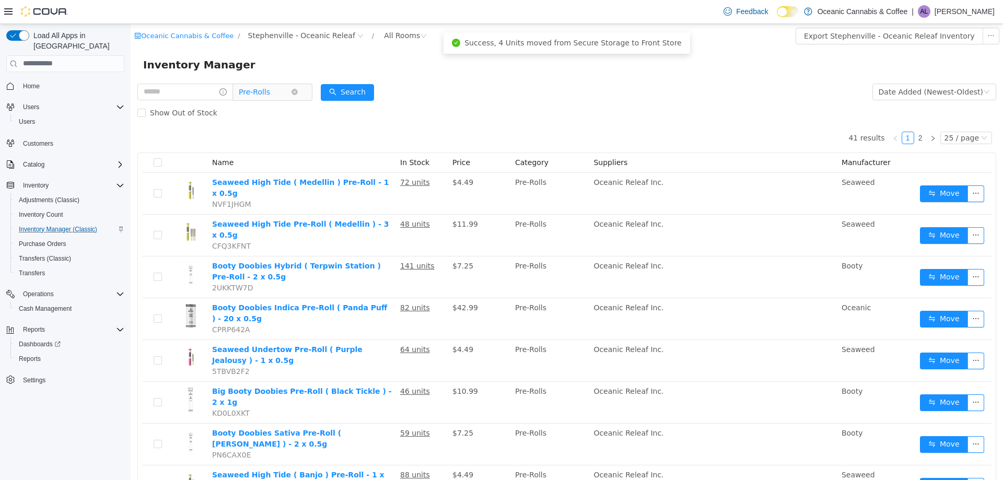
click at [252, 90] on span "Pre-Rolls" at bounding box center [254, 92] width 31 height 16
click at [418, 93] on form "Pre-Rolls Date Added (Newest-Oldest) Search Show Out of Stock" at bounding box center [566, 102] width 859 height 42
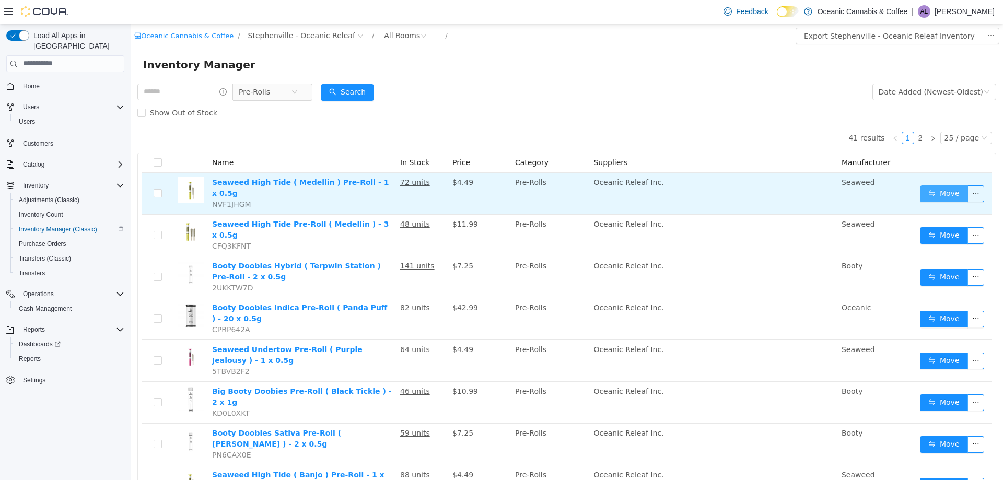
click at [930, 192] on button "Move" at bounding box center [944, 193] width 48 height 17
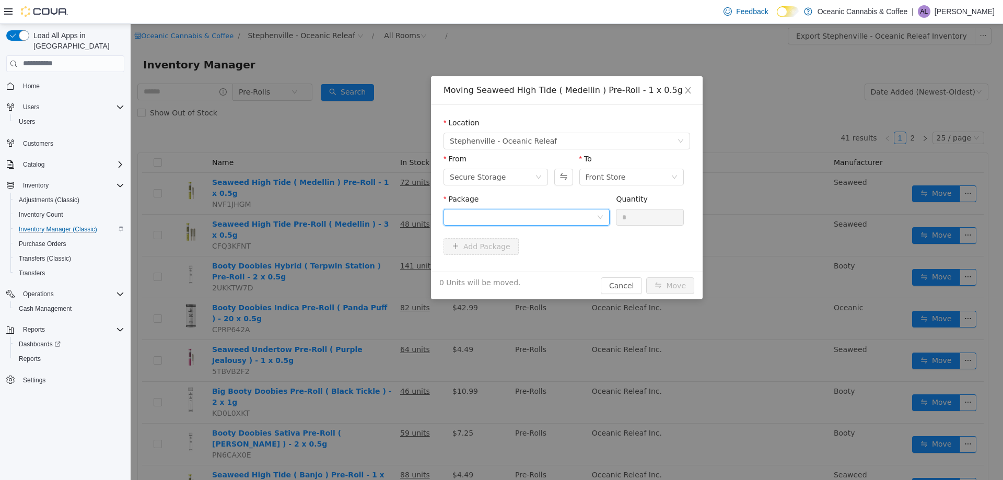
click at [489, 209] on div at bounding box center [523, 217] width 147 height 16
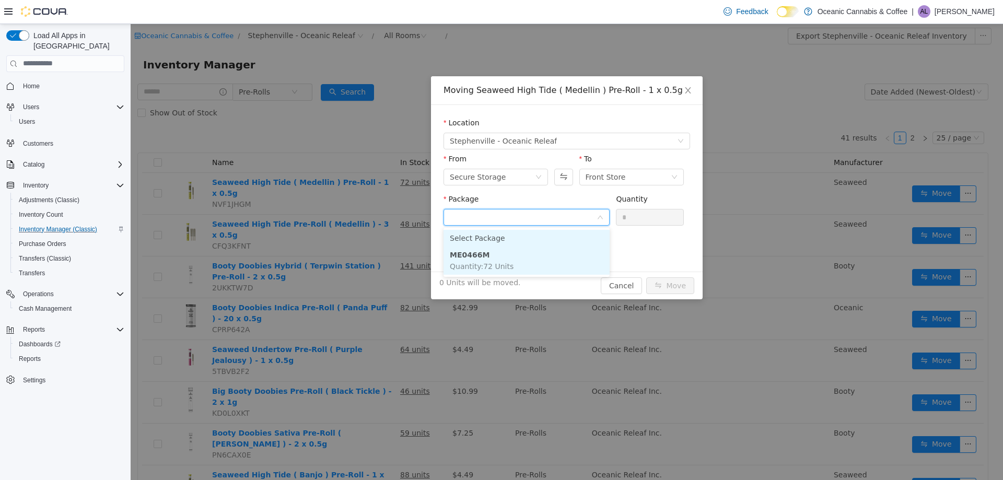
click at [495, 249] on li "ME0466M Quantity : 72 Units" at bounding box center [527, 260] width 166 height 28
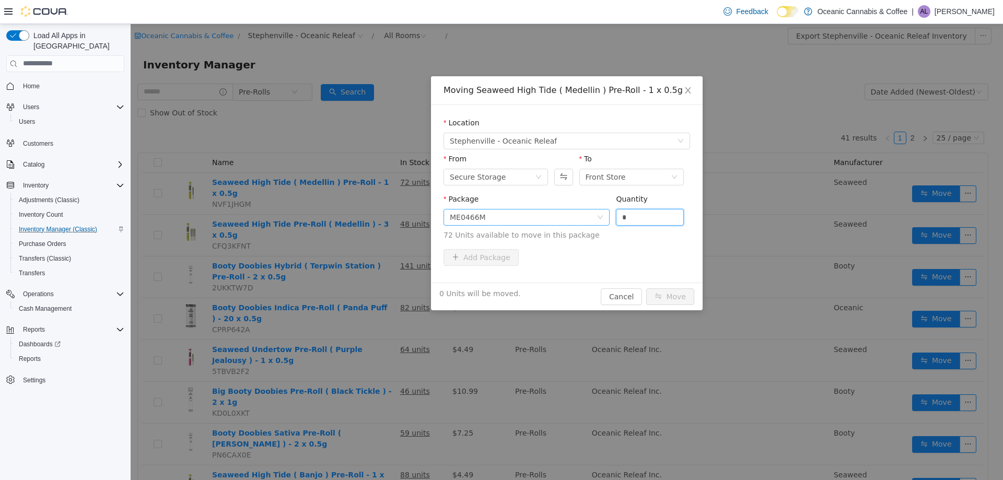
drag, startPoint x: 643, startPoint y: 216, endPoint x: 565, endPoint y: 222, distance: 78.6
click at [565, 222] on span "Package ME0466M Quantity * 72 Units available to move in this package" at bounding box center [567, 217] width 247 height 46
type input "*"
click at [673, 293] on button "Move" at bounding box center [670, 296] width 48 height 17
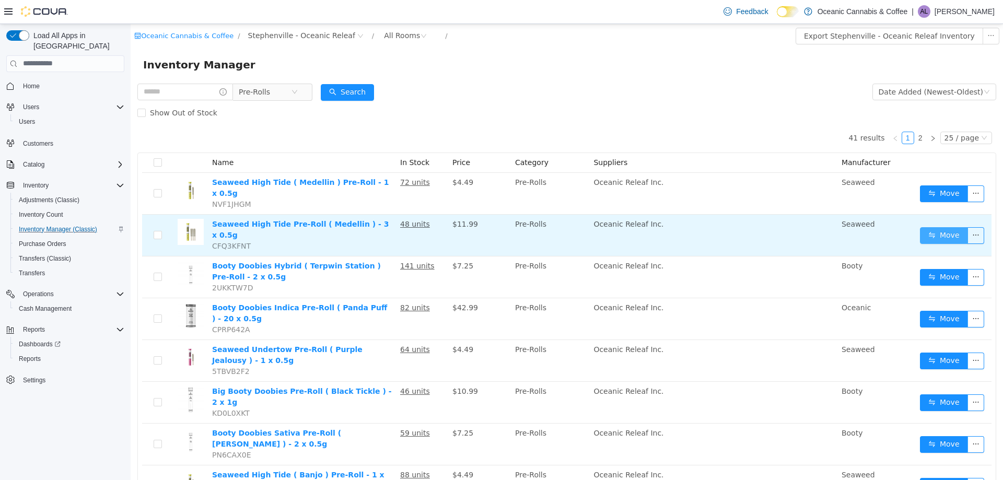
click at [944, 227] on button "Move" at bounding box center [944, 235] width 48 height 17
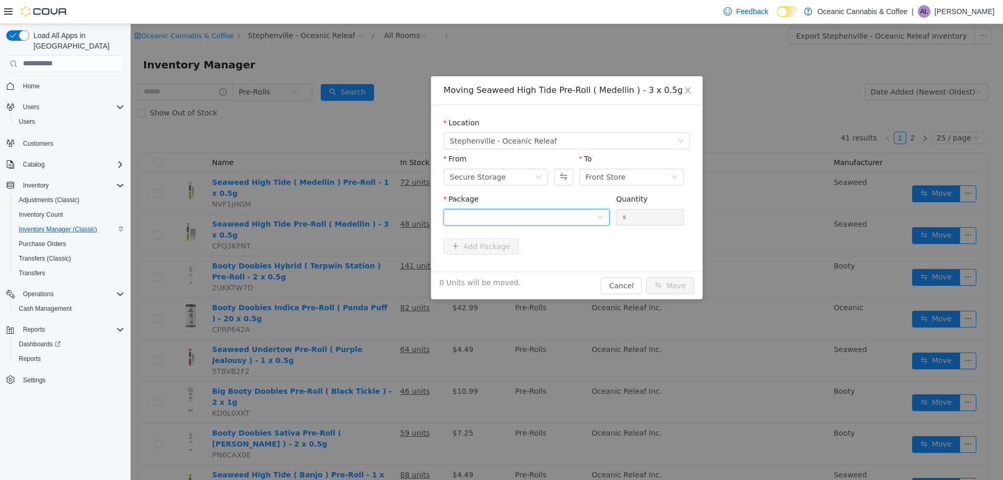
click at [557, 216] on div at bounding box center [523, 217] width 147 height 16
click at [517, 262] on li "ME0466M Quantity : 48 Units" at bounding box center [527, 260] width 166 height 28
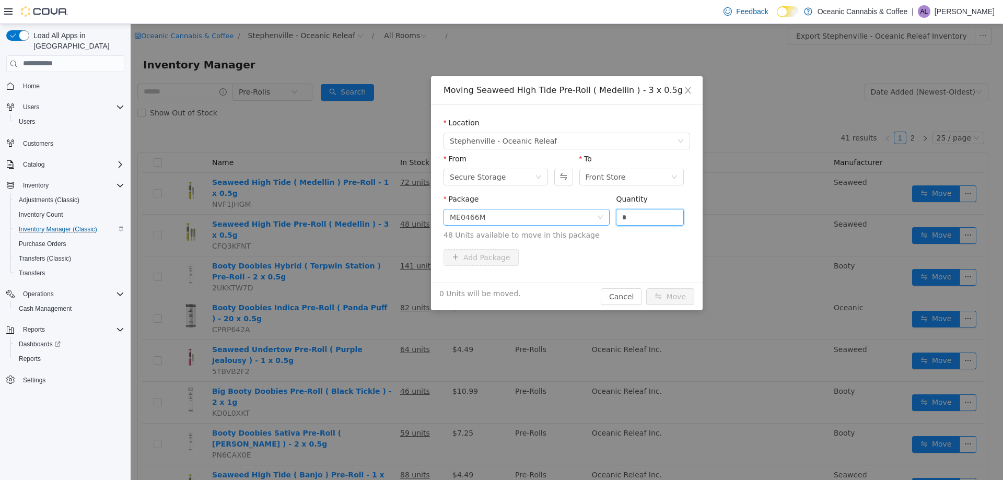
drag, startPoint x: 639, startPoint y: 219, endPoint x: 609, endPoint y: 216, distance: 29.4
click at [610, 216] on span "Package ME0466M Quantity * 48 Units available to move in this package" at bounding box center [567, 217] width 247 height 46
type input "*"
click at [670, 291] on button "Move" at bounding box center [670, 296] width 48 height 17
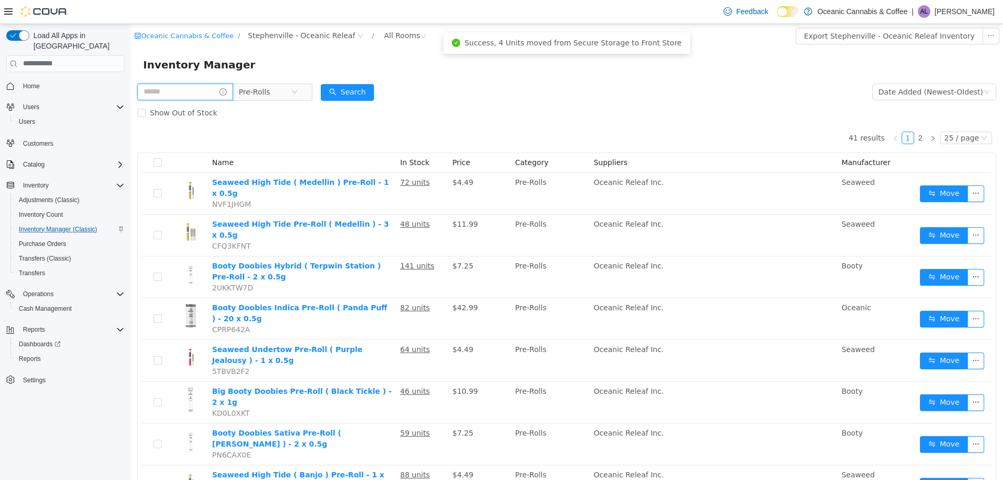
click at [198, 95] on input "text" at bounding box center [185, 91] width 96 height 17
click at [268, 93] on span "Pre-Rolls" at bounding box center [254, 92] width 31 height 16
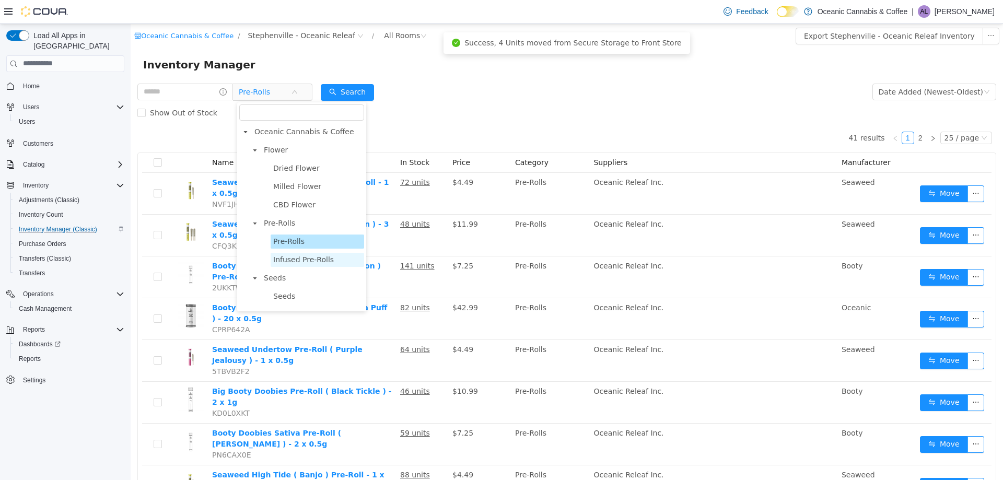
click at [302, 261] on span "Infused Pre-Rolls" at bounding box center [303, 259] width 61 height 8
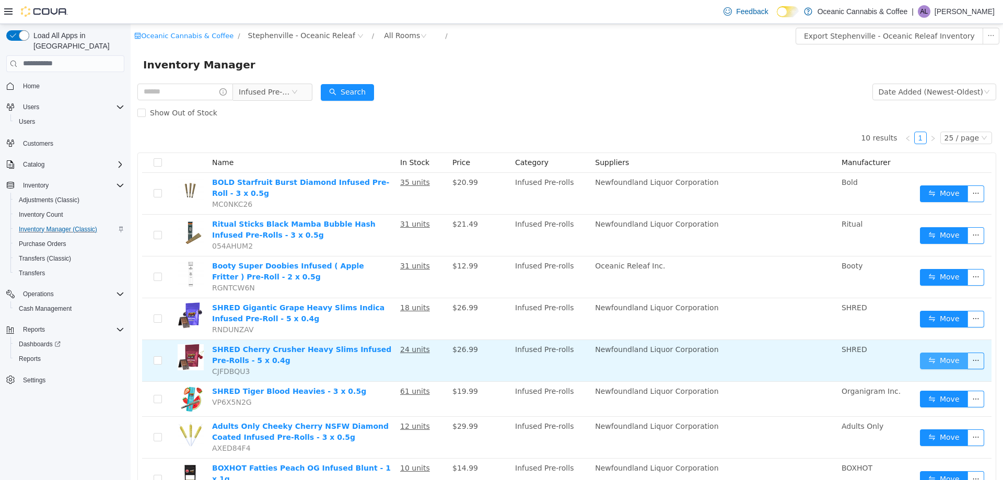
click at [945, 364] on button "Move" at bounding box center [944, 360] width 48 height 17
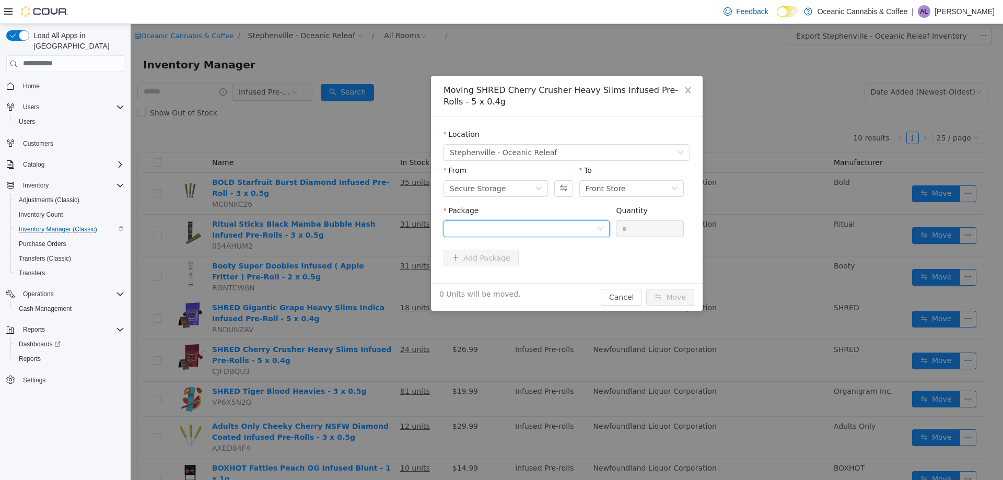
click at [495, 227] on div at bounding box center [523, 229] width 147 height 16
click at [488, 262] on strong "13198250424" at bounding box center [478, 266] width 56 height 8
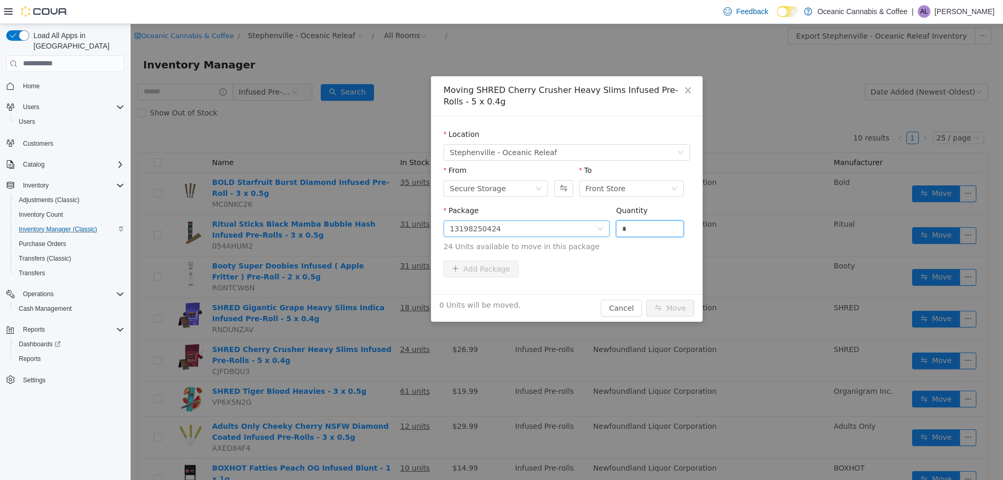
drag, startPoint x: 653, startPoint y: 231, endPoint x: 604, endPoint y: 231, distance: 49.1
click at [604, 231] on span "Package 13198250424 Quantity * 24 Units available to move in this package" at bounding box center [567, 229] width 247 height 46
type input "*"
click at [665, 300] on button "Move" at bounding box center [670, 307] width 48 height 17
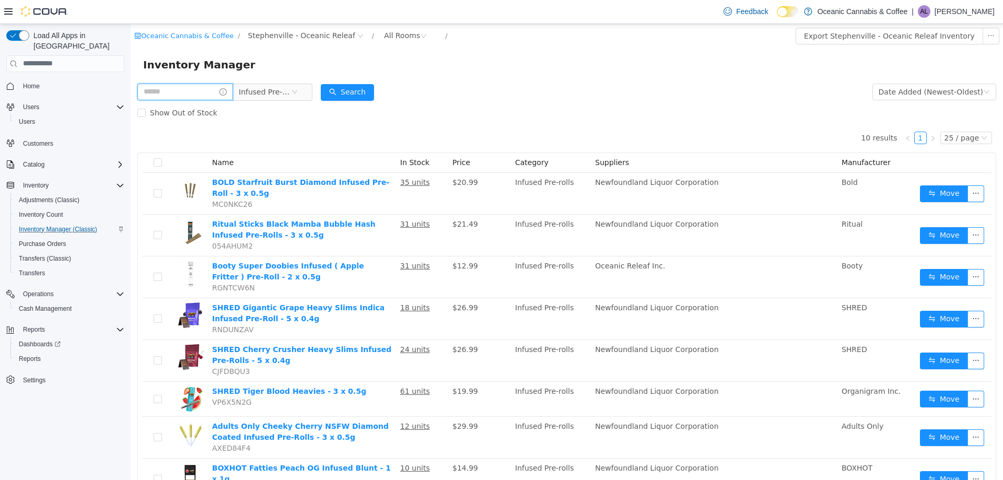
click at [207, 92] on input "text" at bounding box center [185, 91] width 96 height 17
click at [277, 98] on span "Infused Pre-Rolls" at bounding box center [265, 92] width 52 height 16
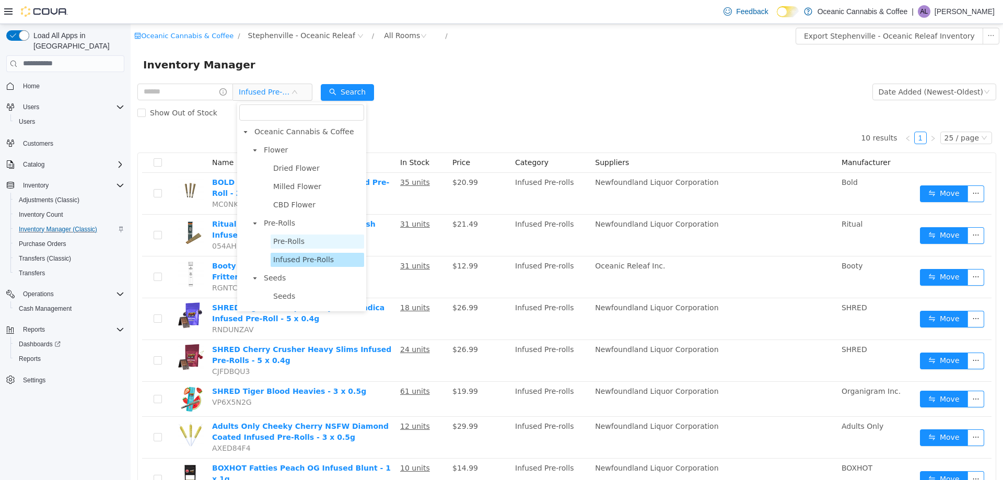
click at [288, 245] on span "Pre-Rolls" at bounding box center [288, 241] width 31 height 8
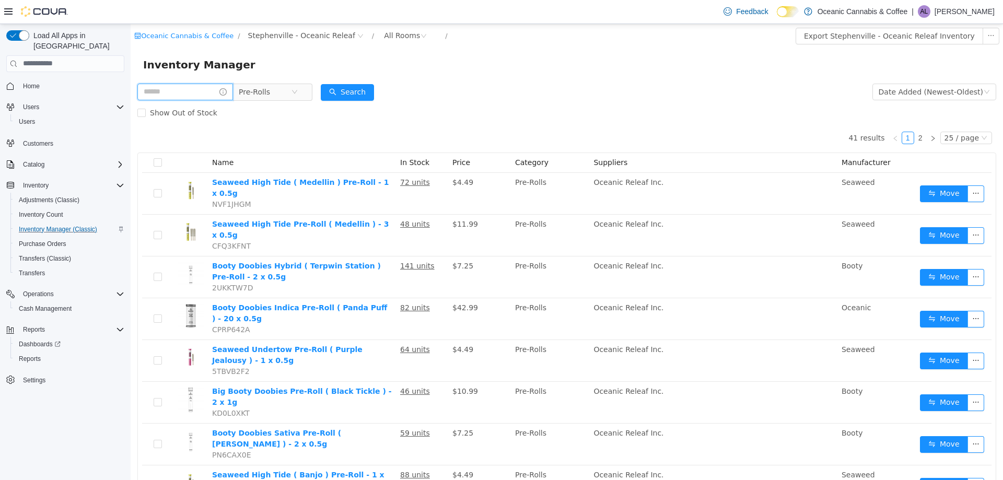
click at [191, 94] on input "text" at bounding box center [185, 91] width 96 height 17
type input "*****"
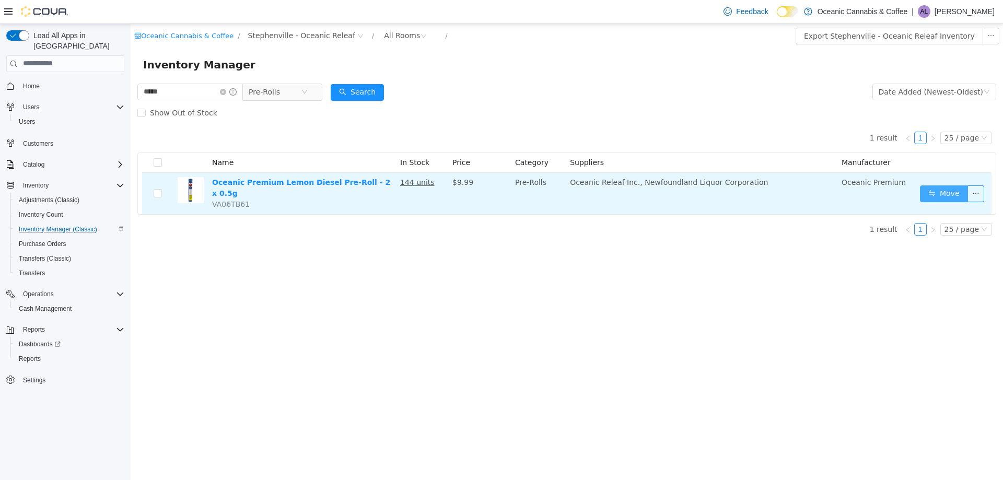
click at [954, 189] on button "Move" at bounding box center [944, 193] width 48 height 17
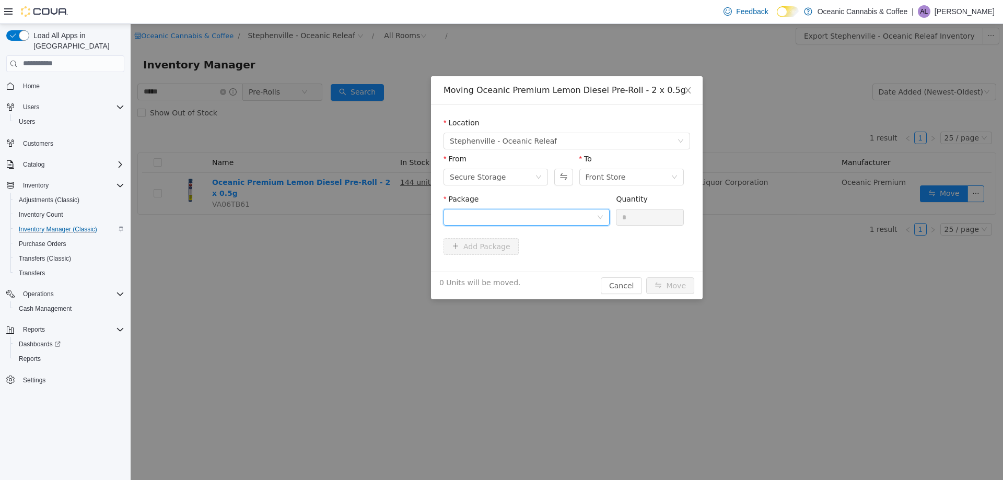
click at [513, 214] on div at bounding box center [523, 217] width 147 height 16
click at [501, 257] on li "LD0264 Quantity : 144 Units" at bounding box center [527, 260] width 166 height 28
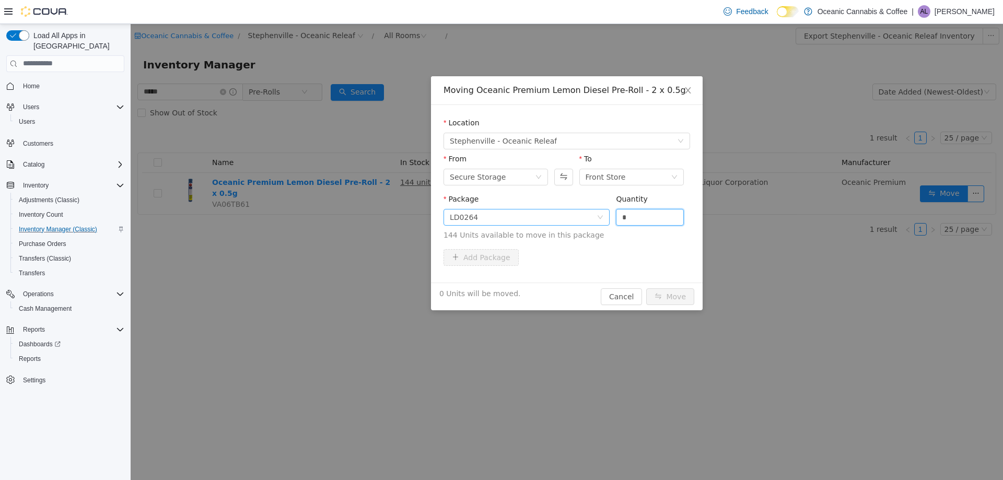
drag, startPoint x: 636, startPoint y: 214, endPoint x: 579, endPoint y: 214, distance: 57.5
click at [577, 214] on span "Package LD0264 Quantity * 144 Units available to move in this package" at bounding box center [567, 217] width 247 height 46
drag, startPoint x: 641, startPoint y: 218, endPoint x: 619, endPoint y: 218, distance: 21.9
click at [612, 217] on div "Package LD0264 Quantity ** 144 Units available to move in this package" at bounding box center [567, 216] width 247 height 47
type input "*"
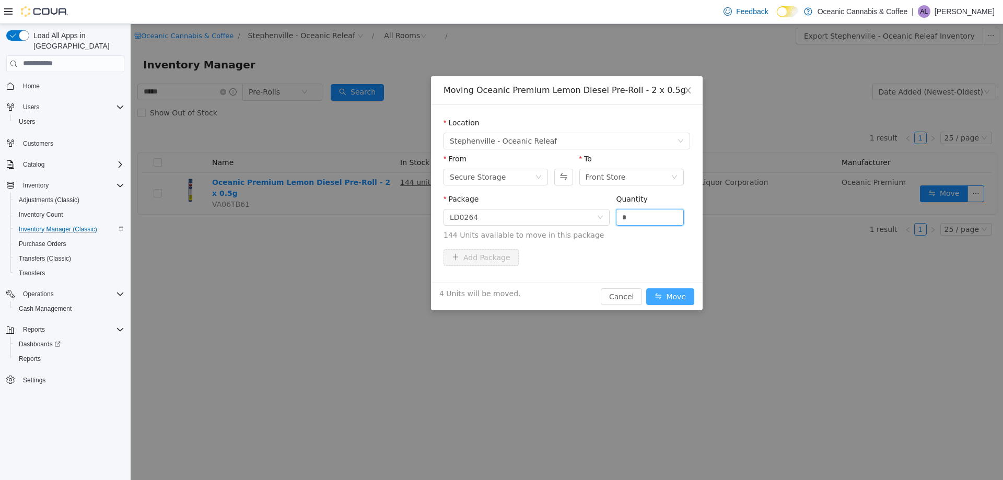
click at [680, 292] on button "Move" at bounding box center [670, 296] width 48 height 17
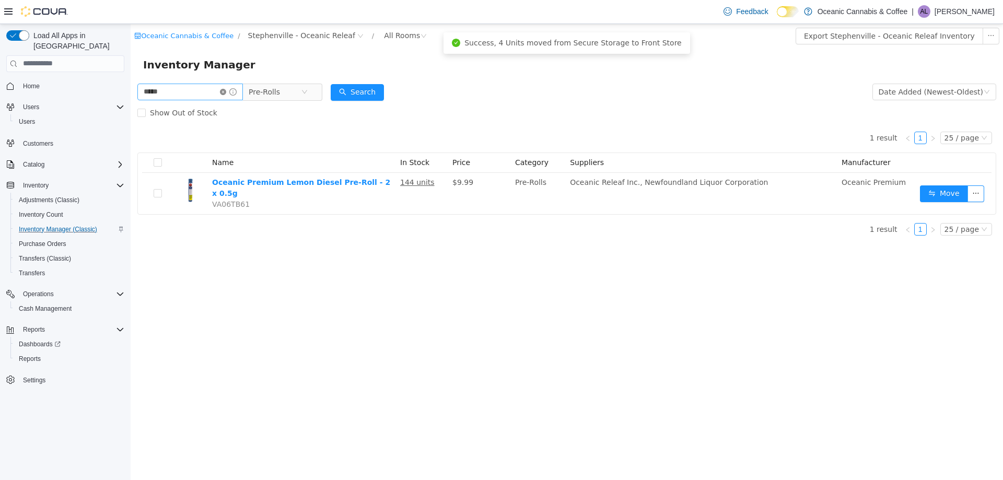
click at [226, 90] on icon "icon: close-circle" at bounding box center [223, 91] width 6 height 6
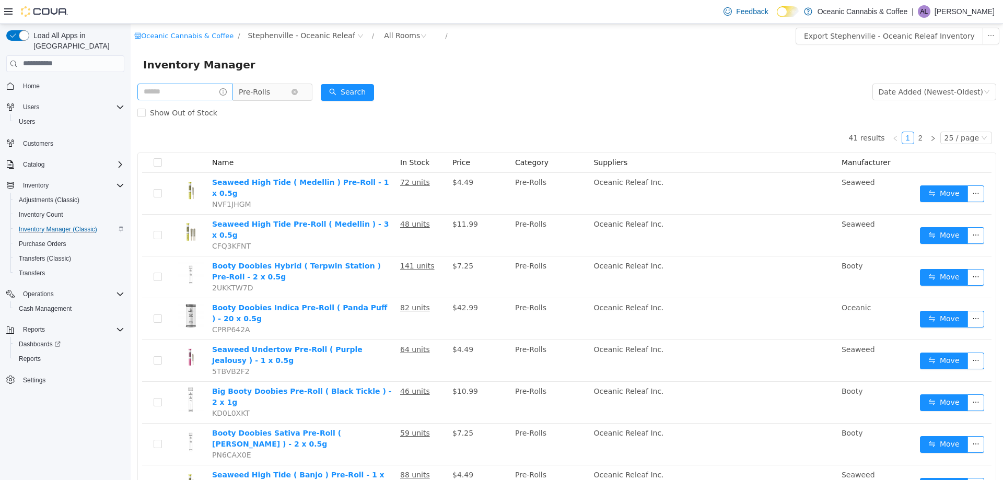
click at [268, 87] on span "Pre-Rolls" at bounding box center [254, 92] width 31 height 16
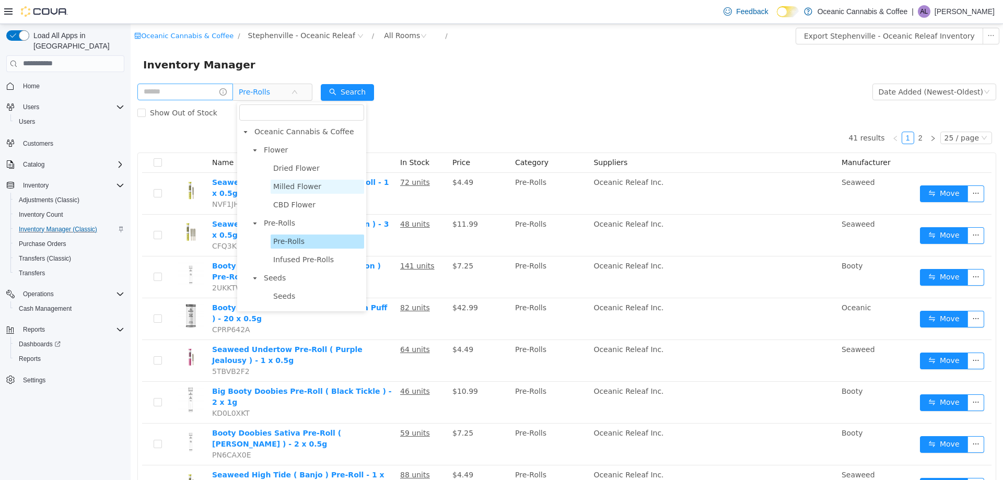
click at [304, 193] on span "Milled Flower" at bounding box center [318, 186] width 94 height 14
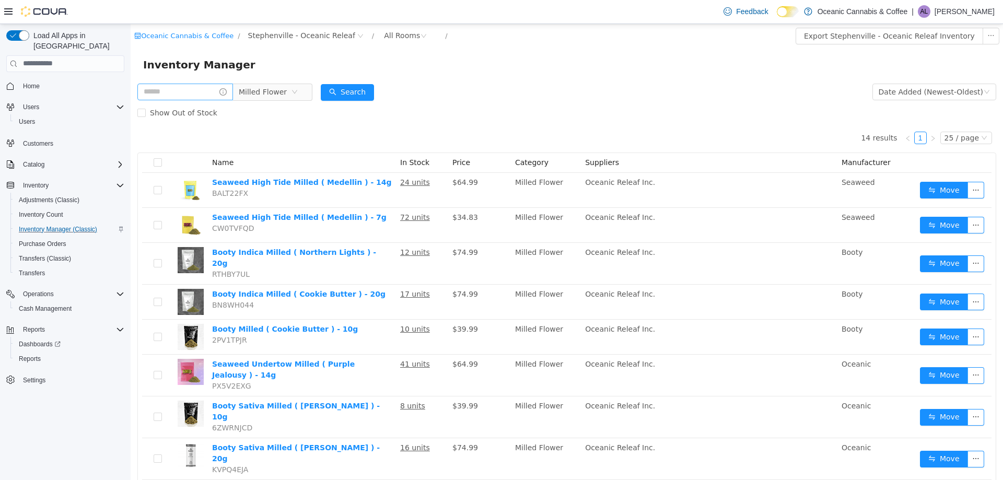
click at [449, 106] on div "Show Out of Stock" at bounding box center [566, 112] width 859 height 21
click at [485, 107] on div "Show Out of Stock" at bounding box center [566, 112] width 859 height 21
click at [283, 93] on span "Milled Flower" at bounding box center [263, 92] width 48 height 16
click at [467, 92] on form "Milled Flower Date Added (Newest-Oldest) Search Show Out of Stock" at bounding box center [566, 102] width 859 height 42
click at [256, 94] on span "Milled Flower" at bounding box center [263, 92] width 48 height 16
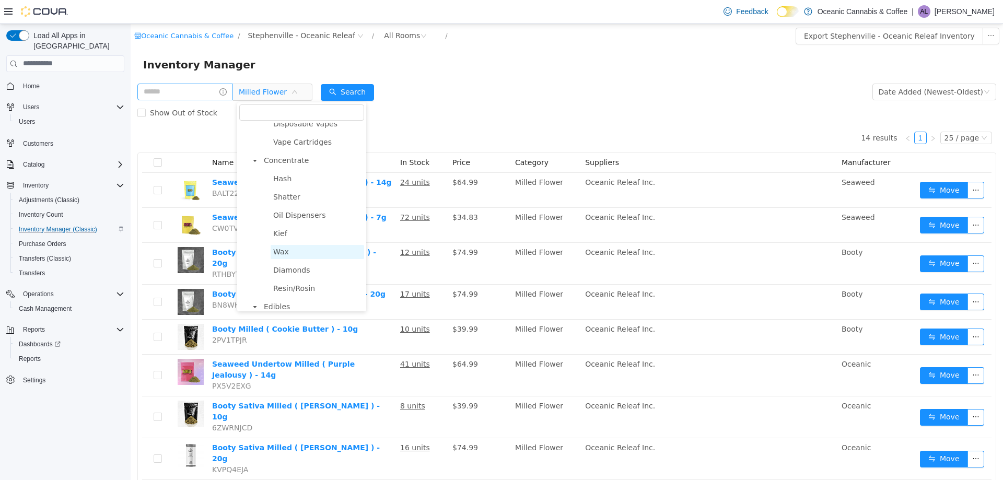
scroll to position [314, 0]
click at [295, 241] on span "Soft Chews" at bounding box center [293, 238] width 41 height 8
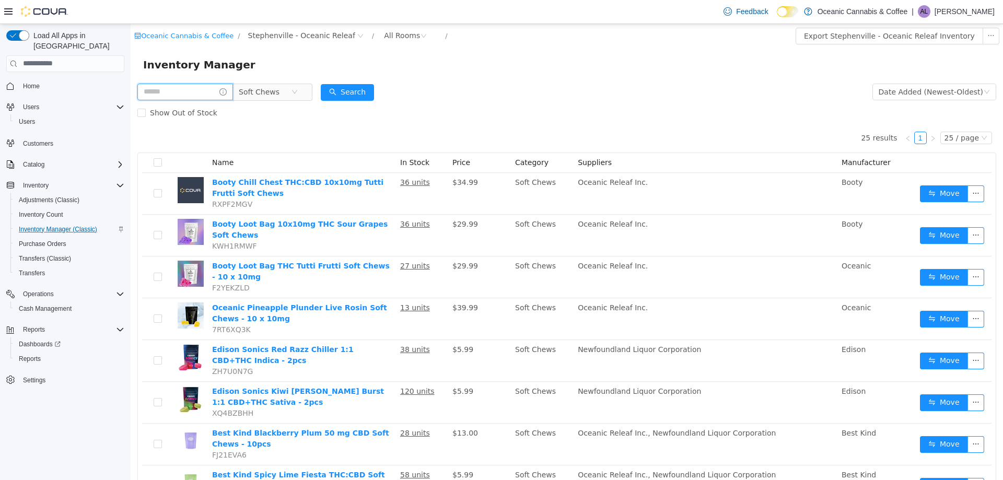
click at [202, 95] on input "text" at bounding box center [185, 91] width 96 height 17
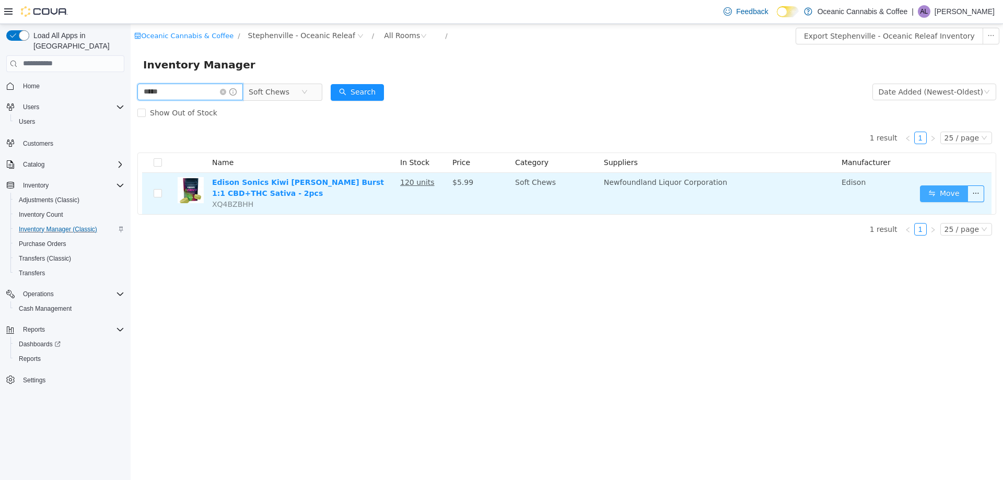
type input "*****"
click at [943, 185] on button "Move" at bounding box center [944, 193] width 48 height 17
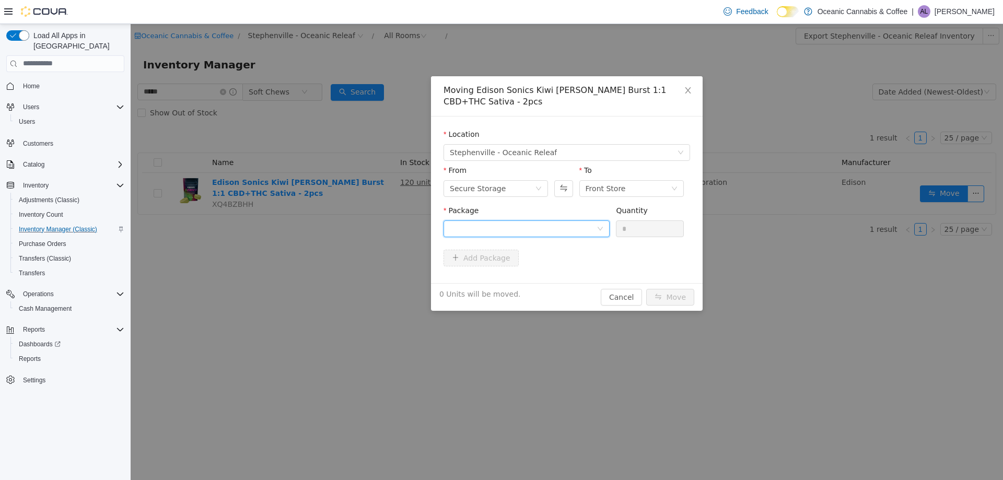
click at [547, 221] on div at bounding box center [523, 229] width 147 height 16
click at [508, 269] on li "20549250708 Quantity : 120 Units" at bounding box center [527, 272] width 166 height 28
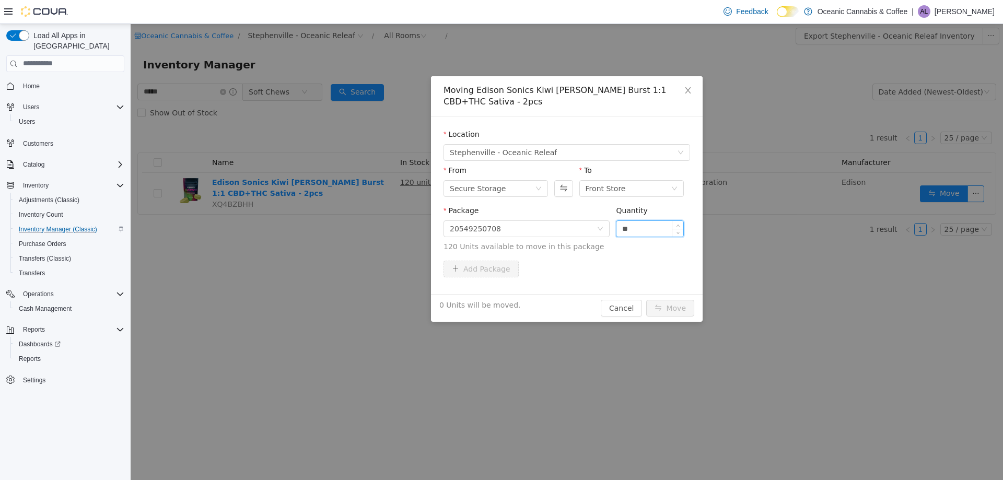
drag, startPoint x: 636, startPoint y: 233, endPoint x: 619, endPoint y: 232, distance: 17.3
click at [621, 232] on input "**" at bounding box center [650, 229] width 67 height 16
type input "*"
drag, startPoint x: 645, startPoint y: 231, endPoint x: 614, endPoint y: 231, distance: 31.4
click at [616, 231] on div "Package 20549250708 Quantity * 120 Units available to move in this package" at bounding box center [567, 228] width 247 height 47
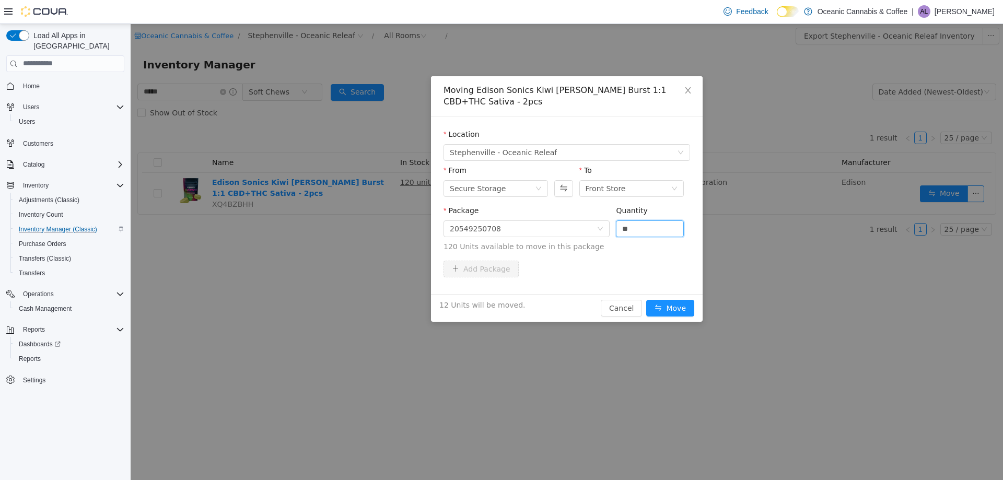
type input "**"
click at [659, 297] on div "12 Units will be moved. Cancel Move" at bounding box center [567, 308] width 272 height 28
click at [669, 306] on button "Move" at bounding box center [670, 307] width 48 height 17
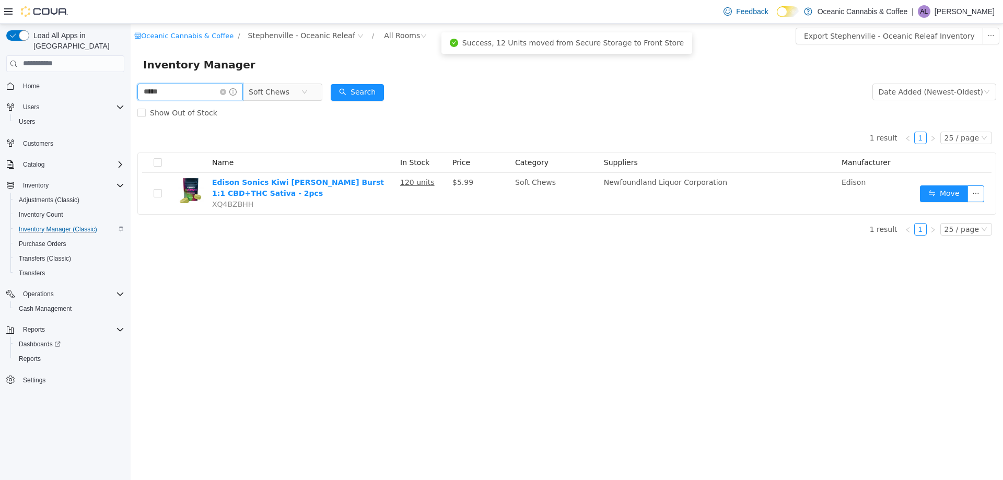
click at [224, 94] on input "*****" at bounding box center [190, 91] width 106 height 17
click at [226, 92] on icon "icon: close-circle" at bounding box center [223, 91] width 6 height 6
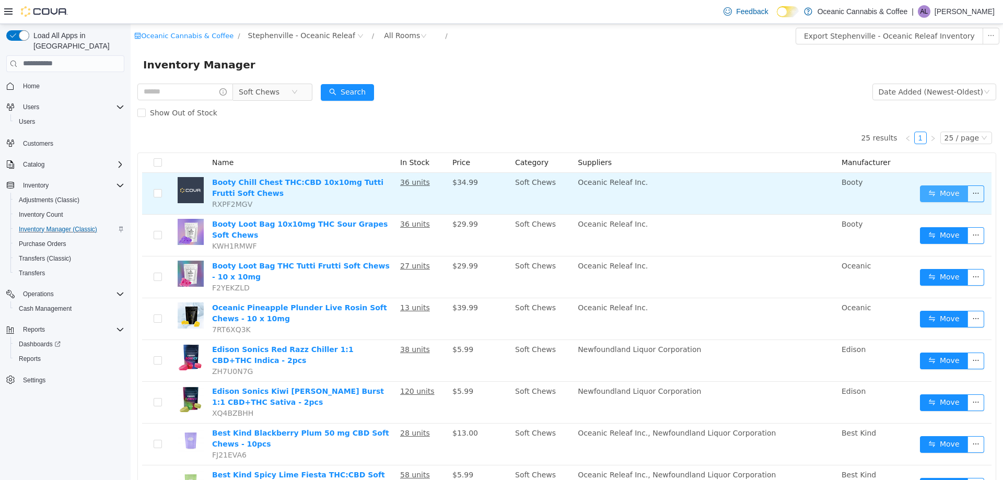
click at [940, 196] on button "Move" at bounding box center [944, 193] width 48 height 17
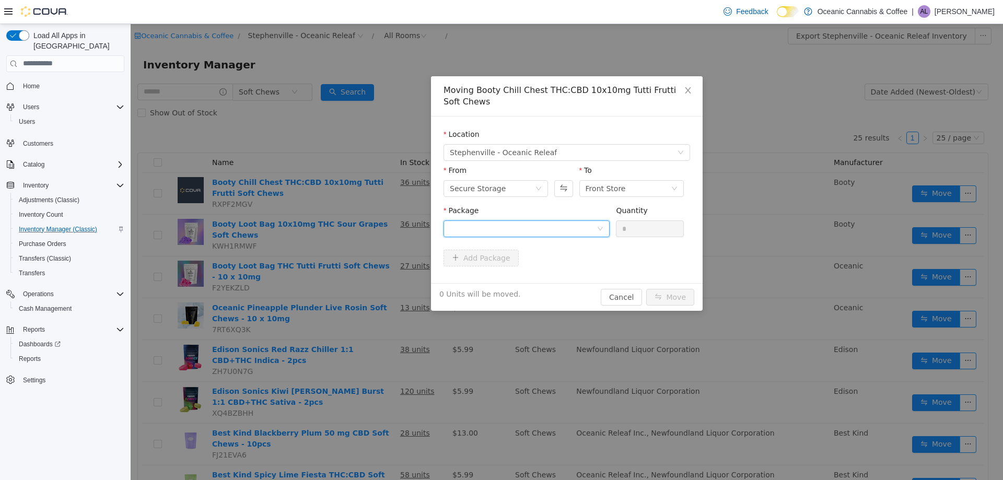
click at [483, 225] on div at bounding box center [523, 229] width 147 height 16
click at [465, 269] on strong "TF110395" at bounding box center [470, 266] width 41 height 8
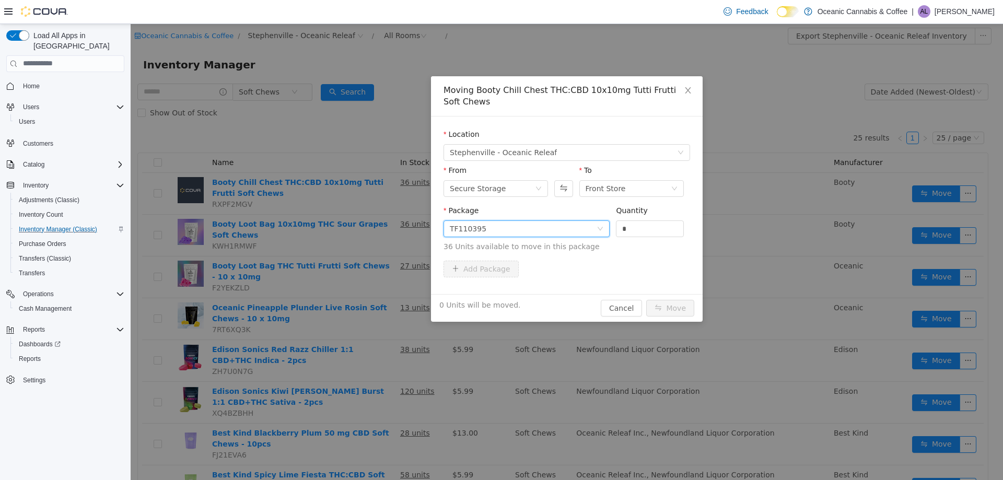
drag, startPoint x: 607, startPoint y: 229, endPoint x: 596, endPoint y: 229, distance: 10.5
click at [599, 229] on span "Package TF110395 Quantity * 36 Units available to move in this package" at bounding box center [567, 229] width 247 height 46
type input "*"
click at [686, 306] on button "Move" at bounding box center [670, 307] width 48 height 17
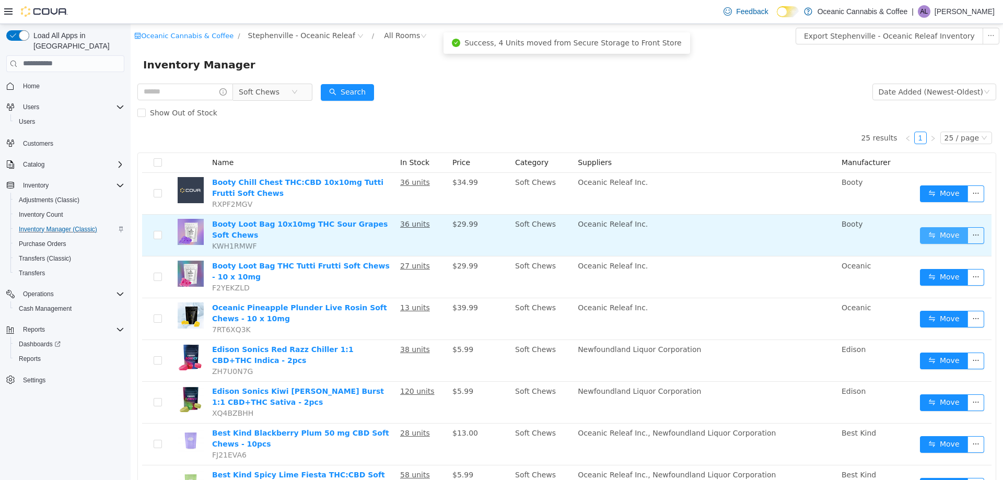
click at [934, 230] on button "Move" at bounding box center [944, 235] width 48 height 17
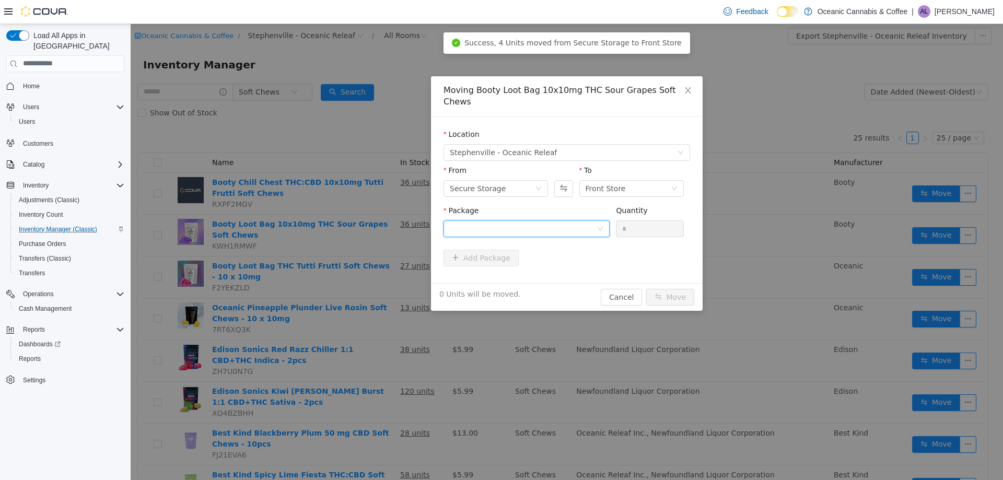
click at [574, 221] on div at bounding box center [523, 229] width 147 height 16
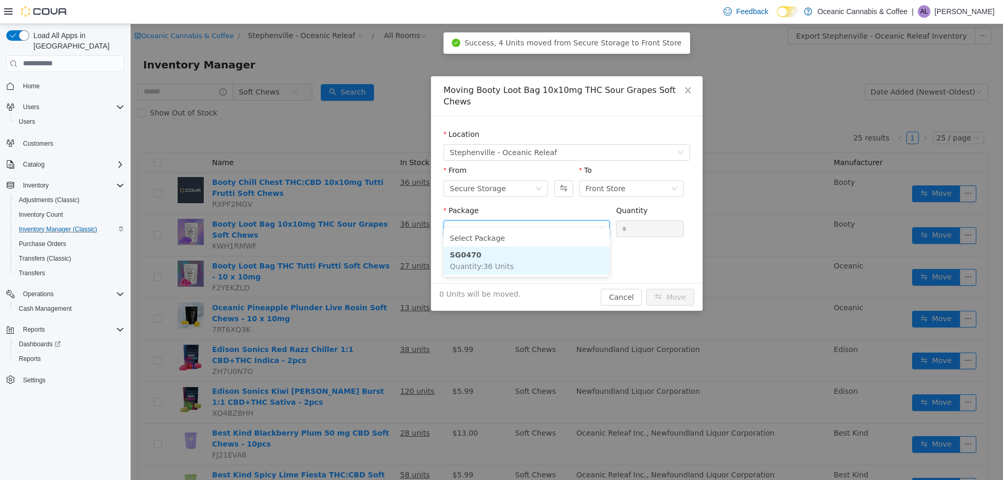
click at [538, 262] on li "SG0470 Quantity : 36 Units" at bounding box center [527, 260] width 166 height 28
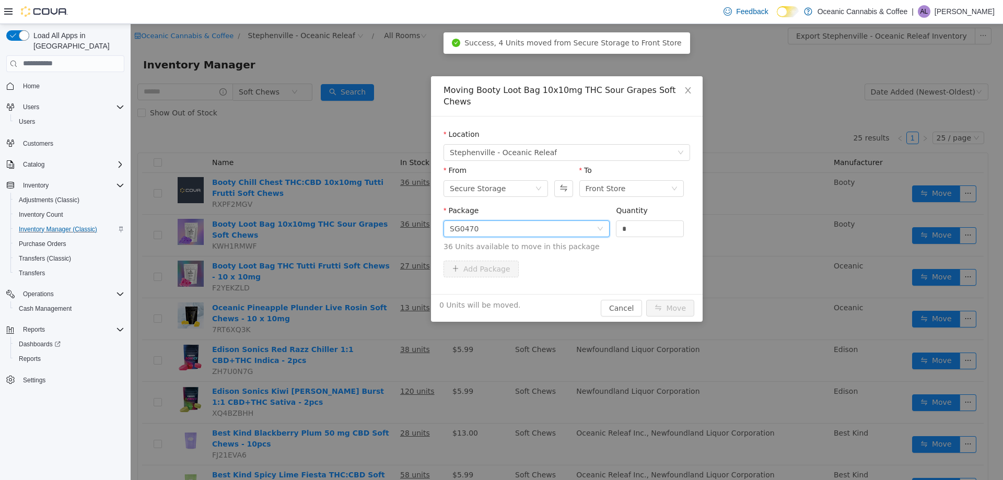
drag, startPoint x: 639, startPoint y: 221, endPoint x: 611, endPoint y: 220, distance: 27.7
click at [611, 220] on div "Package SG0470 Quantity * 36 Units available to move in this package" at bounding box center [567, 228] width 247 height 47
type input "*"
click at [667, 299] on button "Move" at bounding box center [670, 307] width 48 height 17
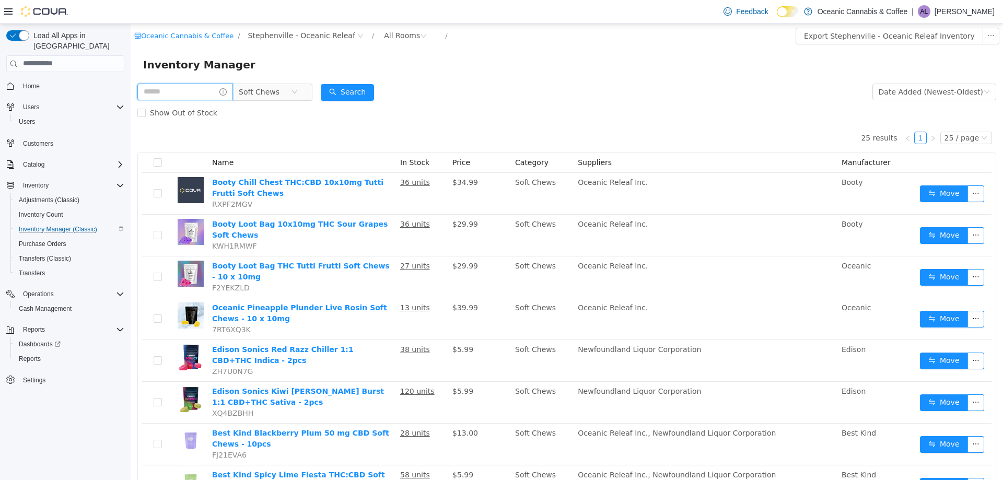
click at [201, 96] on input "text" at bounding box center [185, 91] width 96 height 17
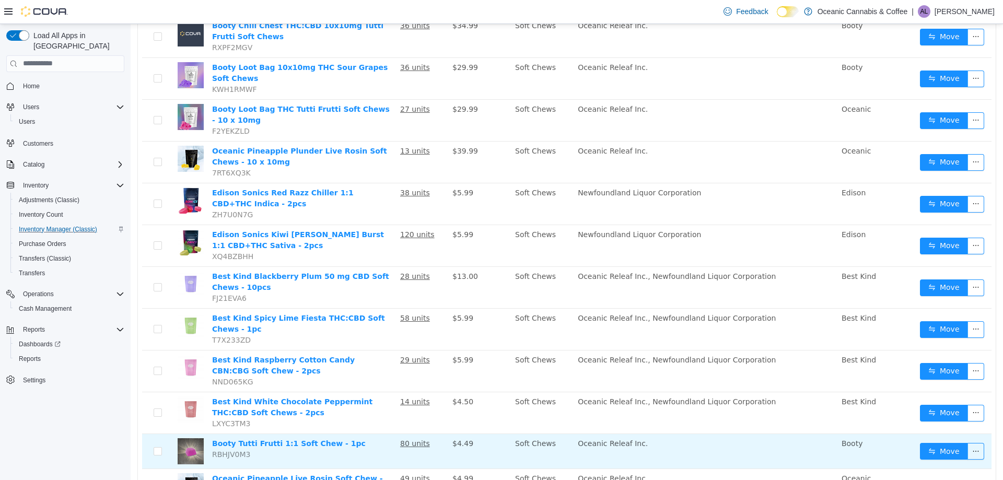
scroll to position [366, 0]
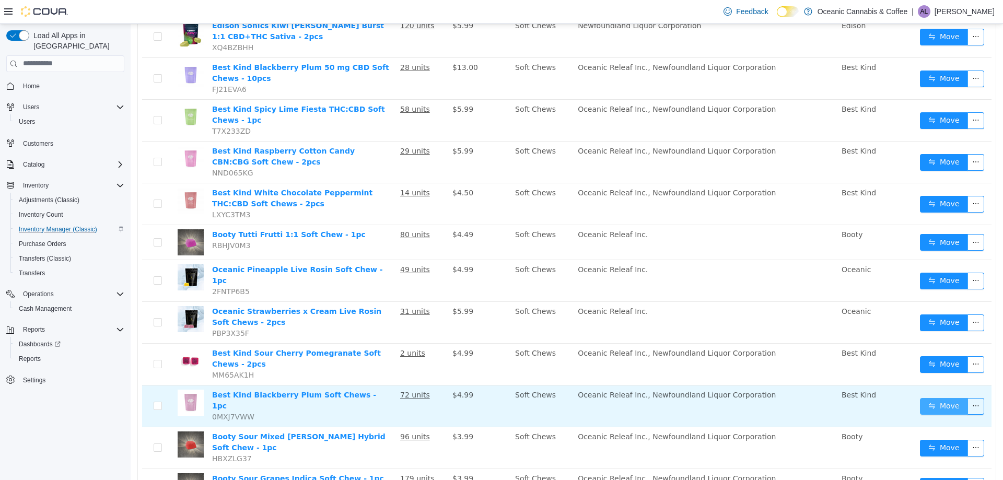
click at [943, 398] on button "Move" at bounding box center [944, 406] width 48 height 17
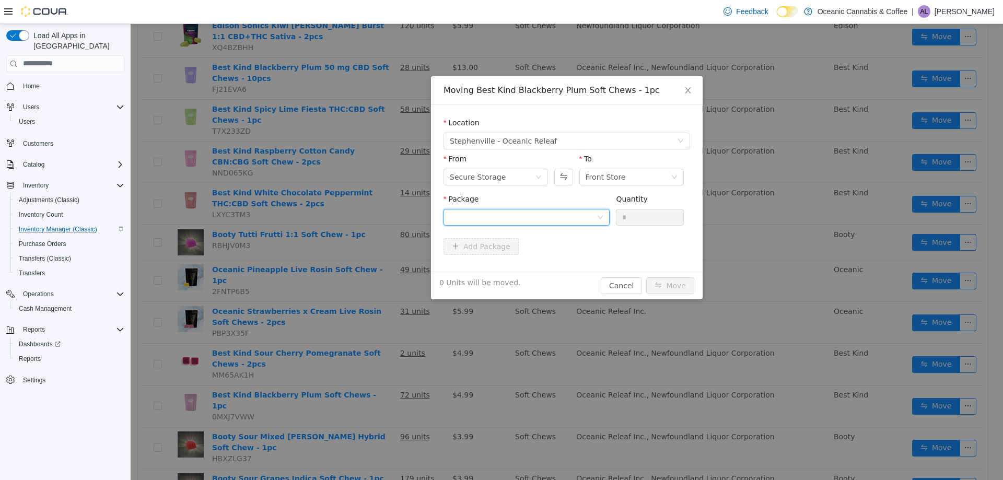
click at [497, 213] on div at bounding box center [523, 217] width 147 height 16
click at [505, 258] on li "BLP20250415 Quantity : 72 Units" at bounding box center [527, 260] width 166 height 28
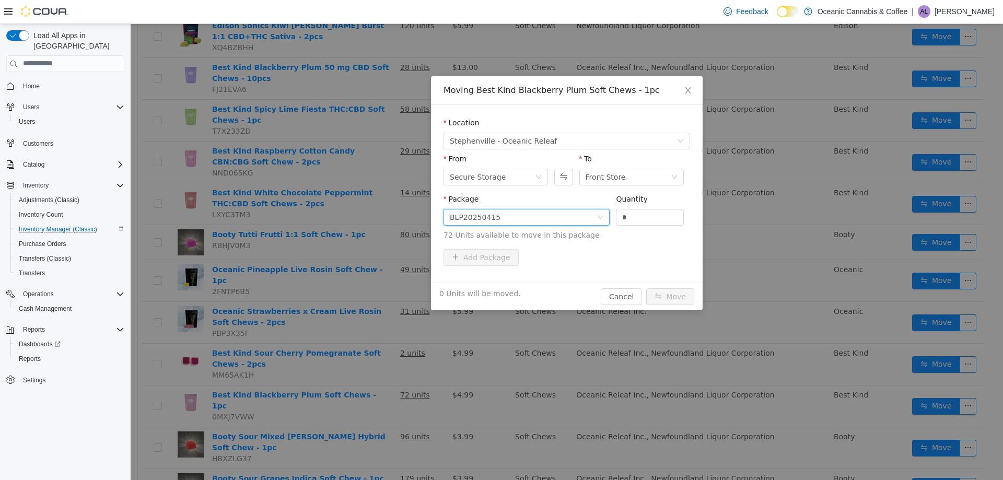
drag, startPoint x: 642, startPoint y: 222, endPoint x: 586, endPoint y: 217, distance: 56.1
click at [586, 217] on span "Package BLP20250415 Quantity * 72 Units available to move in this package" at bounding box center [567, 217] width 247 height 46
type input "**"
click at [677, 289] on button "Move" at bounding box center [670, 296] width 48 height 17
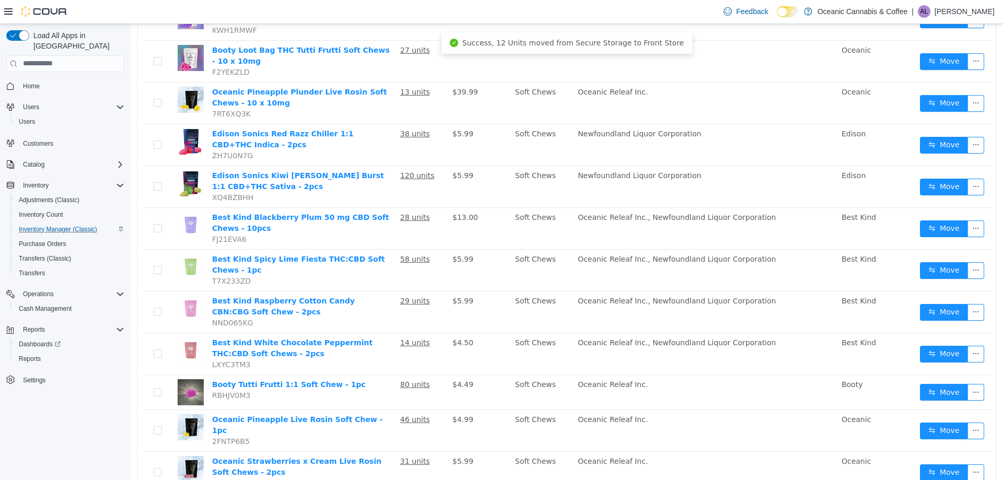
scroll to position [0, 0]
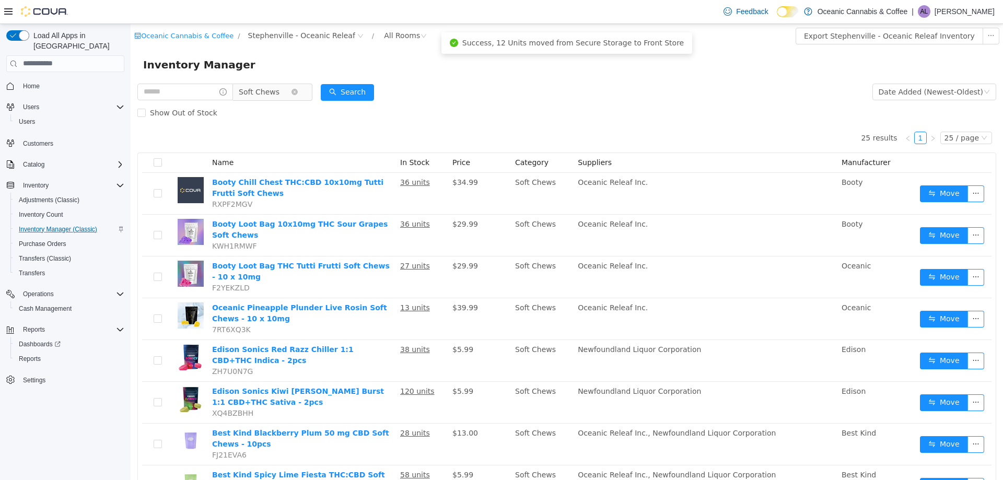
click at [270, 91] on span "Soft Chews" at bounding box center [259, 92] width 41 height 16
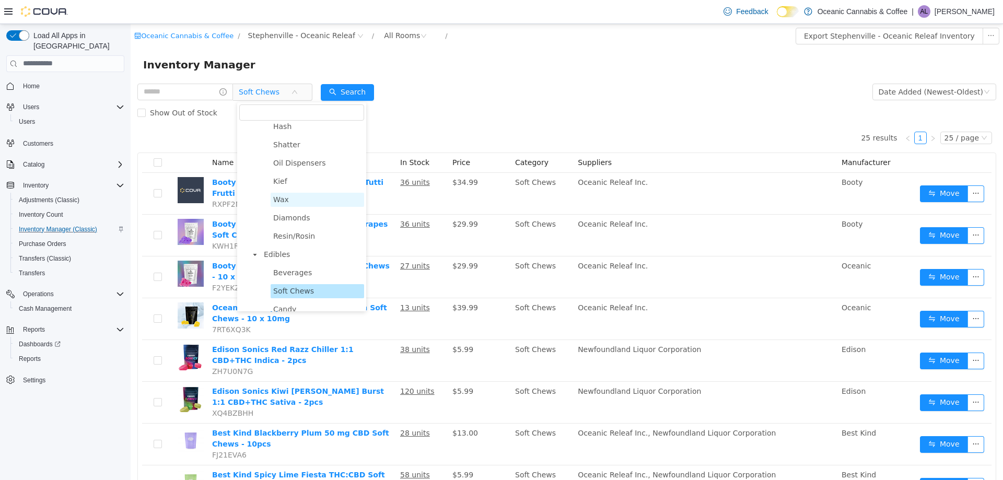
scroll to position [157, 0]
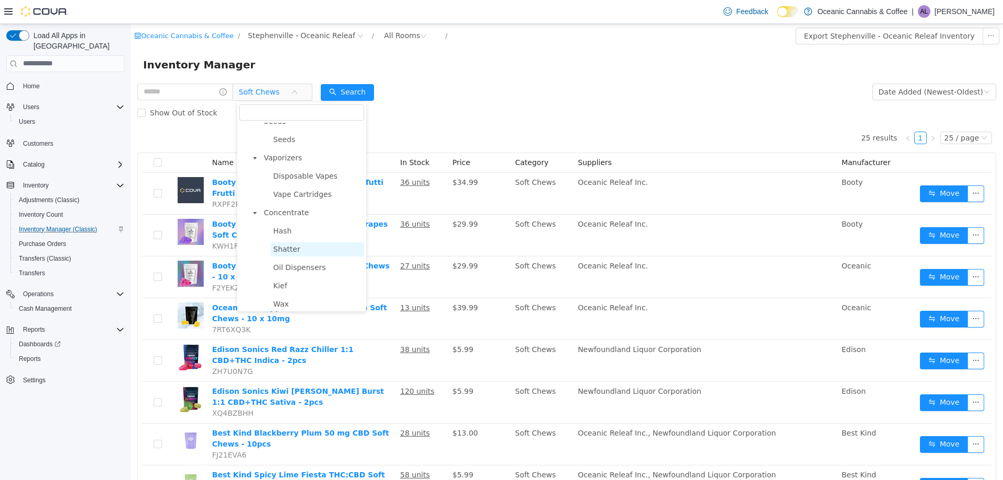
click at [290, 253] on span "Shatter" at bounding box center [286, 249] width 27 height 8
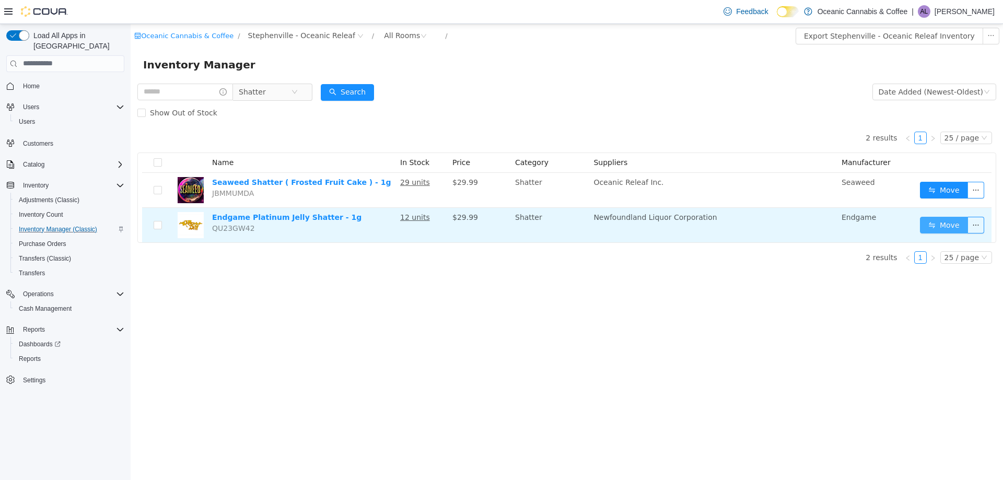
click at [940, 218] on button "Move" at bounding box center [944, 224] width 48 height 17
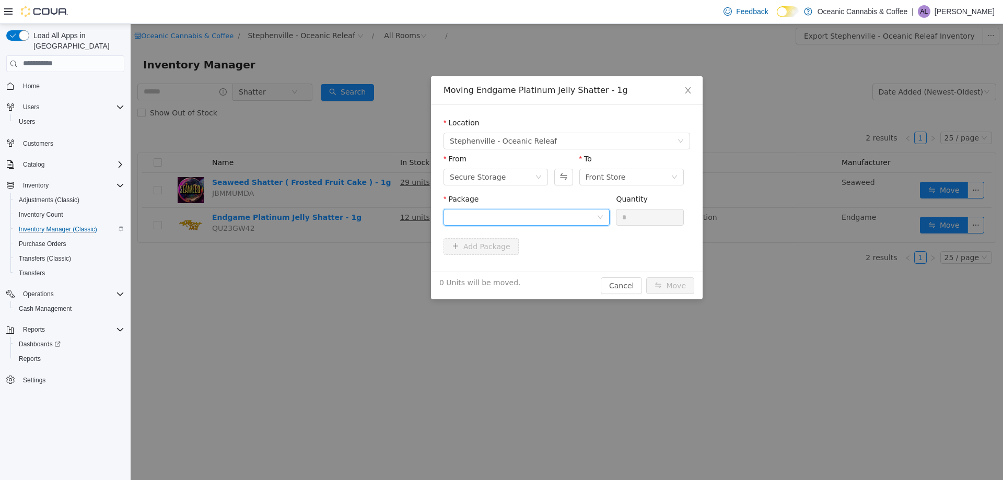
click at [554, 216] on div at bounding box center [523, 217] width 147 height 16
click at [537, 258] on li "P250626SH01 Quantity : 12 Units" at bounding box center [527, 260] width 166 height 28
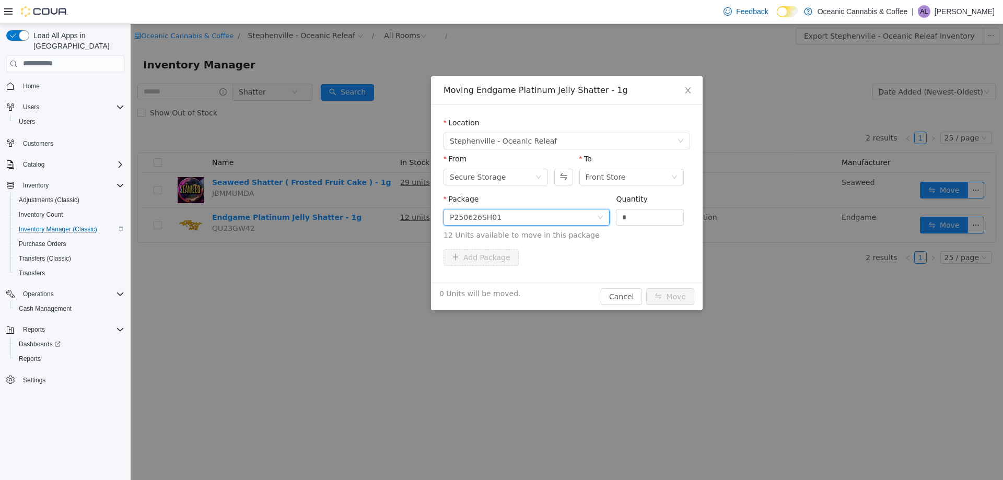
drag, startPoint x: 611, startPoint y: 216, endPoint x: 598, endPoint y: 217, distance: 12.6
click at [600, 217] on span "Package P250626SH01 Quantity * 12 Units available to move in this package" at bounding box center [567, 217] width 247 height 46
type input "**"
click at [675, 292] on button "Move" at bounding box center [670, 296] width 48 height 17
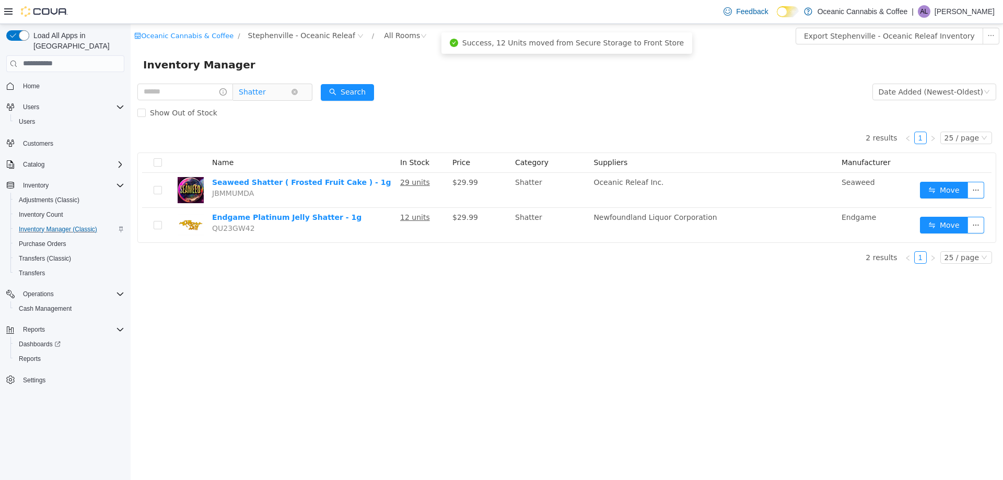
click at [256, 96] on span "Shatter" at bounding box center [252, 92] width 27 height 16
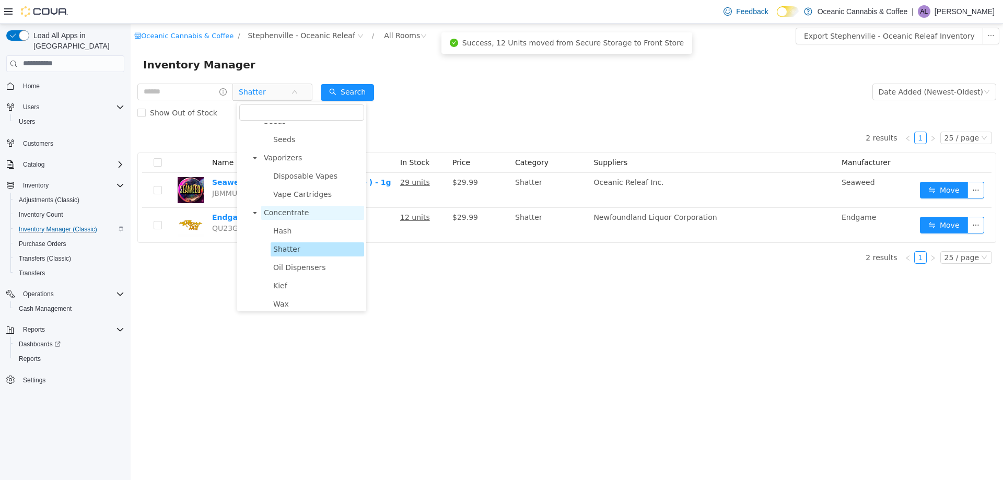
click at [315, 211] on span "Concentrate" at bounding box center [312, 212] width 103 height 14
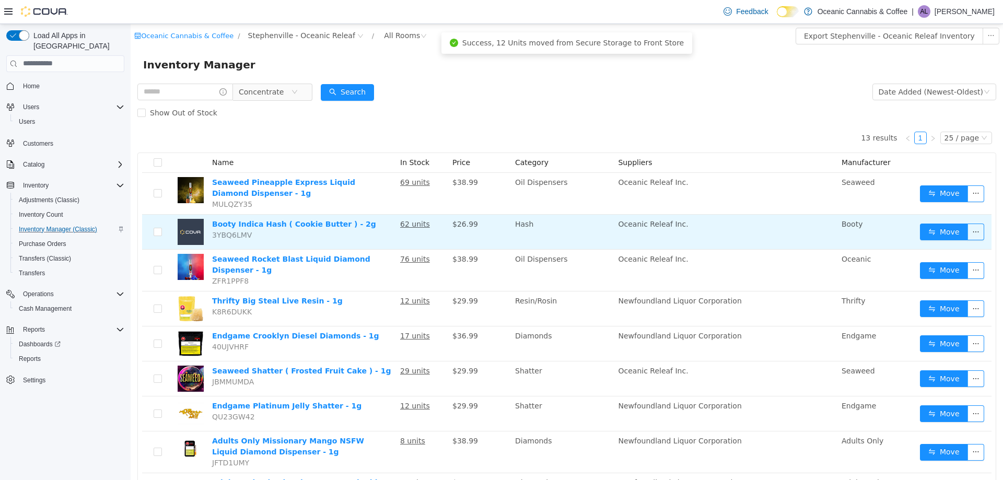
scroll to position [52, 0]
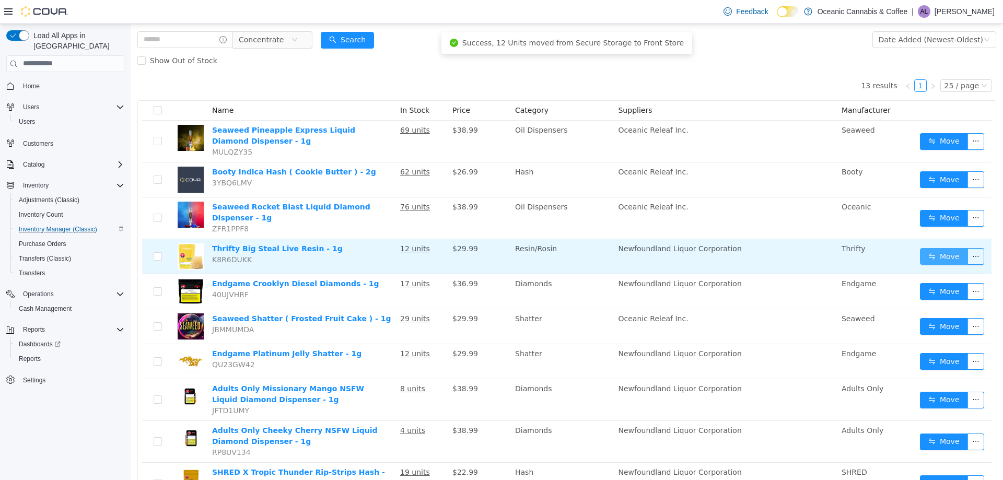
click at [932, 250] on button "Move" at bounding box center [944, 256] width 48 height 17
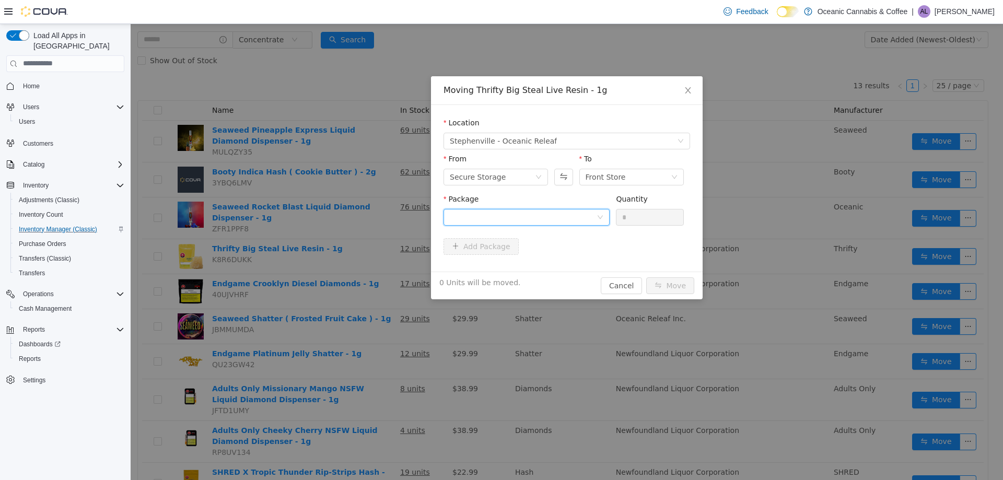
click at [483, 213] on div at bounding box center [523, 217] width 147 height 16
click at [509, 257] on li "EAG681A Quantity : 12 Units" at bounding box center [527, 260] width 166 height 28
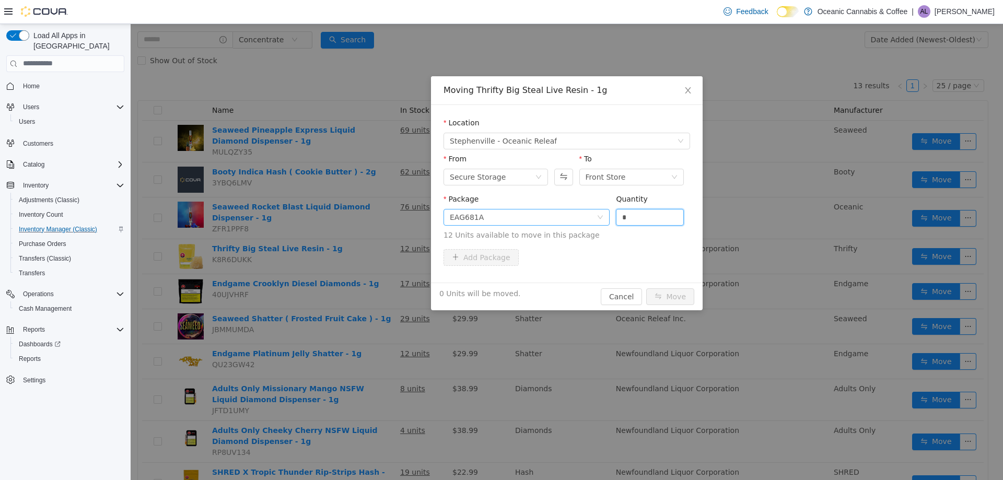
drag, startPoint x: 665, startPoint y: 217, endPoint x: 552, endPoint y: 218, distance: 112.9
click at [552, 218] on span "Package EAG681A Quantity * 12 Units available to move in this package" at bounding box center [567, 217] width 247 height 46
type input "*"
click at [682, 293] on button "Move" at bounding box center [670, 296] width 48 height 17
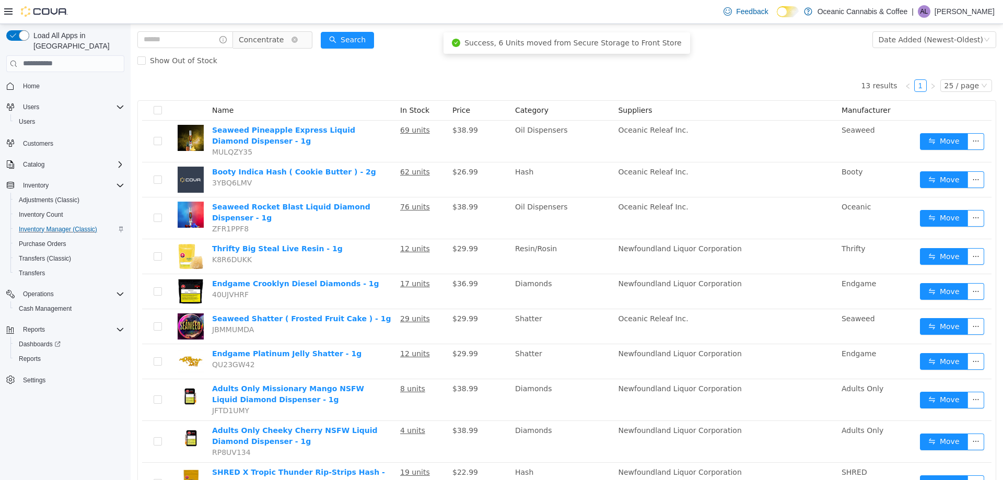
click at [270, 43] on span "Concentrate" at bounding box center [261, 39] width 45 height 16
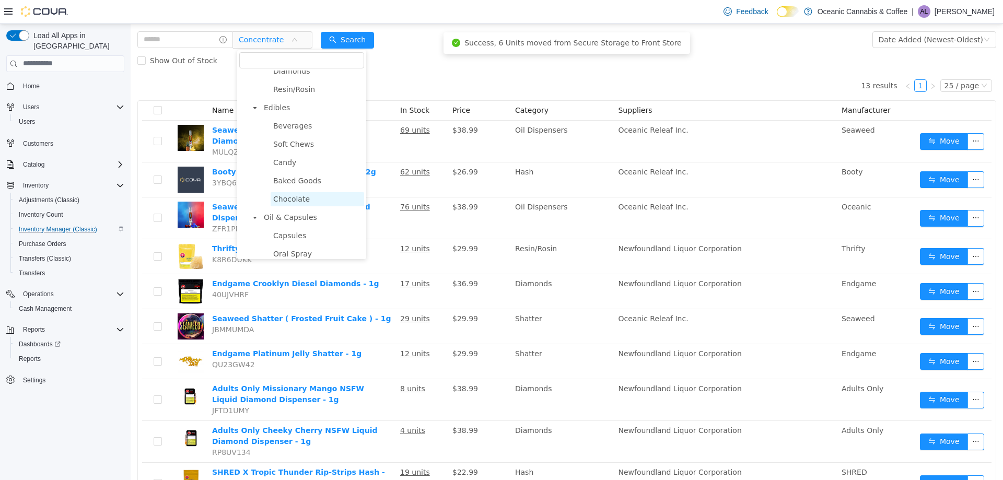
scroll to position [147, 0]
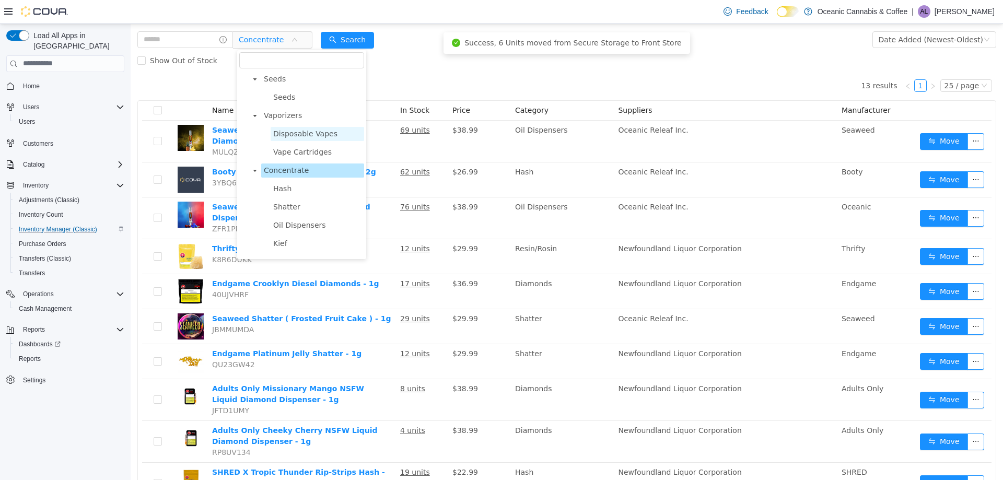
click at [295, 136] on span "Disposable Vapes" at bounding box center [305, 133] width 64 height 8
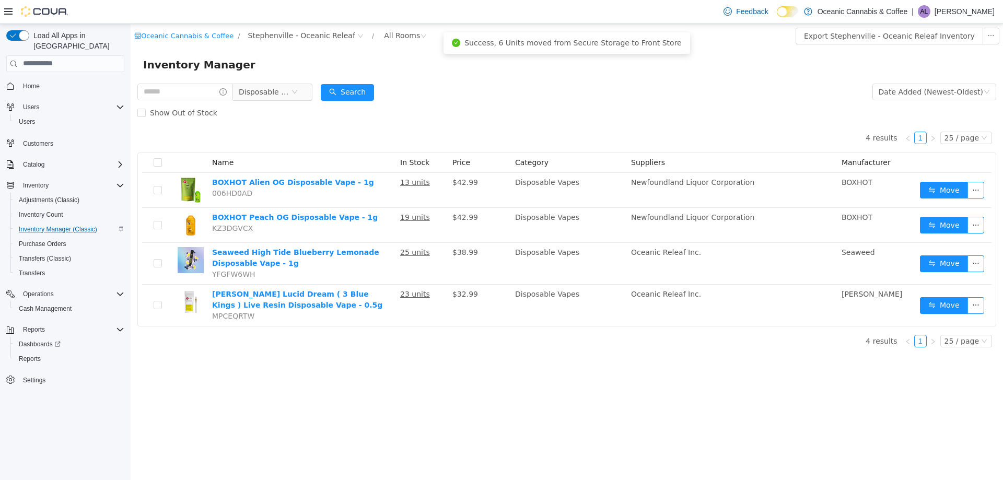
scroll to position [0, 0]
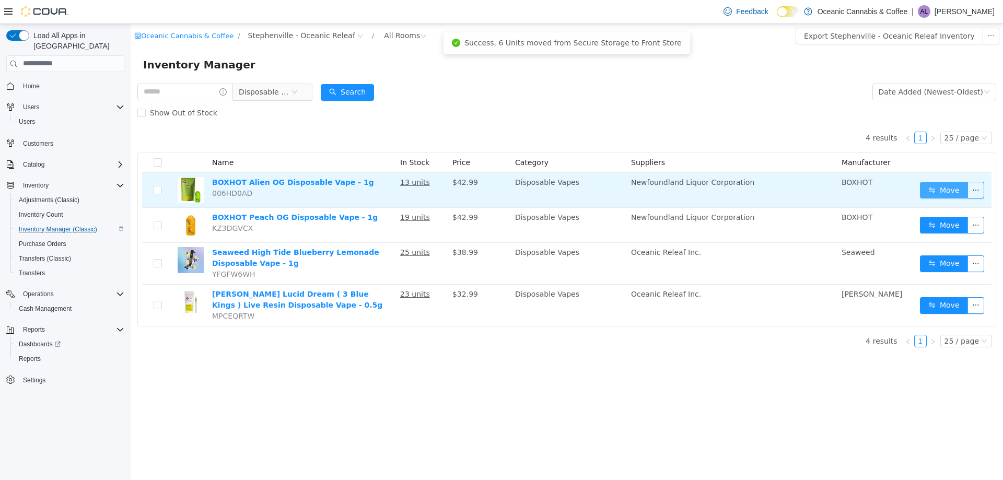
click at [924, 189] on button "Move" at bounding box center [944, 189] width 48 height 17
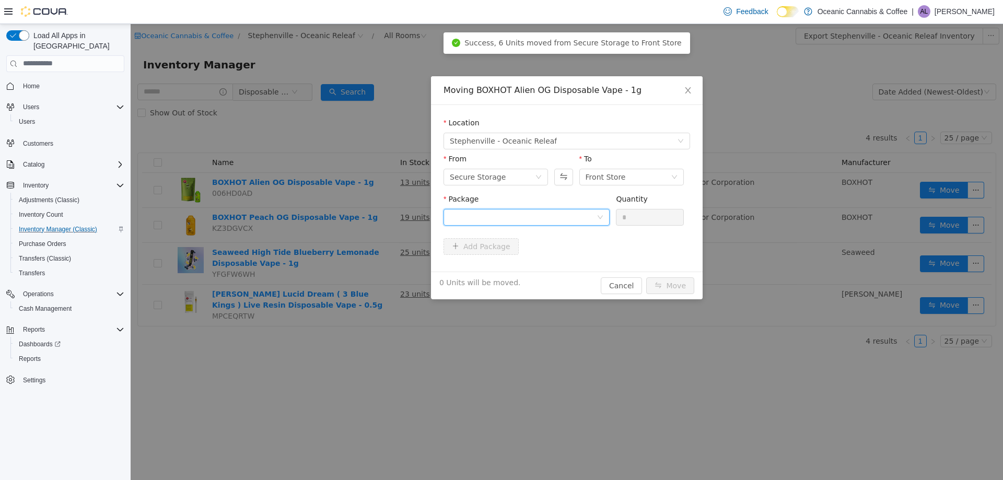
click at [480, 210] on div at bounding box center [523, 217] width 147 height 16
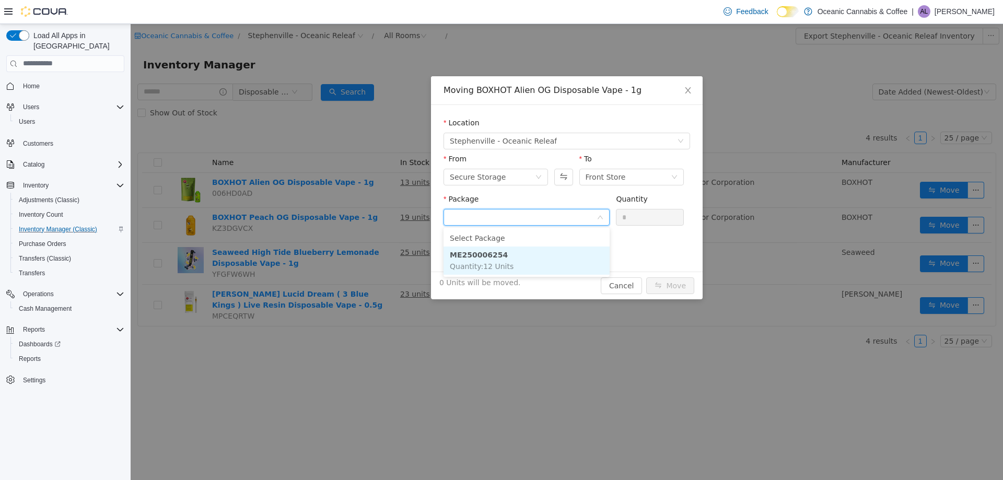
click at [483, 250] on strong "ME250006254" at bounding box center [479, 254] width 58 height 8
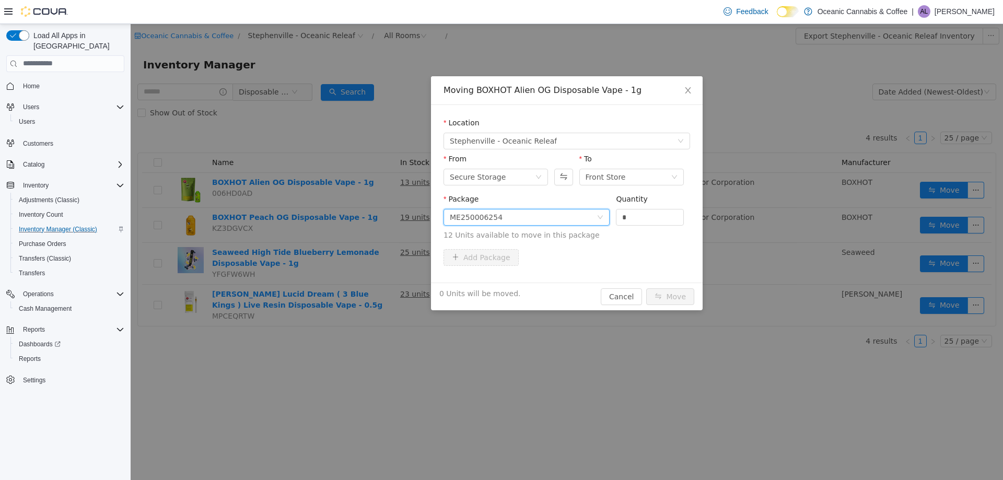
drag, startPoint x: 641, startPoint y: 219, endPoint x: 606, endPoint y: 219, distance: 35.0
click at [607, 219] on span "Package ME250006254 Quantity * 12 Units available to move in this package" at bounding box center [567, 217] width 247 height 46
drag, startPoint x: 631, startPoint y: 221, endPoint x: 612, endPoint y: 220, distance: 18.3
click at [612, 221] on div "Package ME250006254 Quantity * 12 Units available to move in this package" at bounding box center [567, 216] width 247 height 47
type input "*"
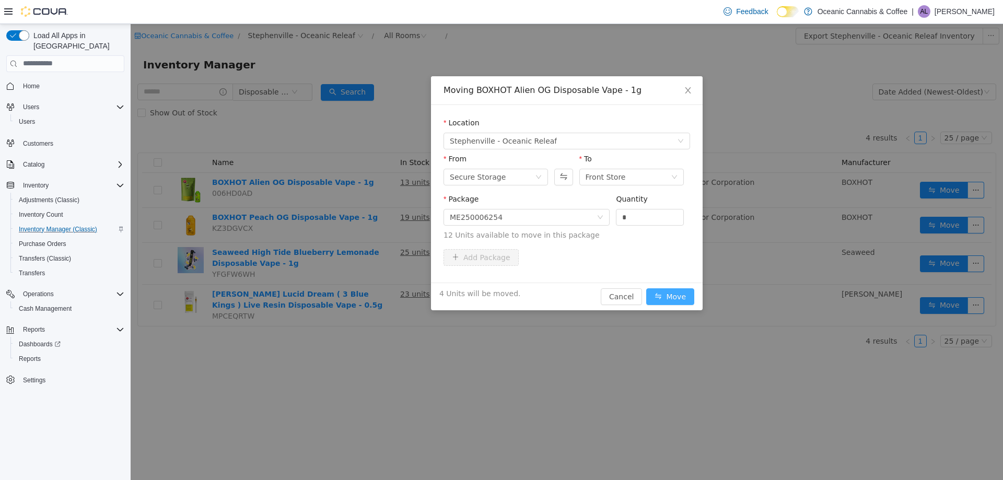
click at [681, 295] on button "Move" at bounding box center [670, 296] width 48 height 17
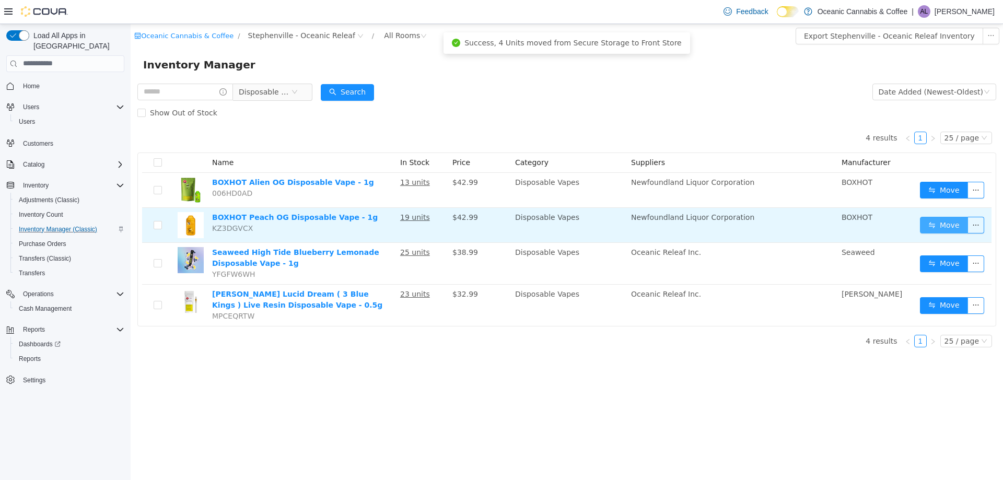
click at [934, 217] on button "Move" at bounding box center [944, 224] width 48 height 17
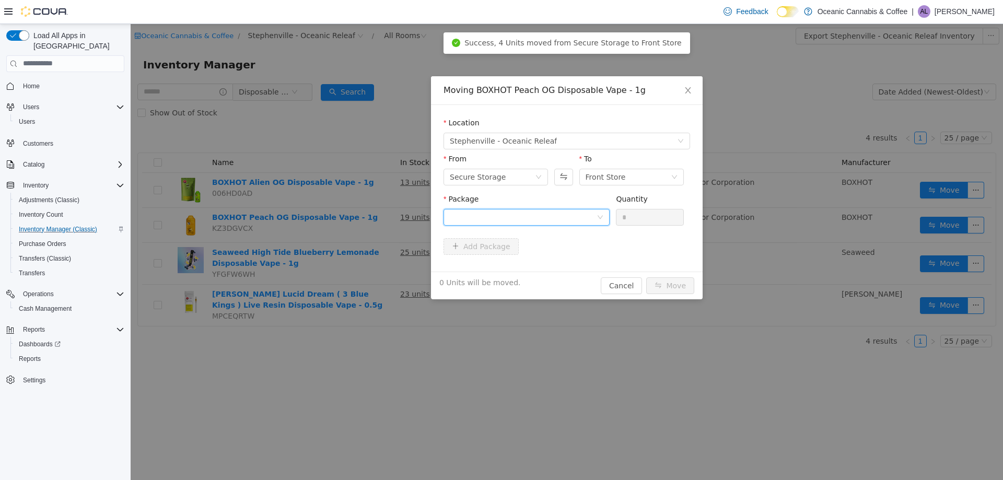
click at [584, 221] on div at bounding box center [523, 217] width 147 height 16
click at [520, 252] on li "ME250009691 Quantity : 15 Units" at bounding box center [527, 260] width 166 height 28
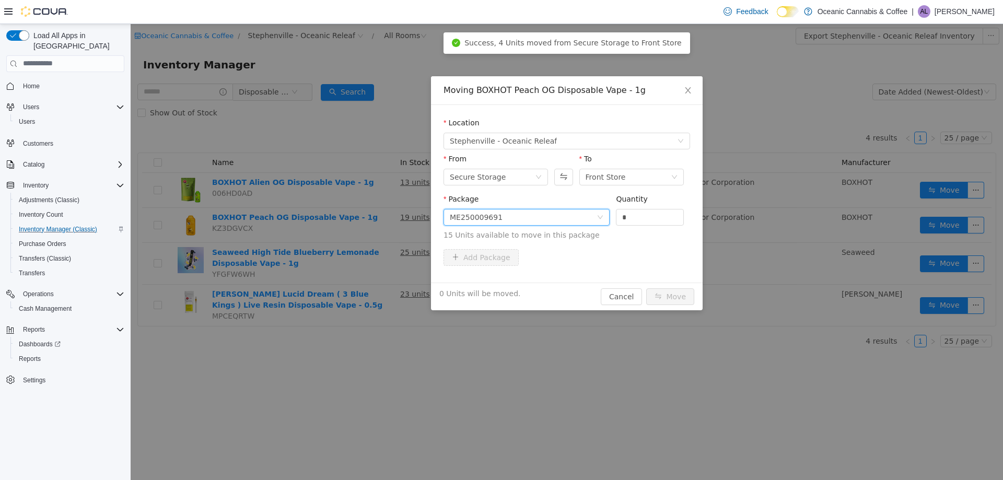
drag, startPoint x: 590, startPoint y: 216, endPoint x: 600, endPoint y: 217, distance: 10.0
click at [586, 216] on span "Package ME250009691 Quantity * 15 Units available to move in this package" at bounding box center [567, 217] width 247 height 46
type input "*"
click at [667, 293] on button "Move" at bounding box center [670, 296] width 48 height 17
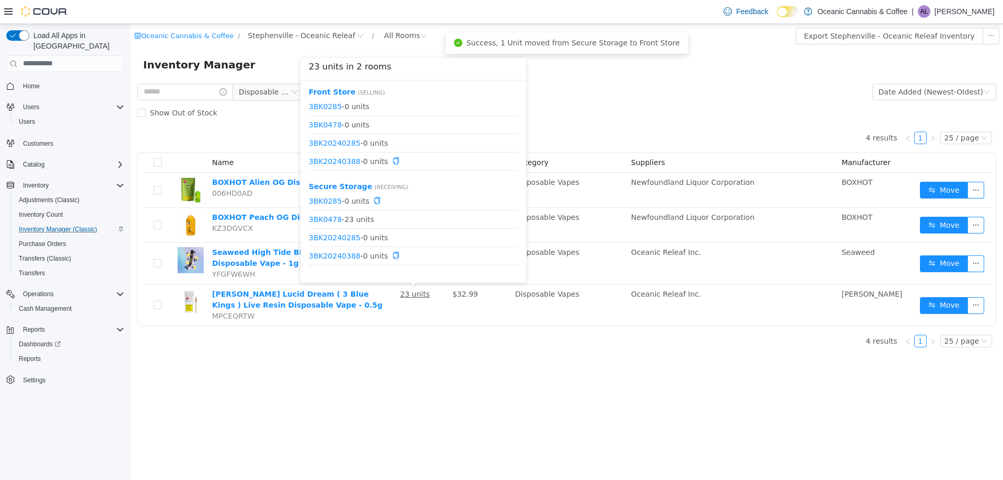
scroll to position [13, 0]
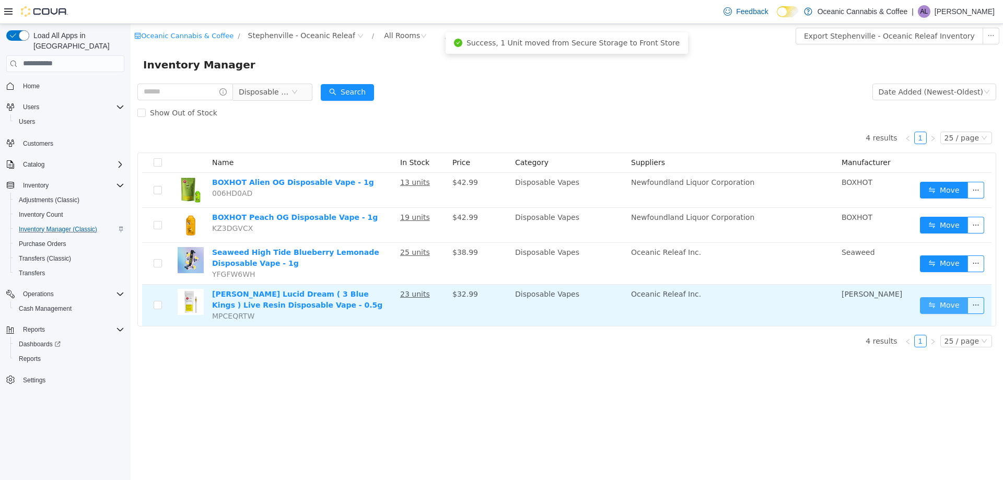
click at [944, 303] on button "Move" at bounding box center [944, 305] width 48 height 17
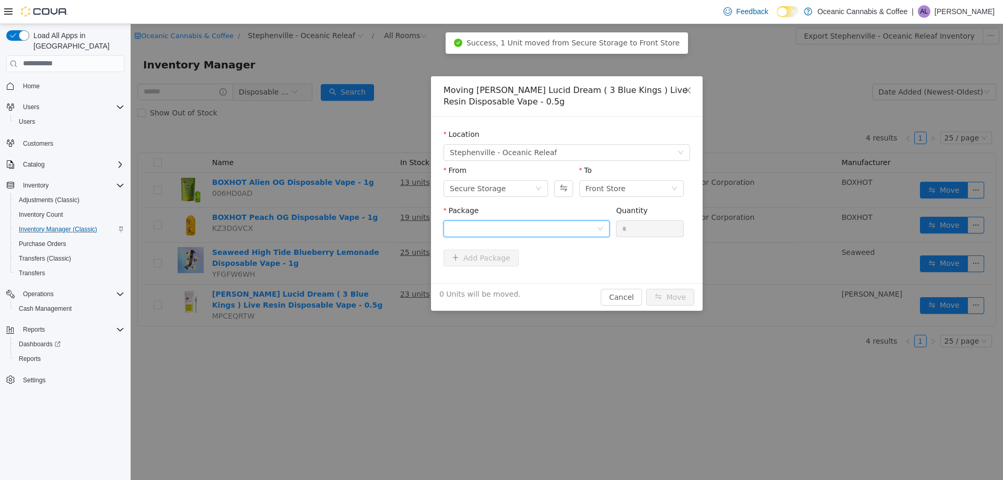
click at [559, 228] on div at bounding box center [523, 229] width 147 height 16
click at [531, 270] on li "3BK0478 Quantity : 23 Units" at bounding box center [527, 272] width 166 height 28
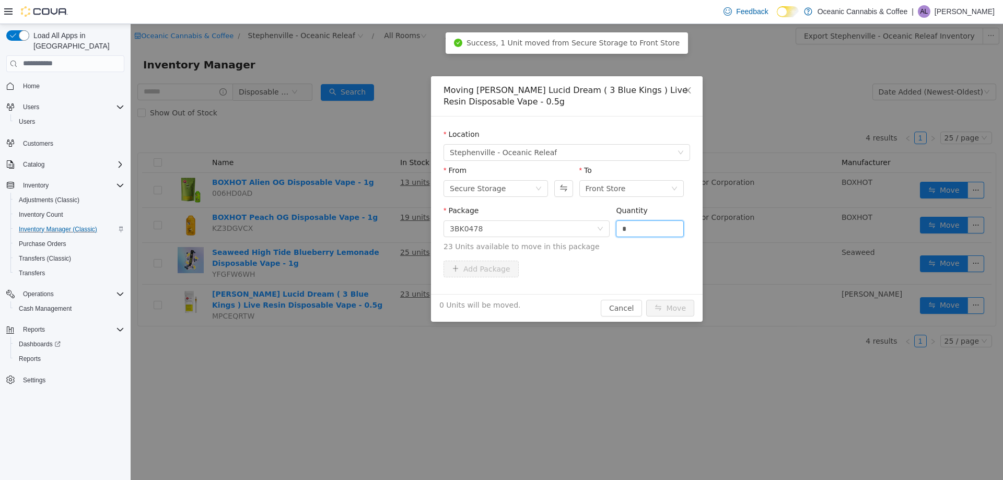
drag, startPoint x: 638, startPoint y: 227, endPoint x: 611, endPoint y: 229, distance: 27.3
click at [611, 229] on div "Package 3BK0478 Quantity * 23 Units available to move in this package" at bounding box center [567, 228] width 247 height 47
type input "*"
click at [682, 309] on button "Move" at bounding box center [670, 307] width 48 height 17
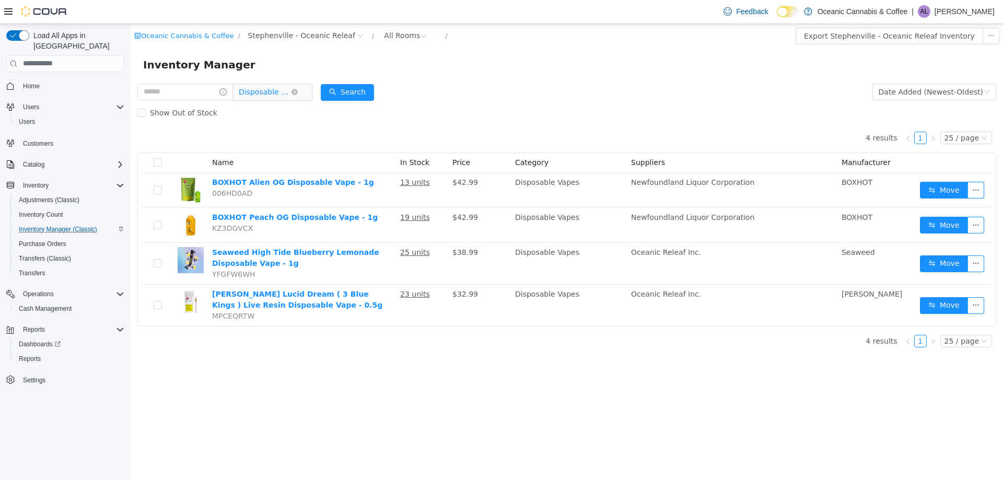
click at [273, 91] on span "Disposable Vapes" at bounding box center [265, 92] width 52 height 16
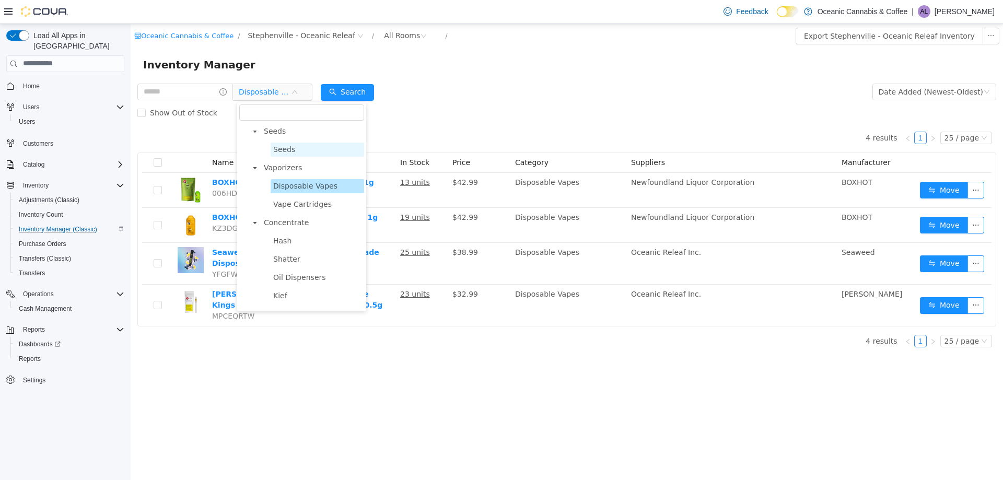
scroll to position [0, 0]
click at [292, 223] on span "Pre-Rolls" at bounding box center [279, 222] width 31 height 8
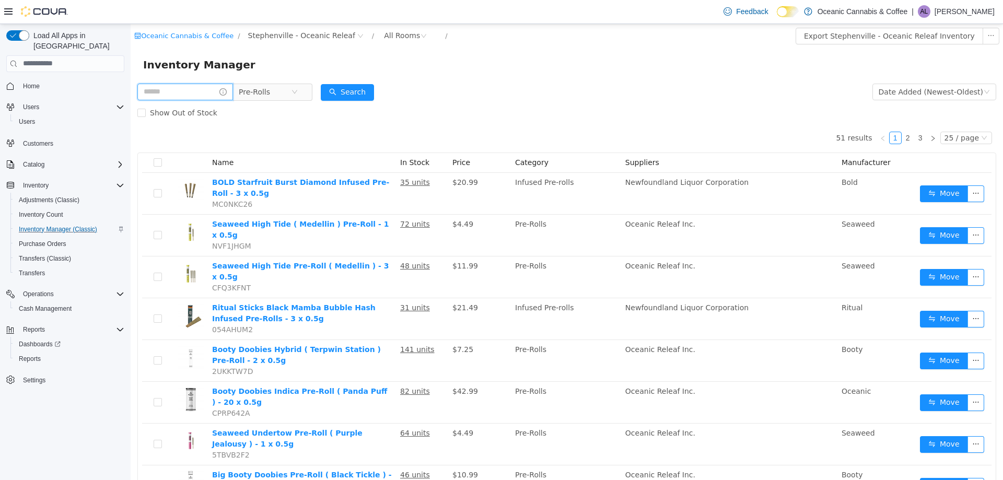
click at [207, 88] on input "text" at bounding box center [185, 91] width 96 height 17
type input "****"
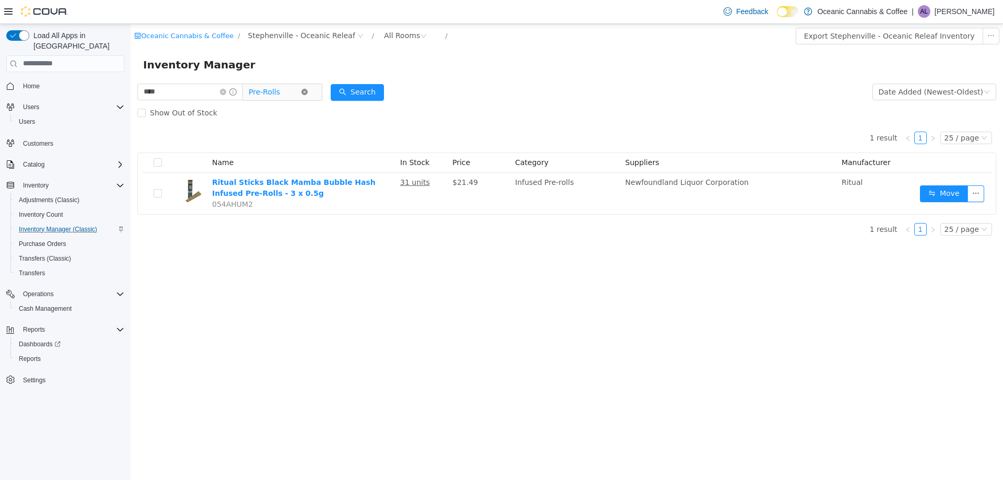
click at [308, 94] on icon "icon: close-circle" at bounding box center [305, 91] width 6 height 6
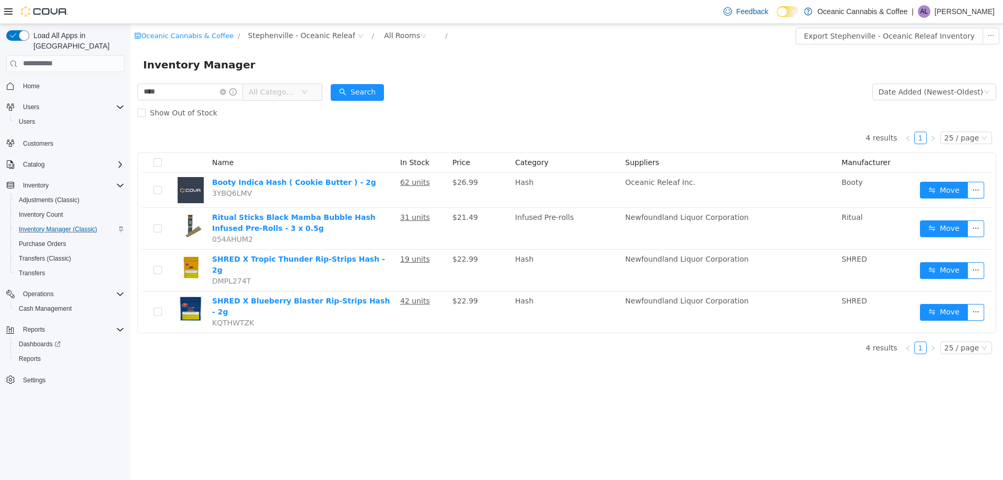
click at [280, 89] on span "All Categories" at bounding box center [273, 91] width 48 height 10
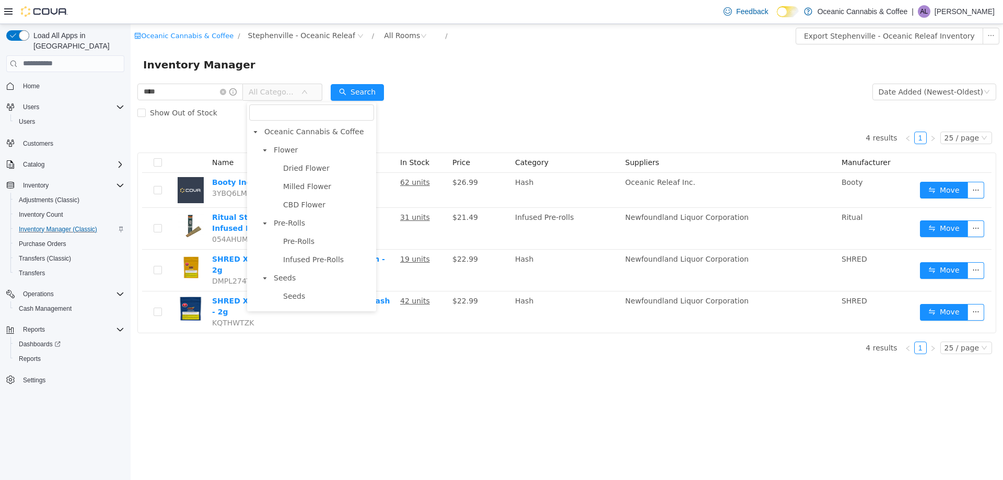
scroll to position [157, 0]
click at [299, 237] on span "Hash" at bounding box center [328, 231] width 94 height 14
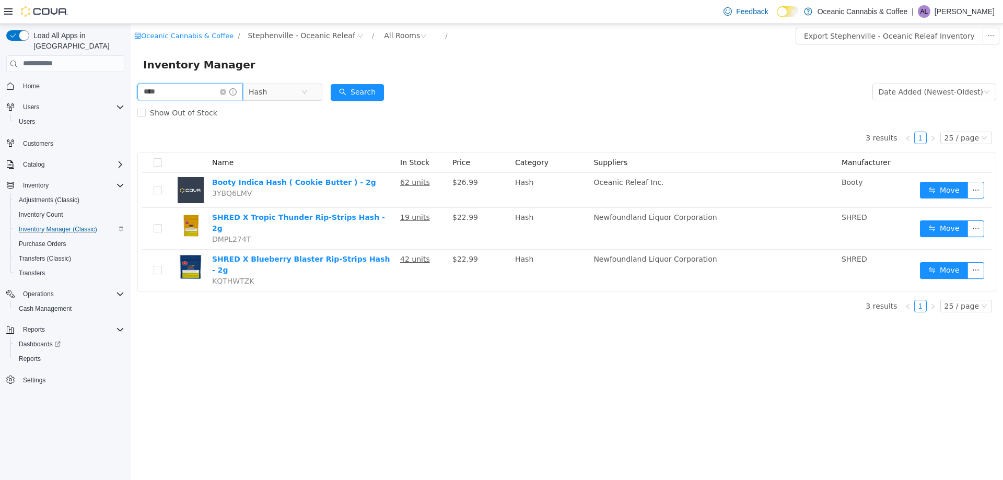
click at [218, 88] on input "****" at bounding box center [190, 91] width 106 height 17
click at [226, 93] on icon "icon: close-circle" at bounding box center [223, 91] width 6 height 6
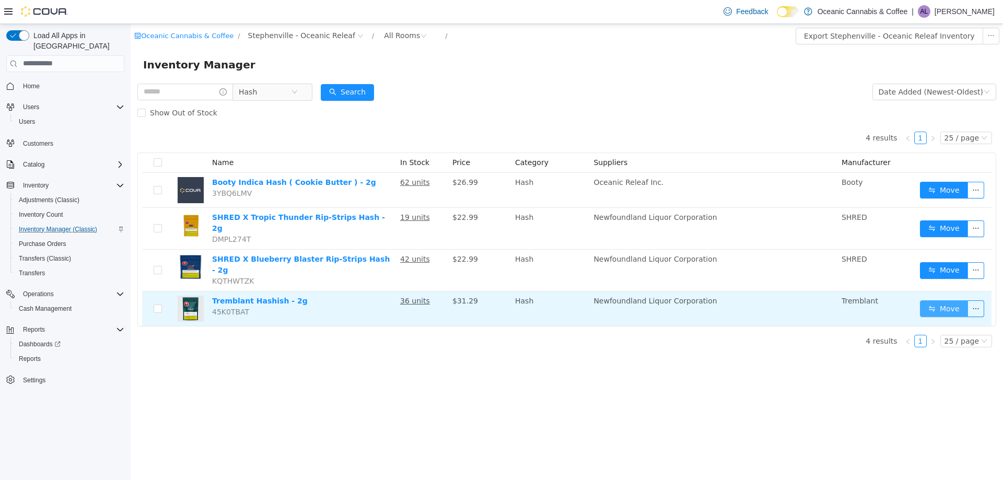
click at [940, 300] on button "Move" at bounding box center [944, 308] width 48 height 17
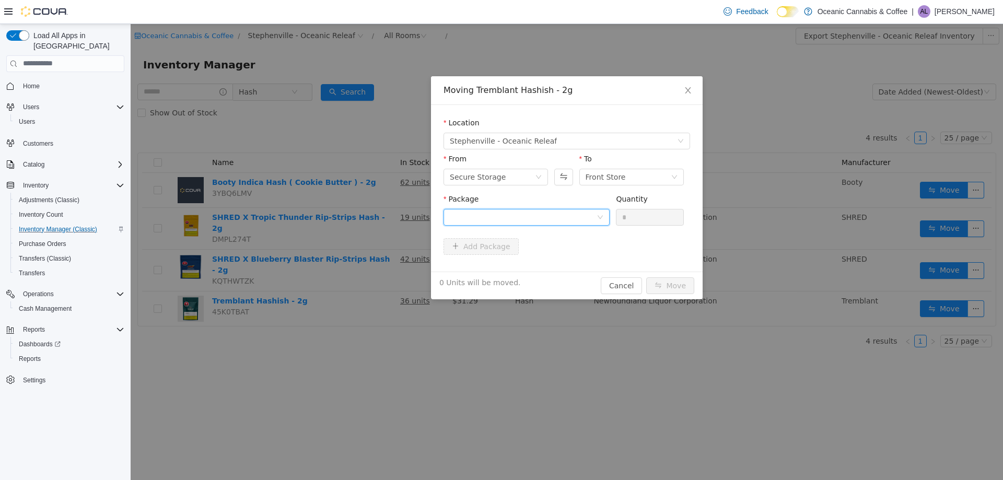
click at [528, 223] on div at bounding box center [523, 217] width 147 height 16
drag, startPoint x: 500, startPoint y: 260, endPoint x: 608, endPoint y: 219, distance: 115.4
click at [500, 260] on li "13154250509 Quantity : 36 Units" at bounding box center [527, 260] width 166 height 28
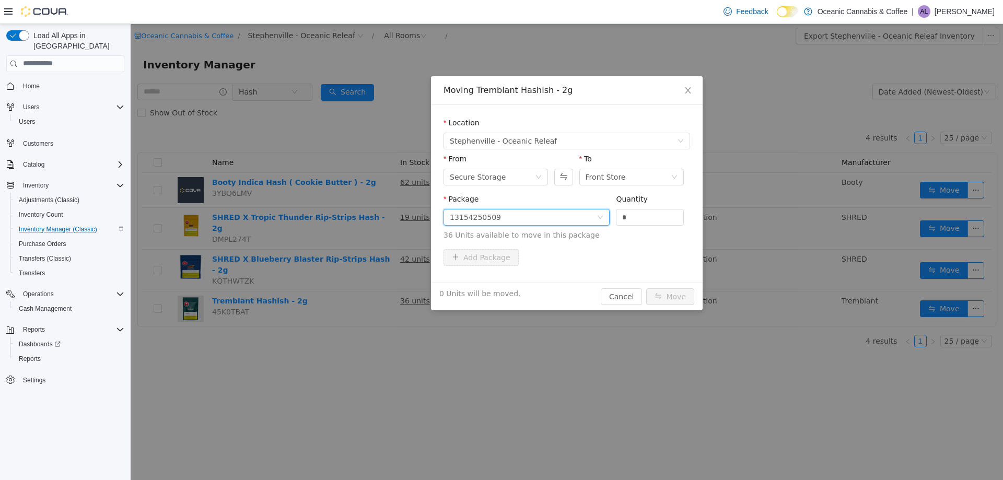
drag, startPoint x: 629, startPoint y: 216, endPoint x: 601, endPoint y: 217, distance: 27.7
click at [602, 217] on span "Package 13154250509 Quantity * 36 Units available to move in this package" at bounding box center [567, 217] width 247 height 46
type input "*"
click at [675, 292] on button "Move" at bounding box center [670, 296] width 48 height 17
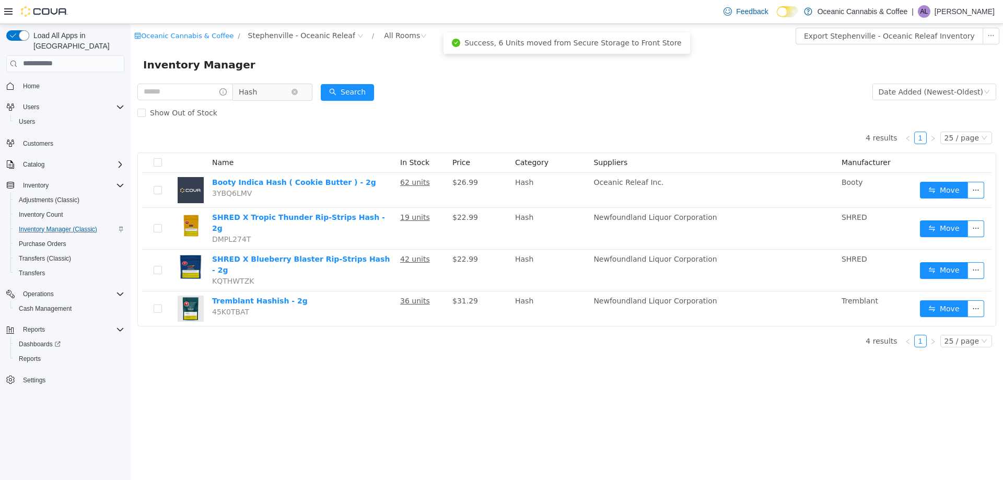
click at [286, 93] on span "Hash" at bounding box center [265, 92] width 52 height 16
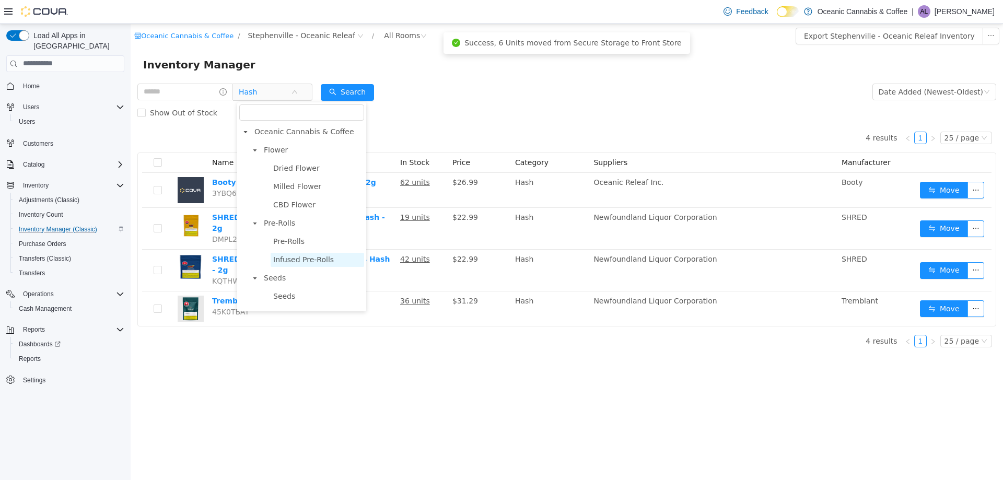
click at [301, 256] on span "Infused Pre-Rolls" at bounding box center [318, 259] width 94 height 14
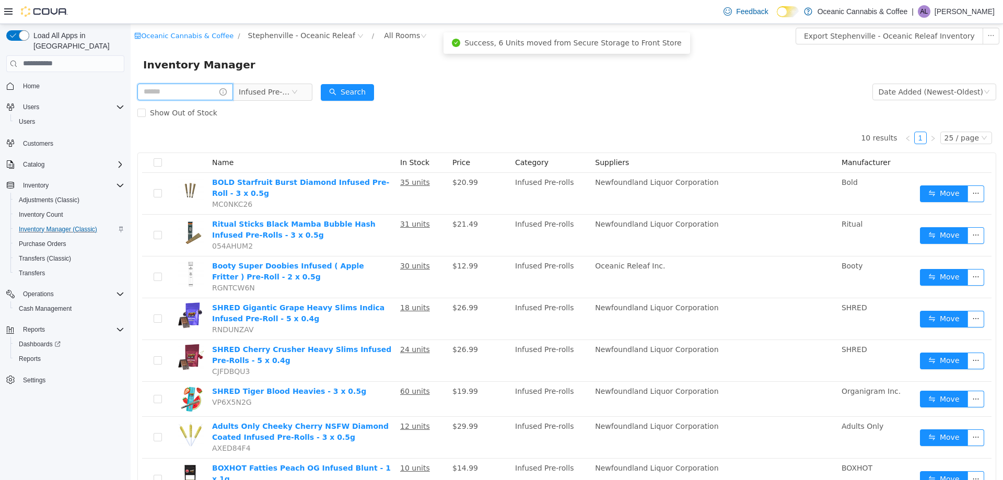
click at [195, 90] on input "text" at bounding box center [185, 91] width 96 height 17
type input "*****"
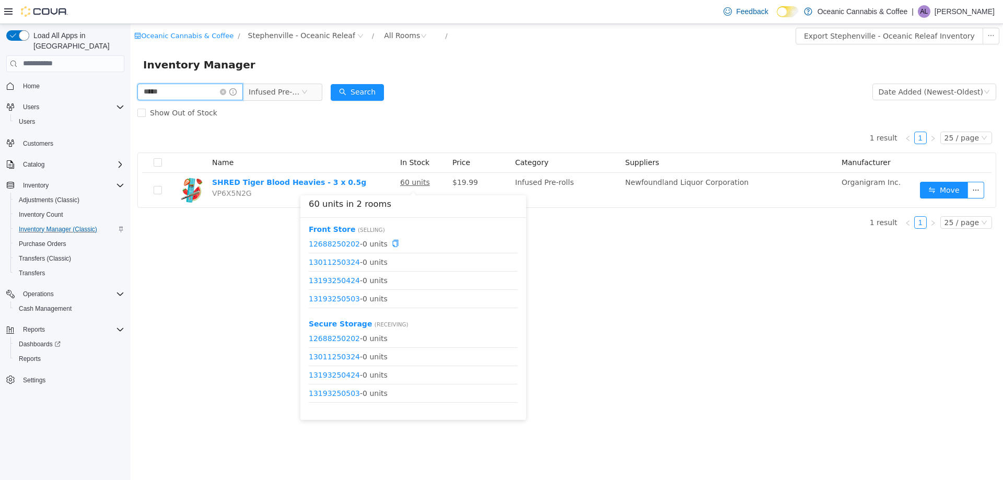
scroll to position [50, 0]
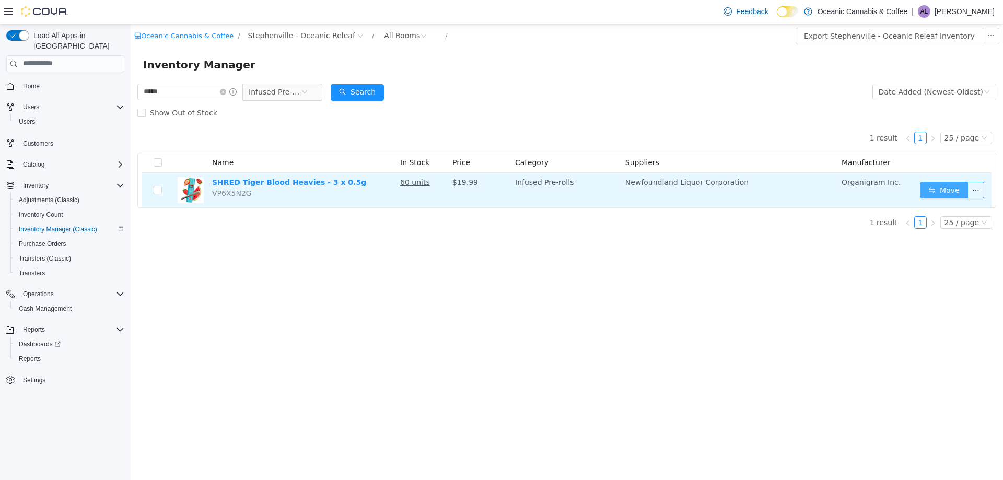
click at [934, 187] on button "Move" at bounding box center [944, 189] width 48 height 17
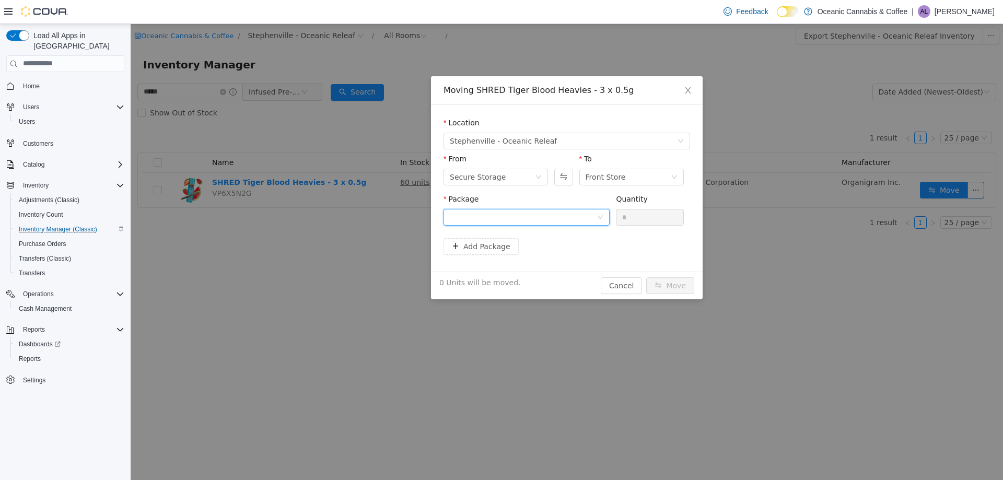
click at [538, 212] on div at bounding box center [523, 217] width 147 height 16
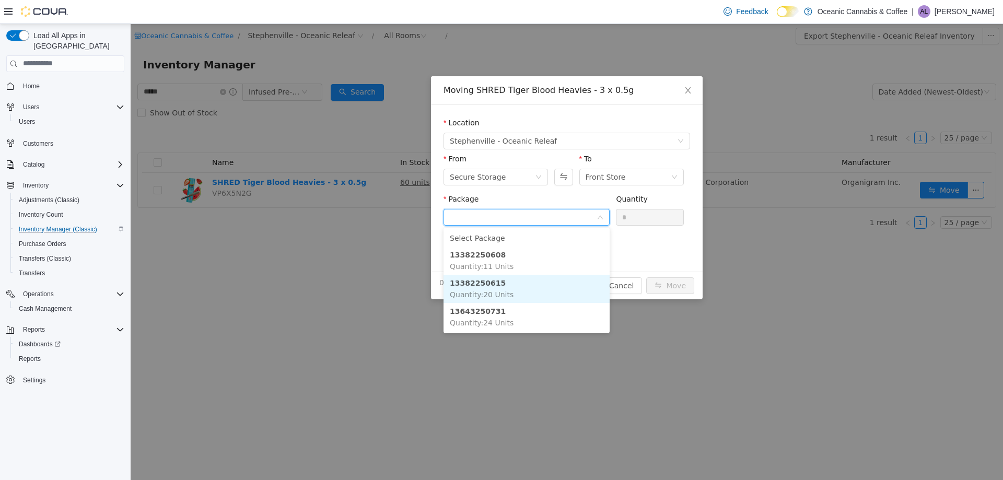
click at [508, 288] on li "13382250615 Quantity : 20 Units" at bounding box center [527, 288] width 166 height 28
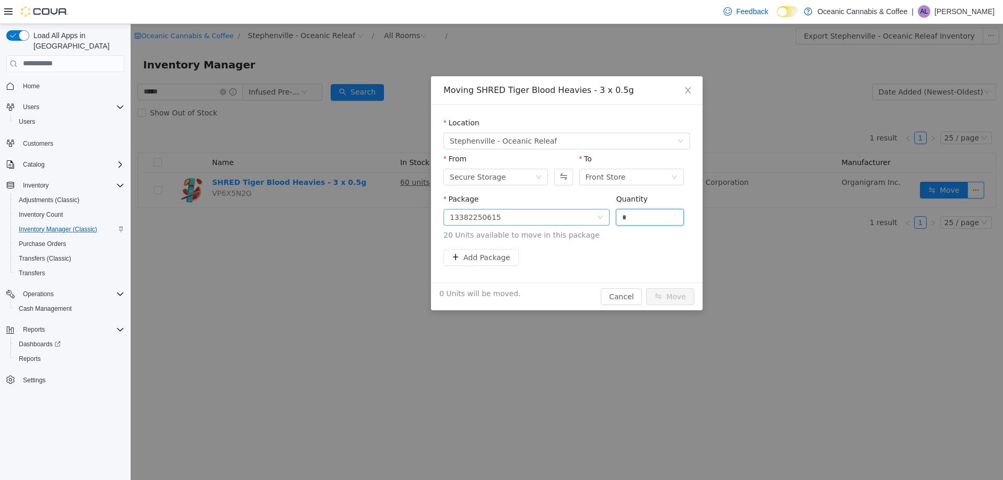
drag, startPoint x: 654, startPoint y: 215, endPoint x: 596, endPoint y: 211, distance: 57.6
click at [600, 211] on span "Package 13382250615 Quantity * 20 Units available to move in this package" at bounding box center [567, 217] width 247 height 46
type input "*"
click at [671, 293] on button "Move" at bounding box center [670, 296] width 48 height 17
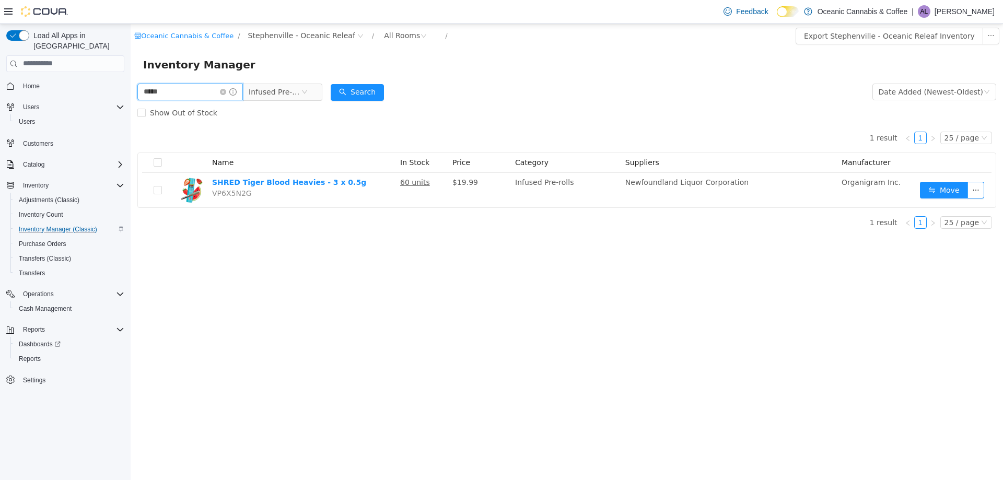
click at [181, 87] on input "*****" at bounding box center [190, 91] width 106 height 17
click at [307, 92] on icon "icon: close-circle" at bounding box center [305, 91] width 6 height 6
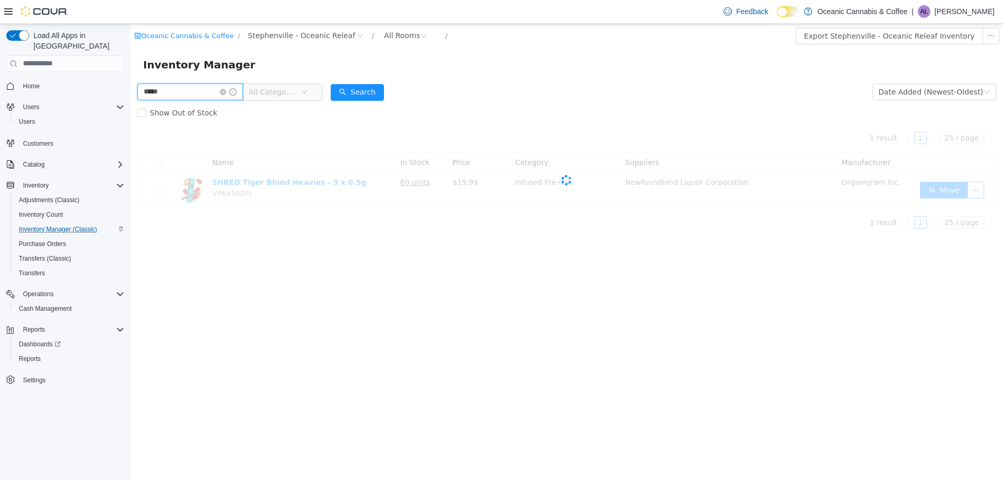
click at [171, 90] on input "*****" at bounding box center [190, 91] width 106 height 17
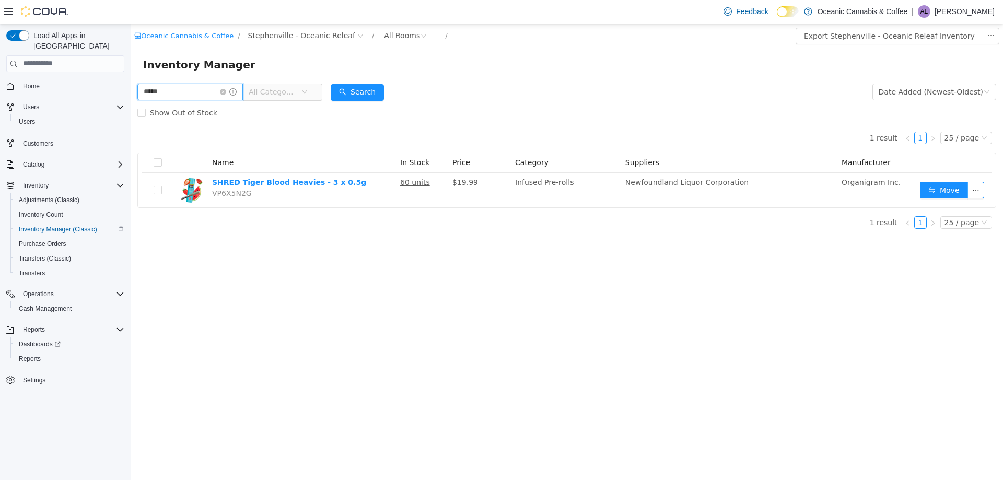
click at [171, 90] on input "*****" at bounding box center [190, 91] width 106 height 17
type input "******"
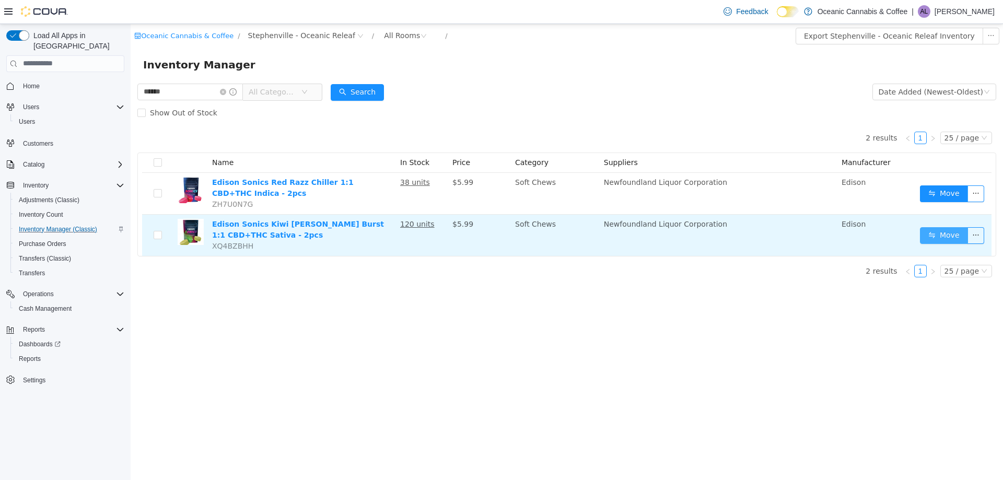
click at [946, 234] on button "Move" at bounding box center [944, 235] width 48 height 17
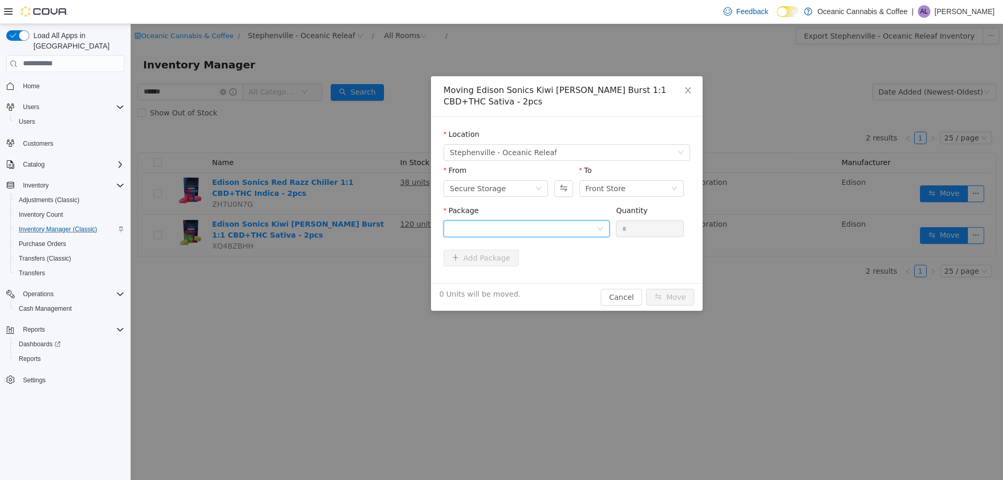
click at [564, 231] on div at bounding box center [523, 229] width 147 height 16
click at [553, 268] on li "20549250708 Quantity : 108 Units" at bounding box center [527, 272] width 166 height 28
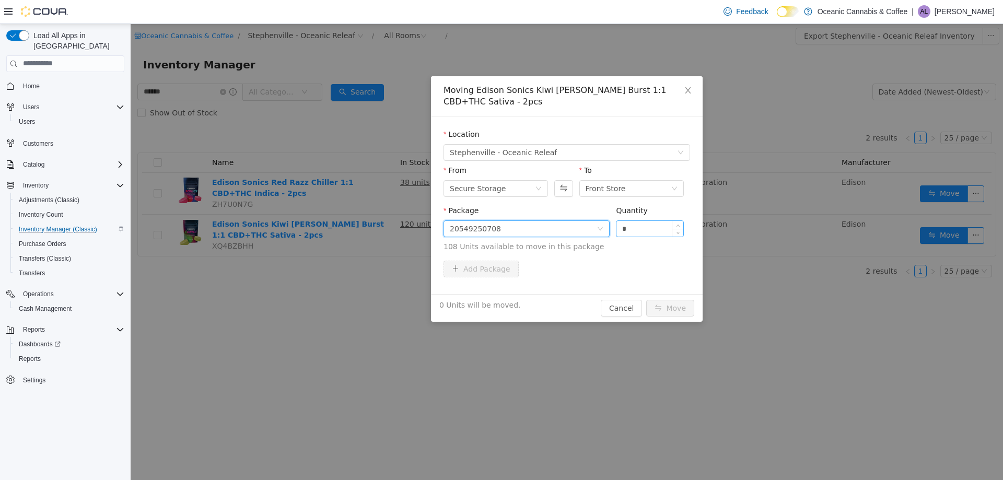
click at [639, 230] on input "*" at bounding box center [650, 229] width 67 height 16
type input "***"
click at [646, 299] on button "Move" at bounding box center [670, 307] width 48 height 17
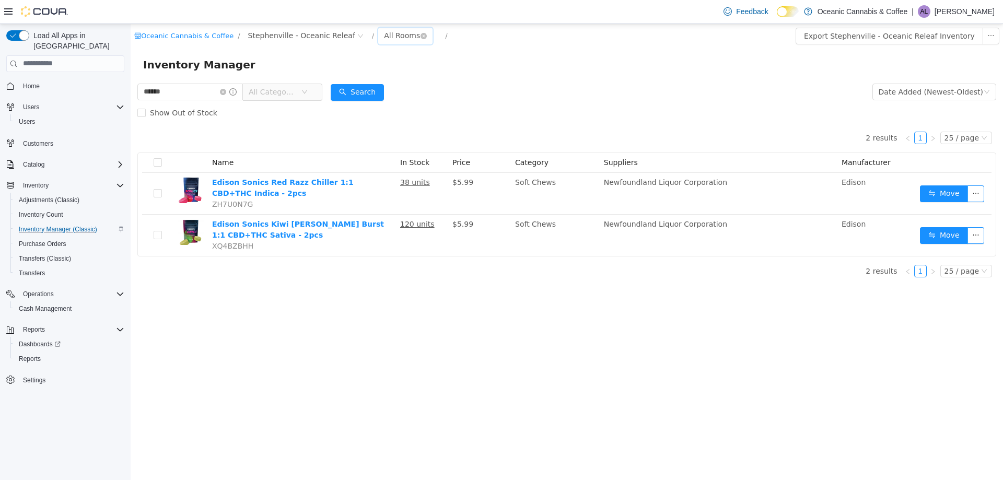
click at [384, 36] on div "All Rooms" at bounding box center [402, 35] width 36 height 16
click at [378, 90] on li "Secure Storage" at bounding box center [387, 90] width 63 height 17
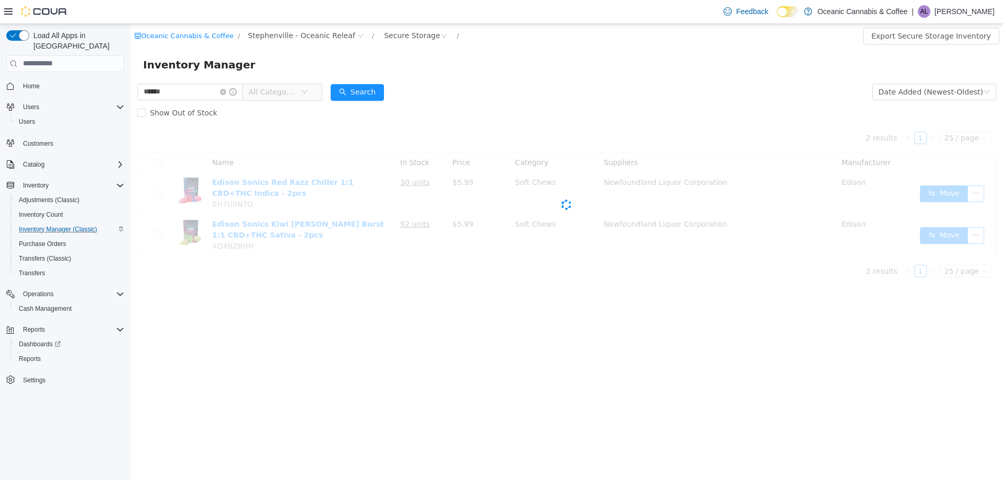
drag, startPoint x: 292, startPoint y: 97, endPoint x: 293, endPoint y: 104, distance: 7.4
click at [292, 101] on div "****** All Categories" at bounding box center [229, 91] width 185 height 21
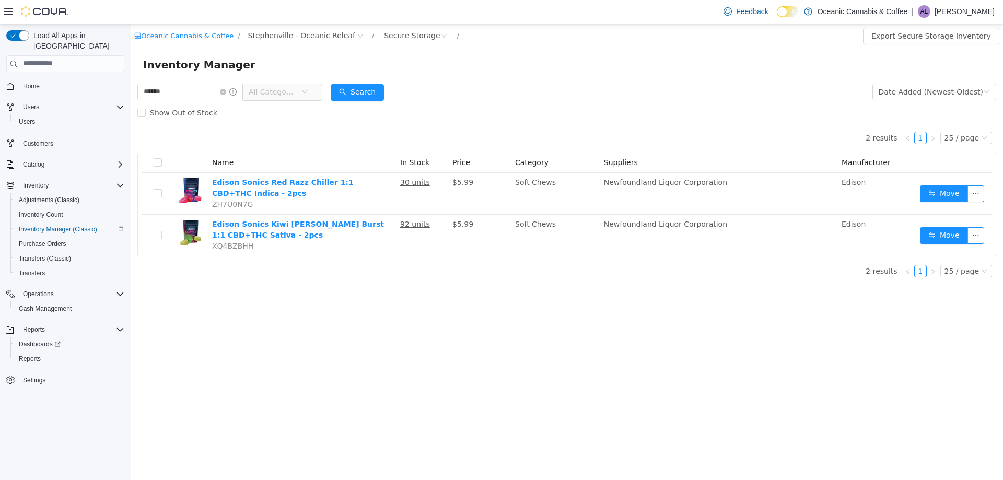
click at [287, 94] on span "All Categories" at bounding box center [273, 91] width 48 height 10
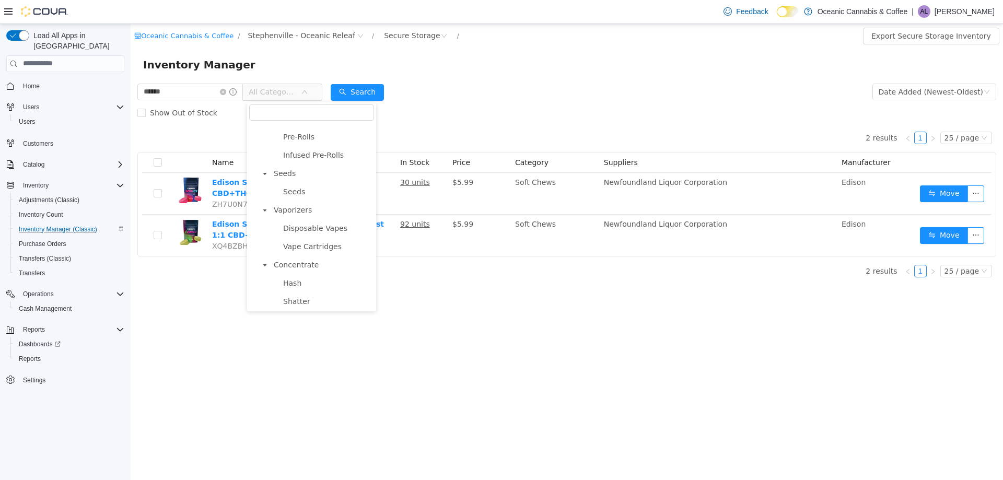
scroll to position [366, 0]
click at [302, 172] on span "Beverages" at bounding box center [302, 168] width 39 height 8
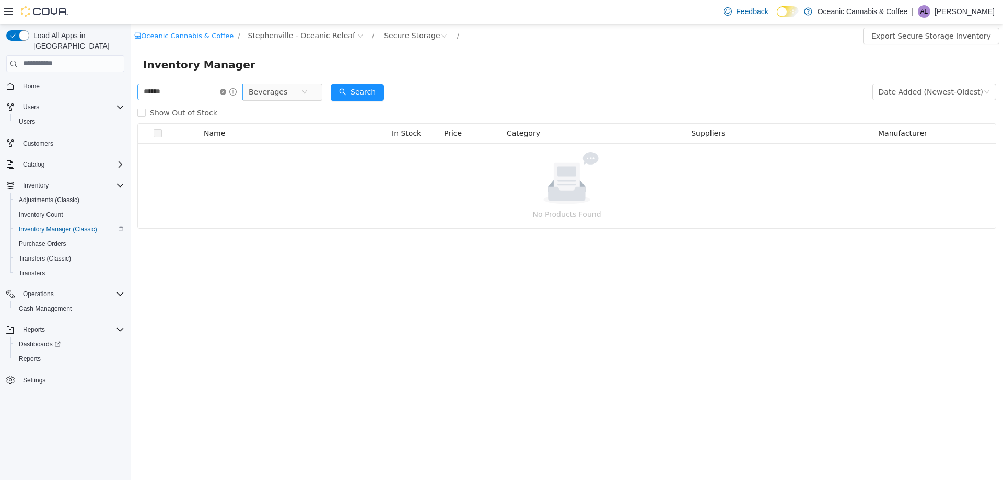
click at [226, 92] on icon "icon: close-circle" at bounding box center [223, 91] width 6 height 6
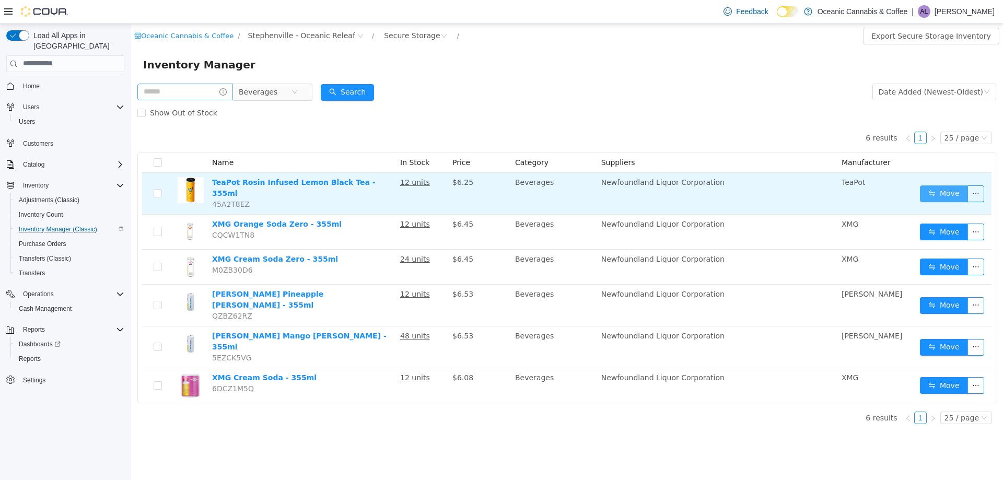
click at [947, 193] on button "Move" at bounding box center [944, 193] width 48 height 17
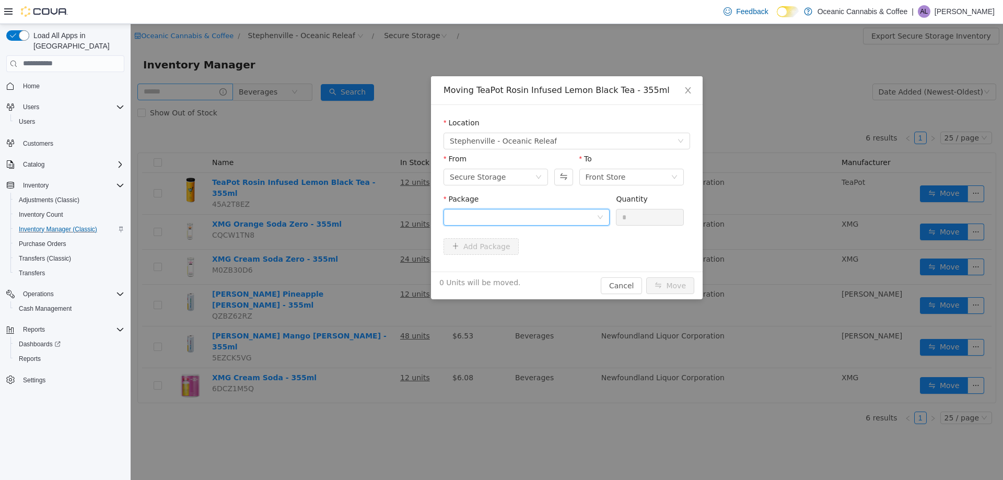
click at [544, 214] on div at bounding box center [523, 217] width 147 height 16
click at [515, 257] on li "PPS00006782 Quantity : 12 Units" at bounding box center [527, 260] width 166 height 28
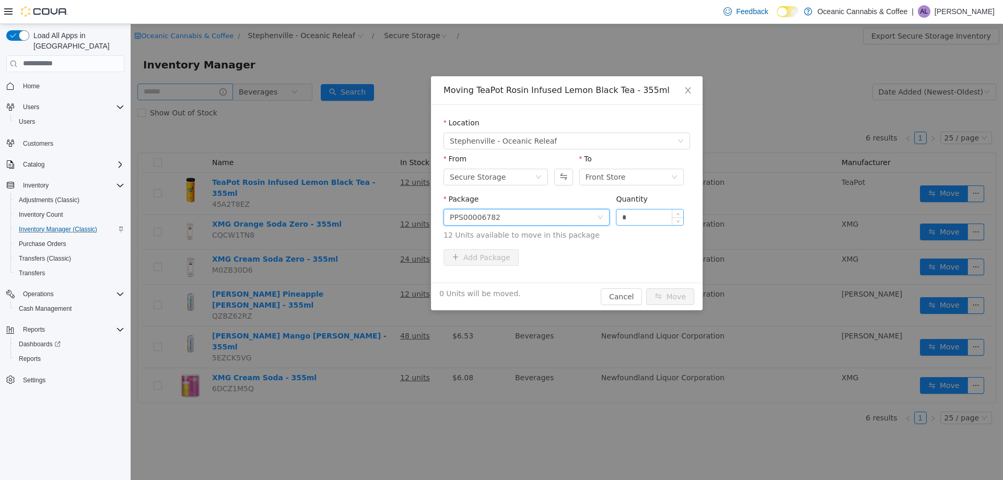
click at [646, 216] on input "*" at bounding box center [650, 217] width 67 height 16
type input "**"
click at [660, 293] on button "Move" at bounding box center [670, 296] width 48 height 17
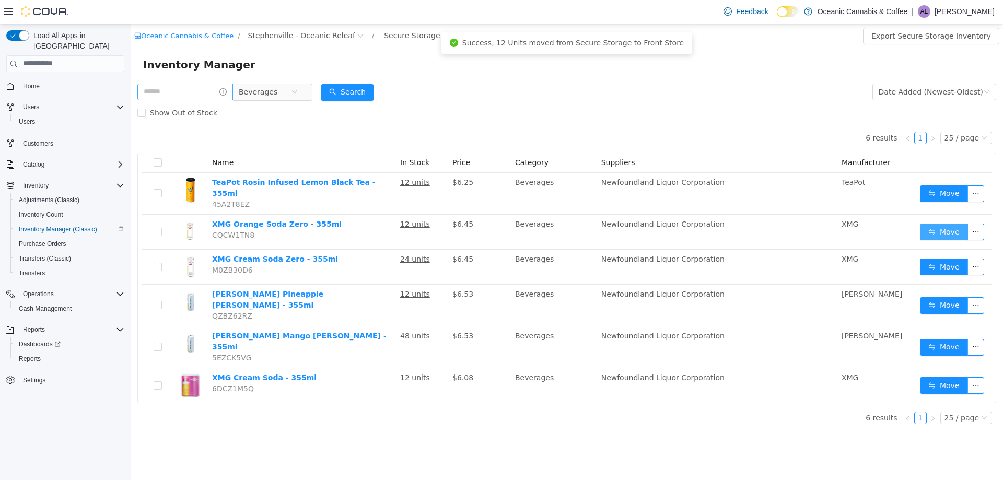
click at [931, 227] on button "Move" at bounding box center [944, 231] width 48 height 17
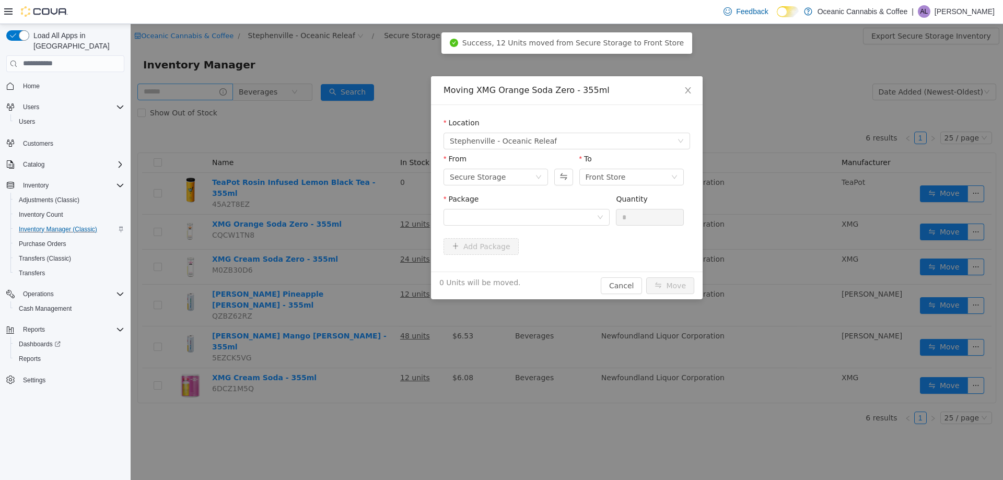
click at [551, 226] on div "Package" at bounding box center [527, 211] width 166 height 36
click at [549, 223] on div at bounding box center [523, 217] width 147 height 16
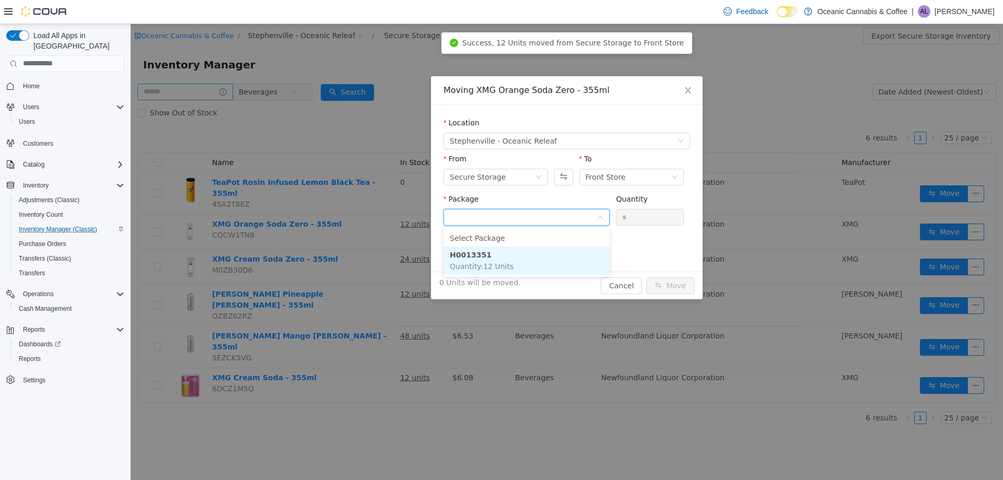
click at [543, 258] on li "H0013351 Quantity : 12 Units" at bounding box center [527, 260] width 166 height 28
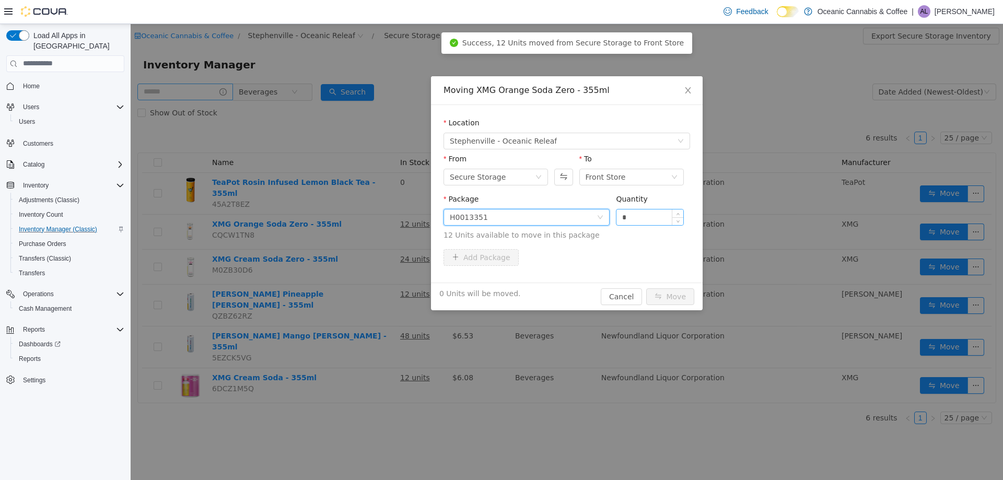
click at [656, 216] on input "*" at bounding box center [650, 217] width 67 height 16
type input "**"
click at [616, 291] on button "Cancel" at bounding box center [621, 296] width 41 height 17
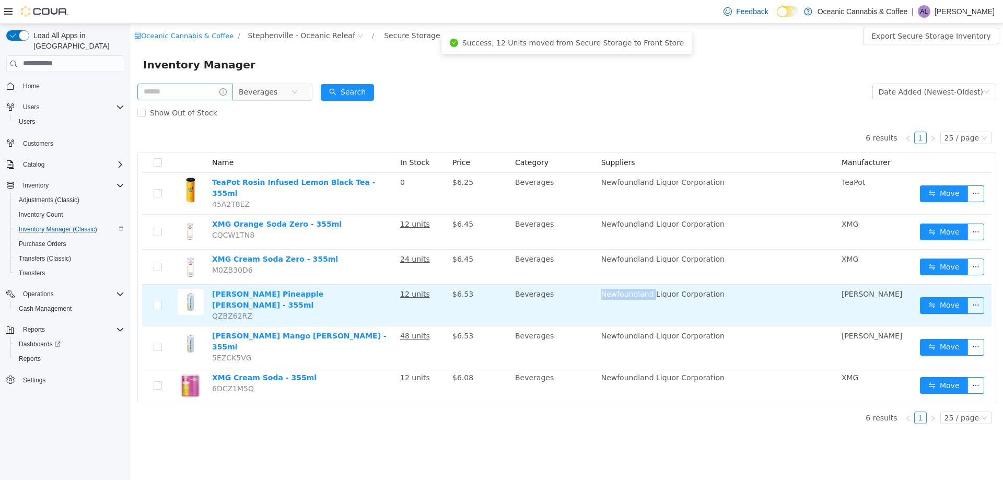
click at [617, 291] on span "Newfoundland Liquor Corporation" at bounding box center [662, 293] width 123 height 8
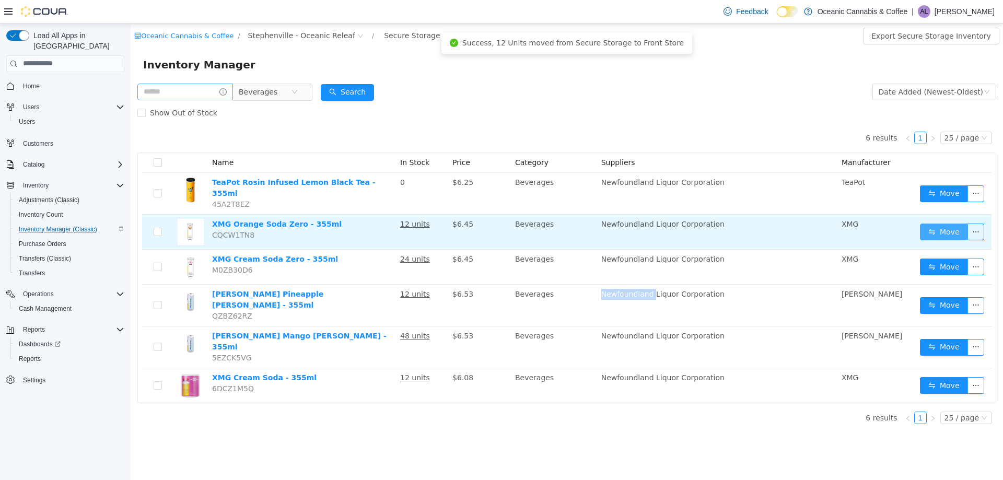
click at [947, 223] on button "Move" at bounding box center [944, 231] width 48 height 17
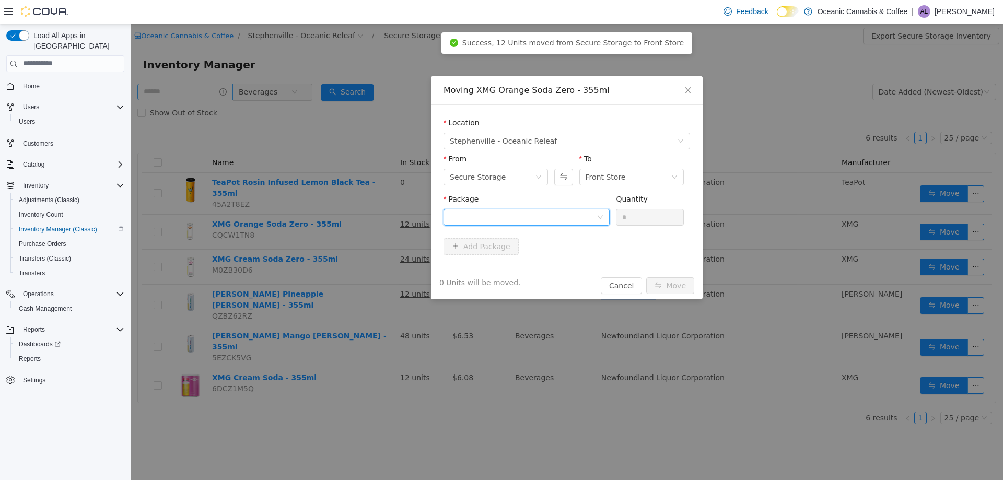
click at [588, 219] on div at bounding box center [523, 217] width 147 height 16
click at [575, 272] on li "H0013351 Quantity : 12 Units" at bounding box center [527, 260] width 166 height 28
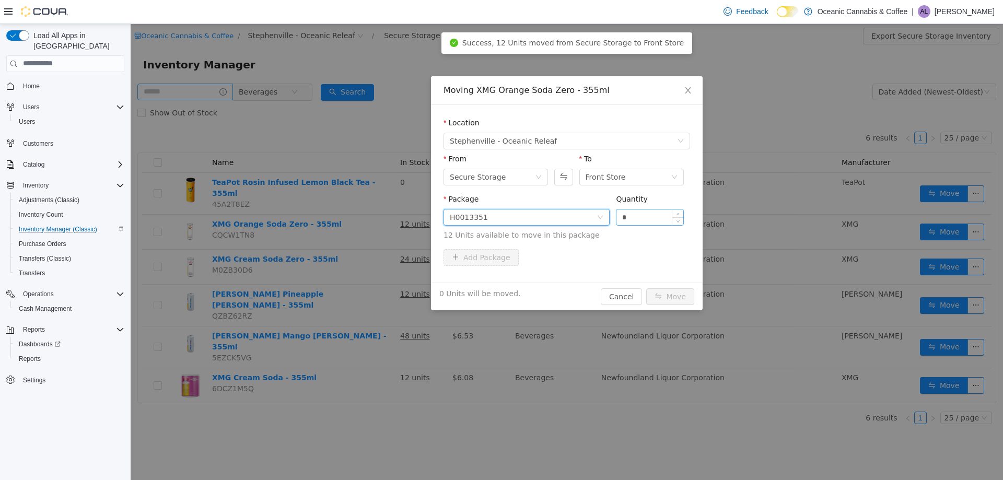
click at [653, 218] on input "*" at bounding box center [650, 217] width 67 height 16
type input "**"
drag, startPoint x: 663, startPoint y: 287, endPoint x: 670, endPoint y: 295, distance: 11.1
click at [664, 288] on div "12 Units will be moved. Cancel Move" at bounding box center [567, 296] width 272 height 28
click at [670, 295] on button "Move" at bounding box center [670, 296] width 48 height 17
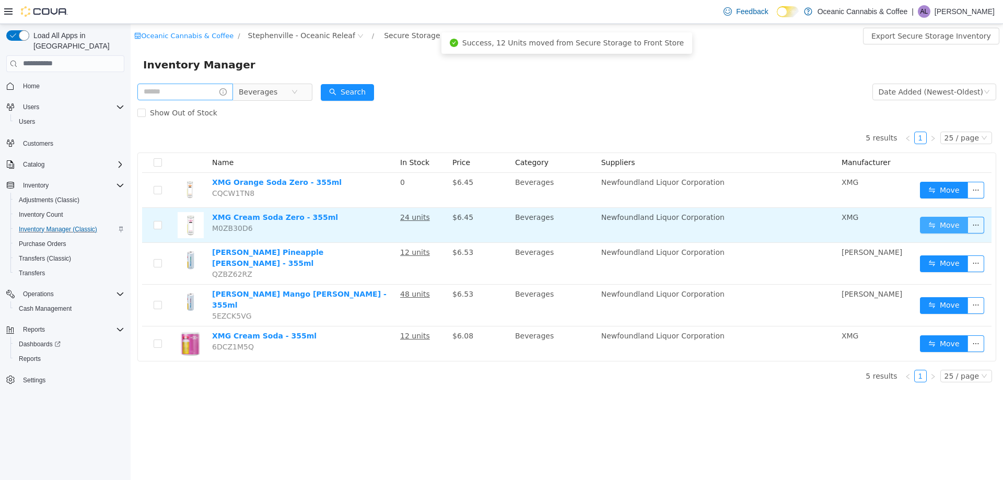
click at [937, 219] on button "Move" at bounding box center [944, 224] width 48 height 17
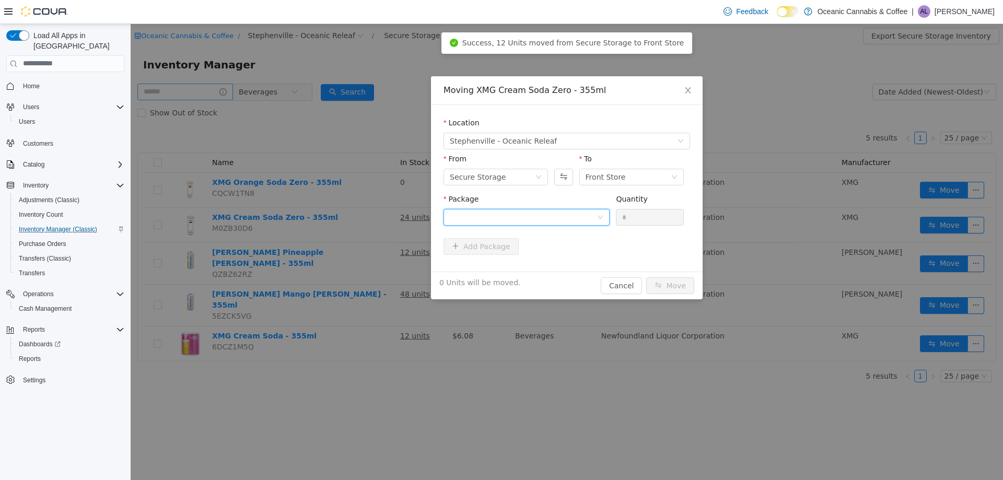
click at [536, 216] on div at bounding box center [523, 217] width 147 height 16
click at [558, 264] on li "H0013329 Quantity : 24 Units" at bounding box center [527, 260] width 166 height 28
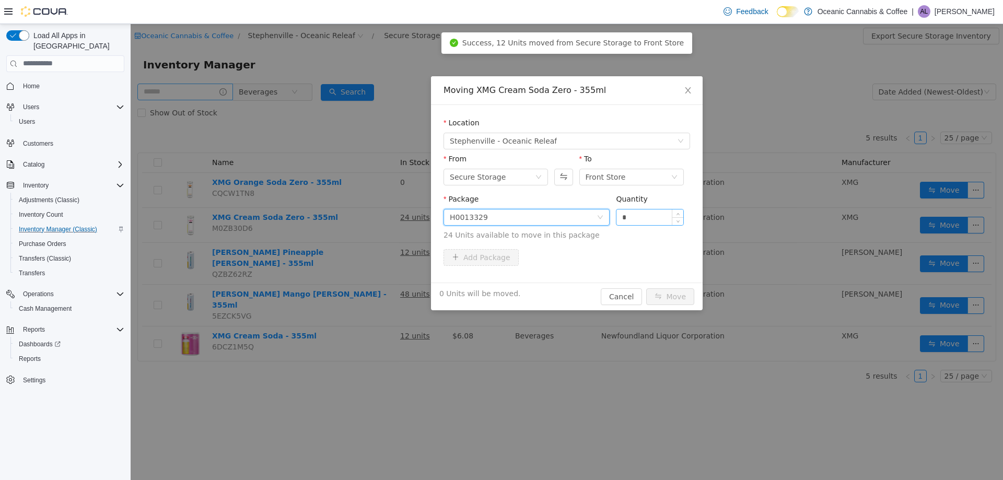
click at [642, 218] on input "*" at bounding box center [650, 217] width 67 height 16
type input "**"
click at [682, 305] on div "24 Units will be moved. Cancel Move" at bounding box center [567, 296] width 272 height 28
click at [677, 296] on button "Move" at bounding box center [670, 296] width 48 height 17
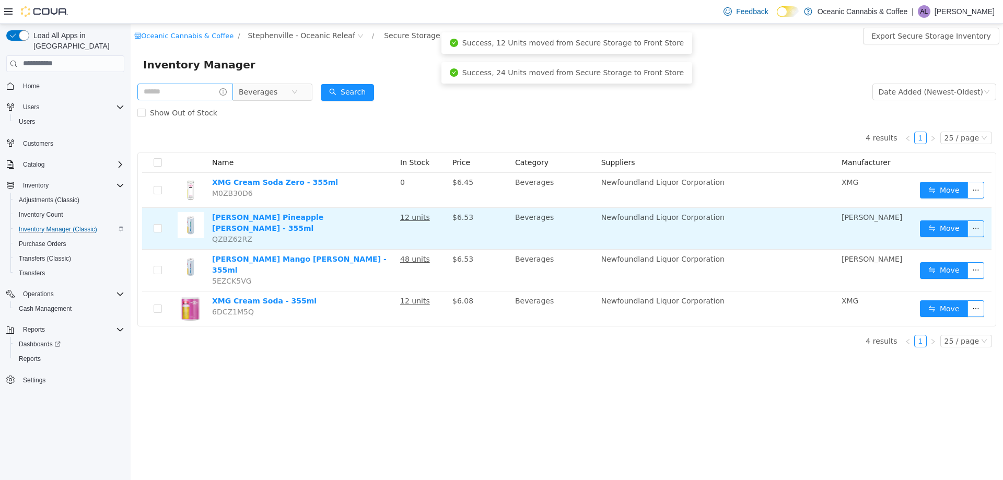
click at [922, 234] on td "Move" at bounding box center [954, 228] width 76 height 42
click at [932, 233] on button "Move" at bounding box center [944, 228] width 48 height 17
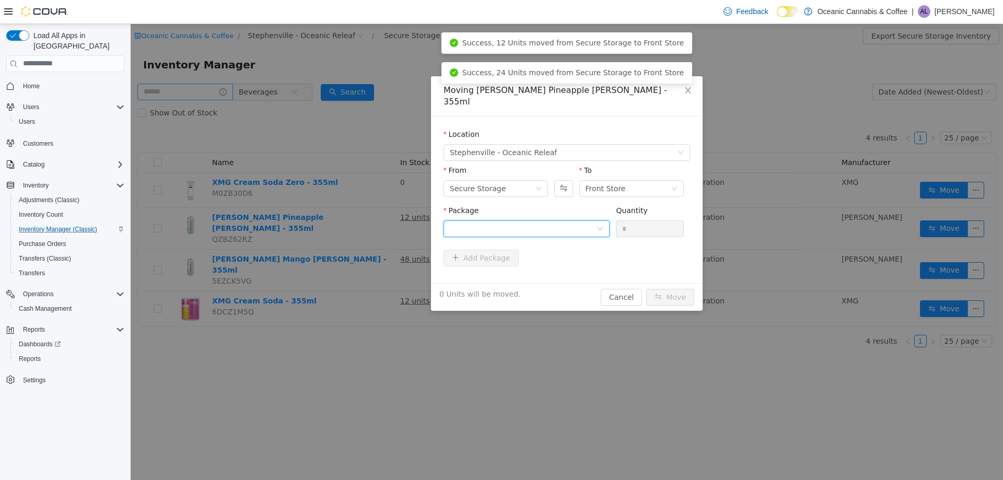
drag, startPoint x: 605, startPoint y: 223, endPoint x: 599, endPoint y: 221, distance: 6.3
click at [604, 223] on div at bounding box center [527, 228] width 166 height 17
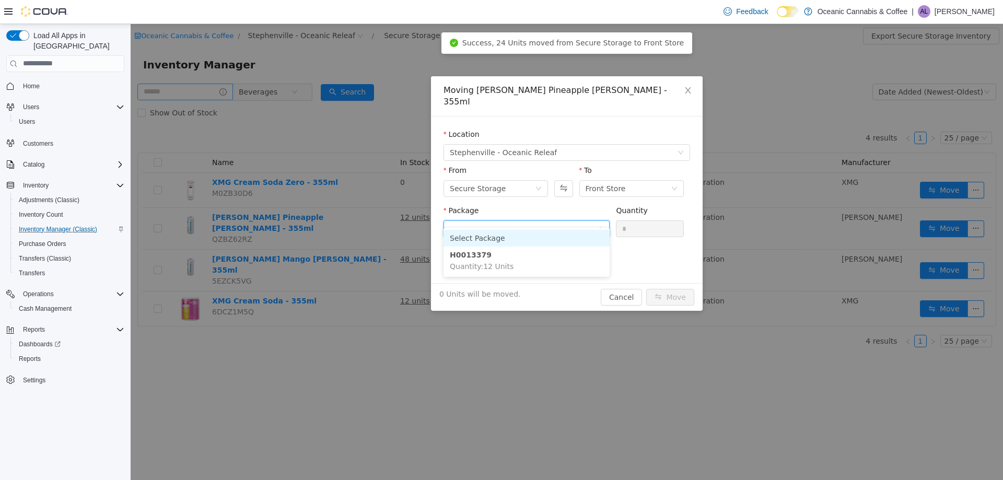
drag, startPoint x: 585, startPoint y: 218, endPoint x: 584, endPoint y: 245, distance: 27.2
click at [585, 222] on input "Package" at bounding box center [523, 230] width 147 height 16
click at [583, 251] on li "H0013379 Quantity : 12 Units" at bounding box center [527, 260] width 166 height 28
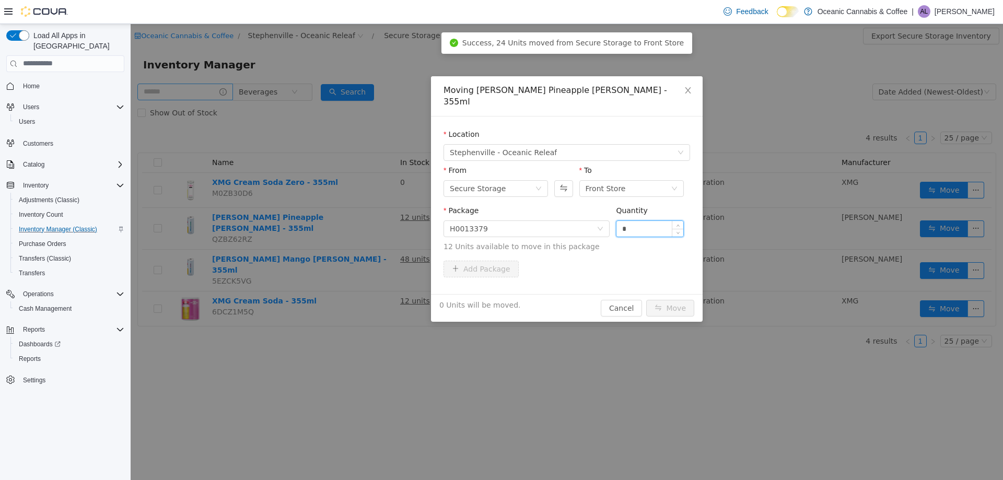
click at [639, 221] on input "*" at bounding box center [650, 229] width 67 height 16
type input "**"
click at [679, 299] on button "Move" at bounding box center [670, 307] width 48 height 17
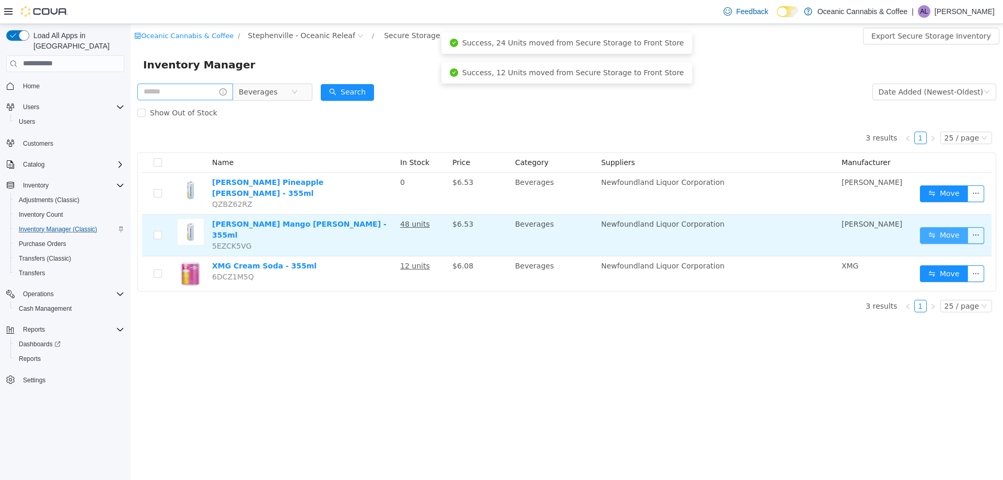
click at [942, 227] on button "Move" at bounding box center [944, 235] width 48 height 17
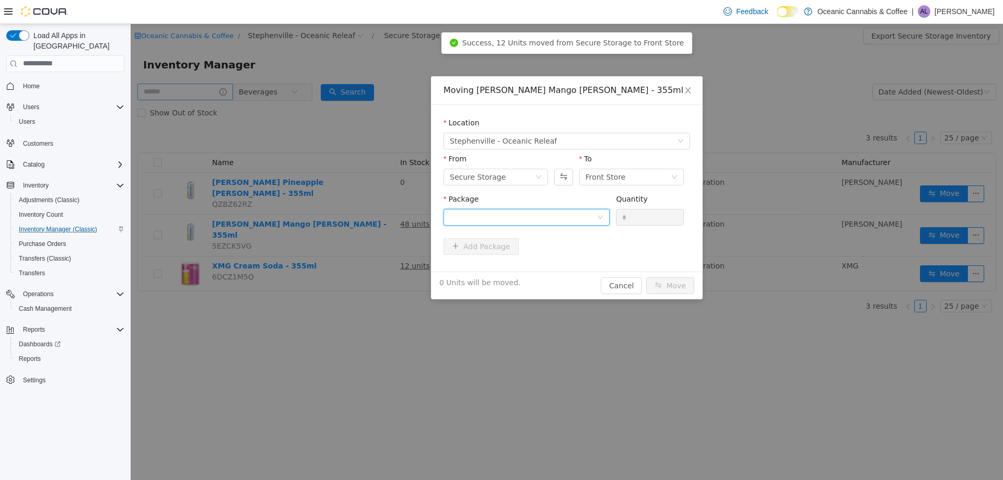
click at [511, 212] on div at bounding box center [523, 217] width 147 height 16
drag, startPoint x: 536, startPoint y: 266, endPoint x: 613, endPoint y: 235, distance: 83.0
click at [540, 265] on li "H0013349 Quantity : 48 Units" at bounding box center [527, 260] width 166 height 28
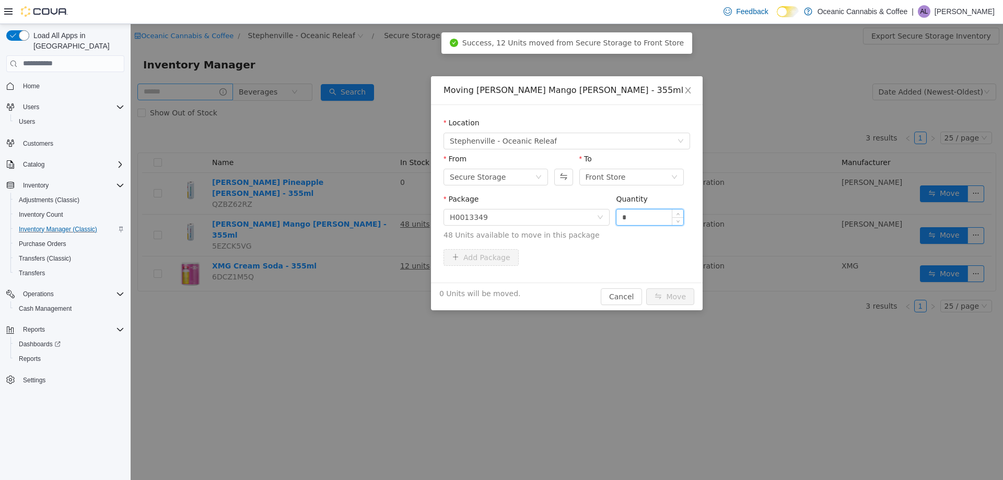
click at [656, 221] on input "*" at bounding box center [650, 217] width 67 height 16
type input "***"
click at [646, 288] on button "Move" at bounding box center [670, 296] width 48 height 17
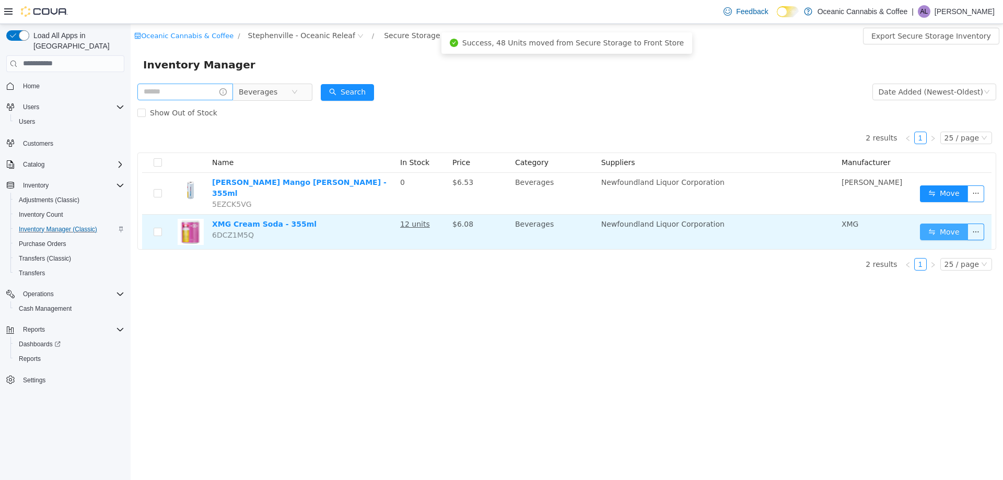
click at [941, 223] on button "Move" at bounding box center [944, 231] width 48 height 17
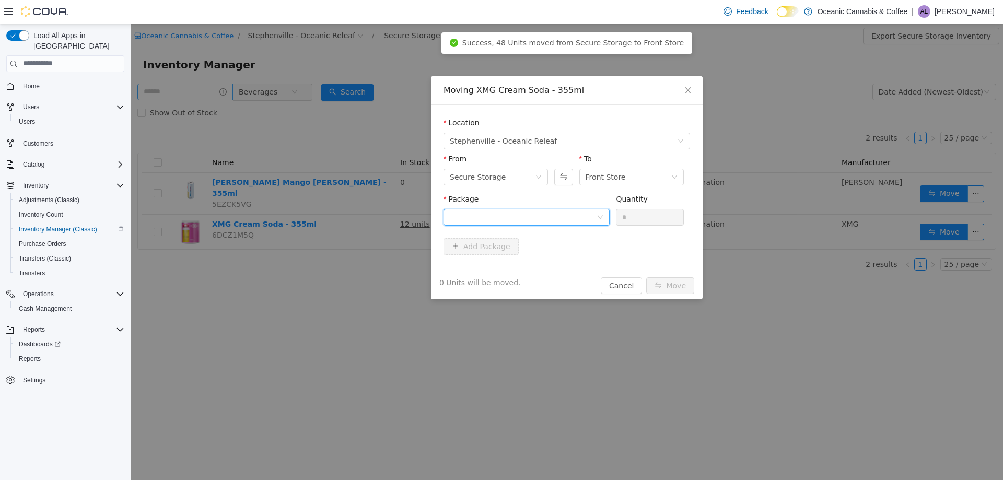
click at [563, 219] on div at bounding box center [523, 217] width 147 height 16
click at [560, 252] on li "H0013383 Quantity : 12 Units" at bounding box center [527, 260] width 166 height 28
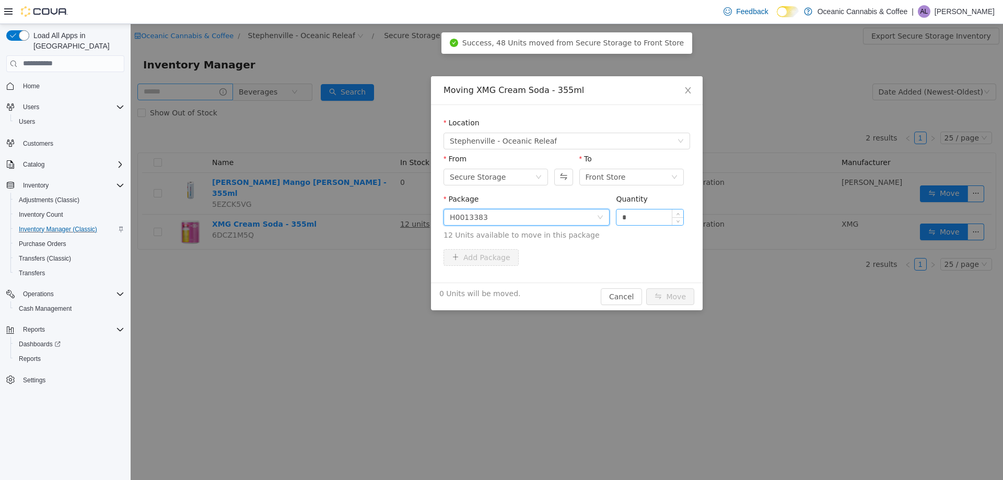
click at [627, 210] on input "*" at bounding box center [650, 217] width 67 height 16
type input "***"
click at [646, 288] on button "Move" at bounding box center [670, 296] width 48 height 17
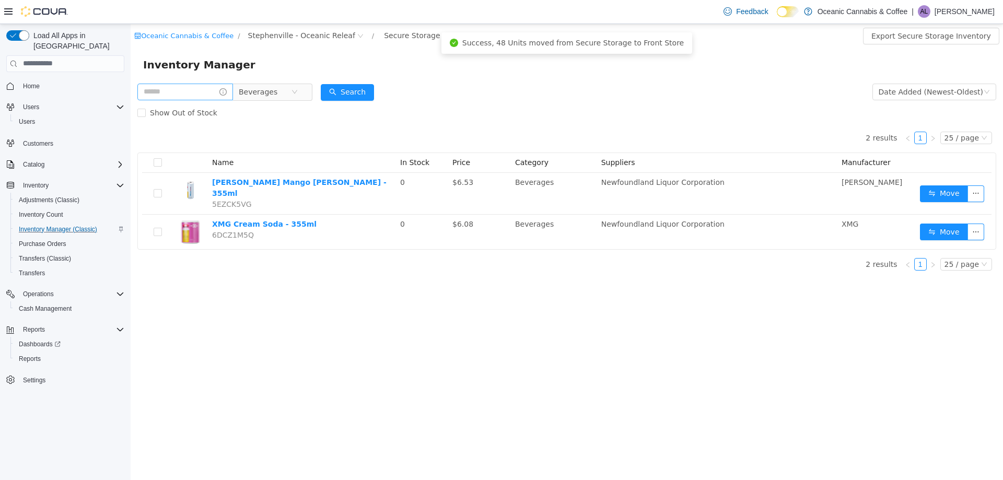
click at [969, 11] on p "Anna LeRoux" at bounding box center [965, 11] width 60 height 13
click at [929, 98] on span "Sign Out" at bounding box center [927, 102] width 28 height 10
